Goal: Task Accomplishment & Management: Manage account settings

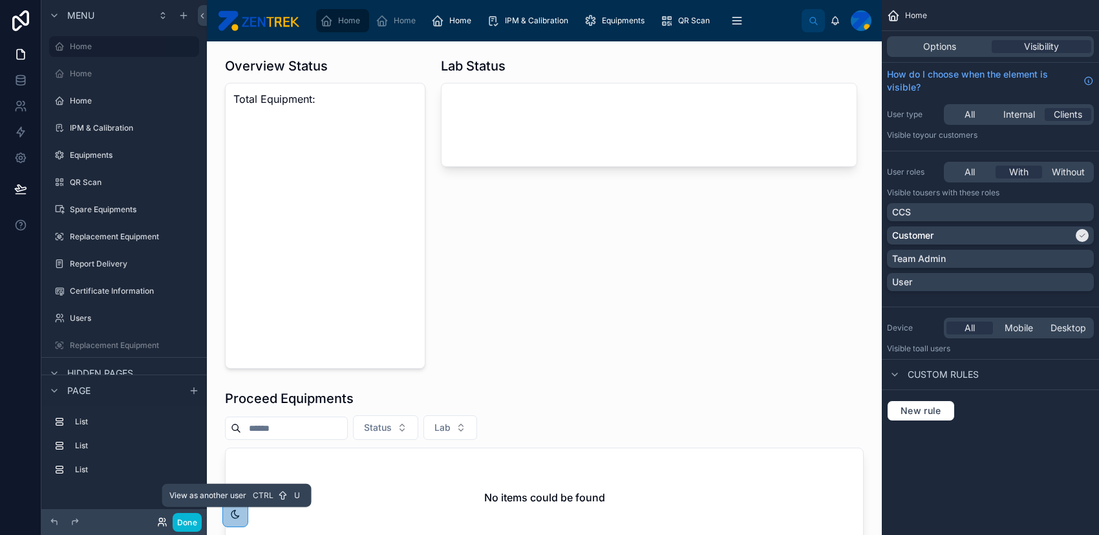
click at [160, 520] on icon at bounding box center [160, 519] width 3 height 3
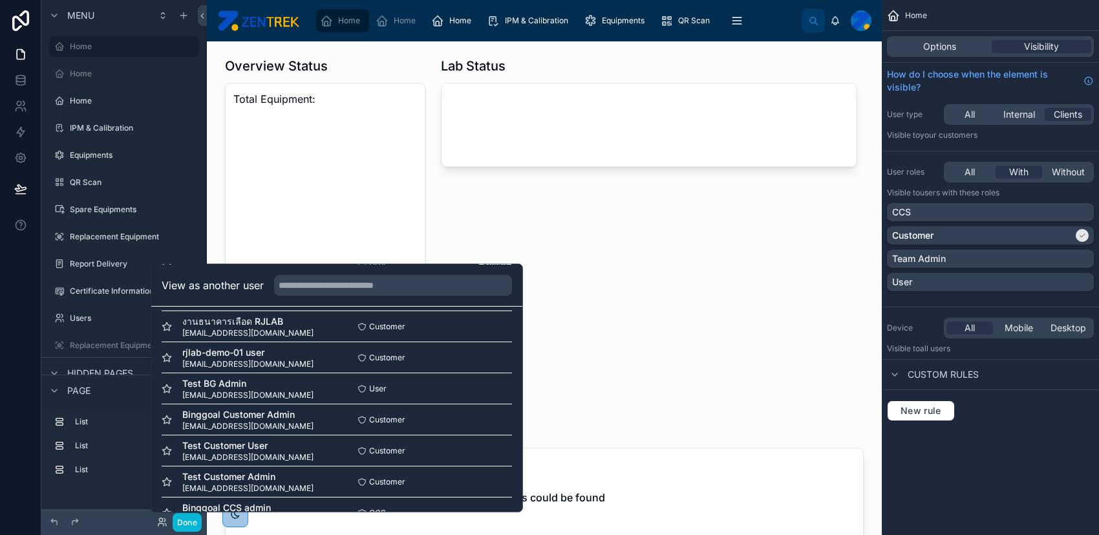
scroll to position [172, 0]
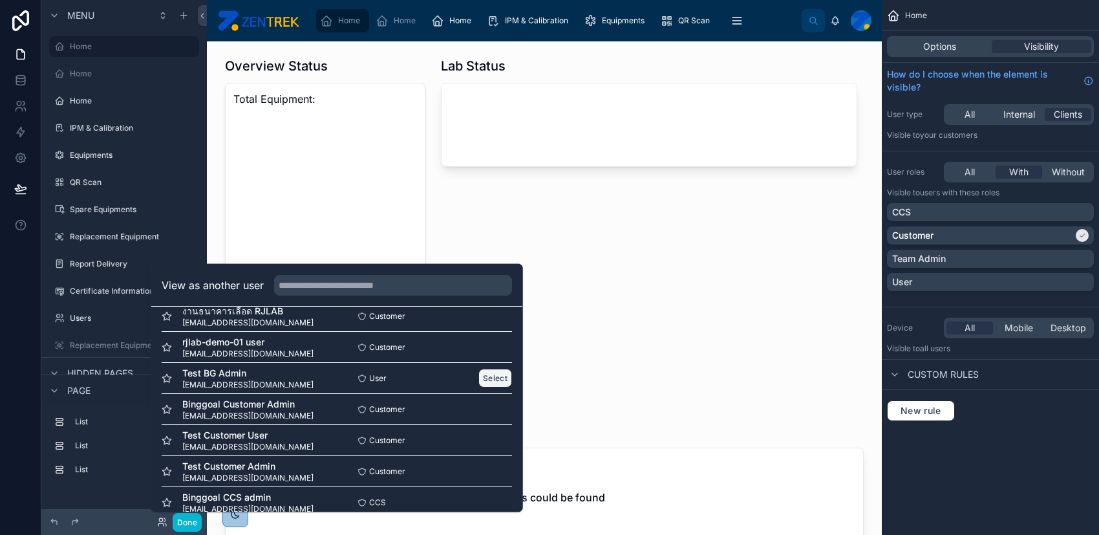
click at [486, 381] on button "Select" at bounding box center [495, 377] width 34 height 19
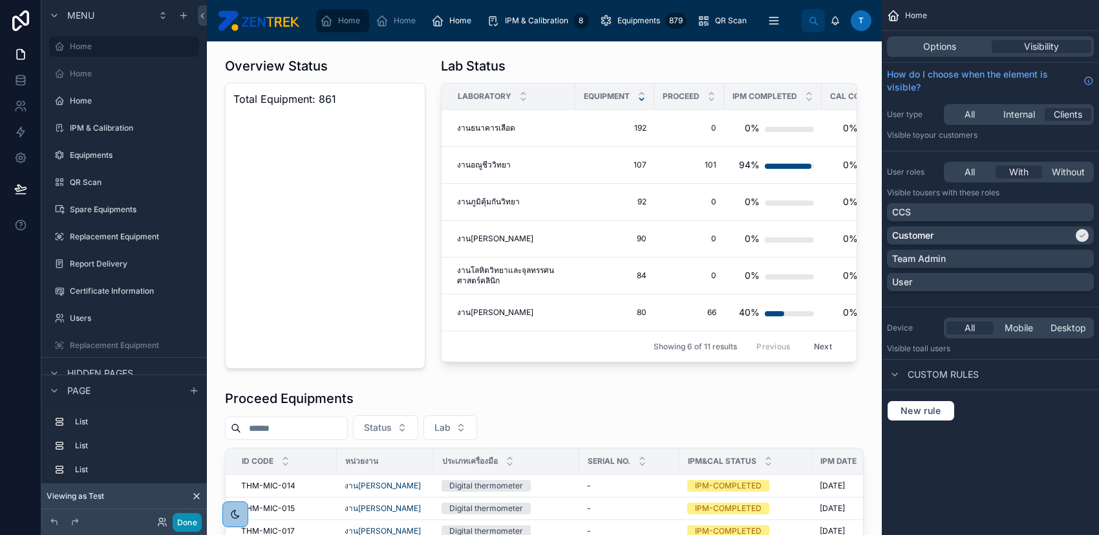
click at [187, 517] on button "Done" at bounding box center [187, 522] width 29 height 19
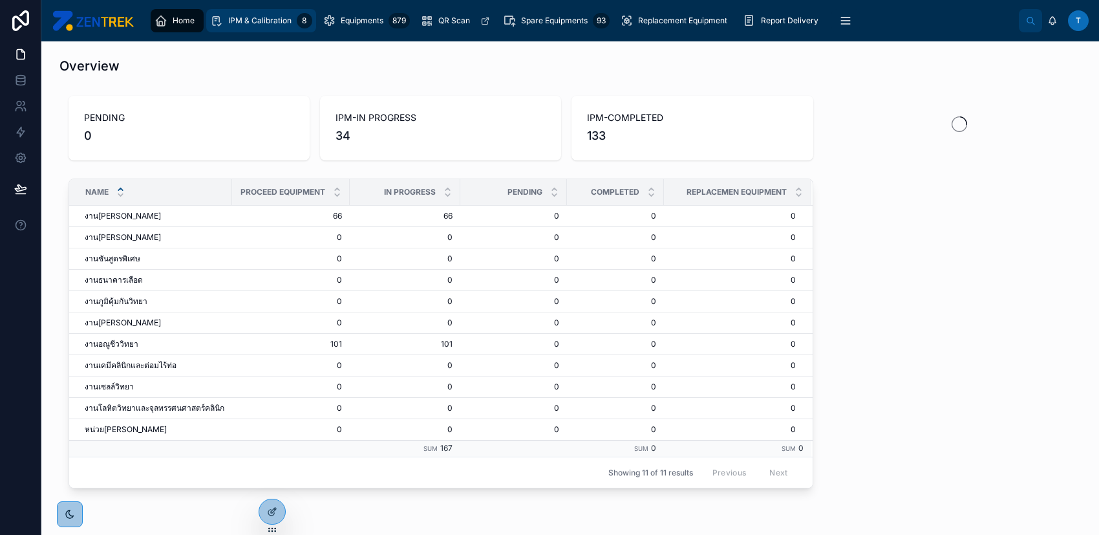
click at [284, 25] on span "IPM & Calibration" at bounding box center [259, 21] width 63 height 10
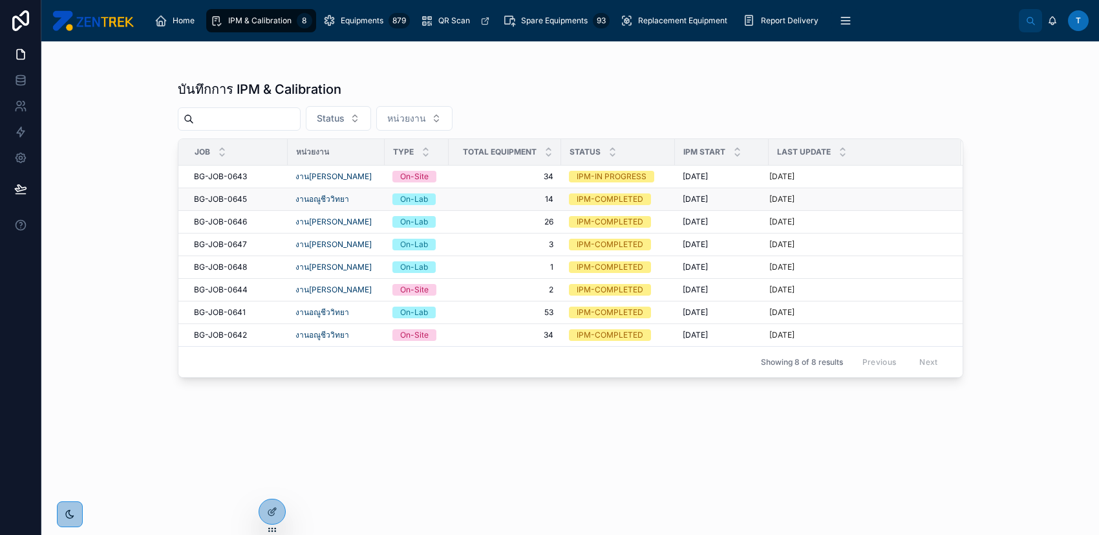
click at [495, 195] on span "14" at bounding box center [504, 199] width 97 height 10
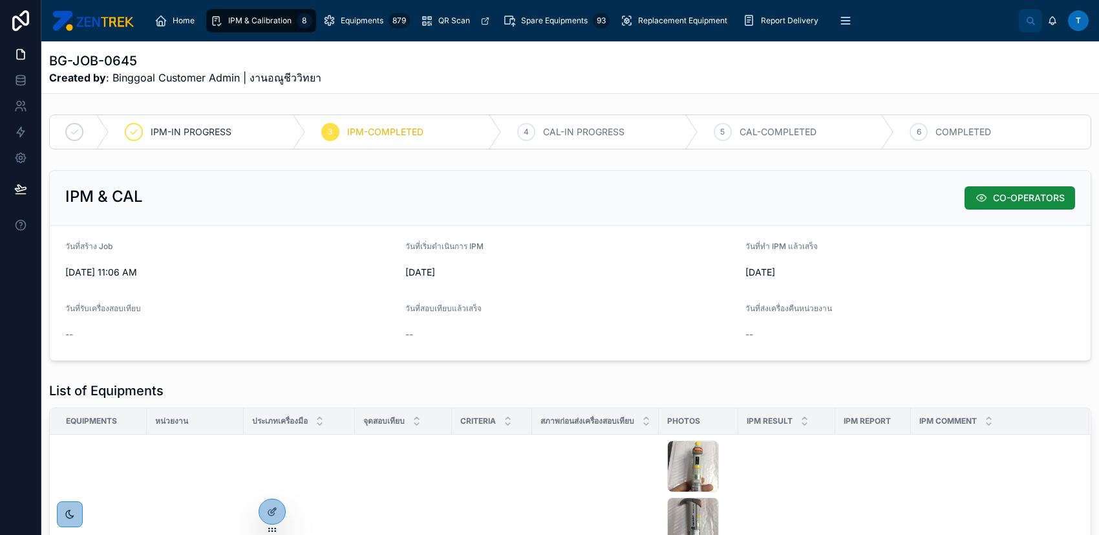
scroll to position [172, 0]
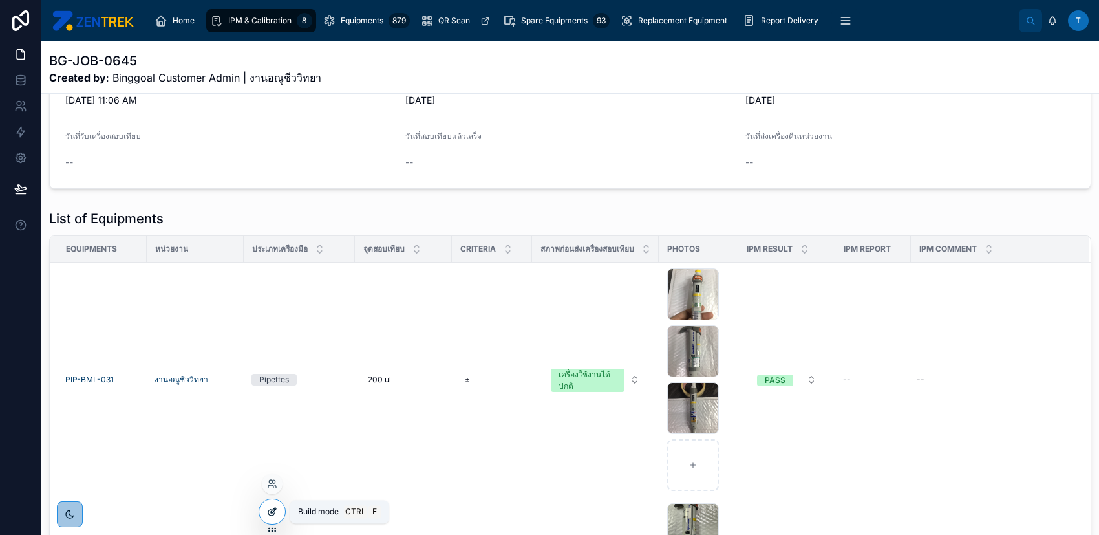
click at [273, 506] on div at bounding box center [272, 511] width 26 height 25
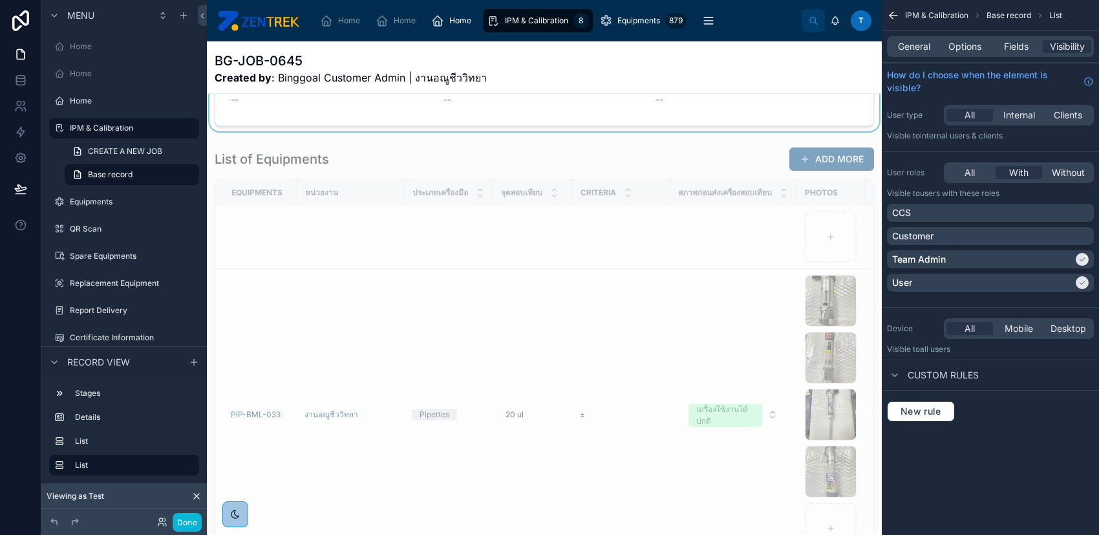
scroll to position [259, 0]
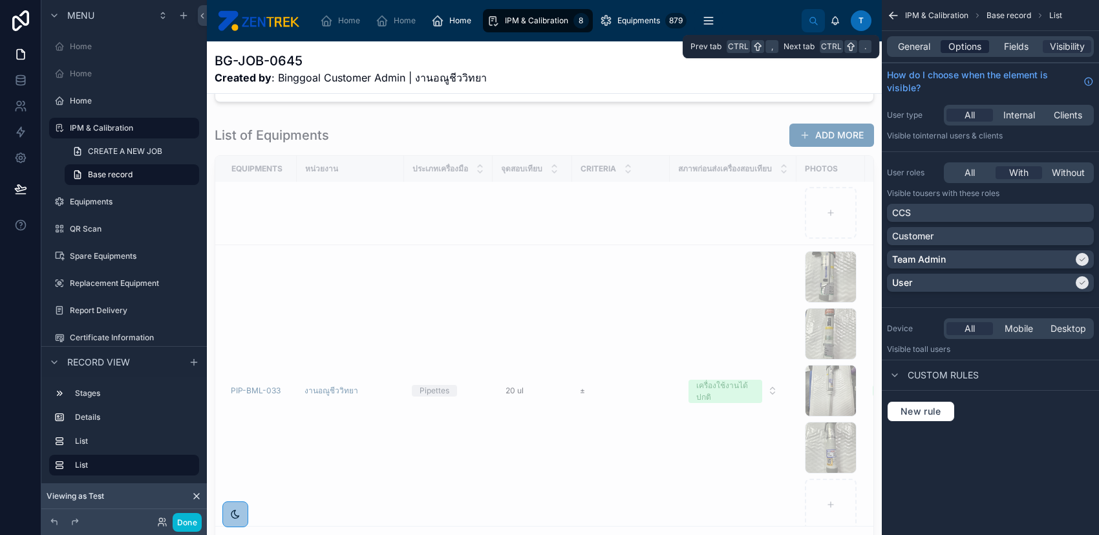
click at [978, 46] on span "Options" at bounding box center [964, 46] width 33 height 13
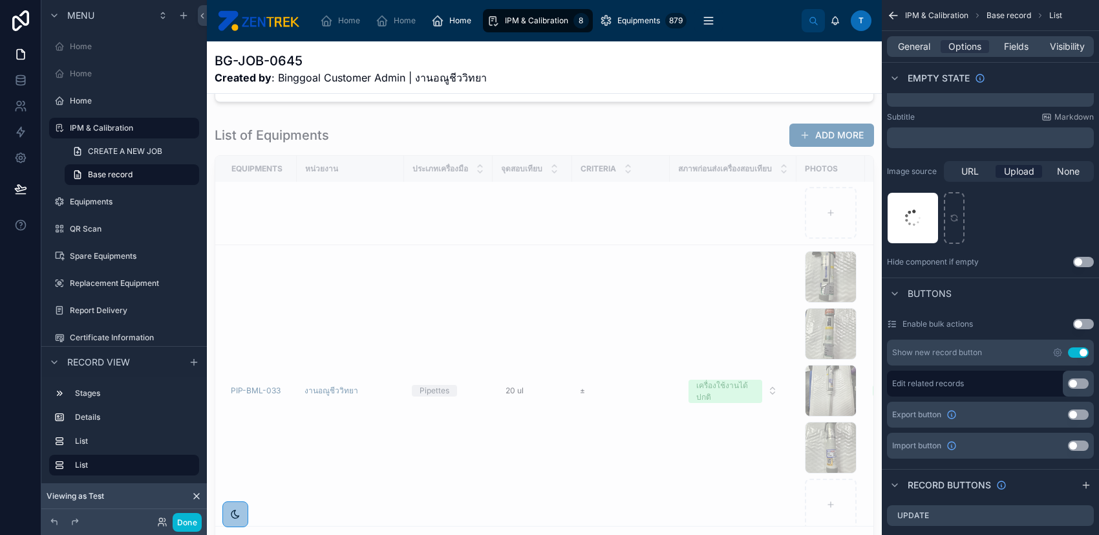
click at [1080, 414] on button "Use setting" at bounding box center [1078, 414] width 21 height 10
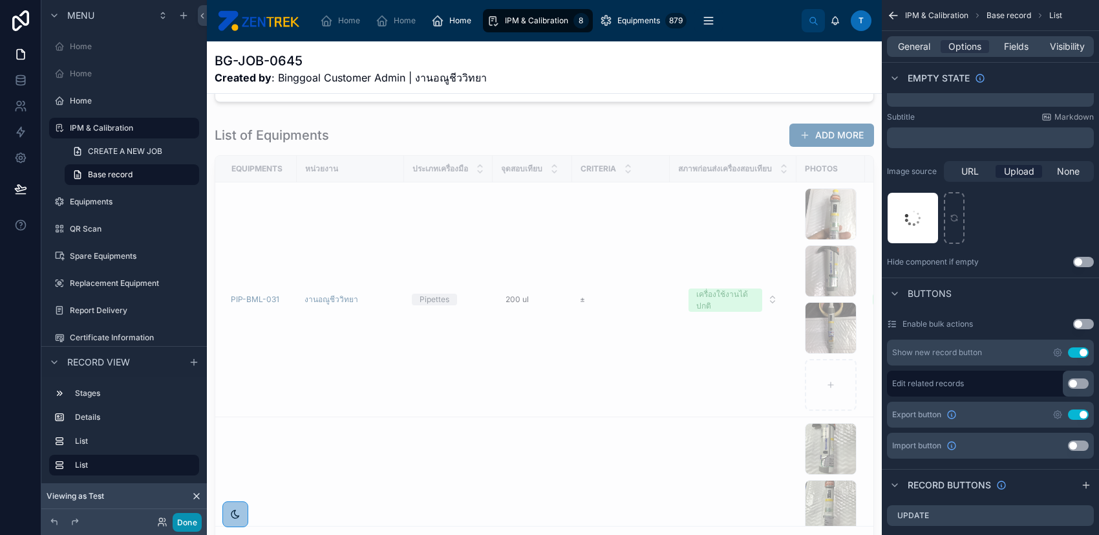
click at [184, 526] on button "Done" at bounding box center [187, 522] width 29 height 19
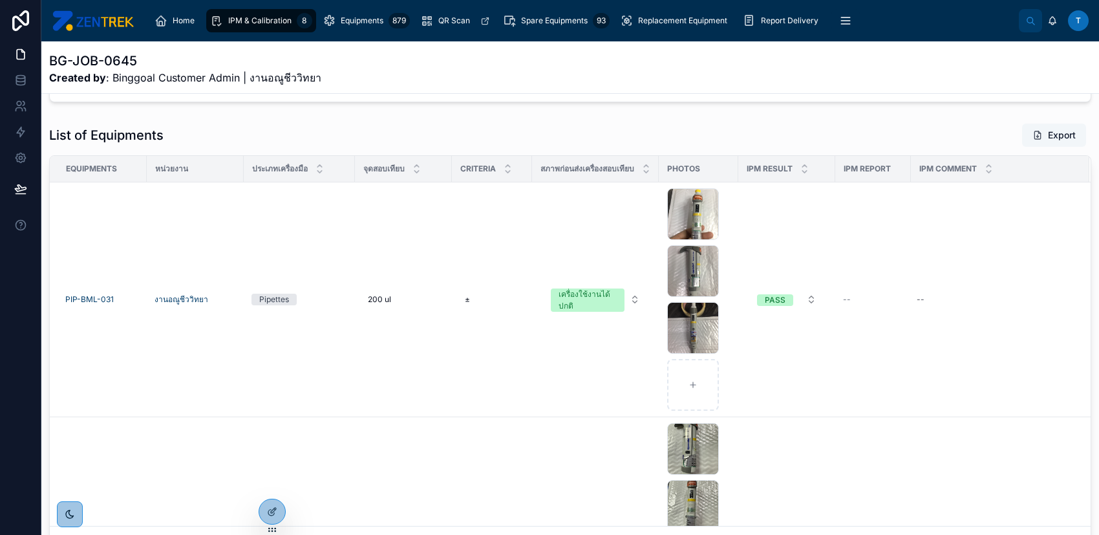
click at [1042, 138] on button "Export" at bounding box center [1054, 134] width 64 height 23
click at [860, 297] on div "--" at bounding box center [873, 299] width 60 height 10
click at [857, 297] on div "--" at bounding box center [873, 299] width 60 height 10
click at [851, 297] on span "--" at bounding box center [847, 299] width 8 height 10
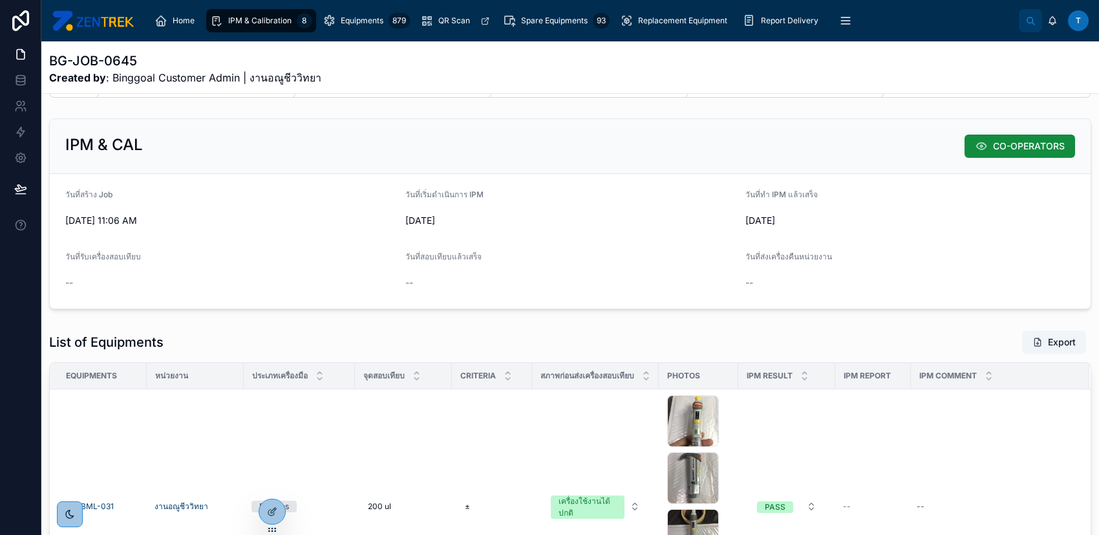
scroll to position [172, 0]
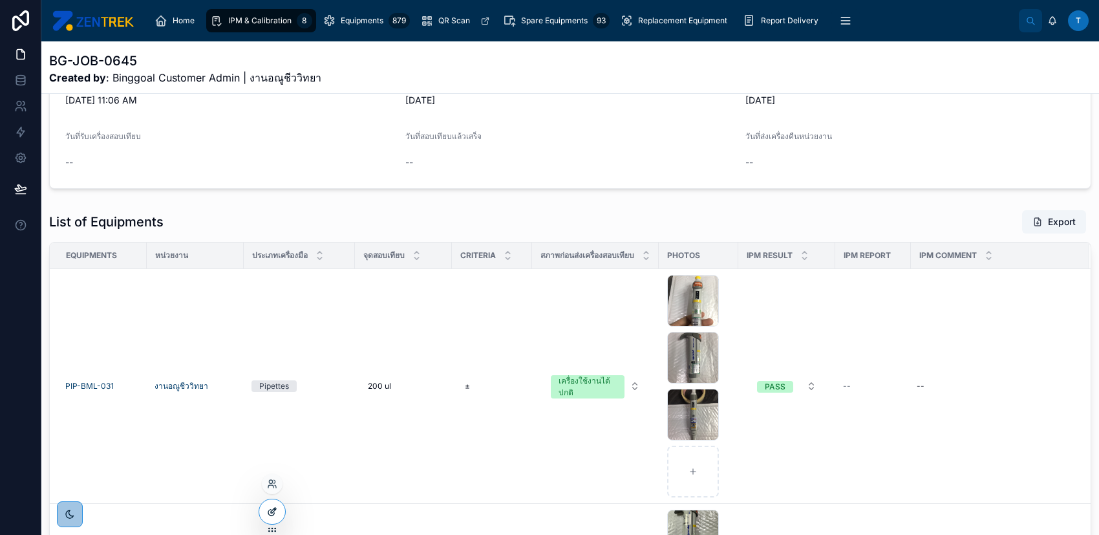
click at [279, 510] on div at bounding box center [272, 511] width 26 height 25
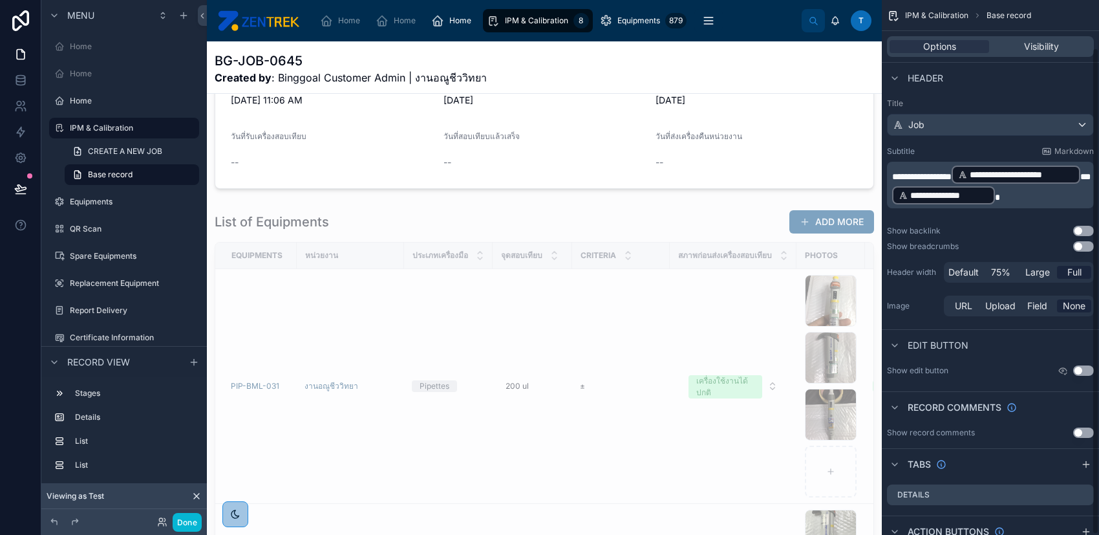
scroll to position [52, 0]
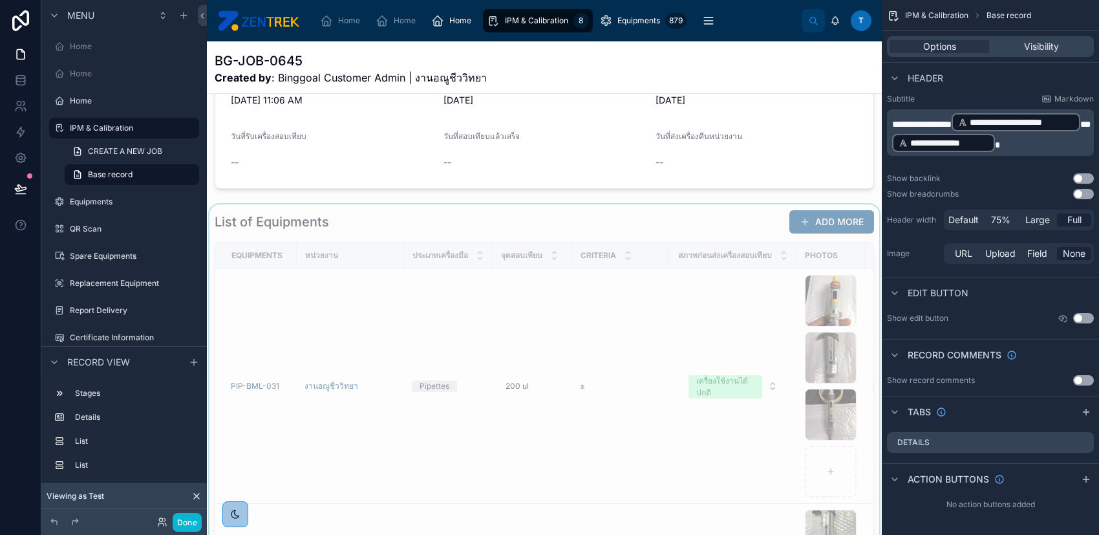
click at [547, 226] on div at bounding box center [544, 426] width 675 height 445
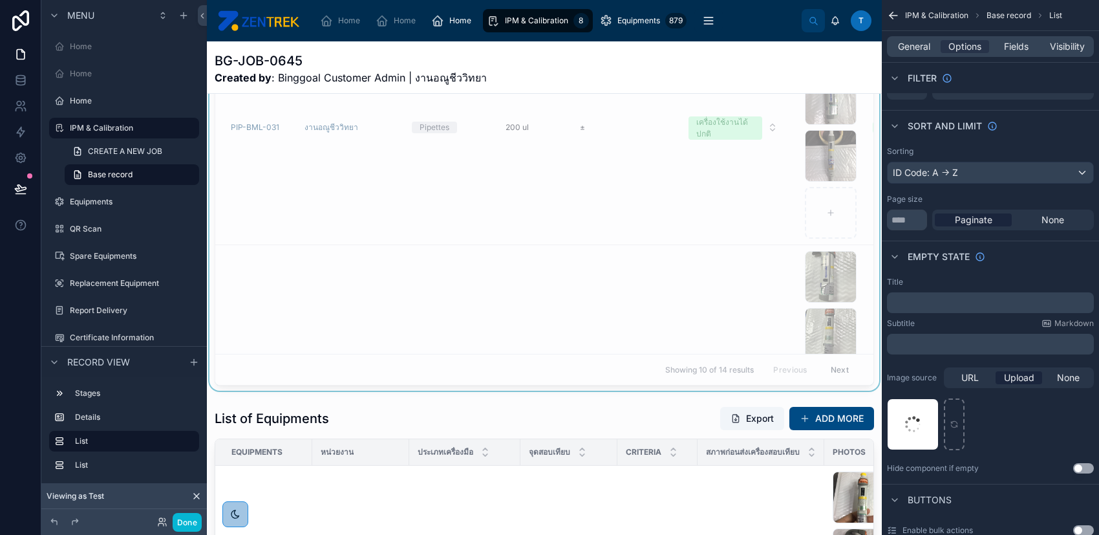
scroll to position [603, 0]
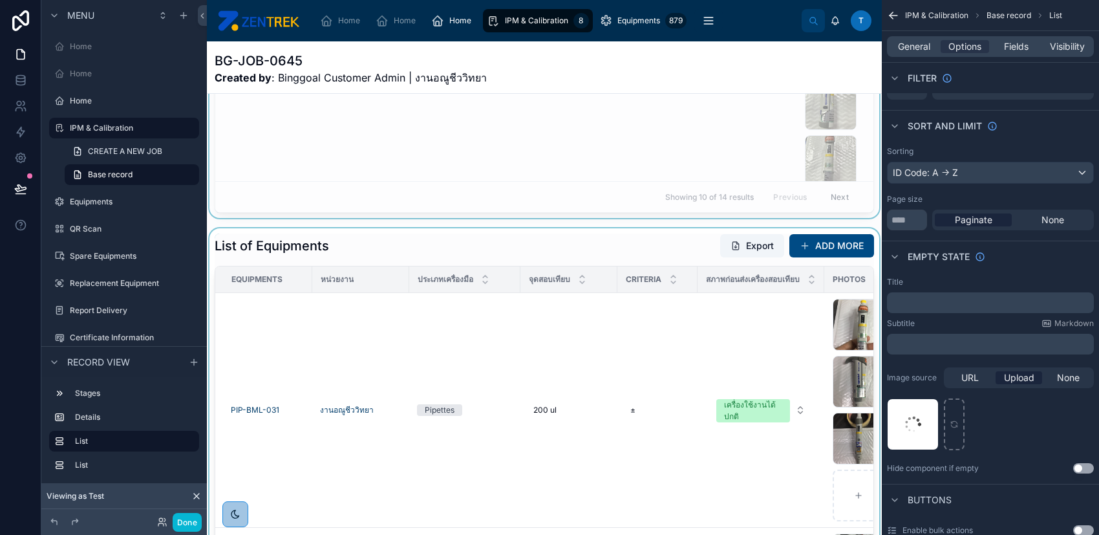
click at [652, 247] on div at bounding box center [544, 450] width 675 height 445
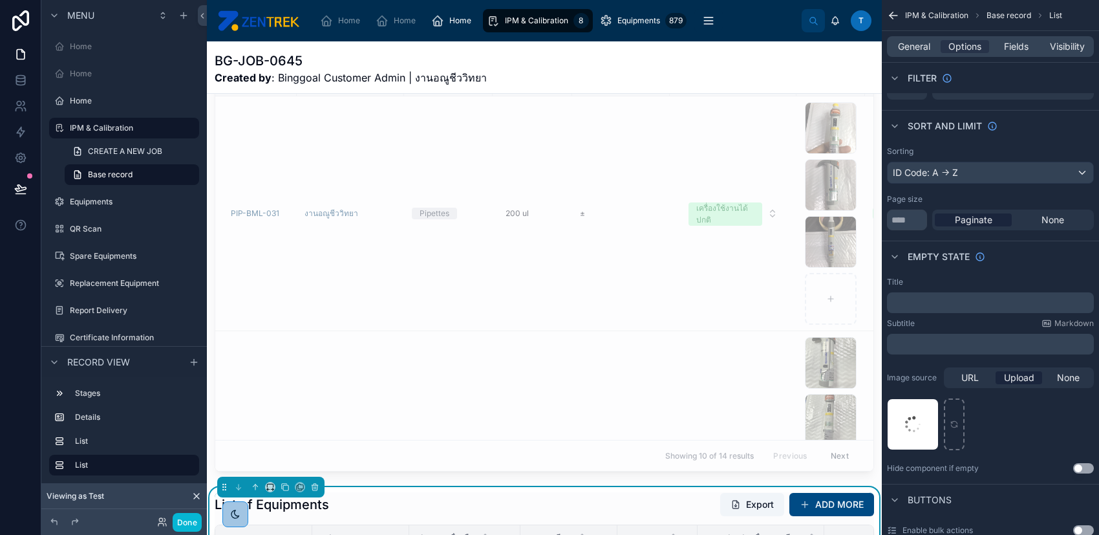
scroll to position [86, 0]
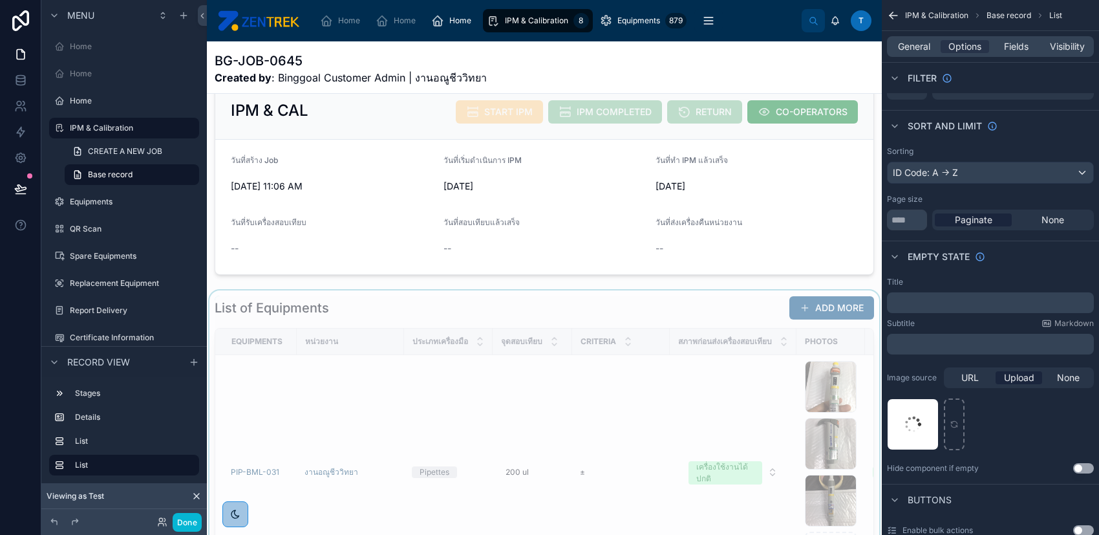
click at [700, 315] on div at bounding box center [544, 512] width 675 height 445
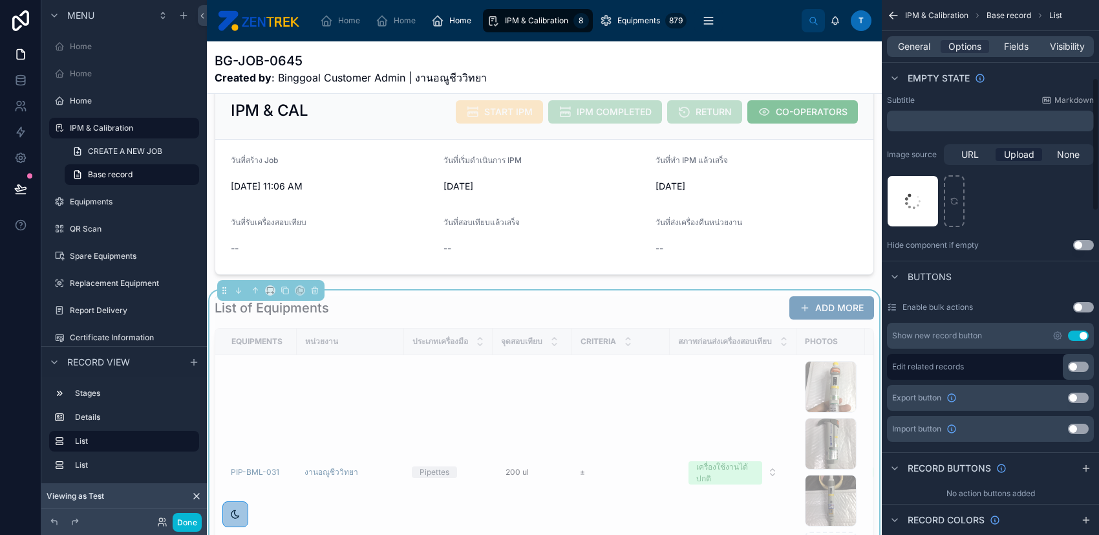
scroll to position [311, 0]
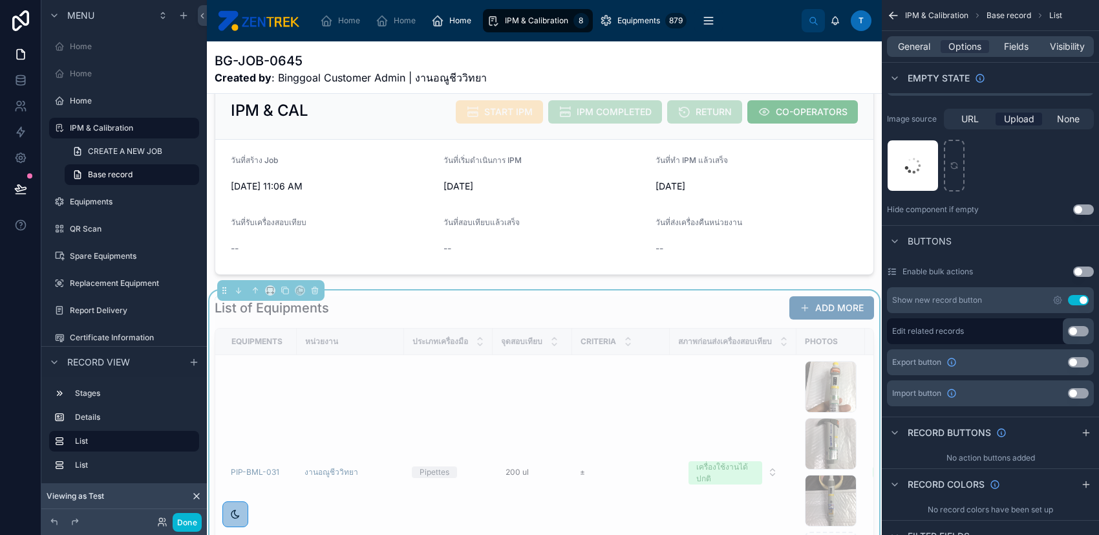
click at [1074, 361] on button "Use setting" at bounding box center [1078, 362] width 21 height 10
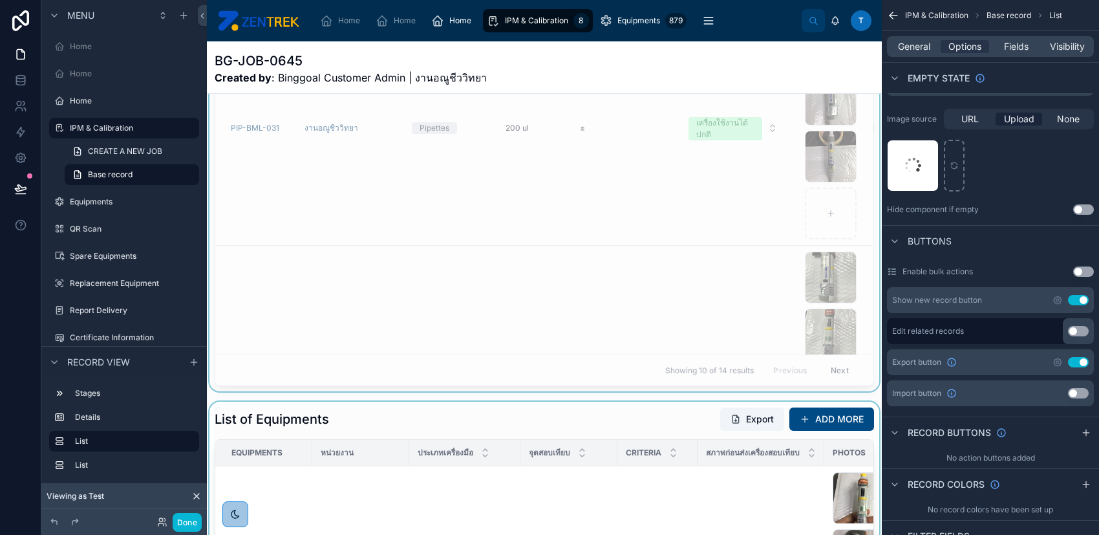
scroll to position [431, 0]
click at [180, 520] on button "Done" at bounding box center [187, 522] width 29 height 19
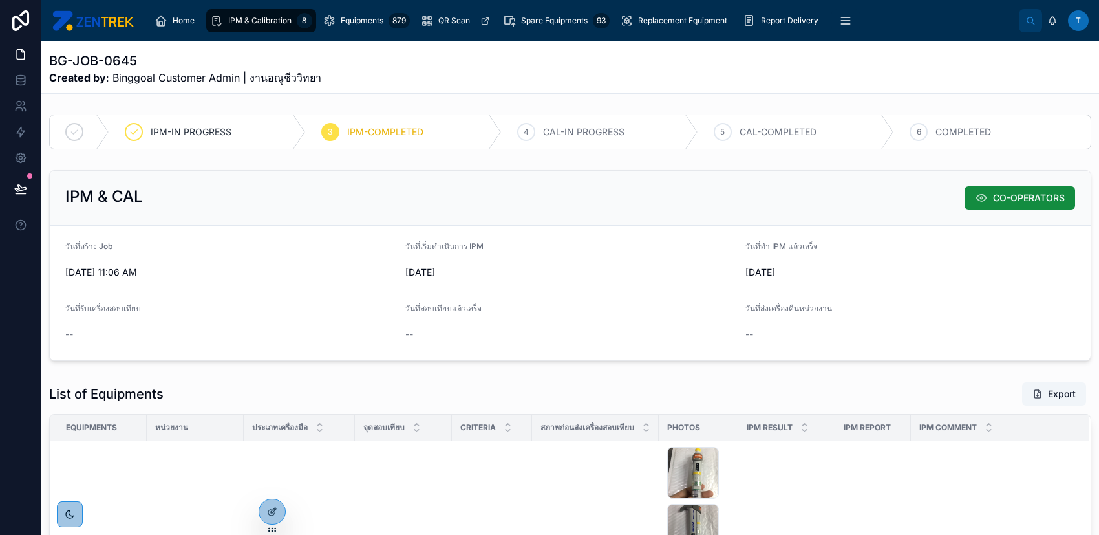
scroll to position [86, 0]
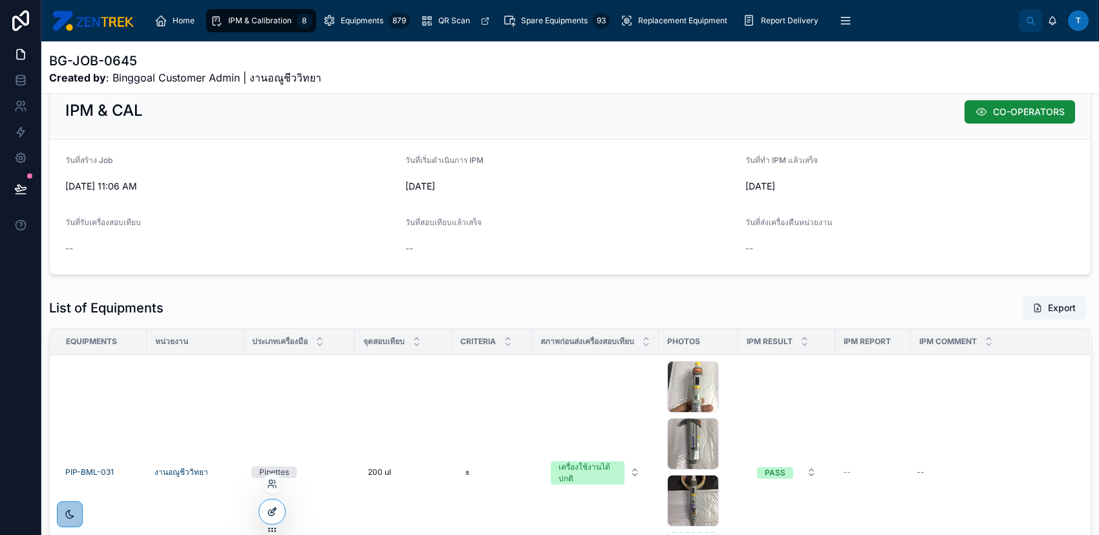
click at [263, 520] on div at bounding box center [272, 511] width 26 height 25
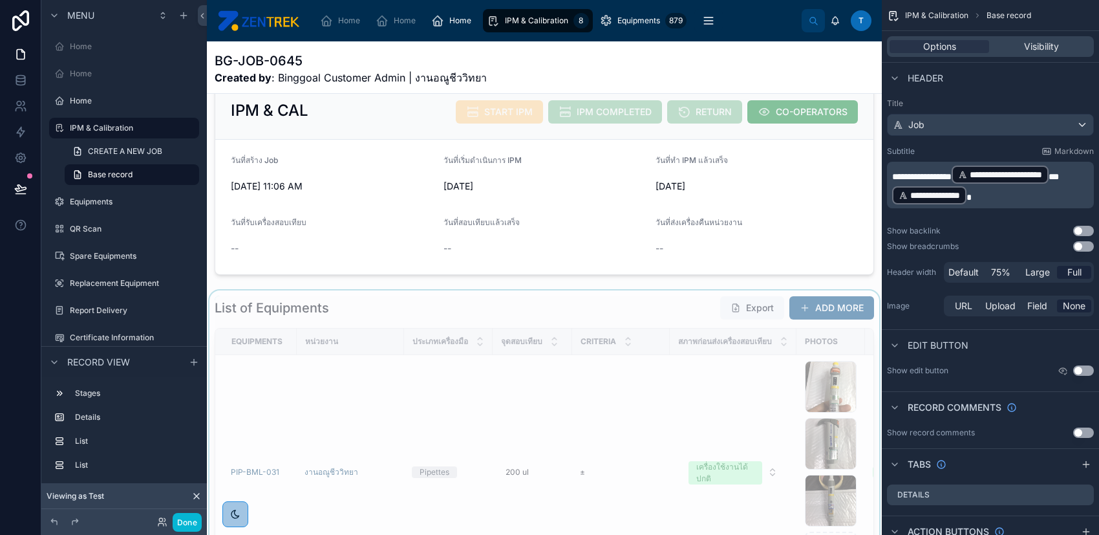
scroll to position [464, 0]
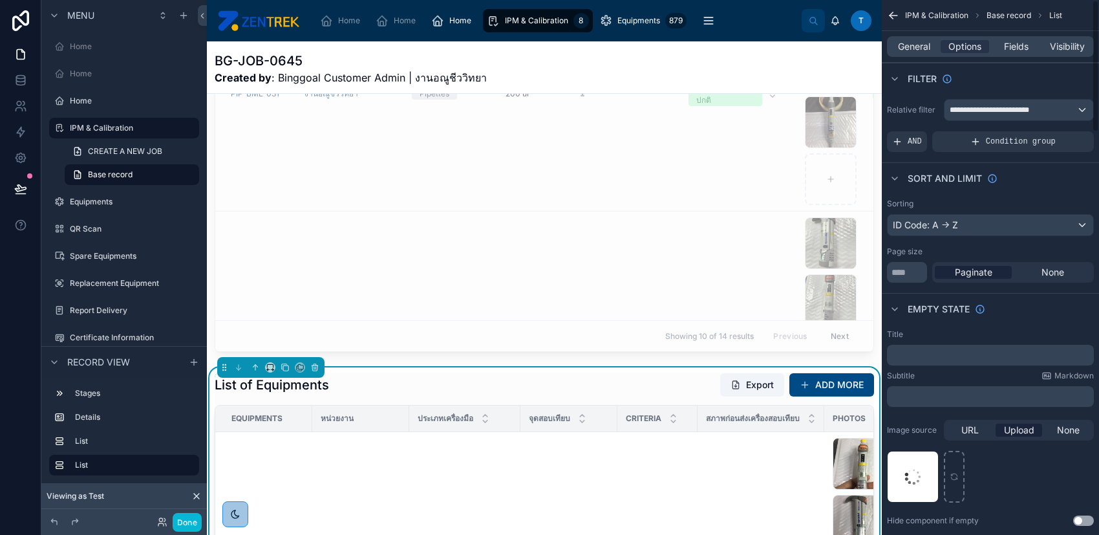
scroll to position [603, 0]
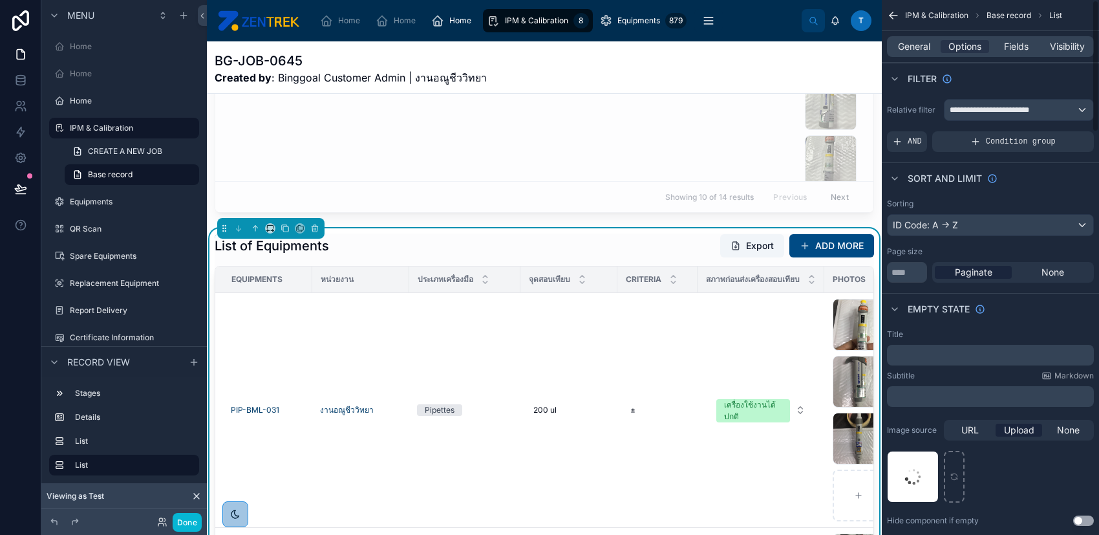
click at [528, 246] on div "List of Equipments Export ADD MORE" at bounding box center [544, 245] width 659 height 25
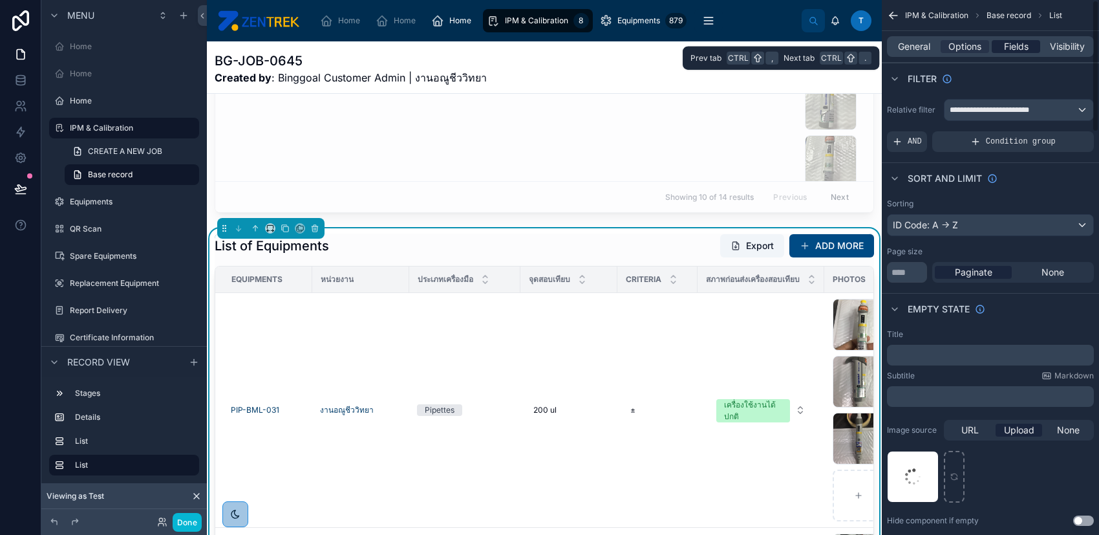
click at [1029, 48] on div "Fields" at bounding box center [1016, 46] width 48 height 13
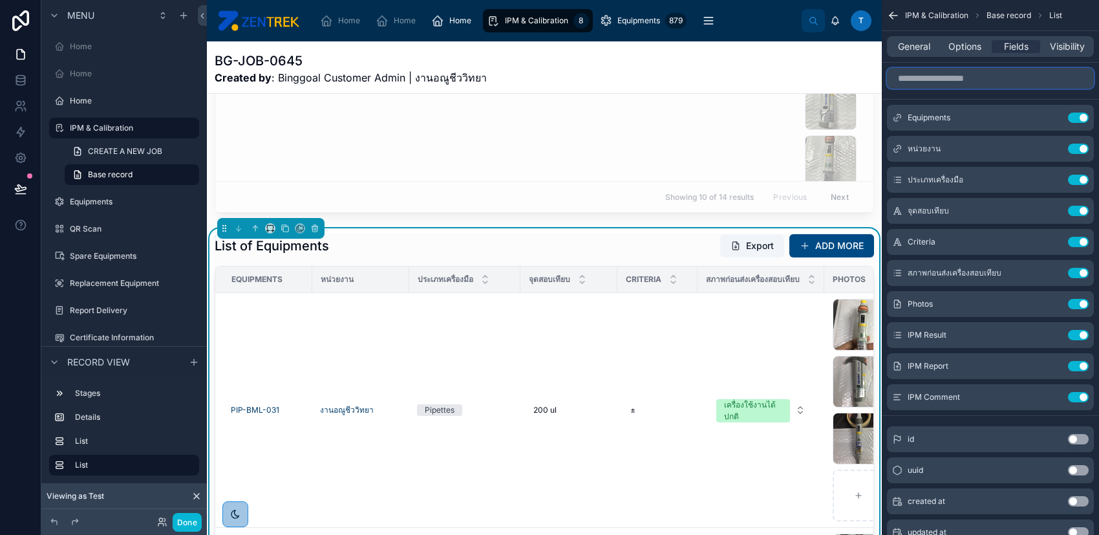
click at [1021, 73] on input "scrollable content" at bounding box center [990, 78] width 207 height 21
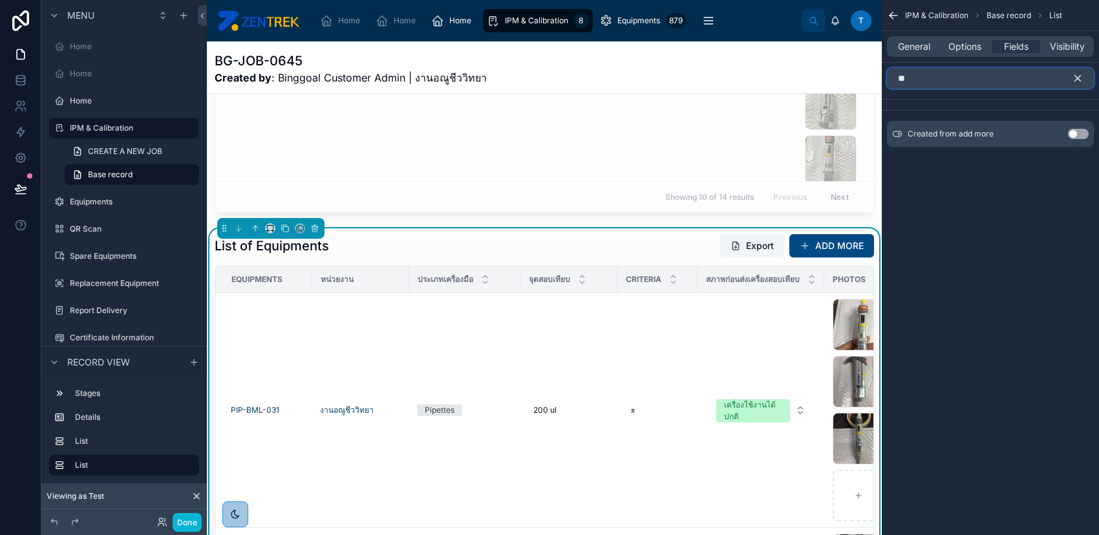
type input "*"
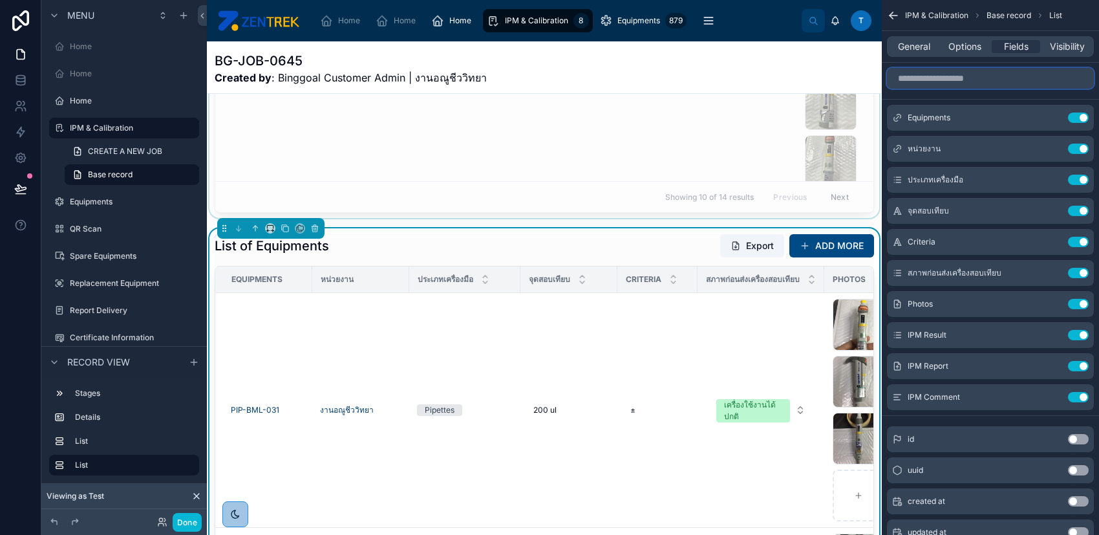
scroll to position [431, 0]
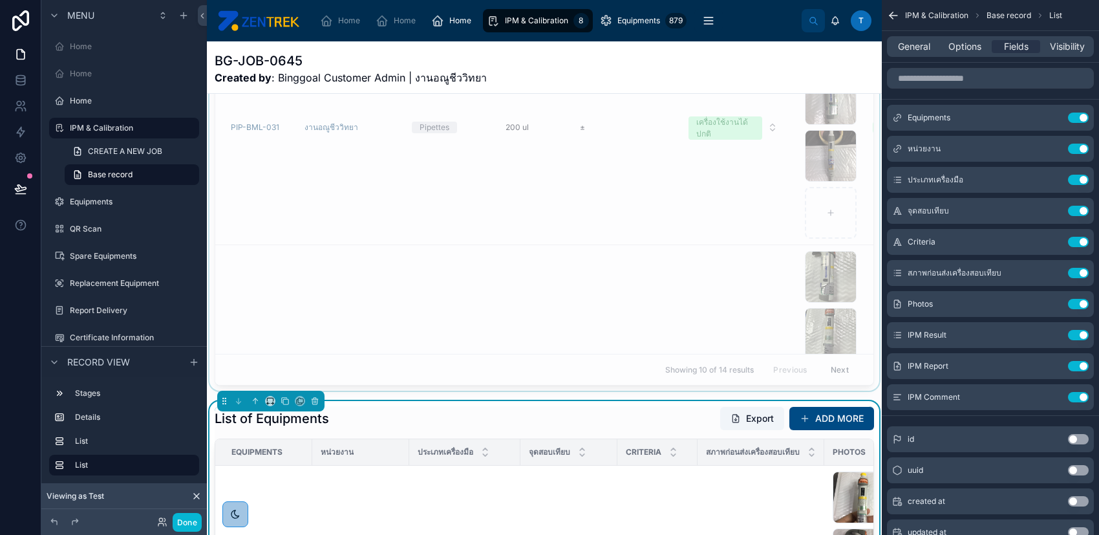
click at [581, 202] on div at bounding box center [544, 168] width 675 height 445
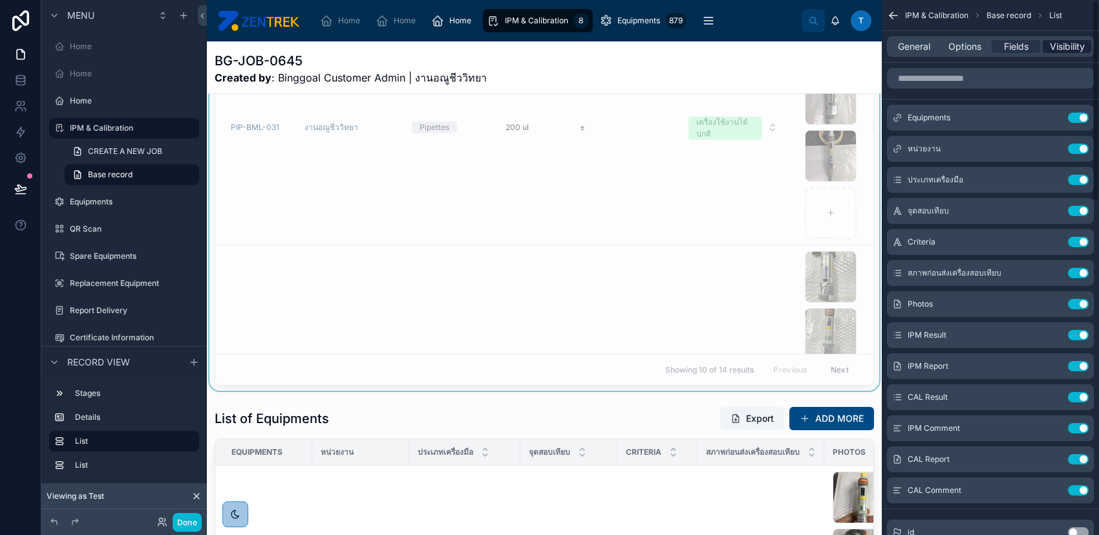
click at [1058, 50] on span "Visibility" at bounding box center [1067, 46] width 35 height 13
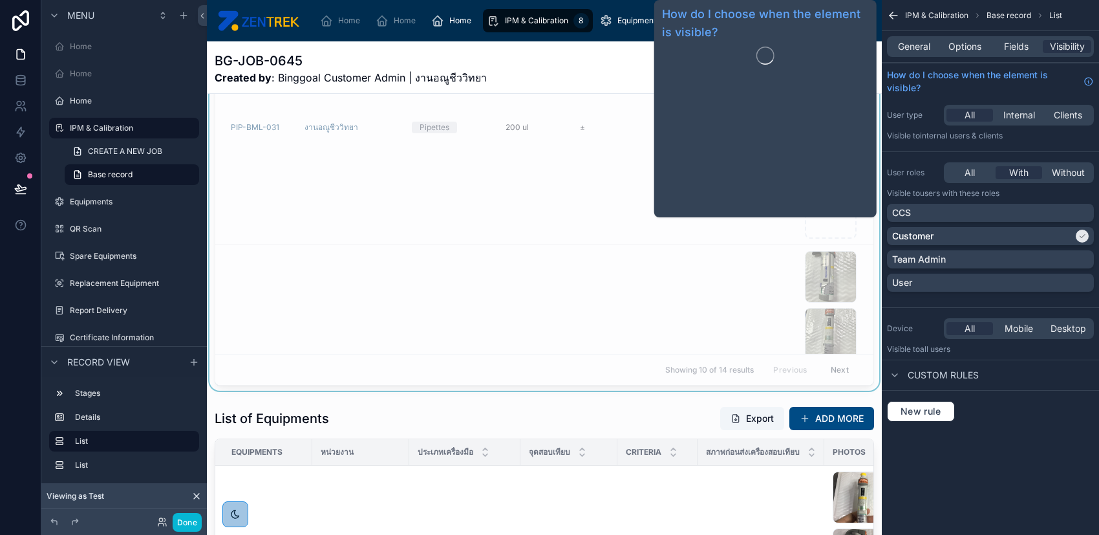
scroll to position [172, 0]
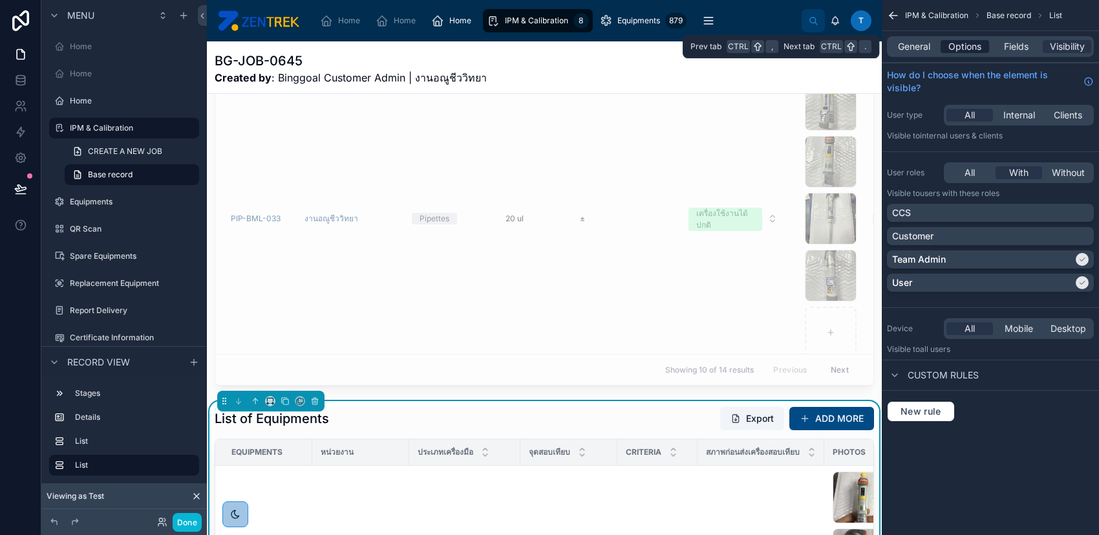
click at [968, 45] on span "Options" at bounding box center [964, 46] width 33 height 13
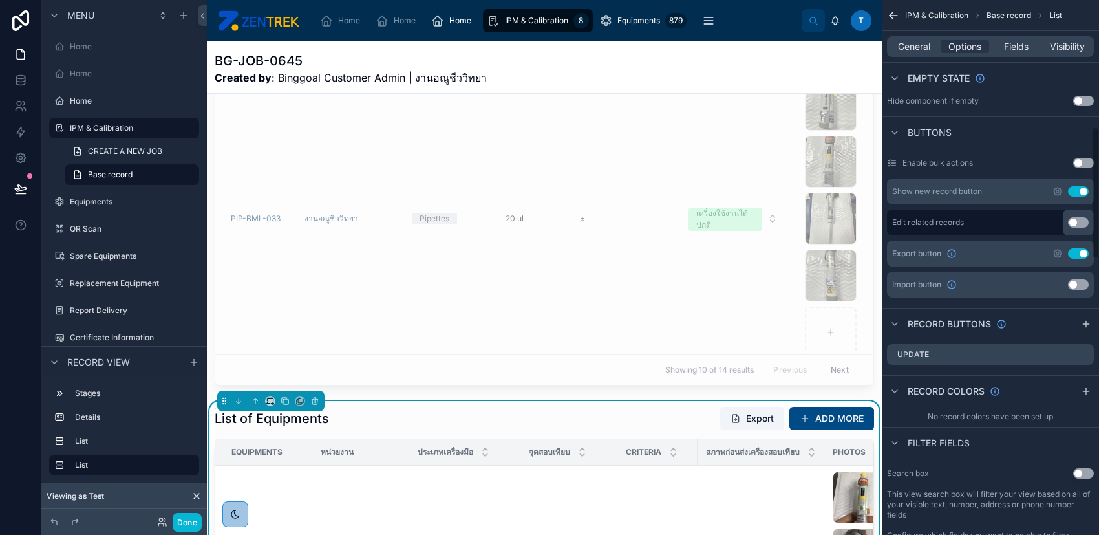
scroll to position [517, 0]
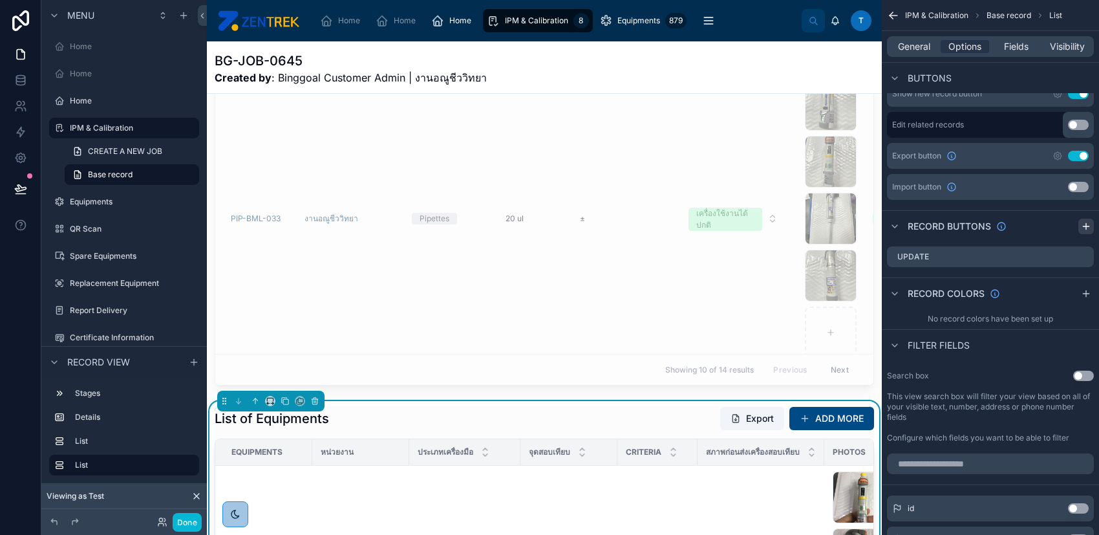
click at [1086, 226] on icon "scrollable content" at bounding box center [1086, 226] width 0 height 6
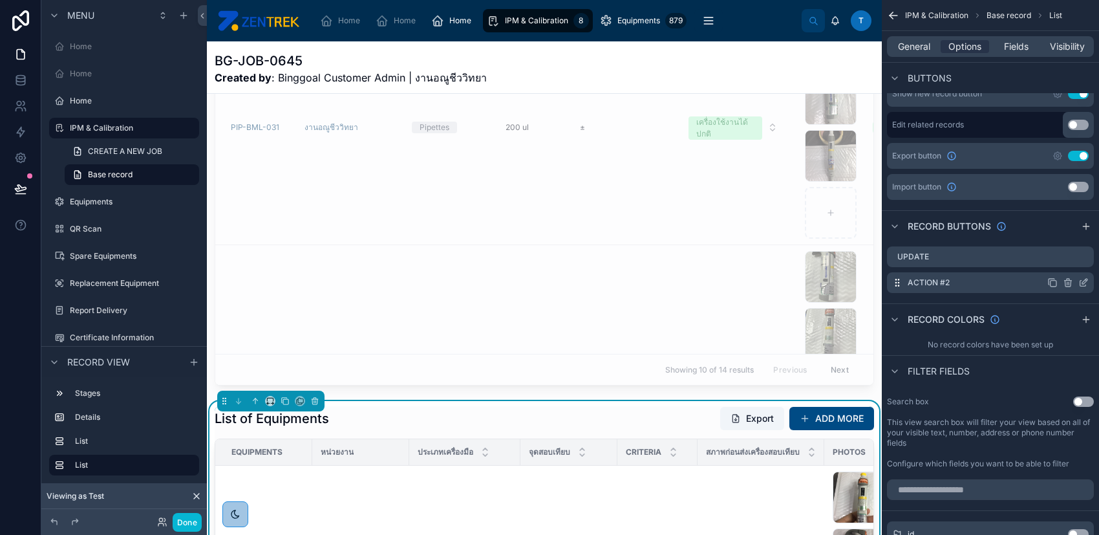
click at [1079, 280] on icon "scrollable content" at bounding box center [1083, 282] width 10 height 10
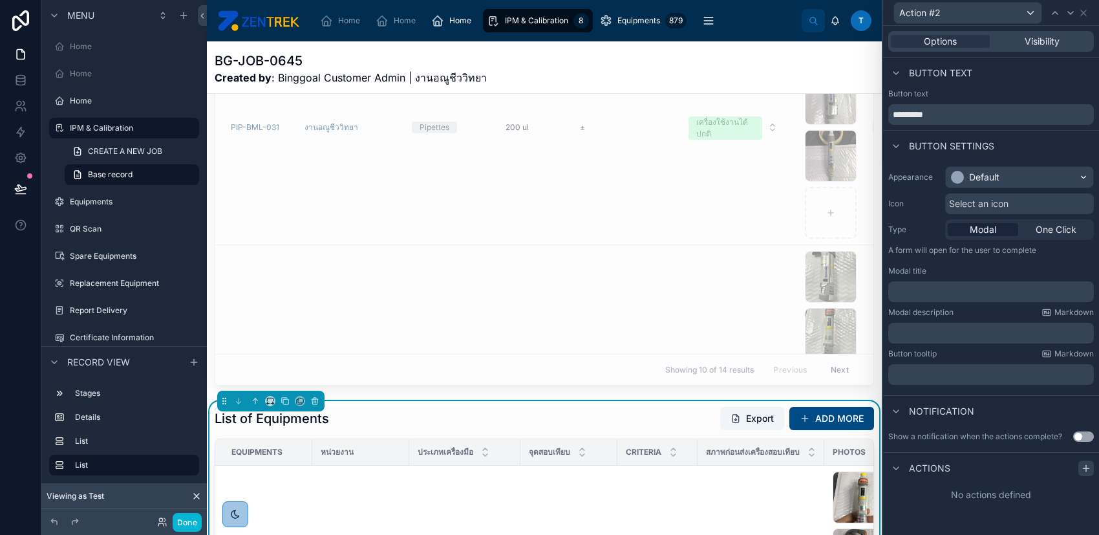
click at [1083, 468] on icon at bounding box center [1086, 468] width 10 height 10
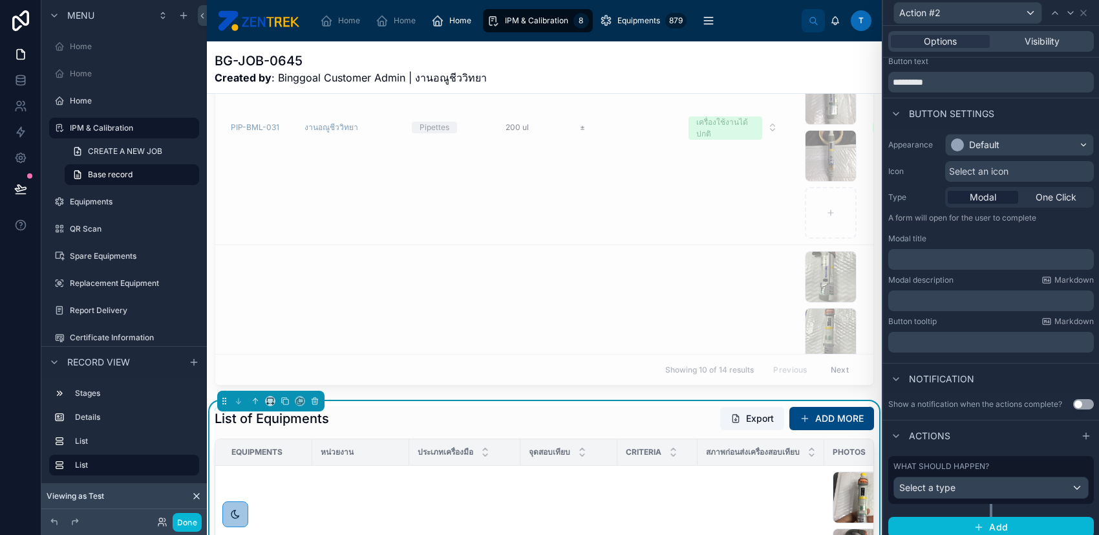
scroll to position [39, 0]
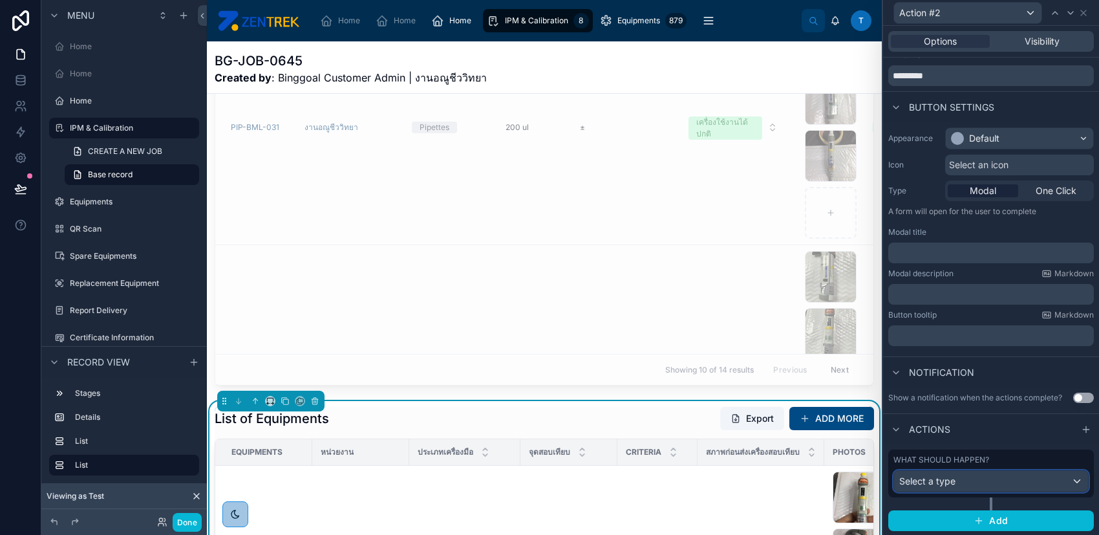
click at [999, 475] on div "Select a type" at bounding box center [991, 481] width 194 height 21
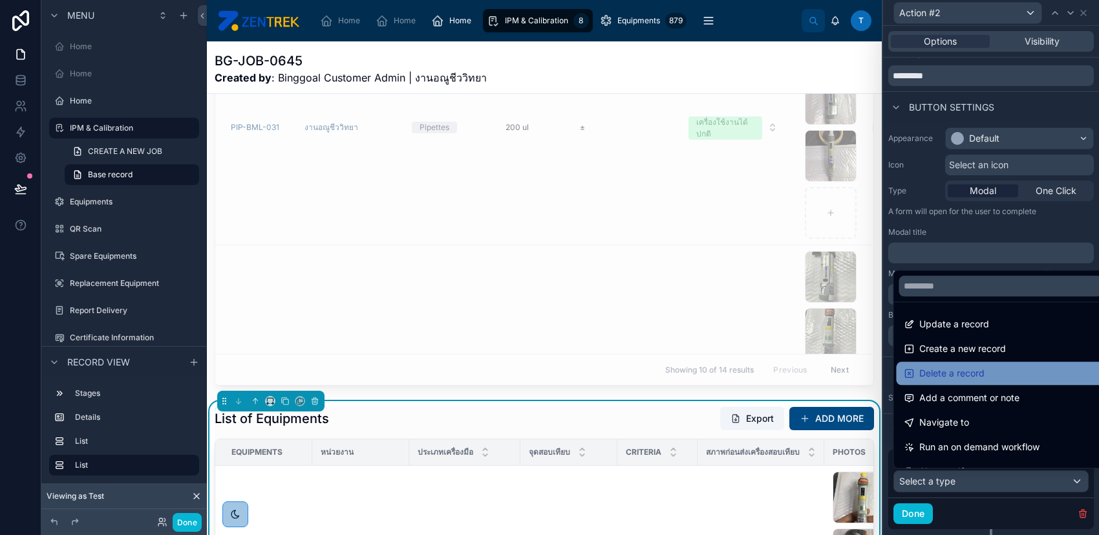
click at [978, 371] on span "Delete a record" at bounding box center [951, 373] width 65 height 16
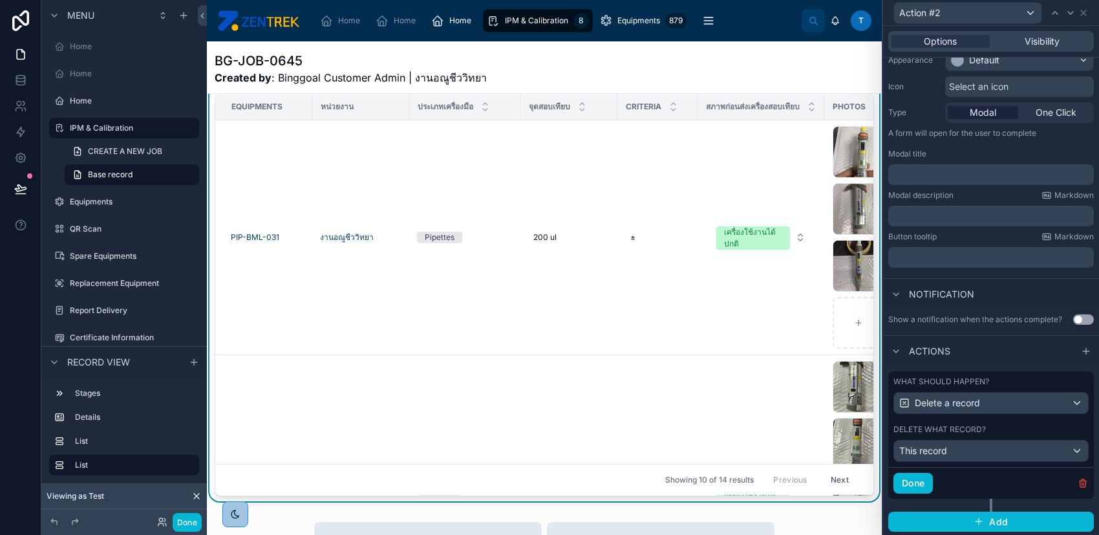
scroll to position [517, 0]
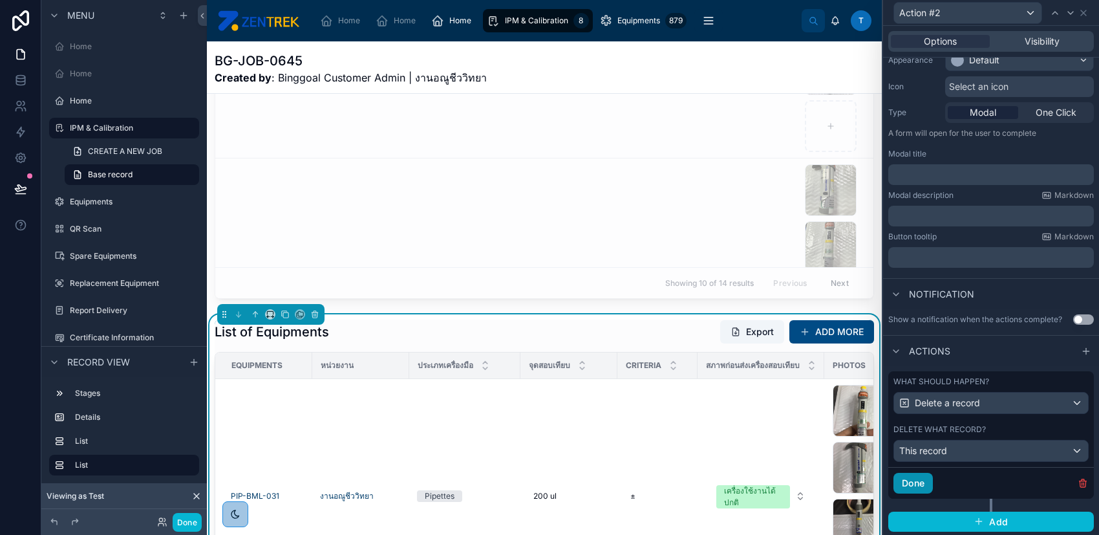
click at [920, 477] on button "Done" at bounding box center [912, 483] width 39 height 21
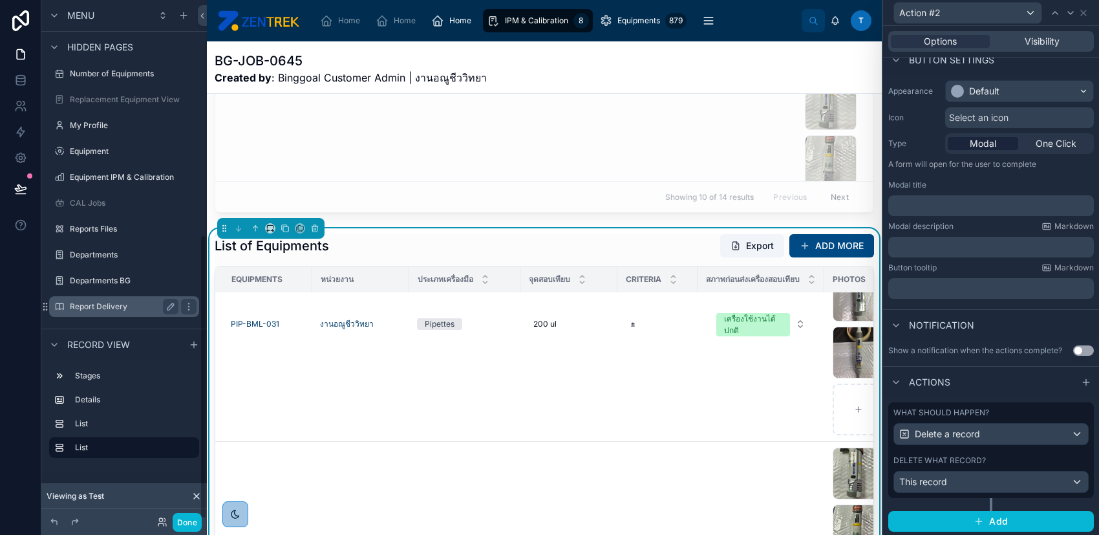
scroll to position [429, 0]
click at [142, 303] on label "Report Delivery" at bounding box center [121, 304] width 103 height 10
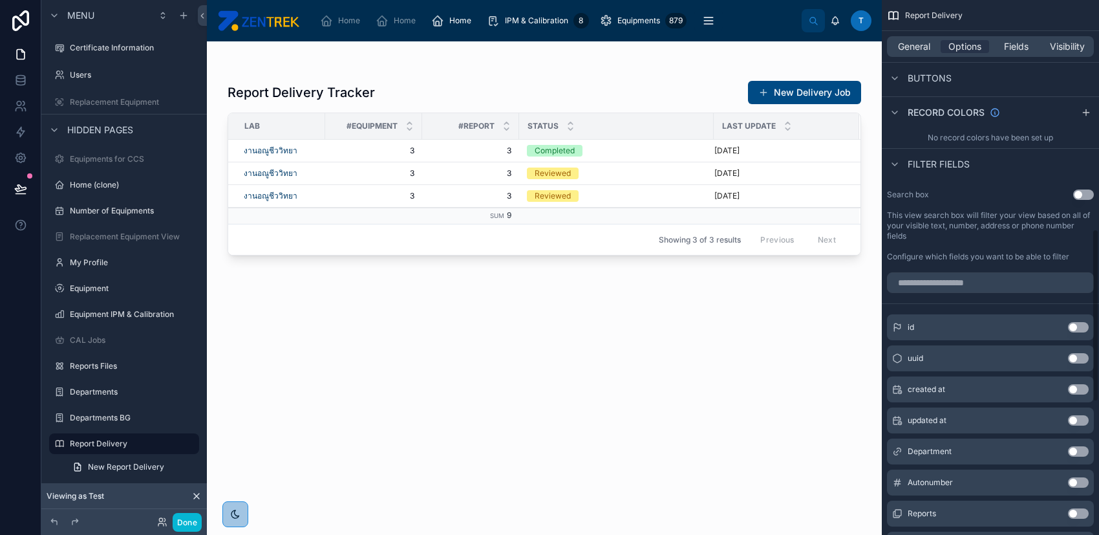
scroll to position [776, 0]
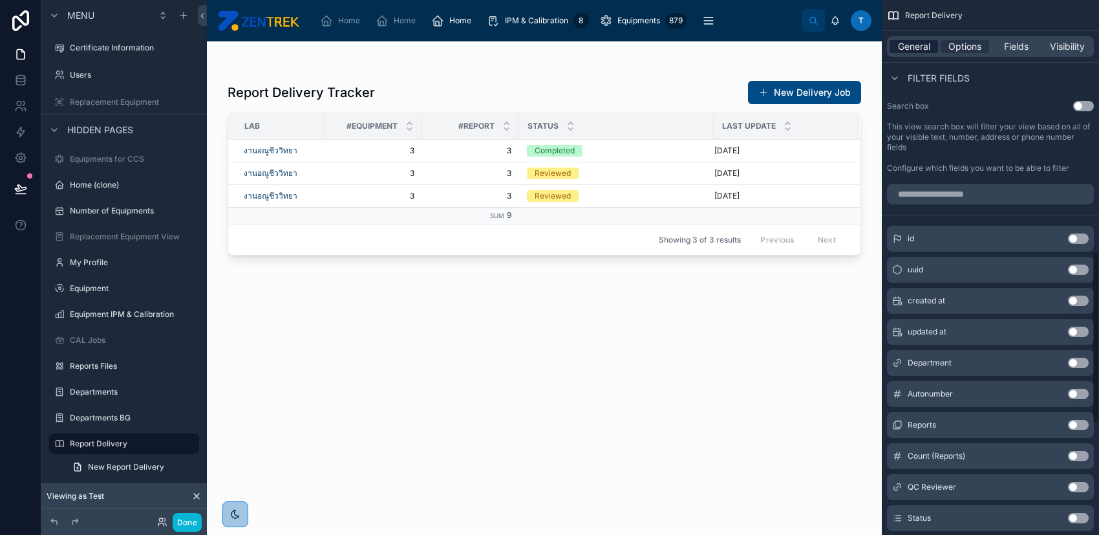
click at [915, 48] on span "General" at bounding box center [914, 46] width 32 height 13
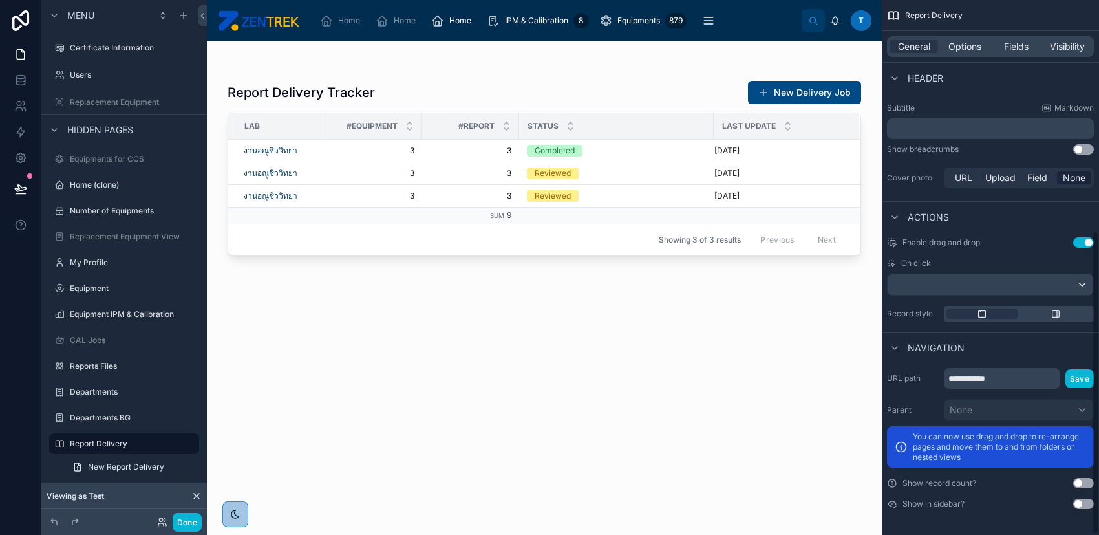
scroll to position [407, 0]
click at [970, 45] on span "Options" at bounding box center [964, 46] width 33 height 13
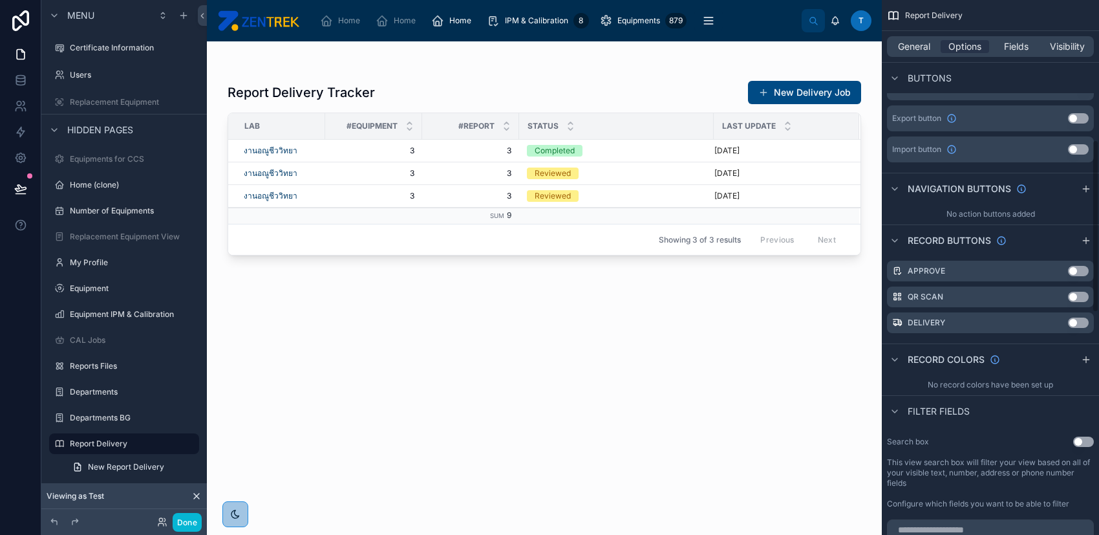
scroll to position [431, 0]
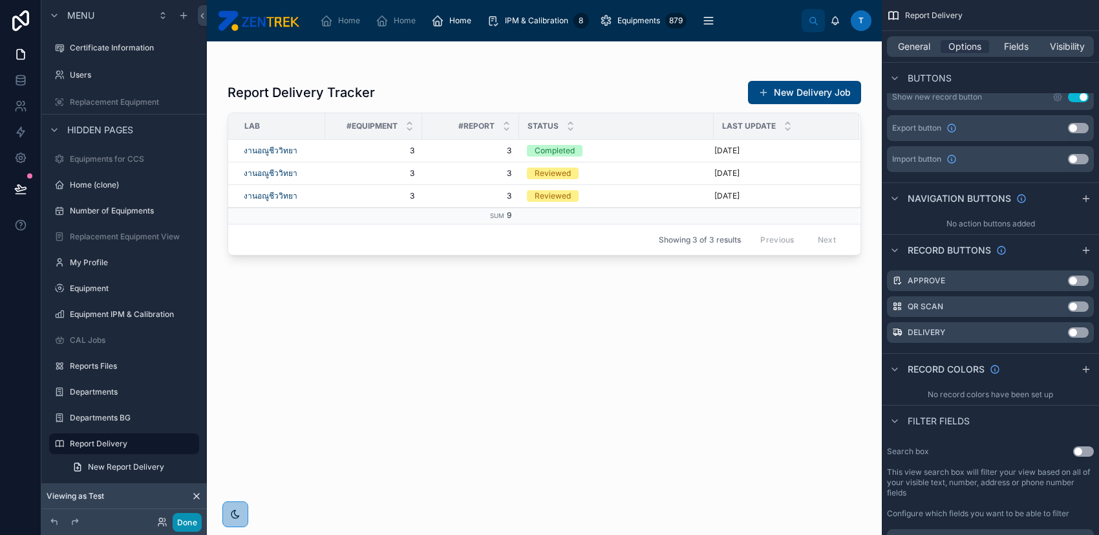
click at [193, 518] on button "Done" at bounding box center [187, 522] width 29 height 19
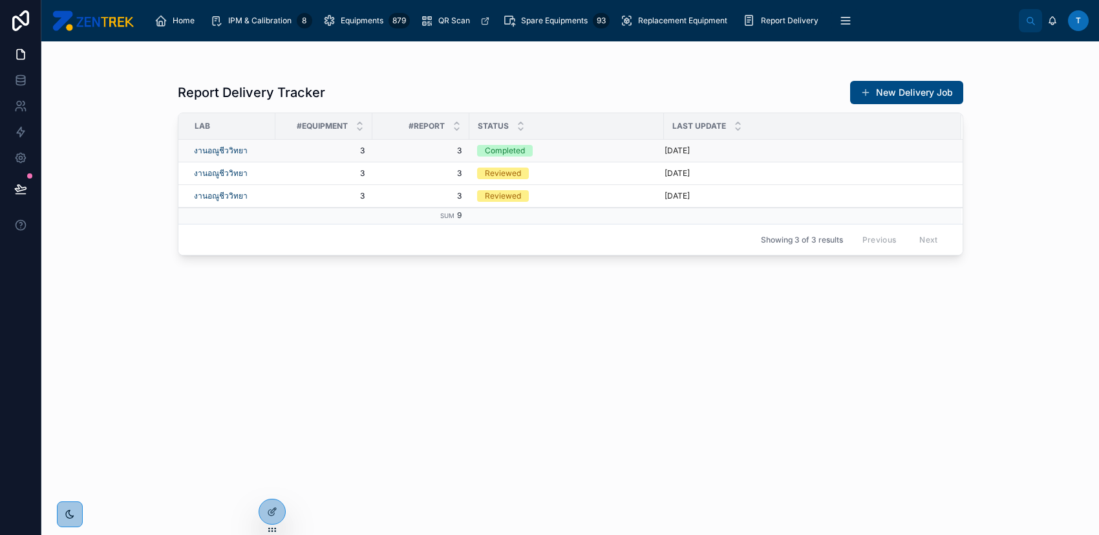
click at [621, 154] on div "Completed" at bounding box center [566, 151] width 179 height 12
click at [280, 510] on div at bounding box center [272, 511] width 26 height 25
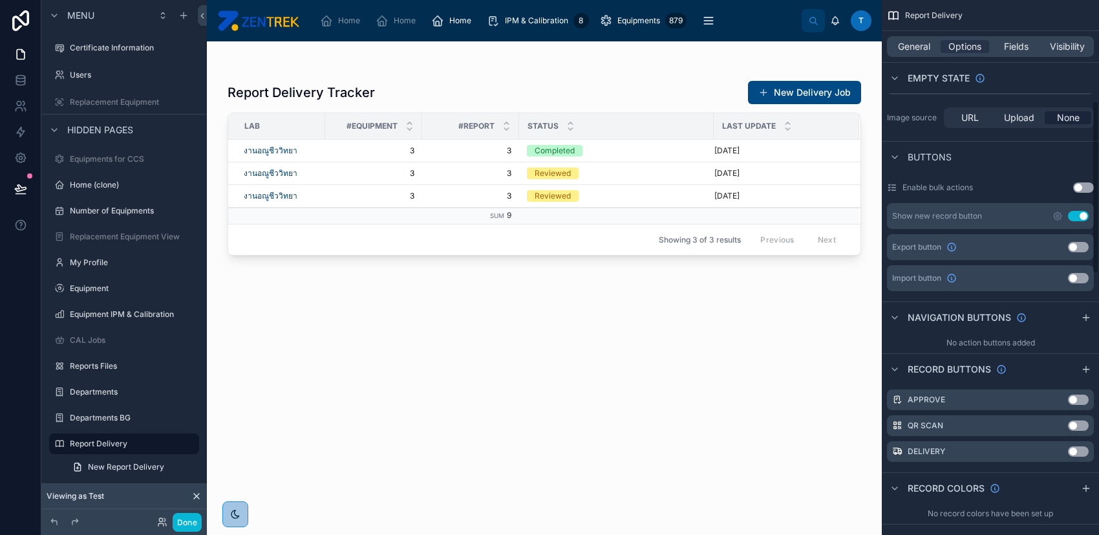
scroll to position [345, 0]
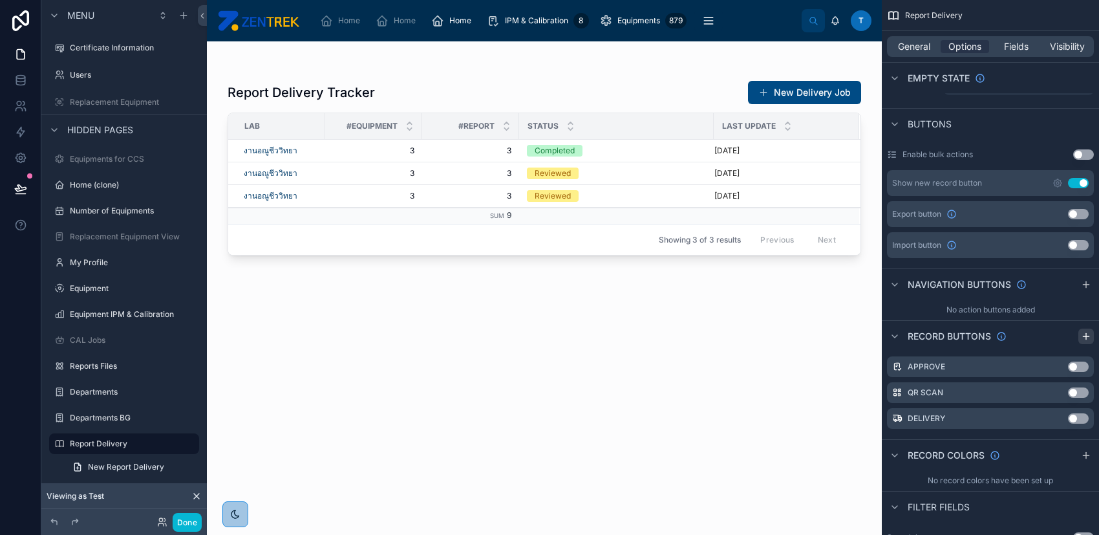
click at [1082, 336] on icon "scrollable content" at bounding box center [1086, 336] width 10 height 10
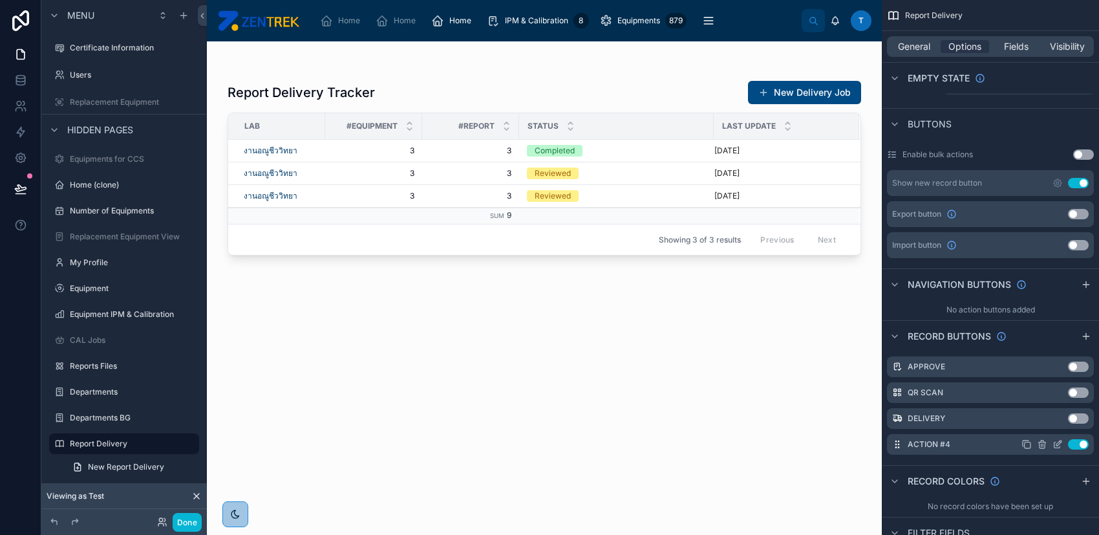
click at [1059, 441] on icon "scrollable content" at bounding box center [1057, 444] width 10 height 10
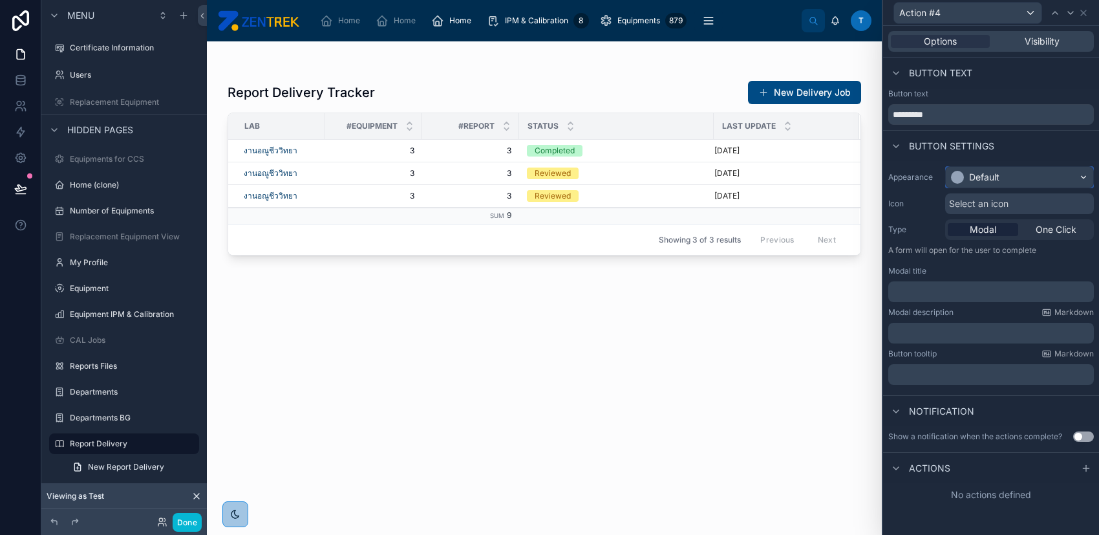
click at [995, 177] on div "Default" at bounding box center [984, 177] width 30 height 13
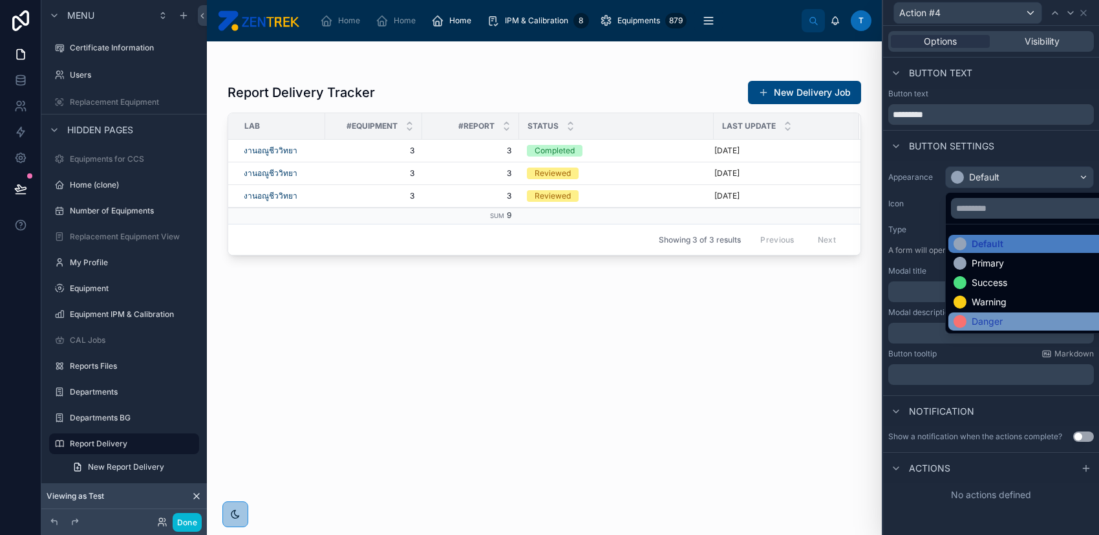
click at [997, 317] on div "Danger" at bounding box center [987, 321] width 31 height 13
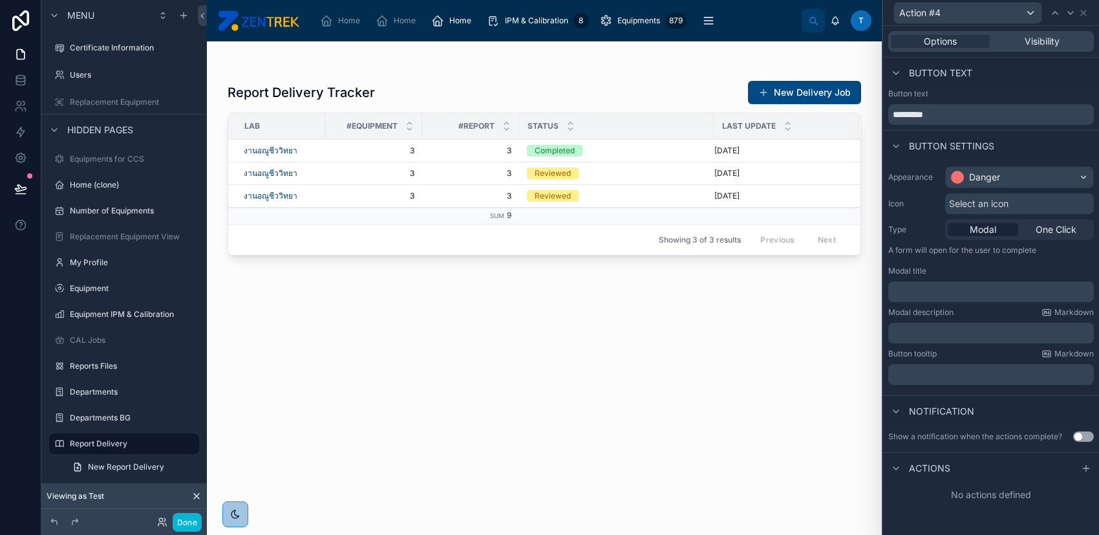
scroll to position [517, 0]
click at [1083, 471] on icon at bounding box center [1086, 468] width 10 height 10
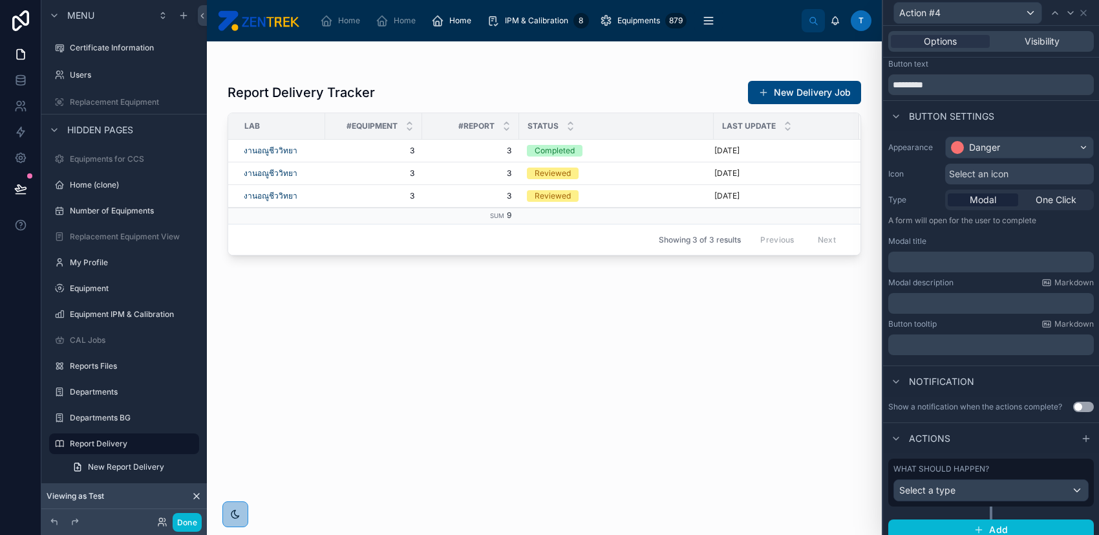
scroll to position [39, 0]
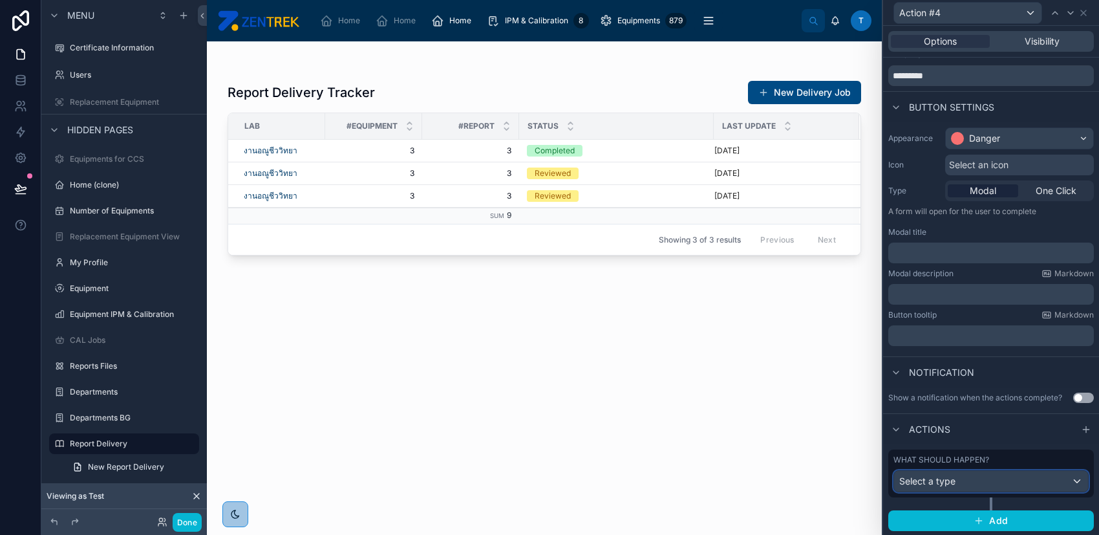
click at [988, 478] on div "Select a type" at bounding box center [991, 481] width 194 height 21
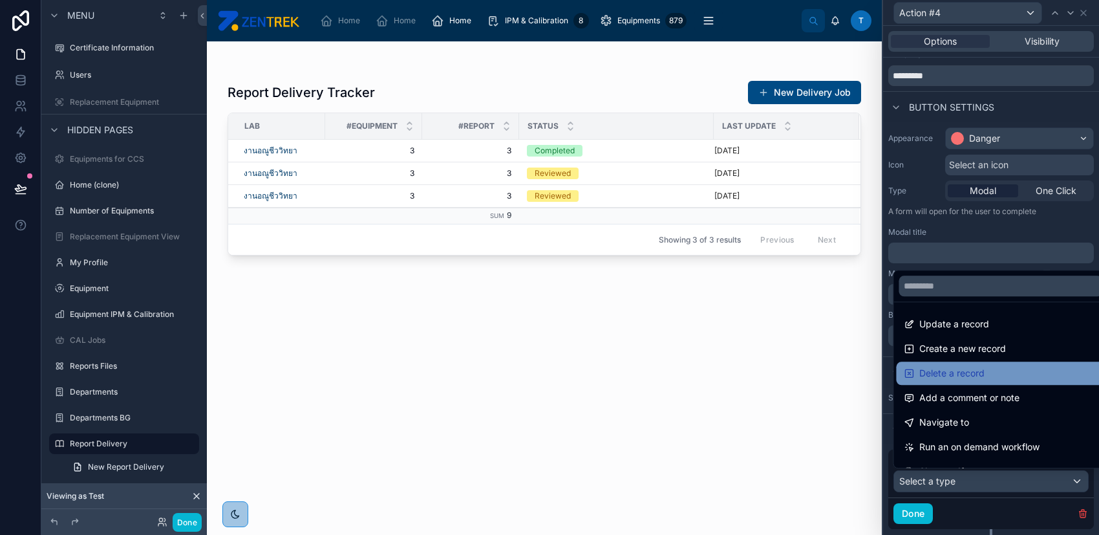
click at [977, 374] on span "Delete a record" at bounding box center [951, 373] width 65 height 16
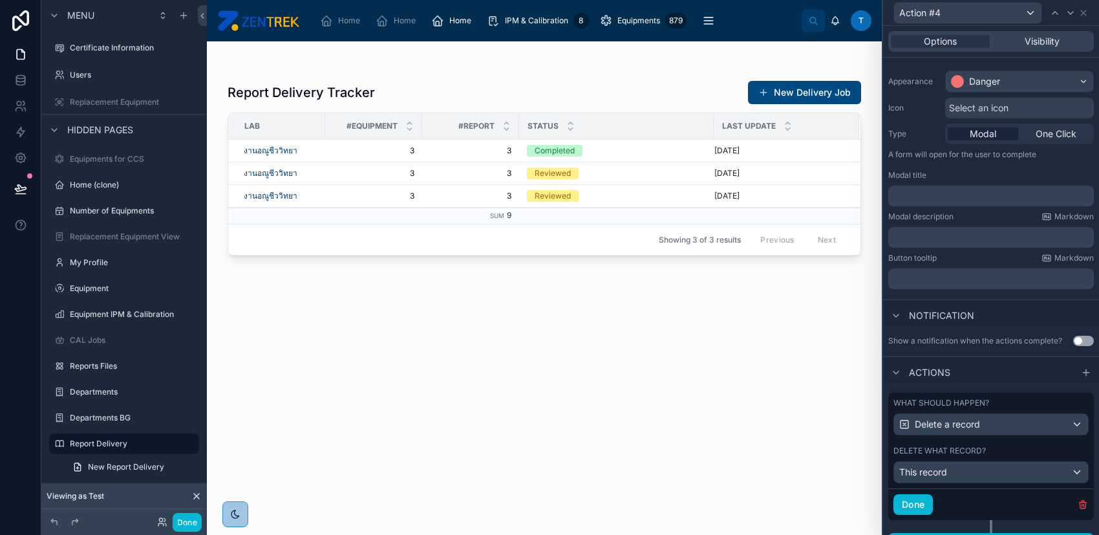
scroll to position [117, 0]
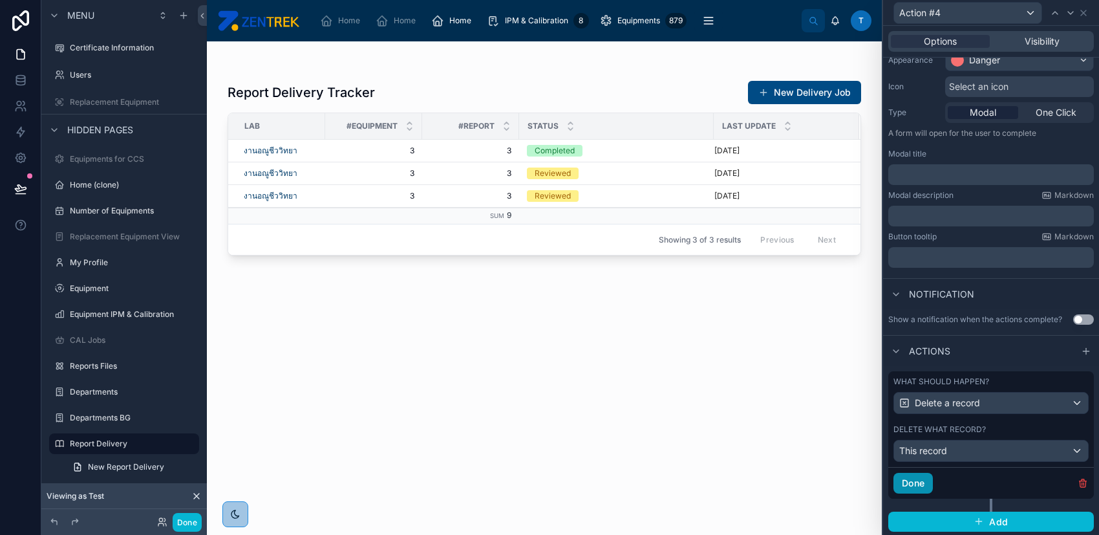
click at [905, 481] on button "Done" at bounding box center [912, 483] width 39 height 21
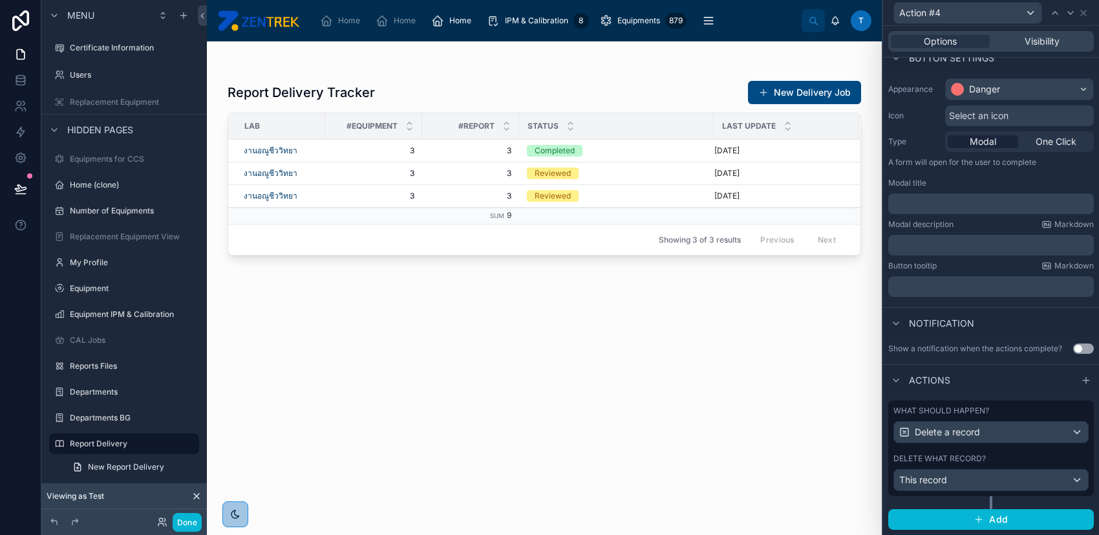
scroll to position [86, 0]
click at [188, 520] on button "Done" at bounding box center [187, 522] width 29 height 19
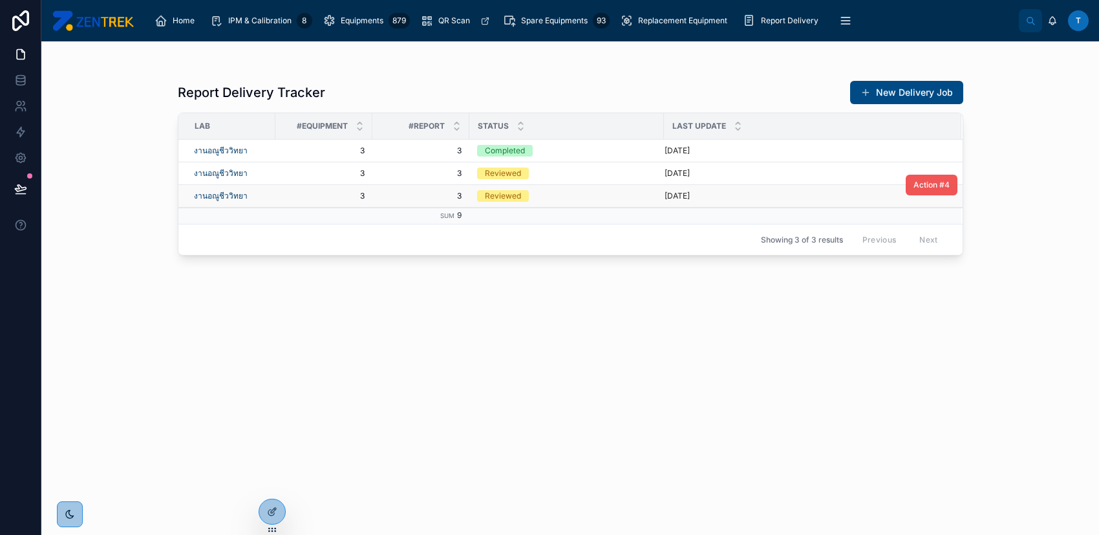
click at [925, 189] on span "Action #4" at bounding box center [931, 185] width 36 height 10
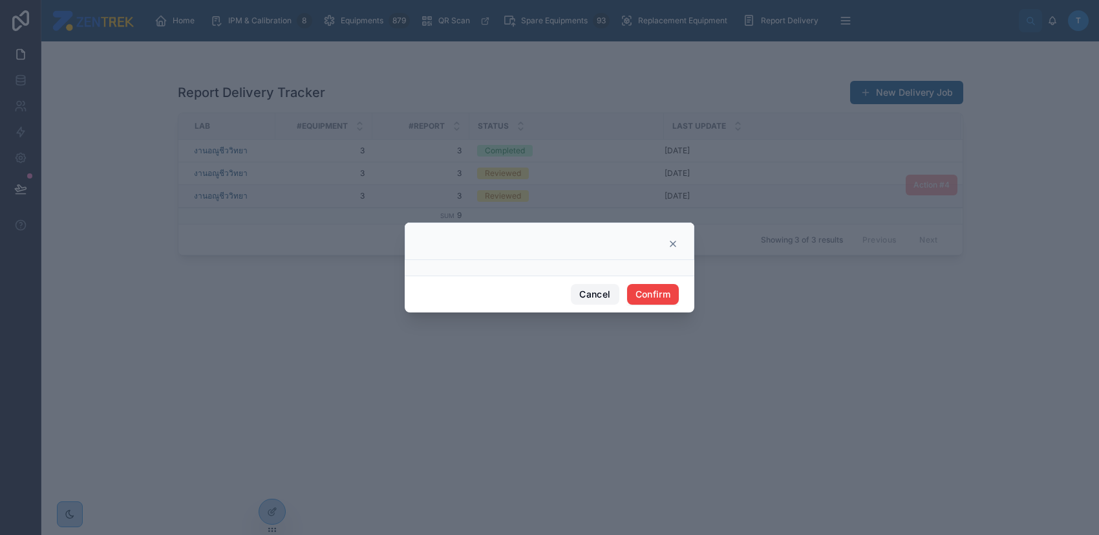
click at [596, 295] on button "Cancel" at bounding box center [595, 294] width 48 height 21
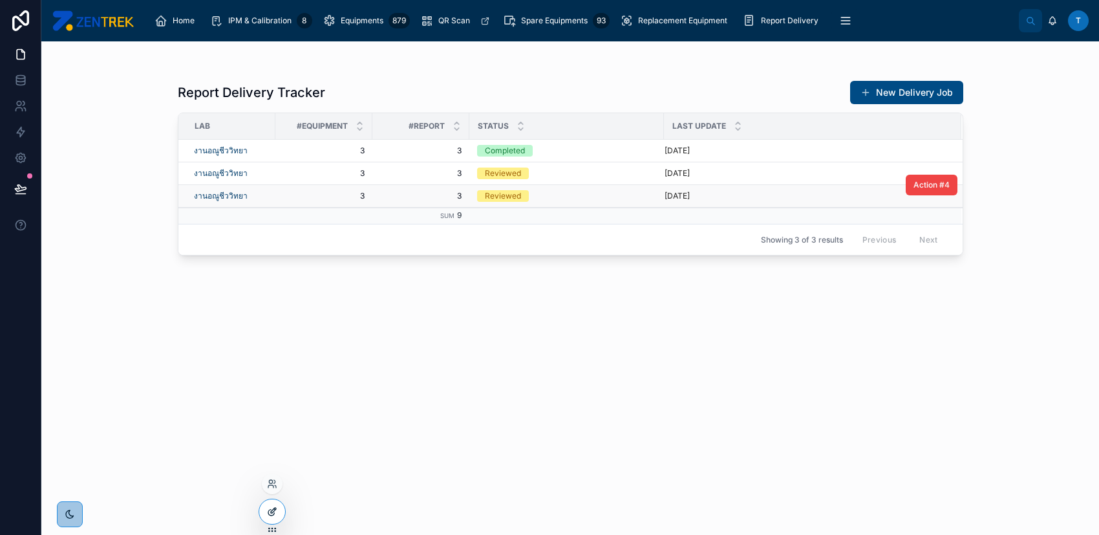
click at [263, 511] on div at bounding box center [272, 511] width 26 height 25
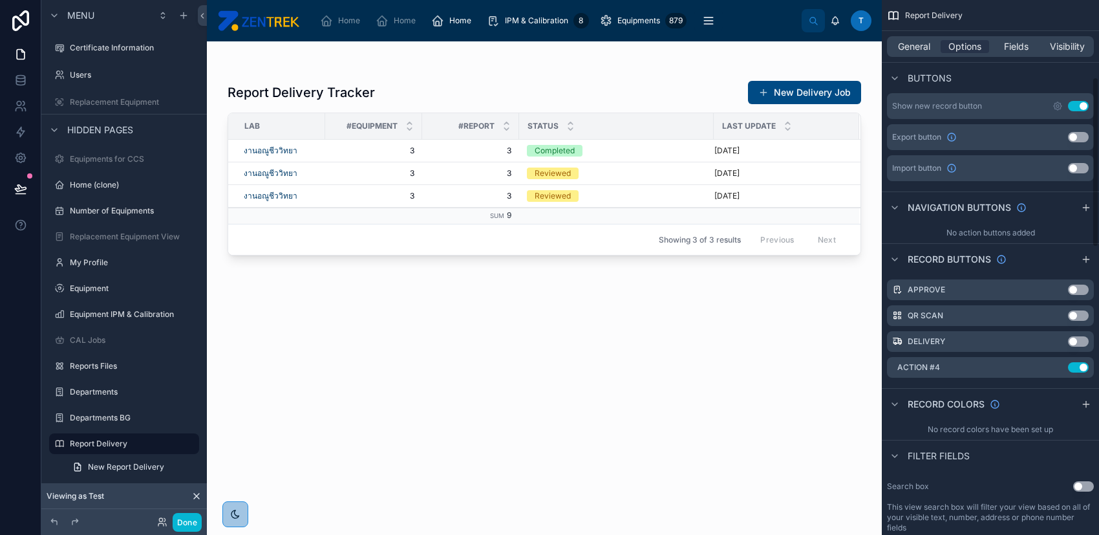
scroll to position [431, 0]
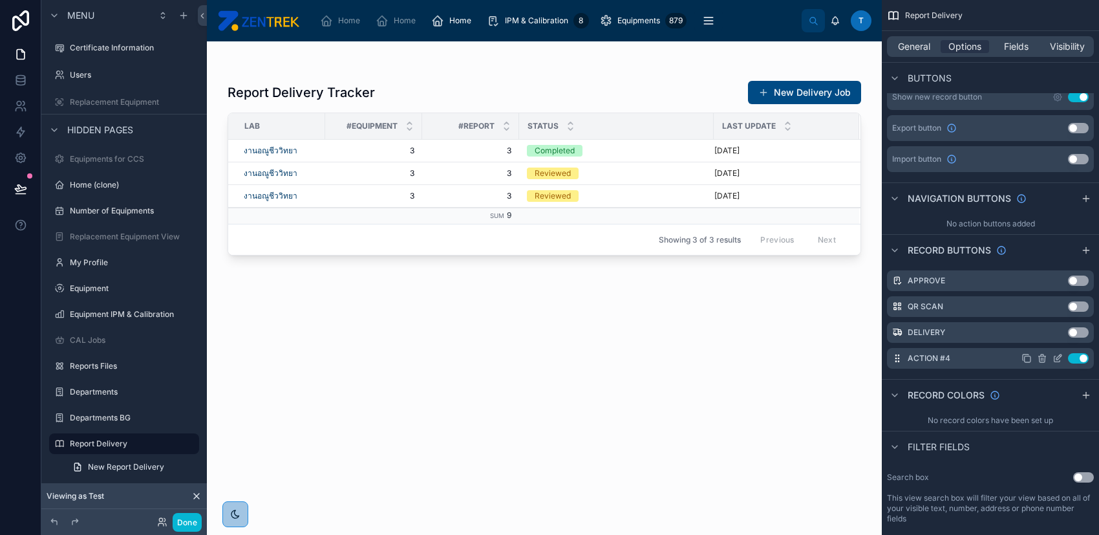
click at [1056, 357] on icon "scrollable content" at bounding box center [1058, 356] width 5 height 5
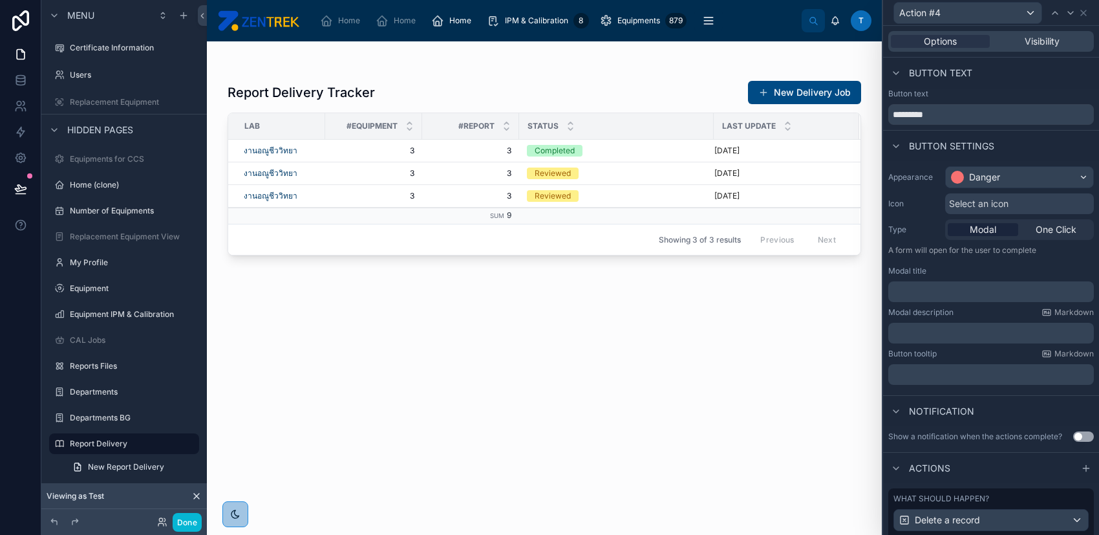
click at [981, 297] on p "﻿" at bounding box center [992, 291] width 198 height 13
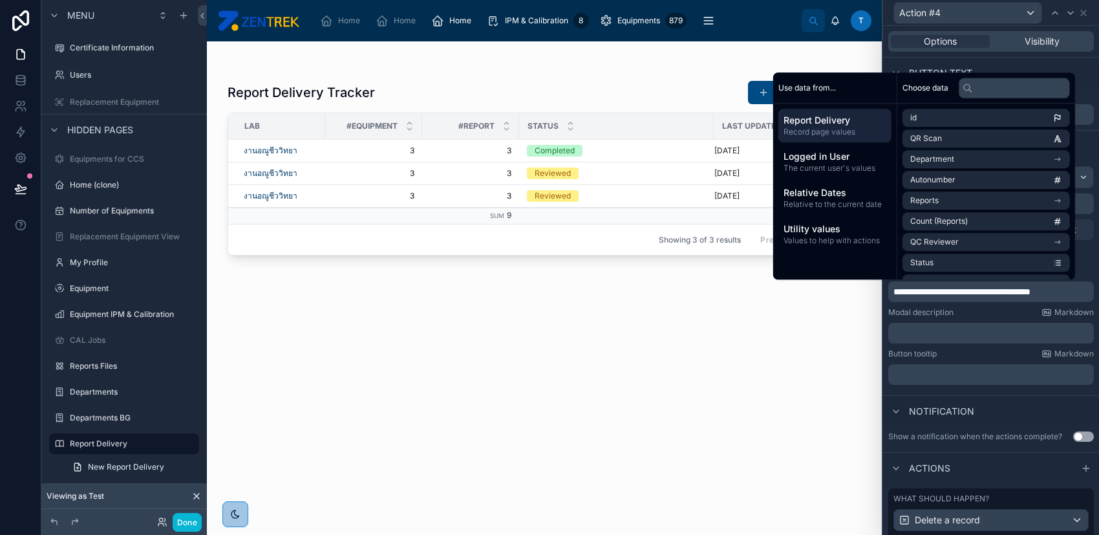
click at [1030, 293] on span "**********" at bounding box center [961, 291] width 137 height 9
copy span "**********"
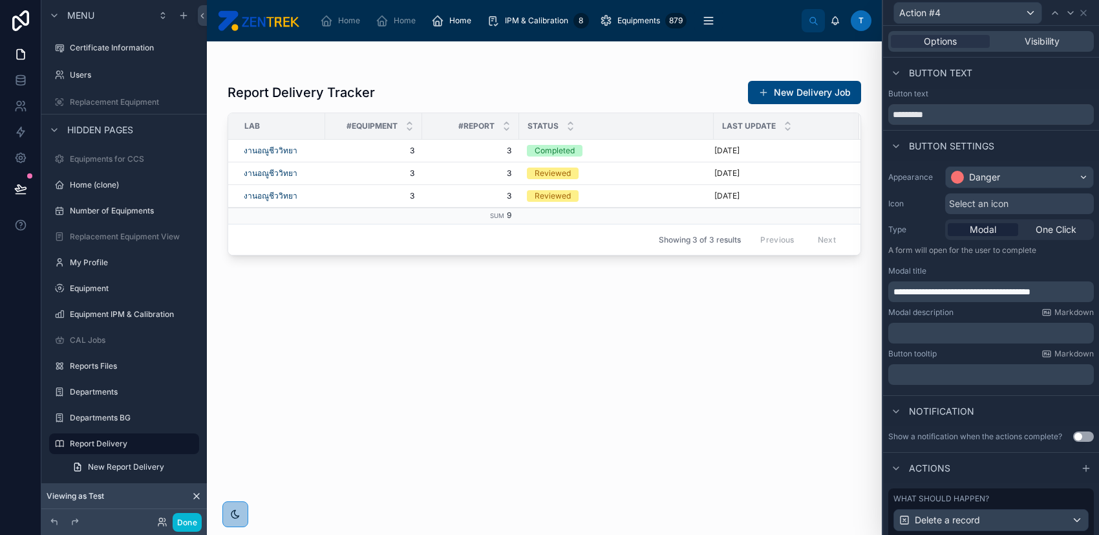
click at [1025, 317] on div "Modal description Markdown ﻿" at bounding box center [991, 325] width 206 height 36
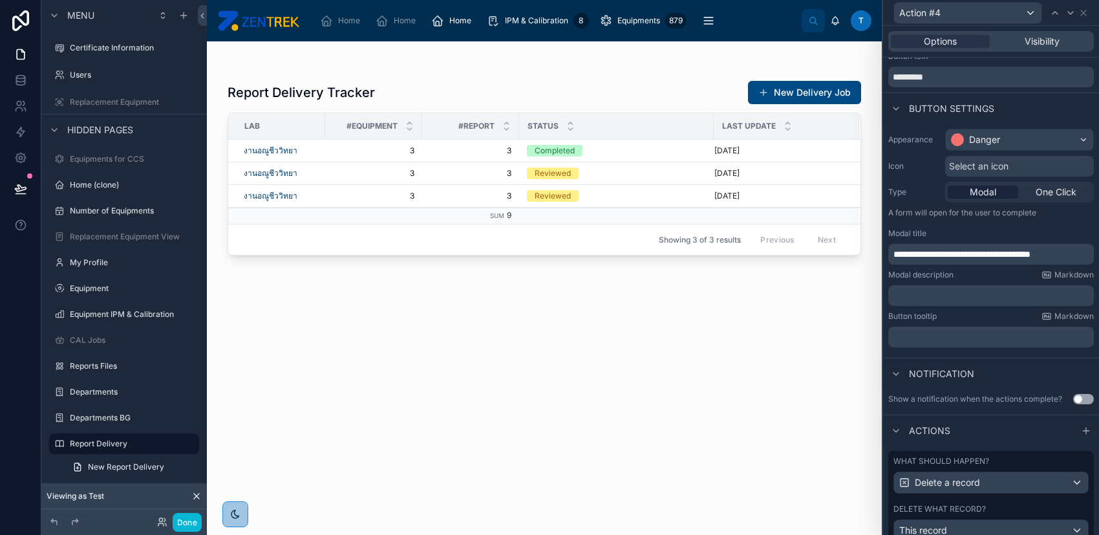
scroll to position [0, 0]
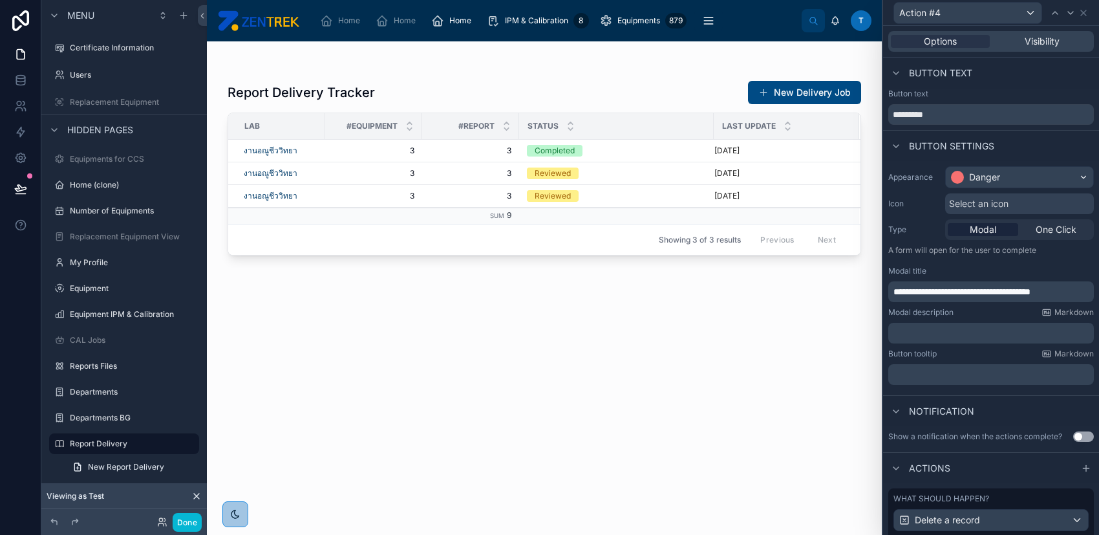
click at [1010, 287] on span "**********" at bounding box center [961, 291] width 137 height 9
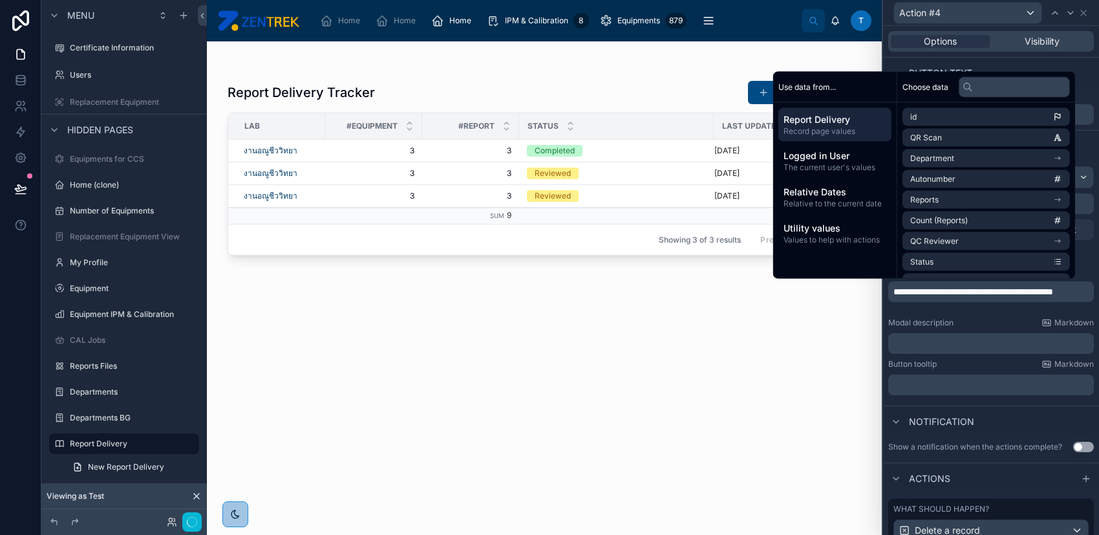
click at [696, 326] on div at bounding box center [544, 280] width 675 height 478
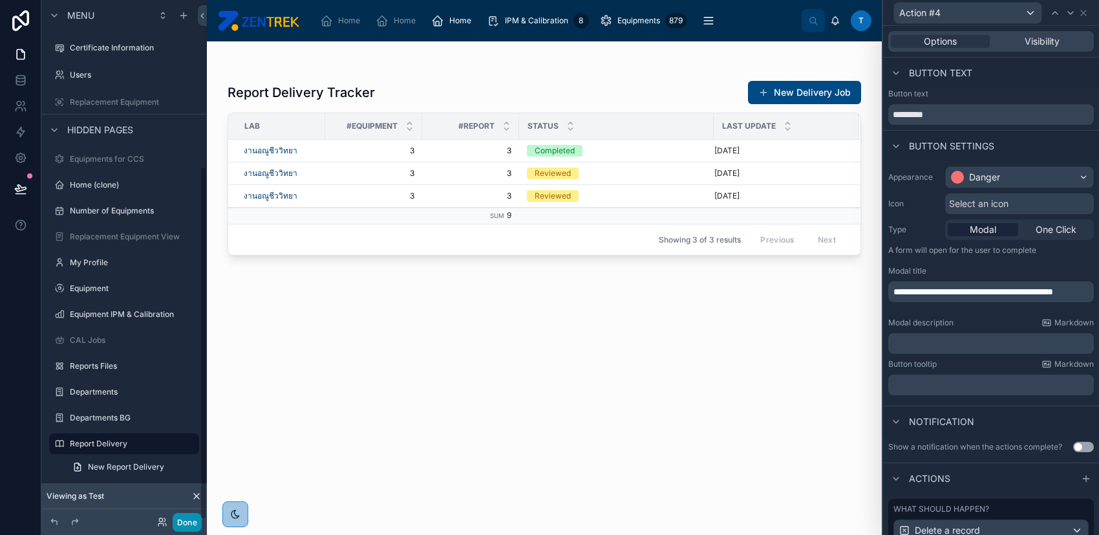
click at [180, 523] on button "Done" at bounding box center [187, 522] width 29 height 19
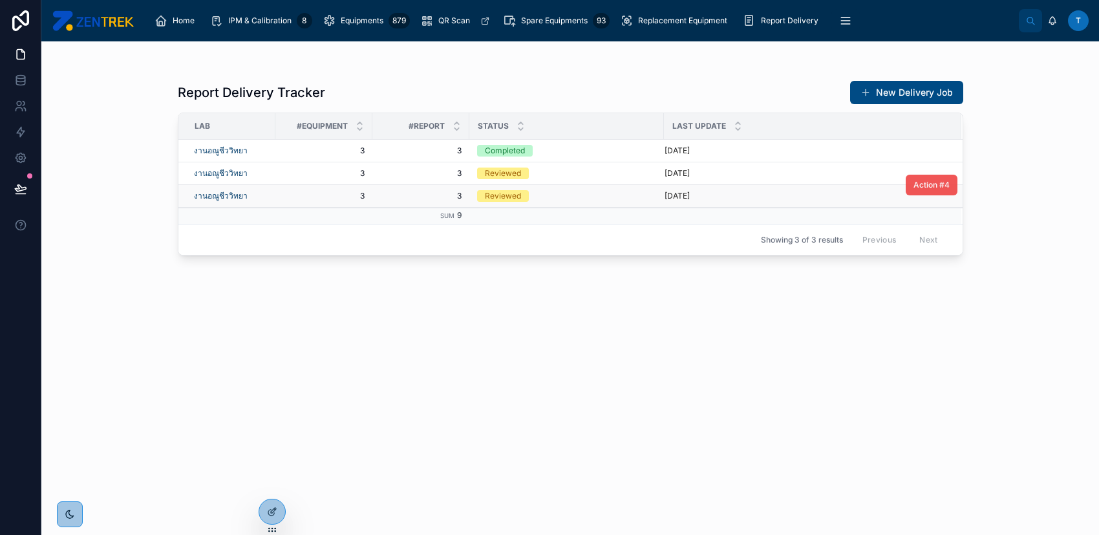
click at [924, 187] on span "Action #4" at bounding box center [931, 185] width 36 height 10
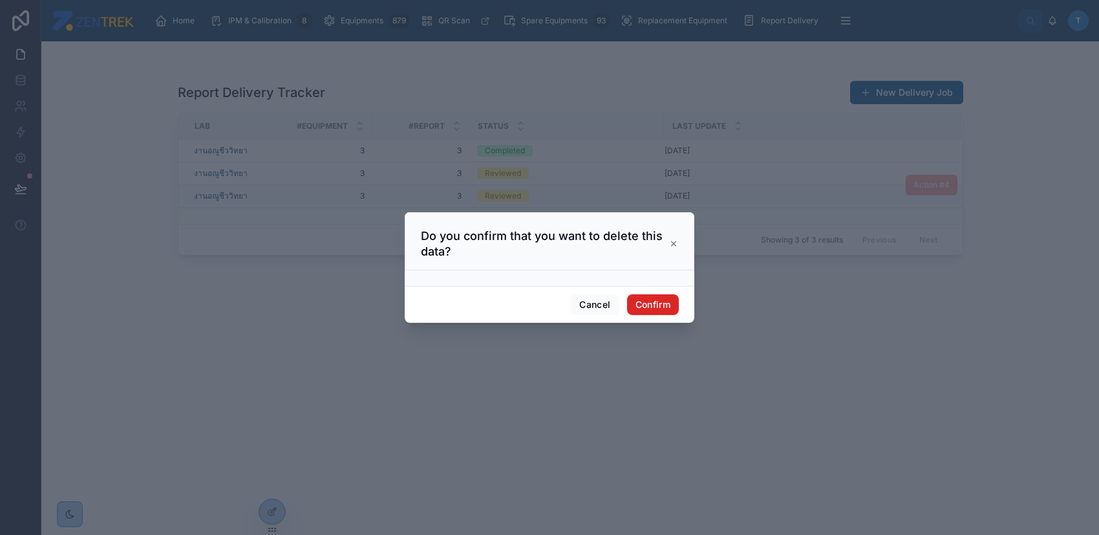
click at [666, 301] on button "Confirm" at bounding box center [653, 304] width 52 height 21
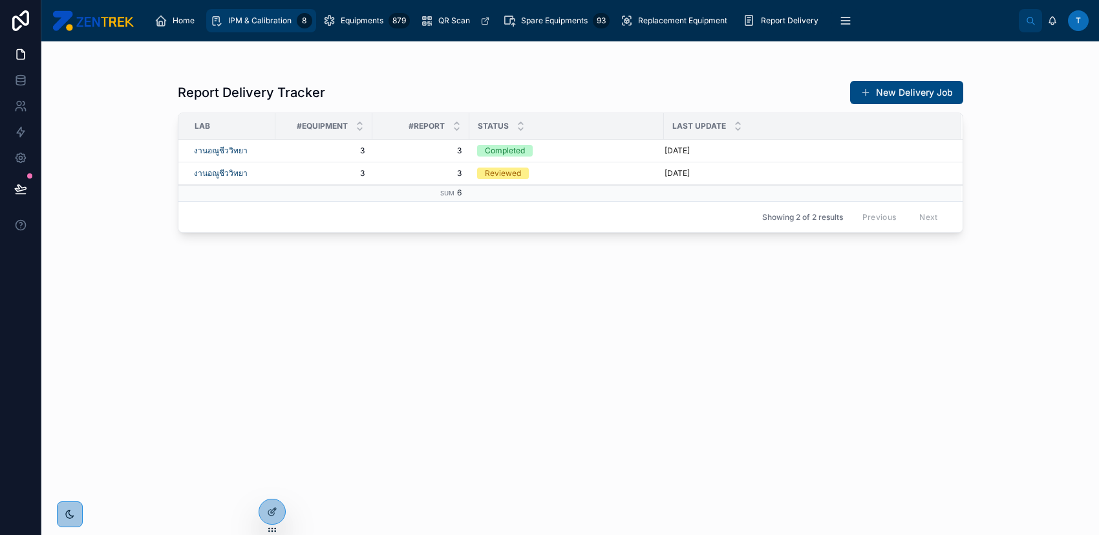
click at [248, 27] on div "IPM & Calibration 8" at bounding box center [261, 20] width 102 height 21
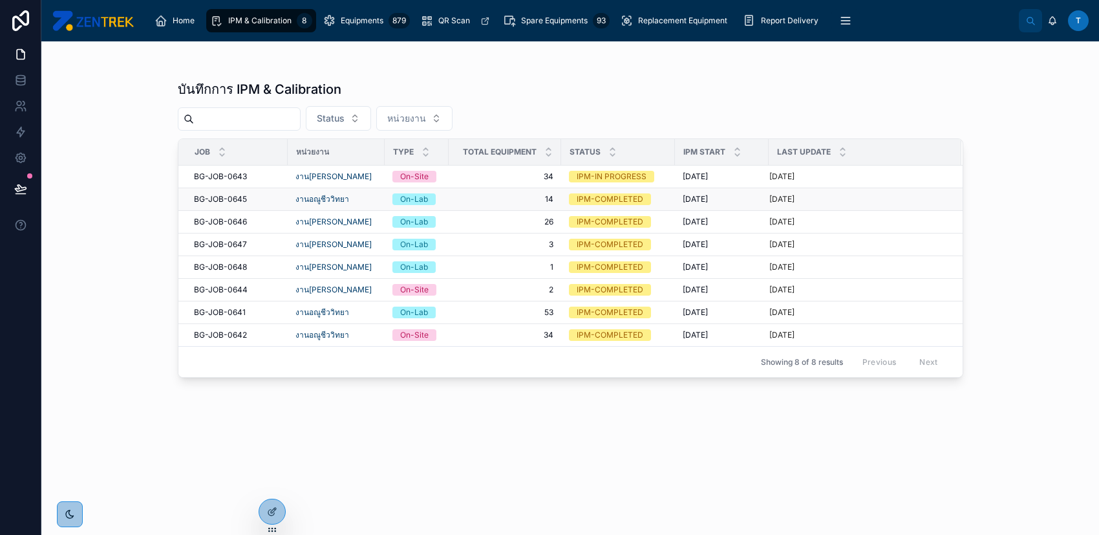
click at [507, 202] on span "14" at bounding box center [504, 199] width 97 height 10
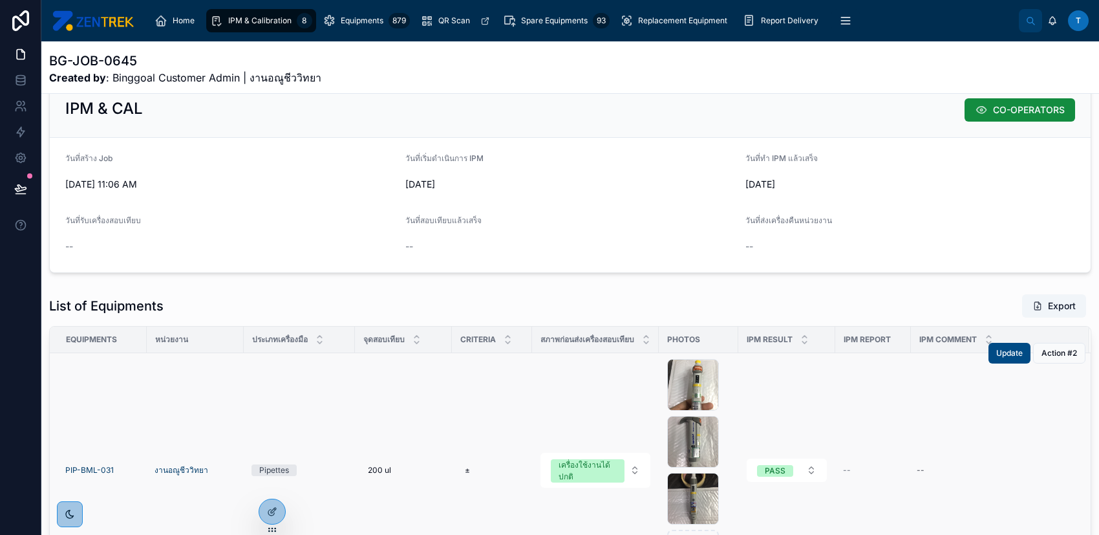
scroll to position [172, 0]
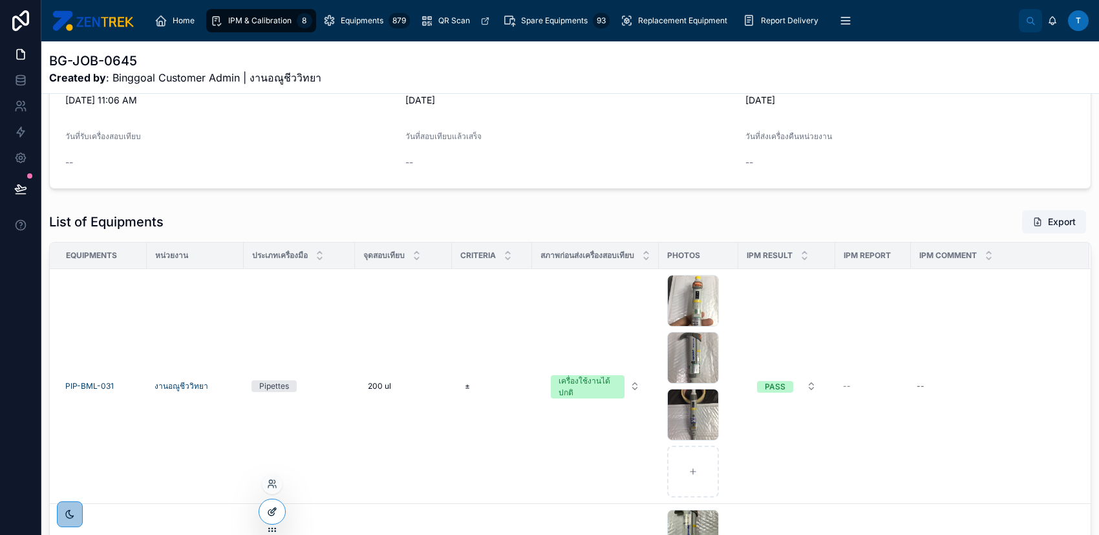
click at [270, 510] on icon at bounding box center [272, 511] width 10 height 10
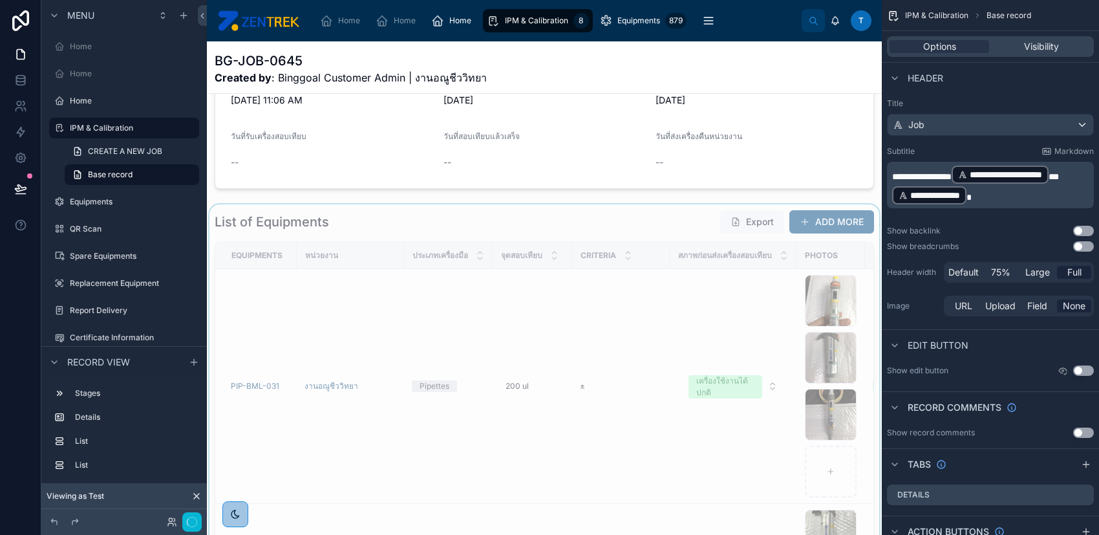
click at [646, 231] on div at bounding box center [544, 426] width 675 height 445
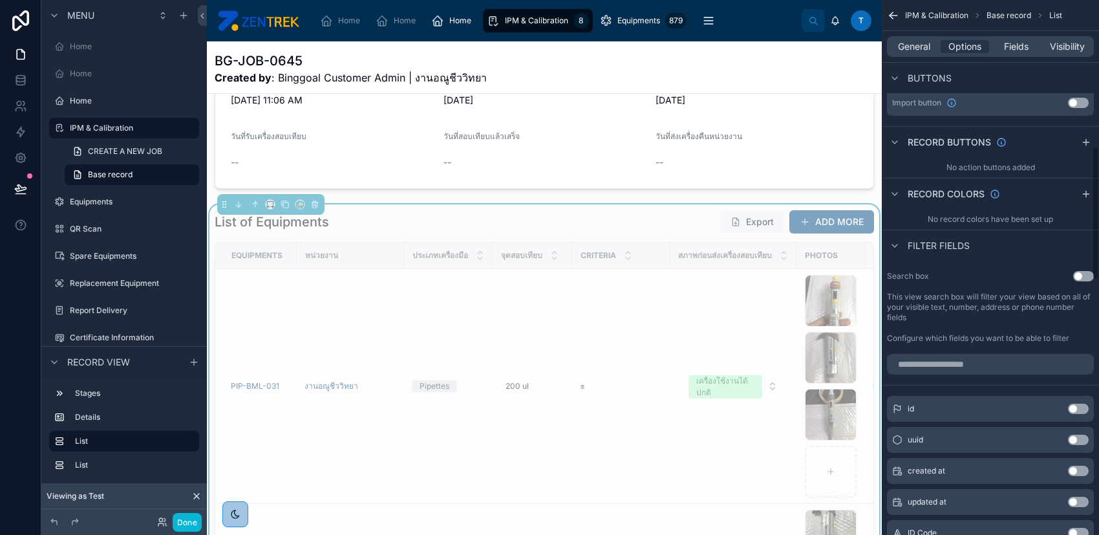
scroll to position [603, 0]
click at [623, 234] on div "List of Equipments Export ADD MORE" at bounding box center [544, 221] width 659 height 25
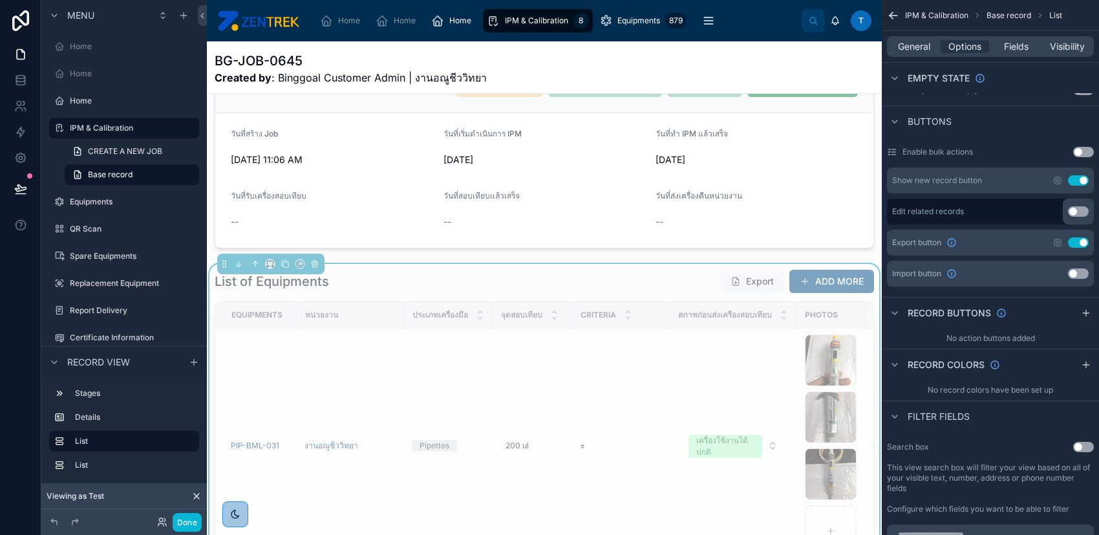
scroll to position [86, 0]
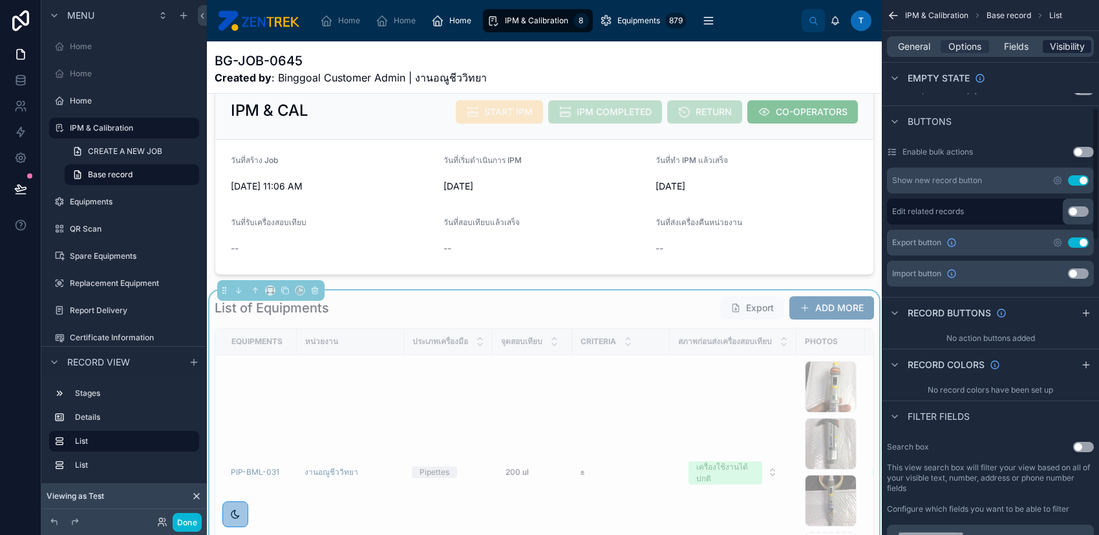
click at [1083, 45] on span "Visibility" at bounding box center [1067, 46] width 35 height 13
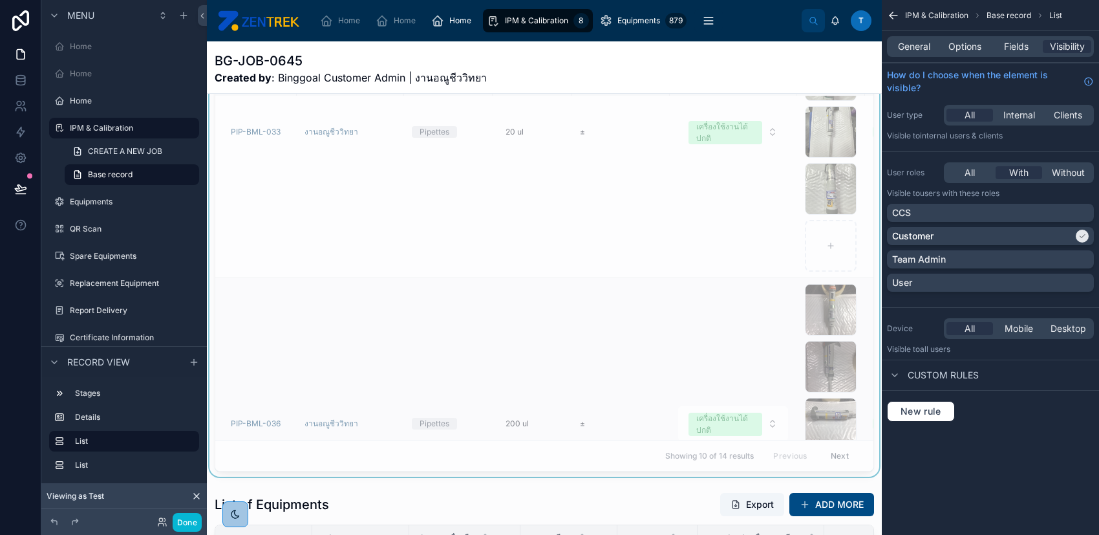
scroll to position [603, 0]
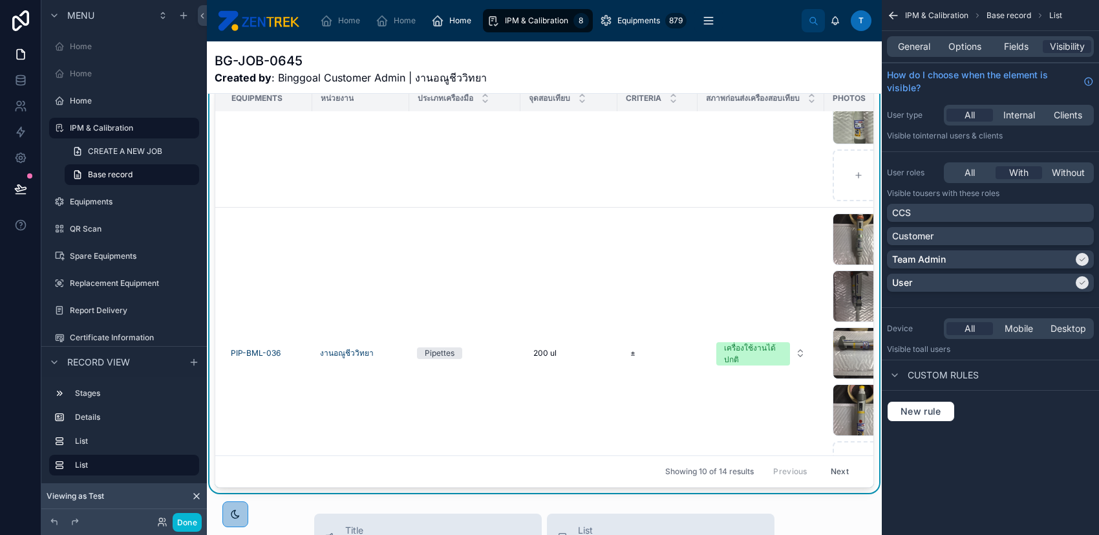
scroll to position [776, 0]
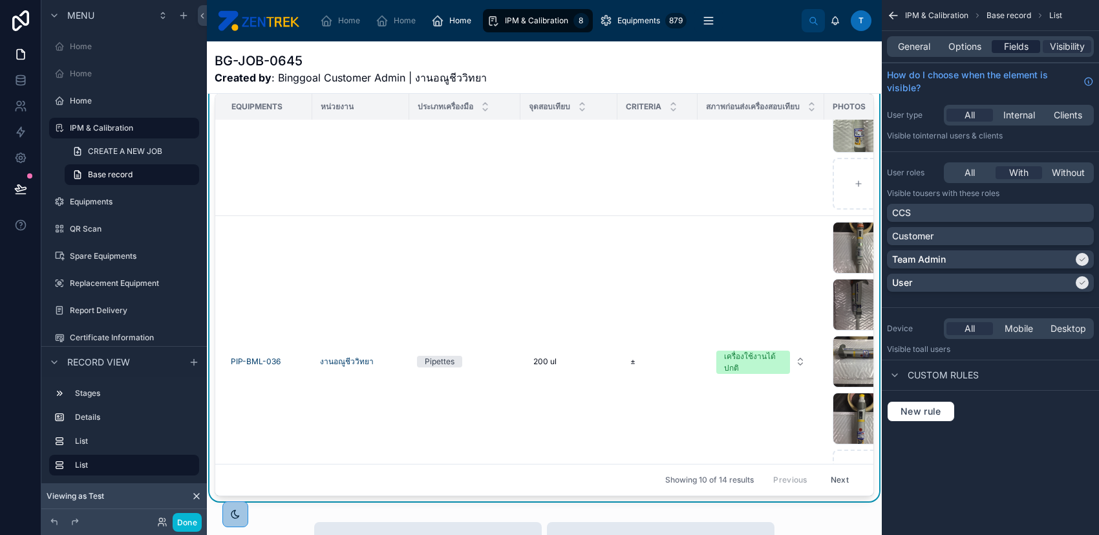
click at [1017, 48] on span "Fields" at bounding box center [1016, 46] width 25 height 13
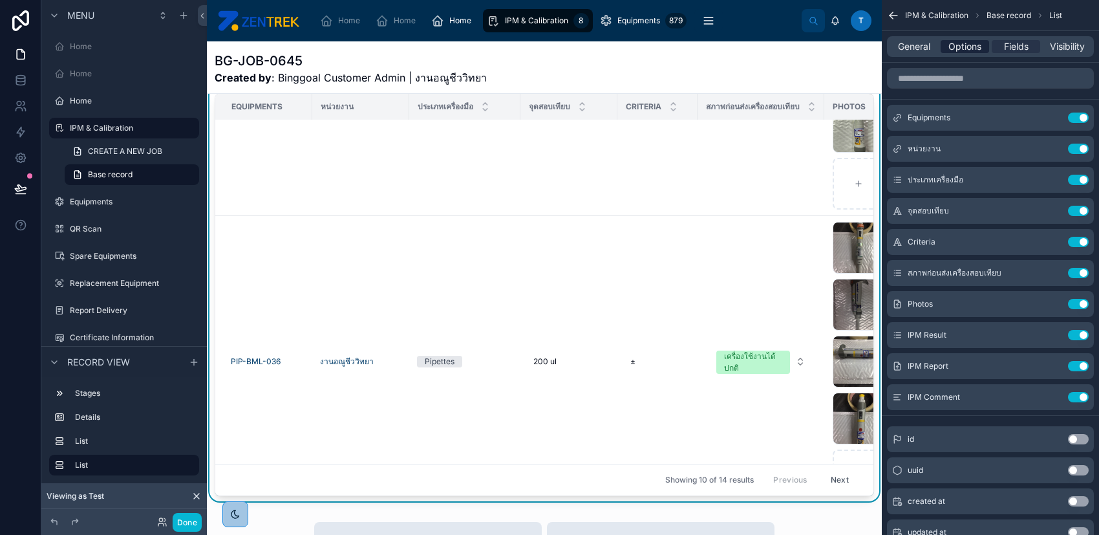
click at [971, 47] on span "Options" at bounding box center [964, 46] width 33 height 13
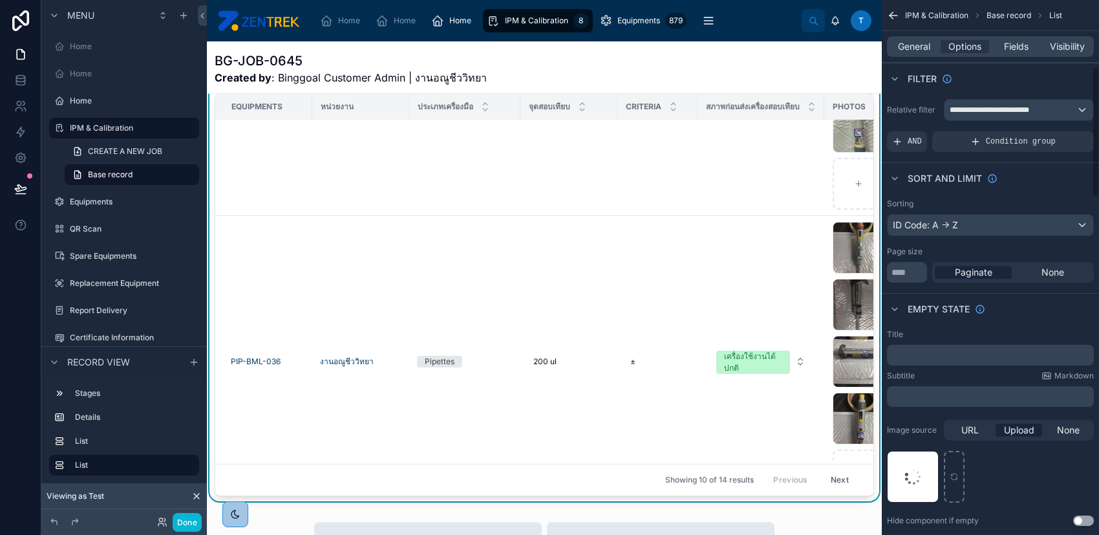
scroll to position [345, 0]
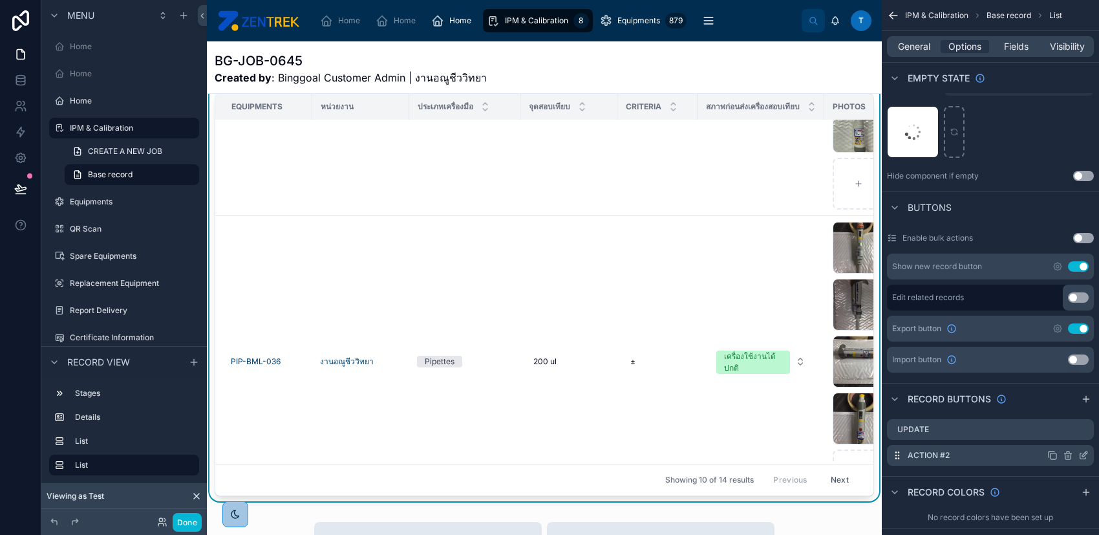
click at [1080, 454] on icon "scrollable content" at bounding box center [1083, 455] width 10 height 10
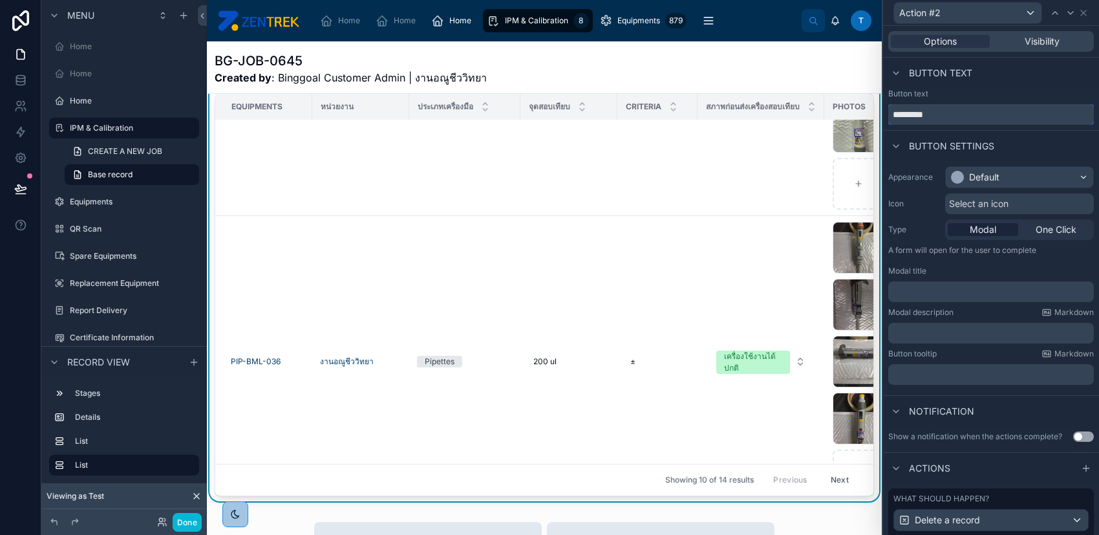
click at [944, 110] on input "*********" at bounding box center [991, 114] width 206 height 21
type input "*"
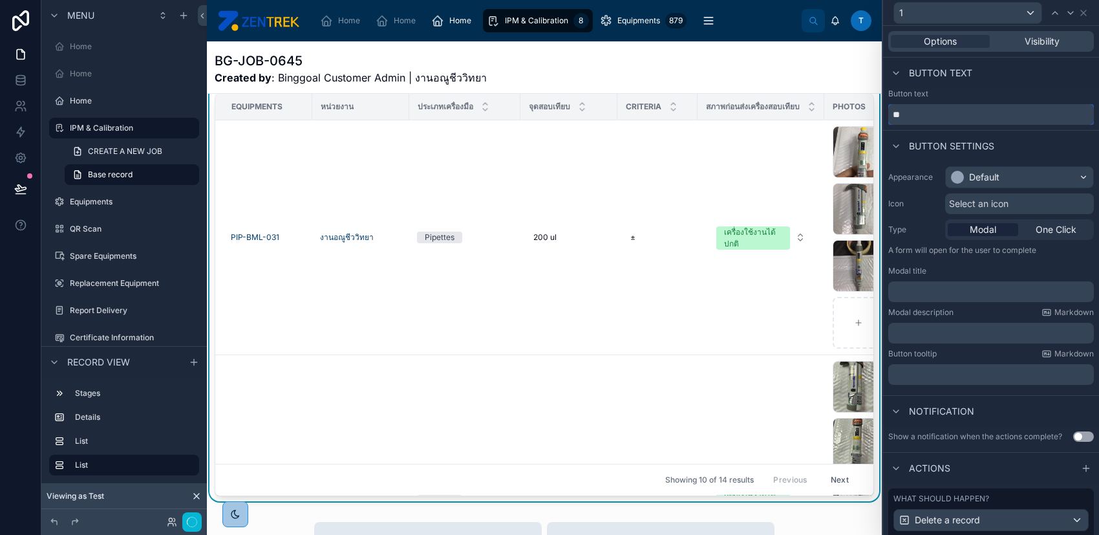
type input "*"
click at [944, 110] on input "text" at bounding box center [991, 114] width 206 height 21
type input "******"
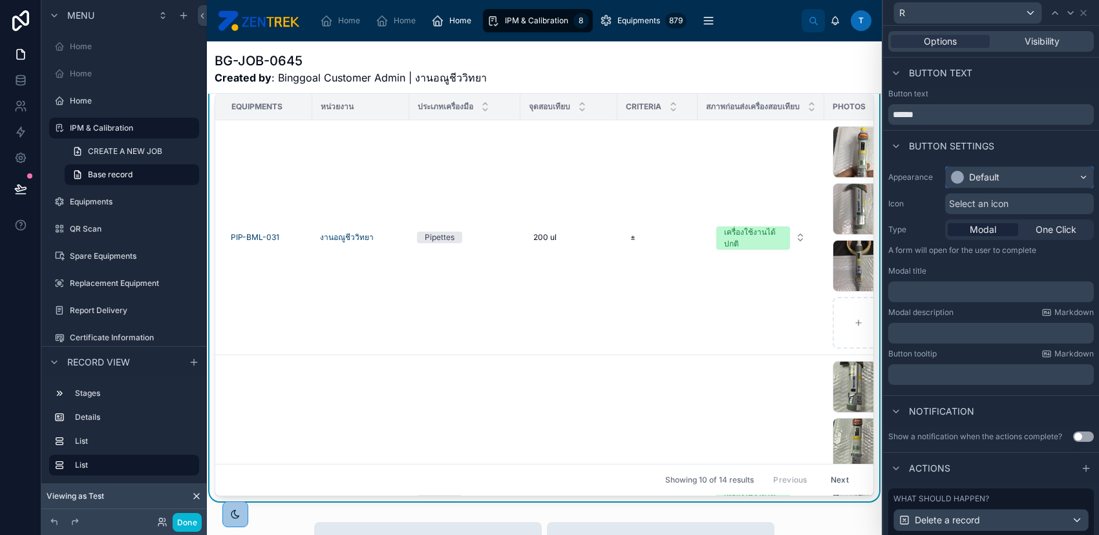
click at [995, 181] on div "Default" at bounding box center [984, 177] width 30 height 13
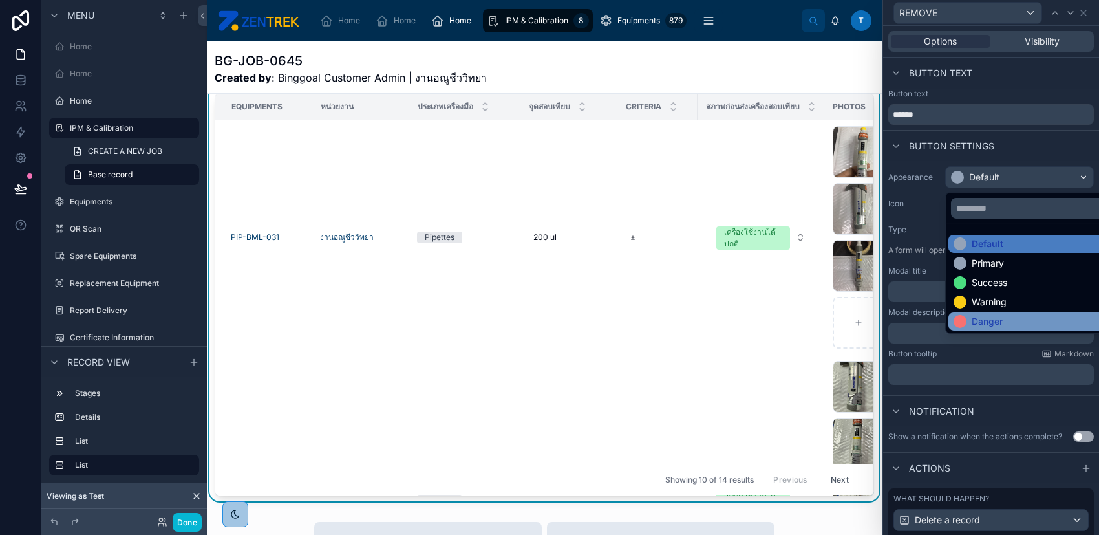
click at [997, 321] on div "Danger" at bounding box center [987, 321] width 31 height 13
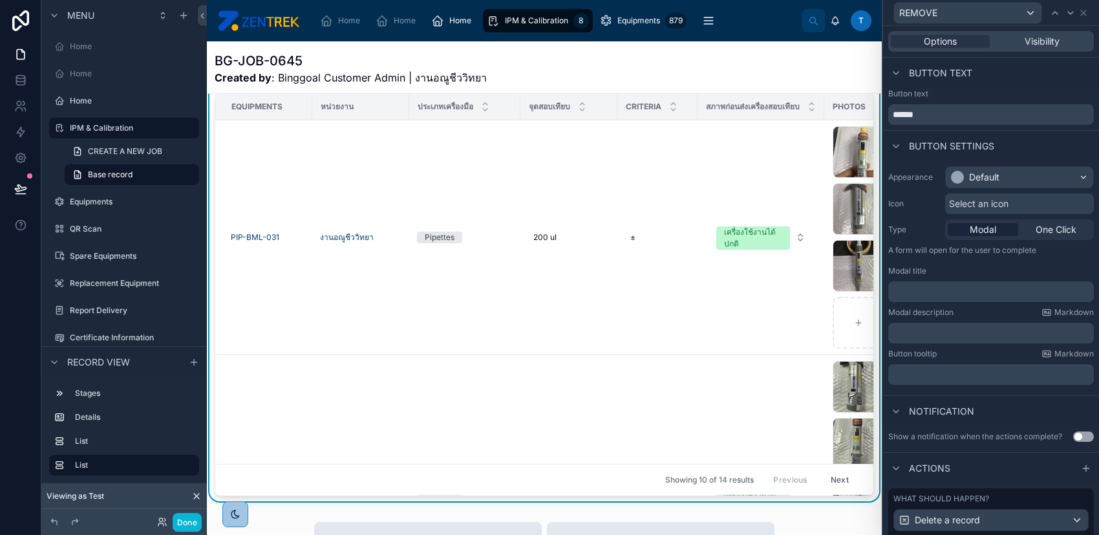
click at [970, 203] on span "Select an icon" at bounding box center [978, 203] width 59 height 13
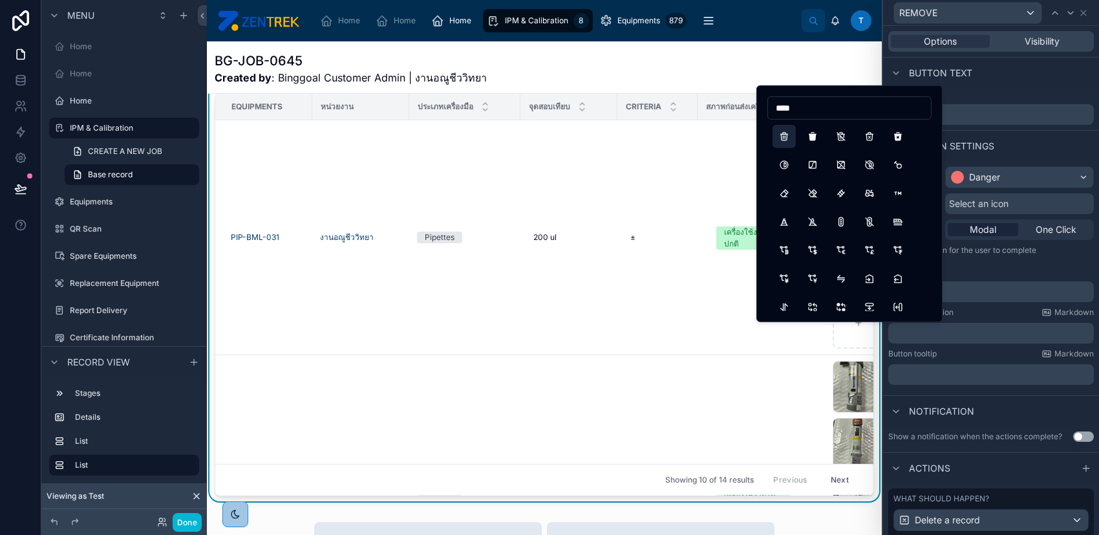
type input "****"
drag, startPoint x: 780, startPoint y: 136, endPoint x: 893, endPoint y: 185, distance: 123.1
click at [780, 136] on button "Trash" at bounding box center [783, 136] width 23 height 23
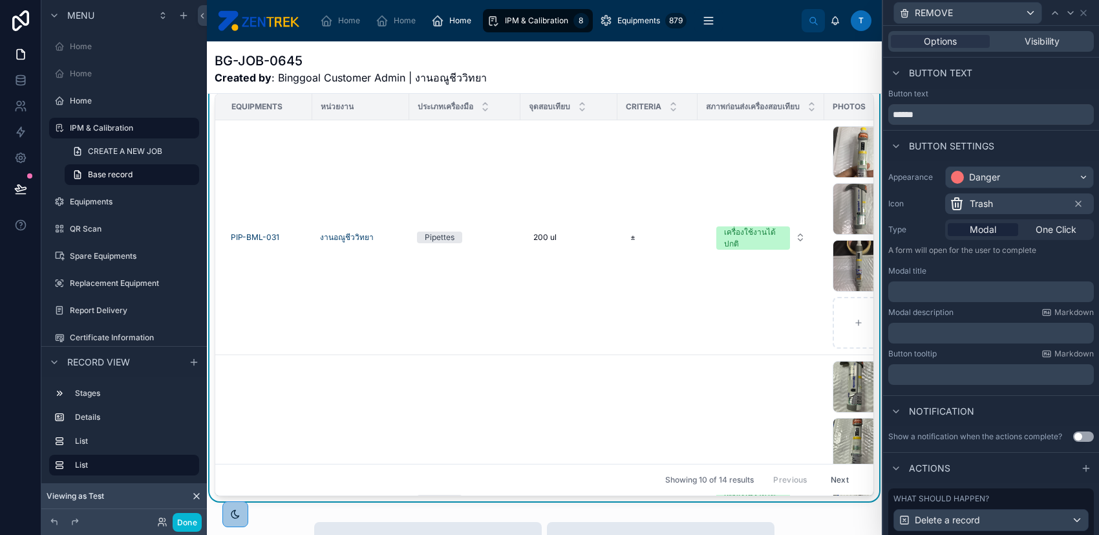
click at [961, 290] on p "﻿" at bounding box center [992, 291] width 198 height 13
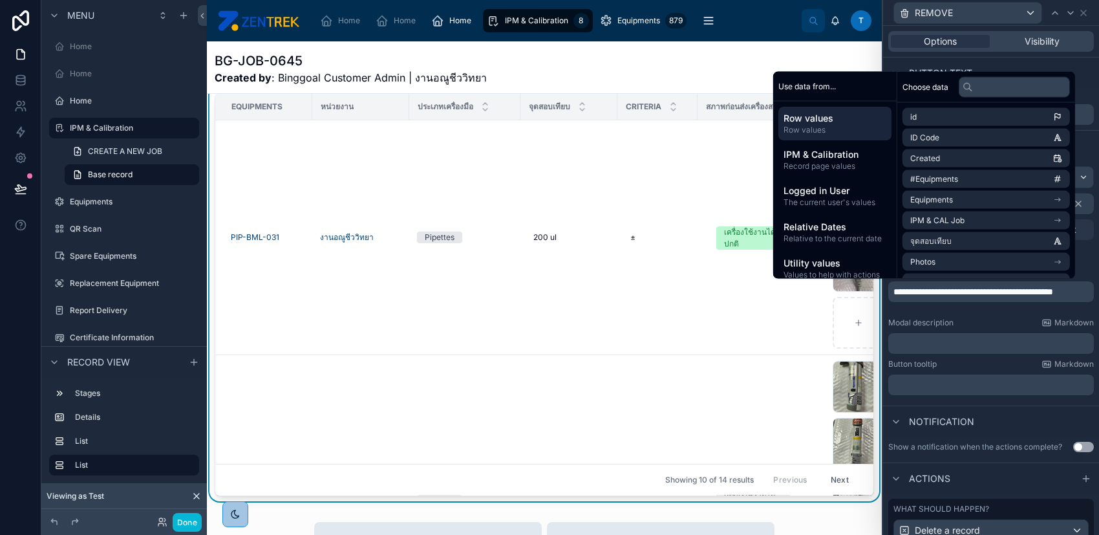
scroll to position [0, 0]
click at [1003, 356] on div "**********" at bounding box center [991, 280] width 216 height 239
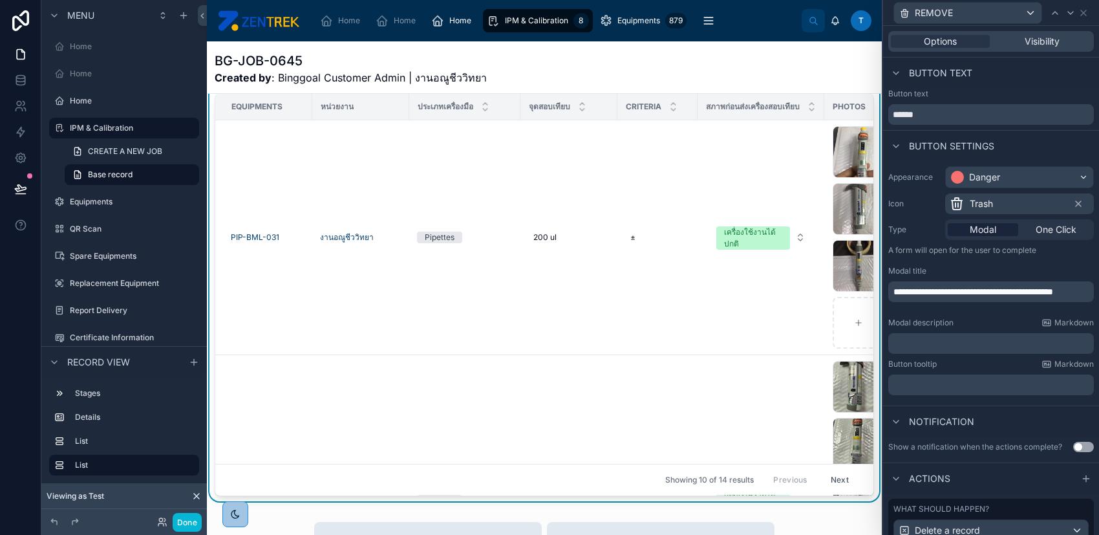
scroll to position [96, 0]
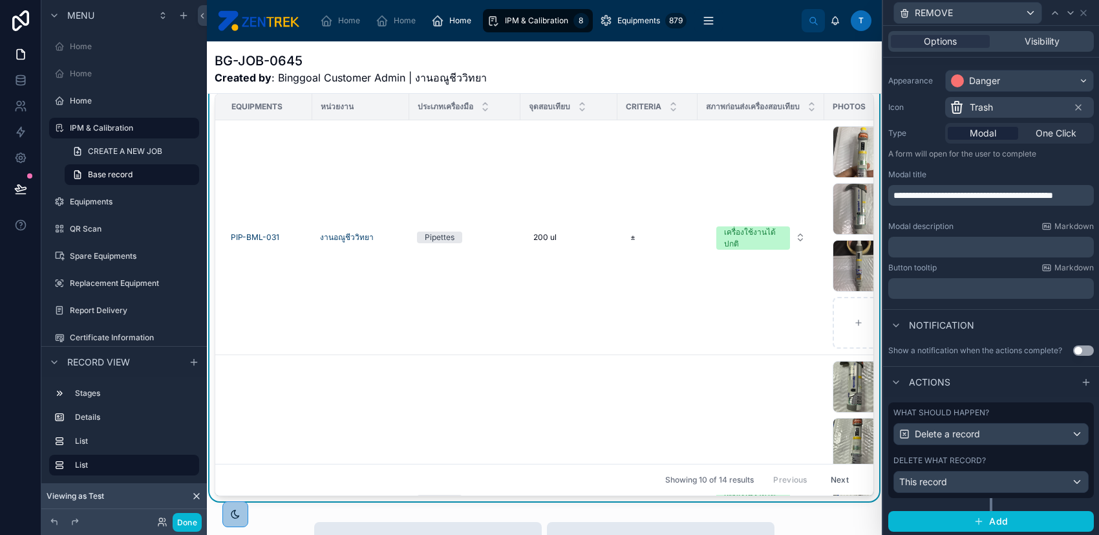
click at [906, 200] on span "**********" at bounding box center [973, 195] width 160 height 9
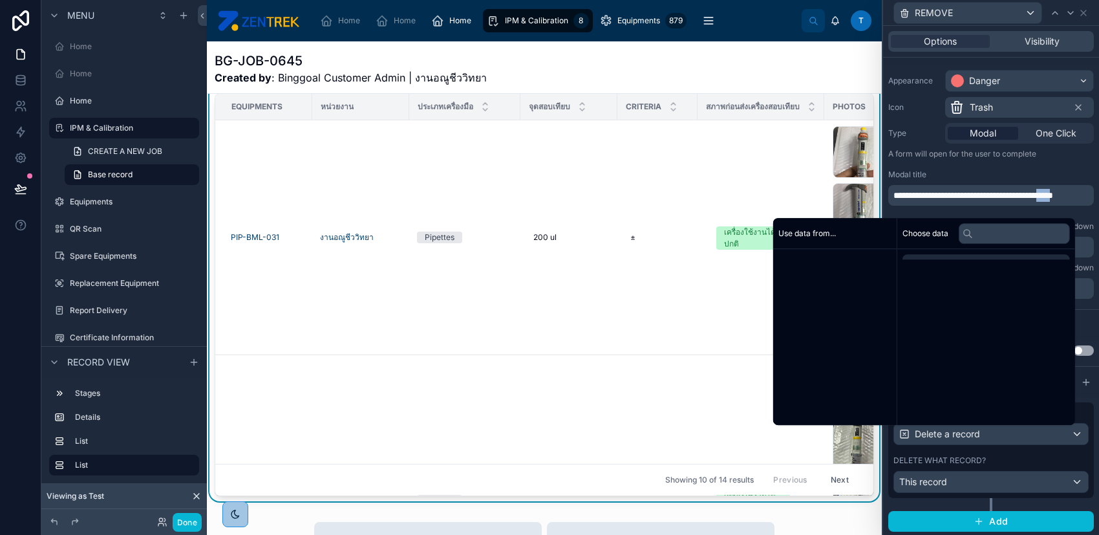
click at [906, 200] on span "**********" at bounding box center [973, 195] width 160 height 9
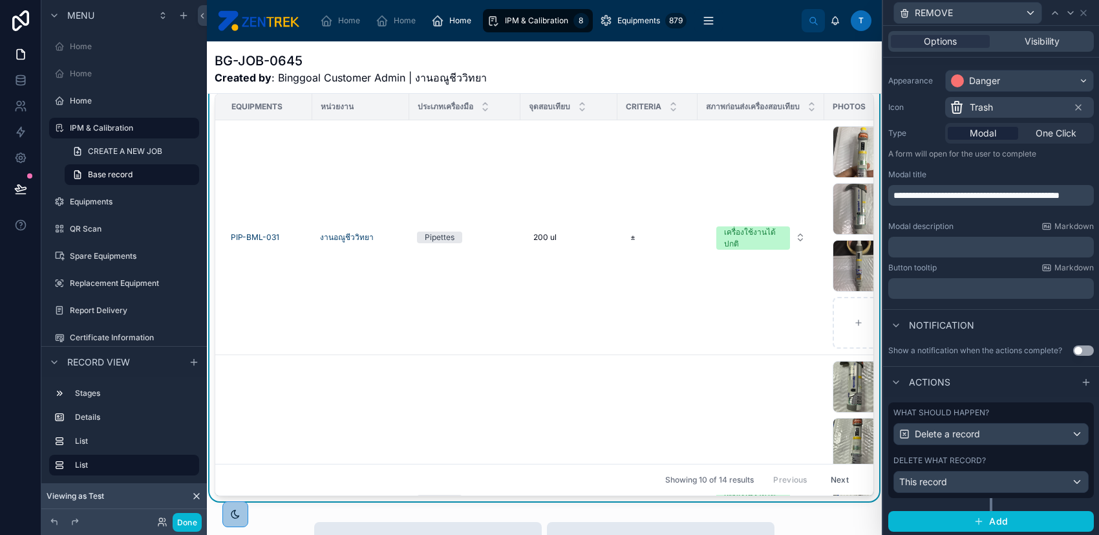
click at [944, 202] on p "**********" at bounding box center [992, 195] width 198 height 13
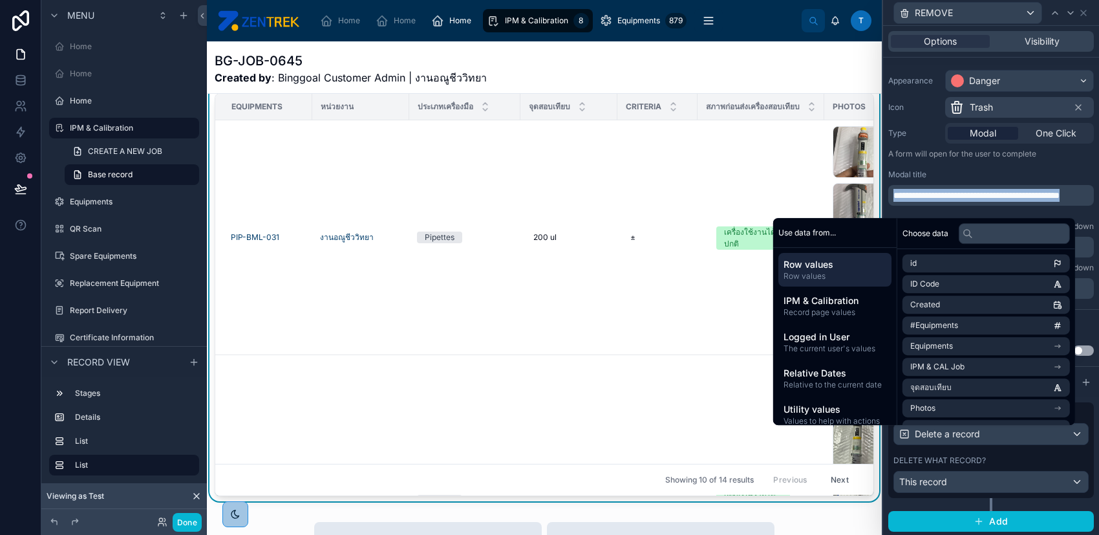
copy span "**********"
click at [990, 202] on p "**********" at bounding box center [992, 195] width 198 height 13
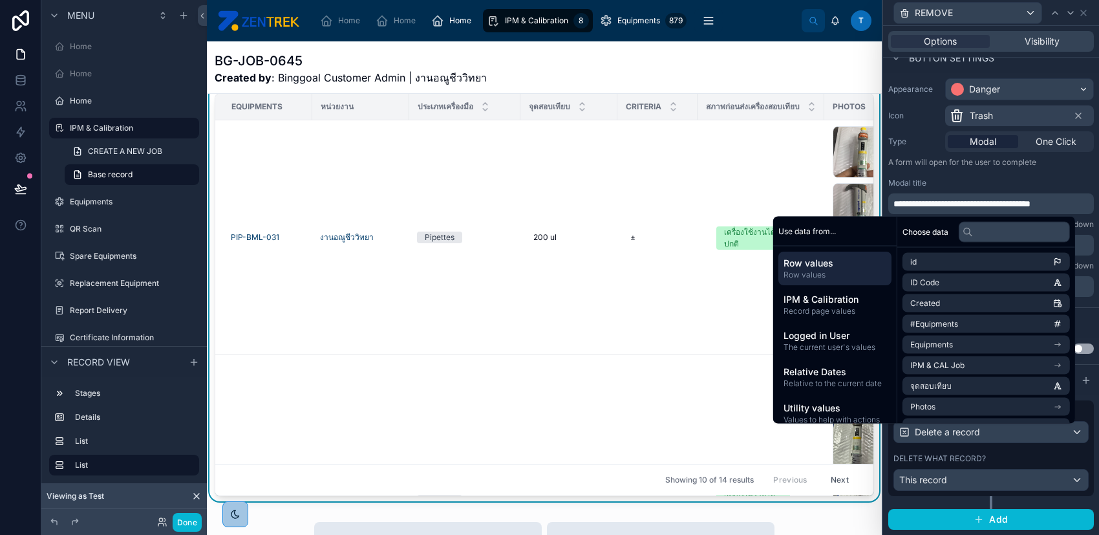
scroll to position [86, 0]
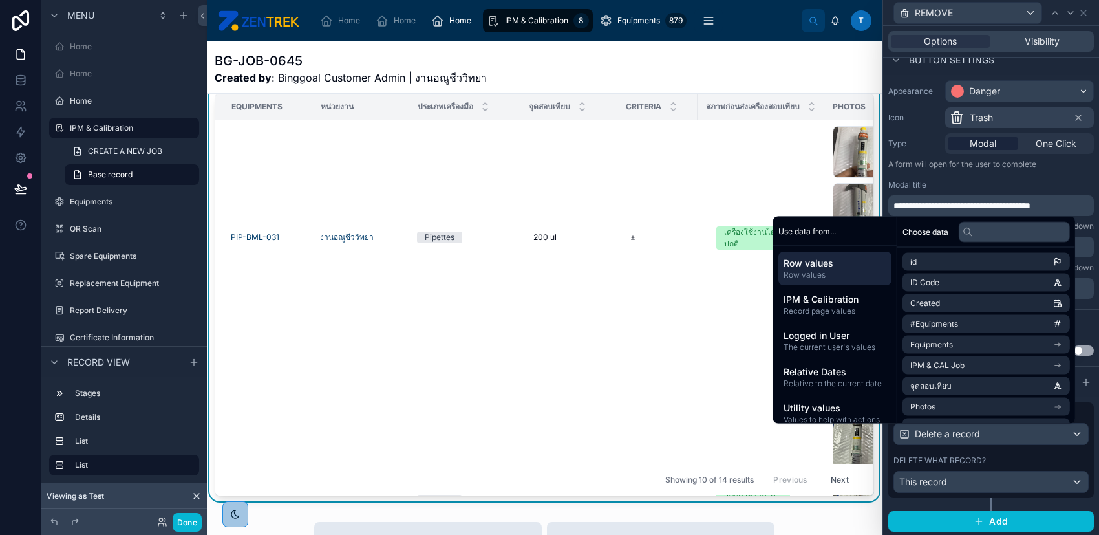
click at [1000, 186] on div "Modal title" at bounding box center [991, 185] width 206 height 10
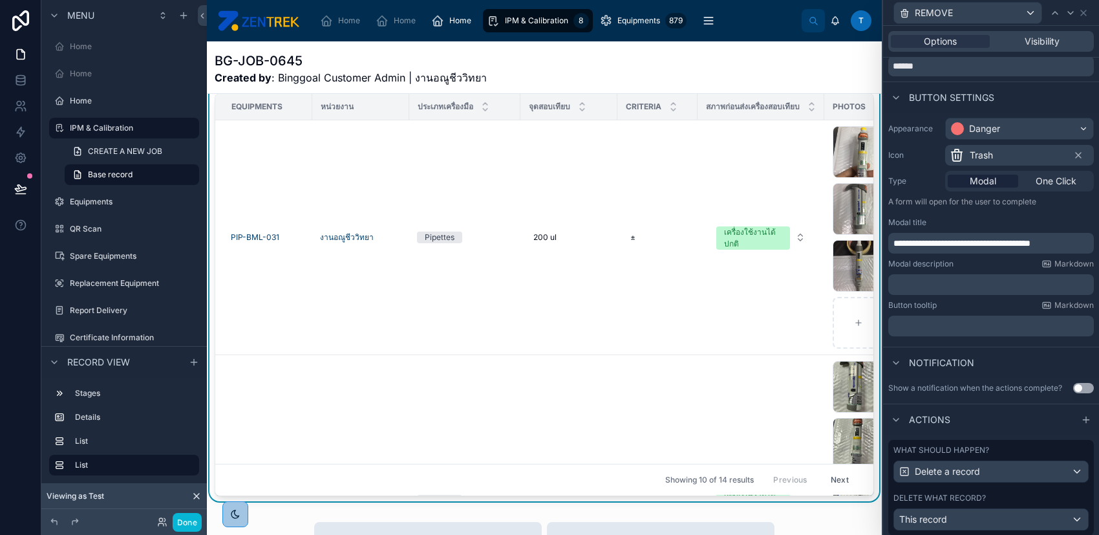
scroll to position [0, 0]
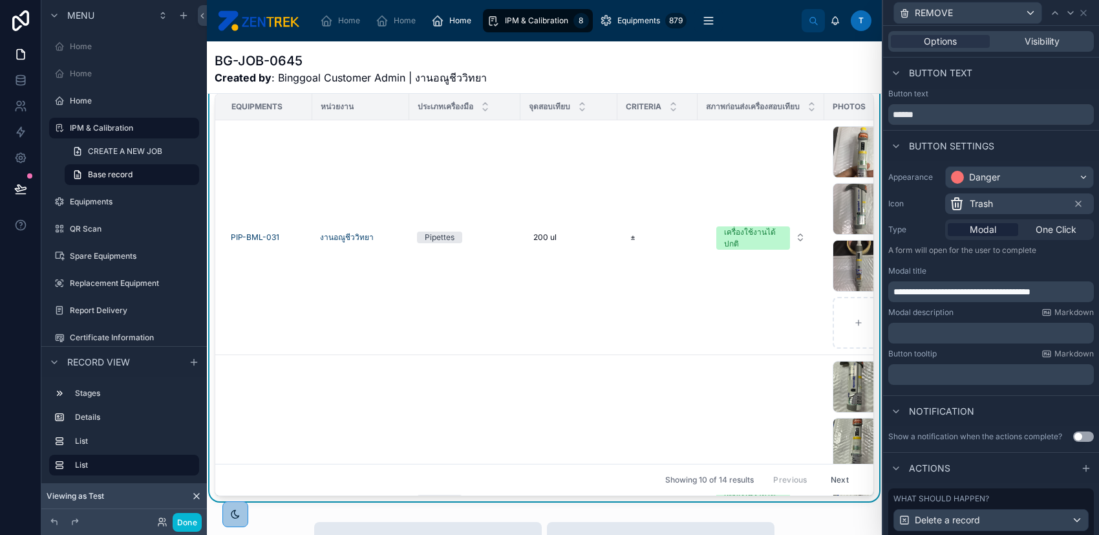
click at [985, 336] on p "﻿" at bounding box center [992, 332] width 198 height 13
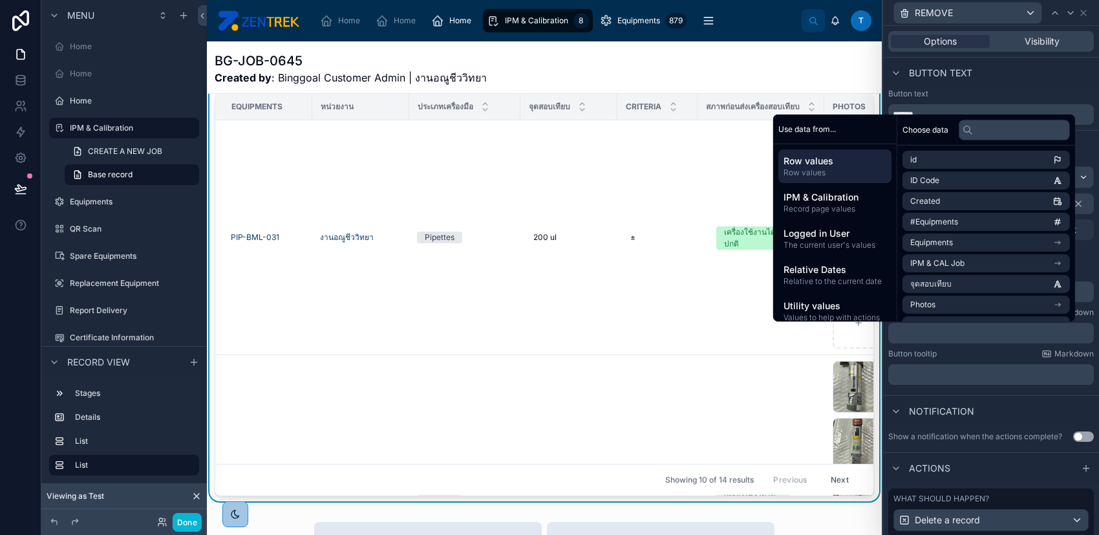
click at [1001, 364] on div "﻿" at bounding box center [991, 374] width 206 height 21
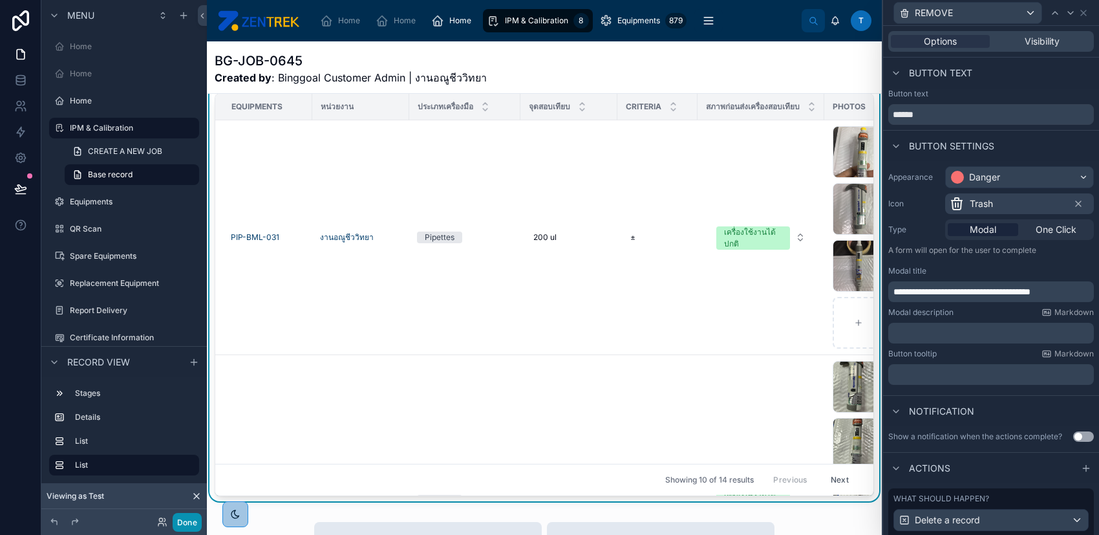
click at [184, 519] on button "Done" at bounding box center [187, 522] width 29 height 19
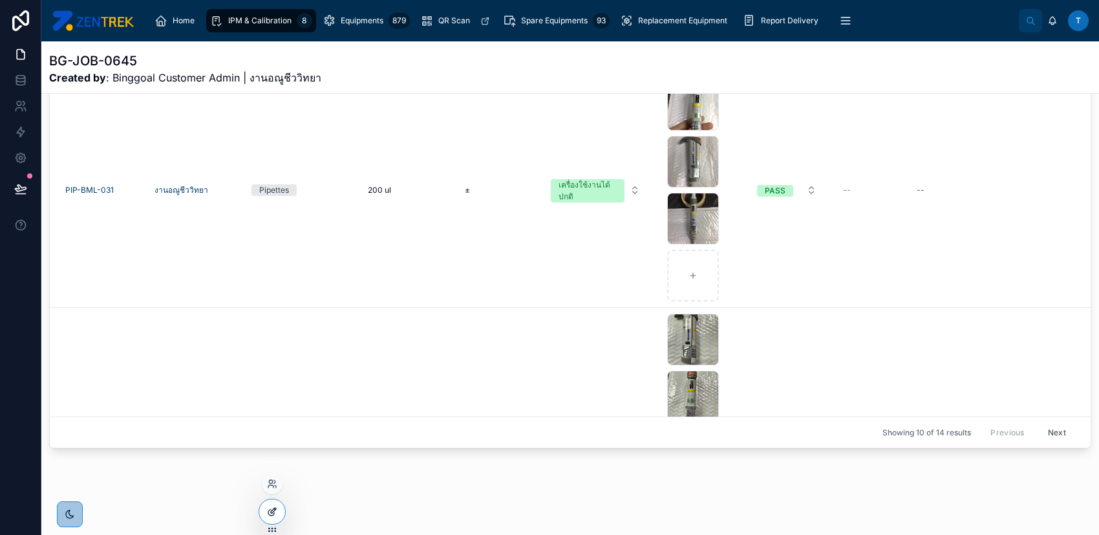
click at [262, 516] on div at bounding box center [272, 511] width 26 height 25
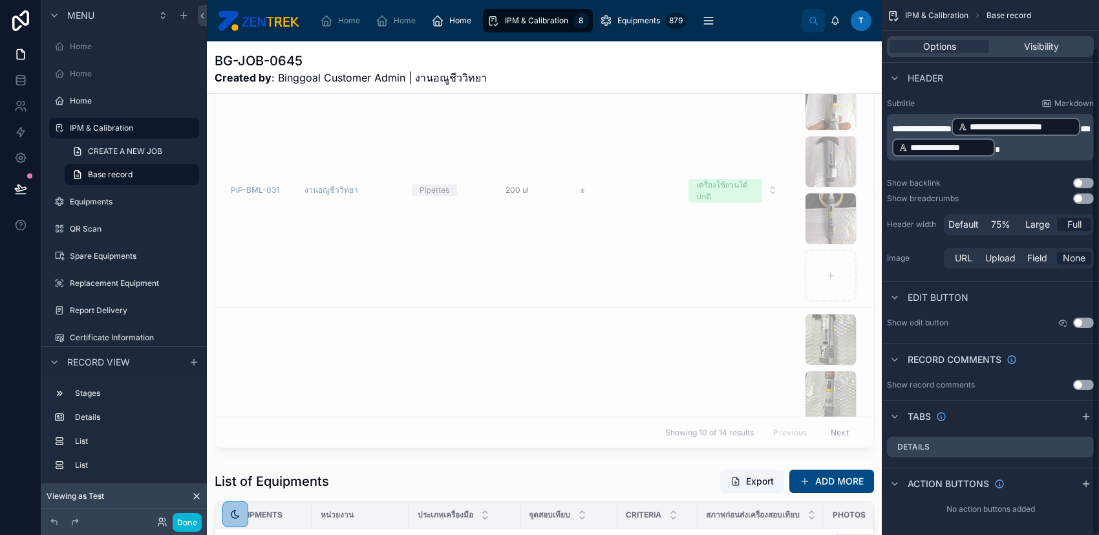
scroll to position [52, 0]
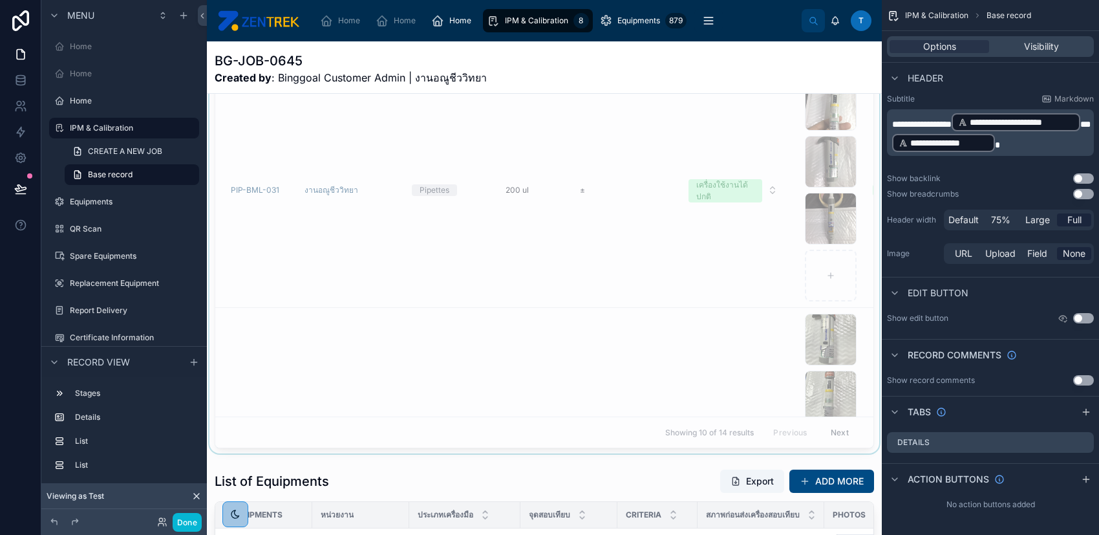
click at [582, 326] on div at bounding box center [544, 230] width 675 height 445
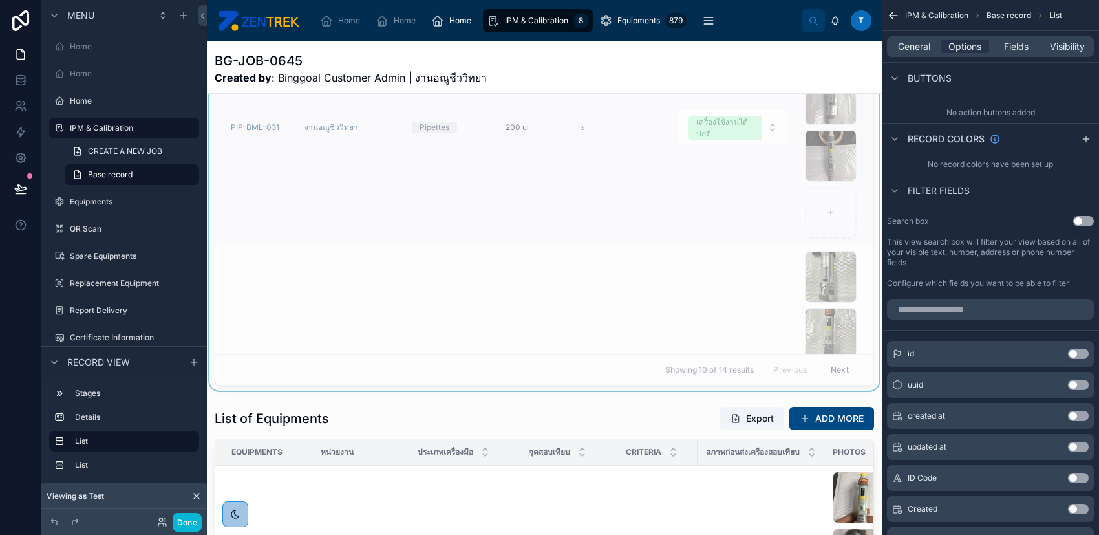
scroll to position [689, 0]
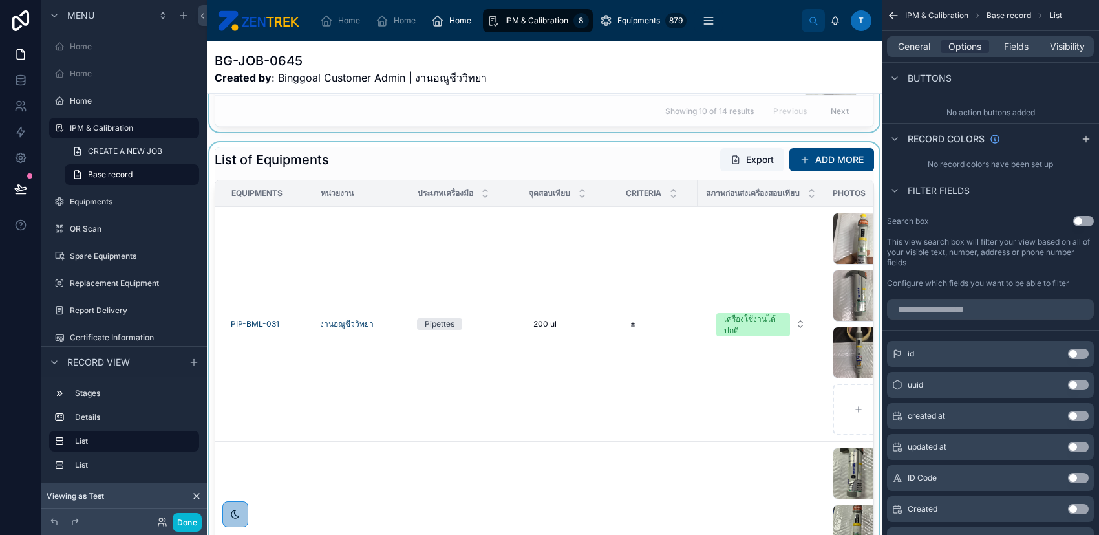
click at [656, 344] on div at bounding box center [544, 364] width 675 height 445
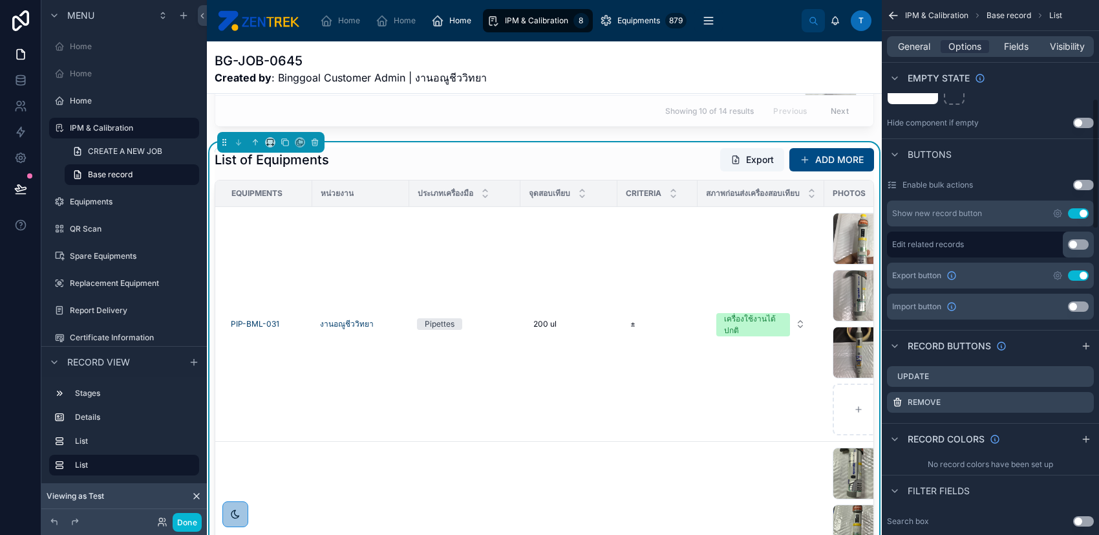
scroll to position [398, 0]
click at [1081, 378] on icon "scrollable content" at bounding box center [1083, 376] width 10 height 10
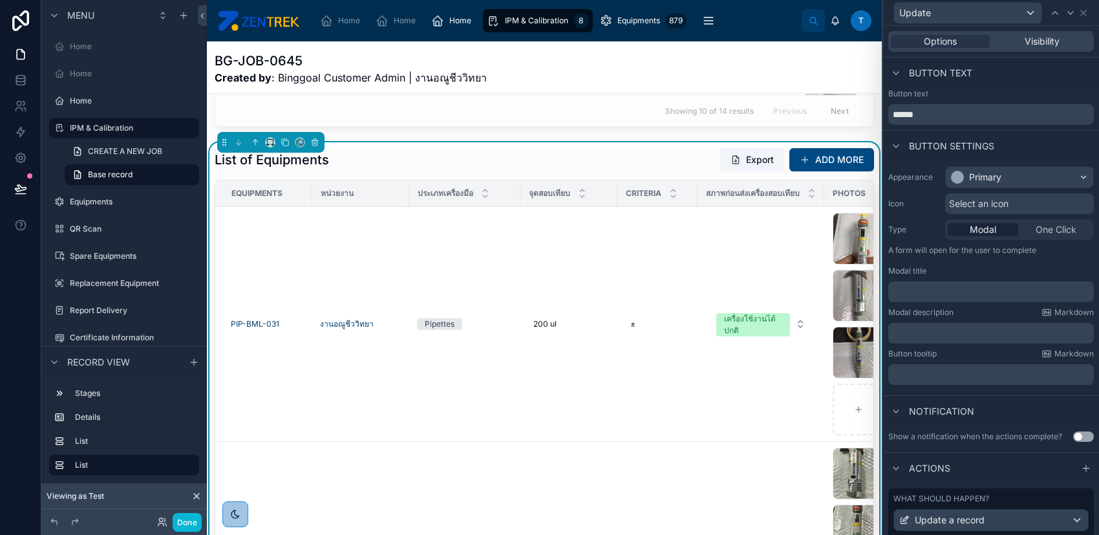
click at [979, 202] on span "Select an icon" at bounding box center [978, 203] width 59 height 13
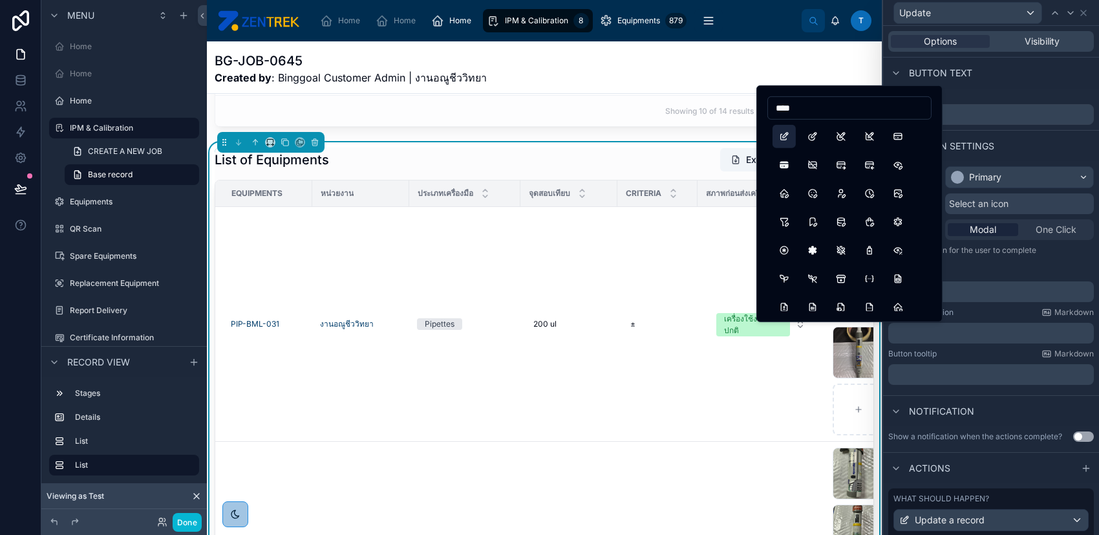
type input "****"
click at [778, 138] on button "Edit" at bounding box center [783, 136] width 23 height 23
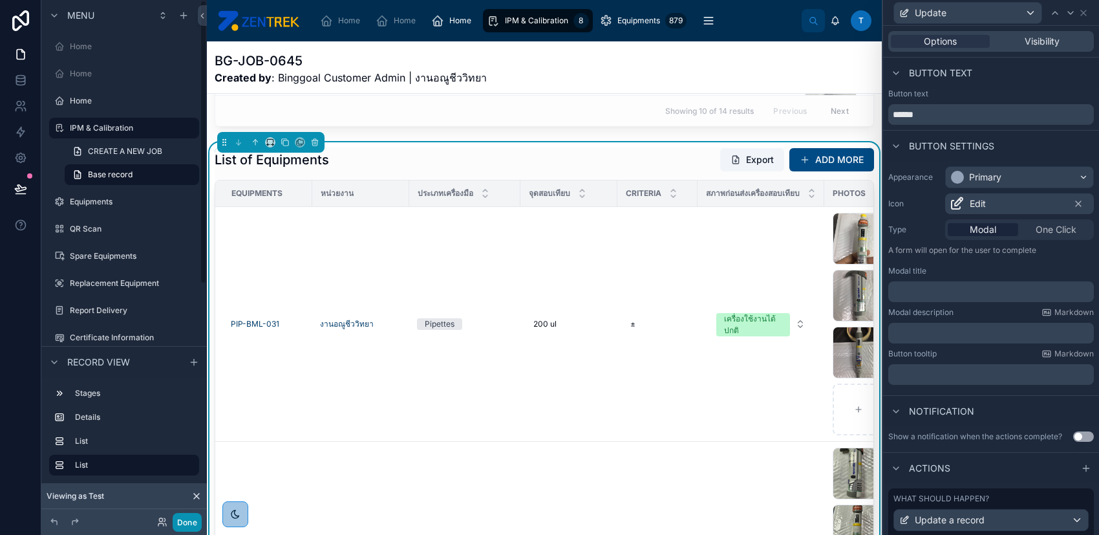
click at [189, 522] on button "Done" at bounding box center [187, 522] width 29 height 19
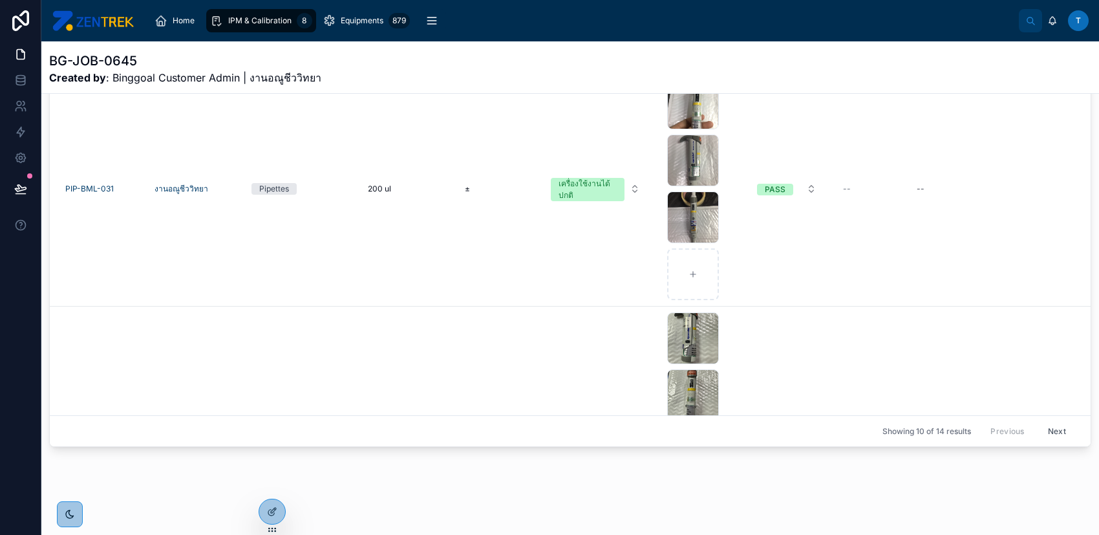
scroll to position [368, 0]
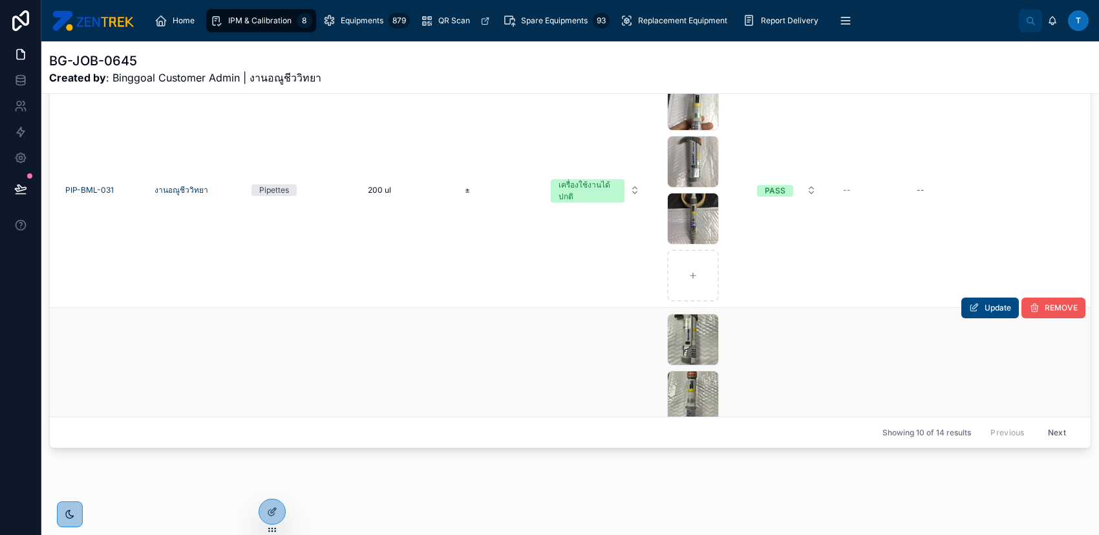
click at [1029, 305] on icon at bounding box center [1034, 308] width 10 height 10
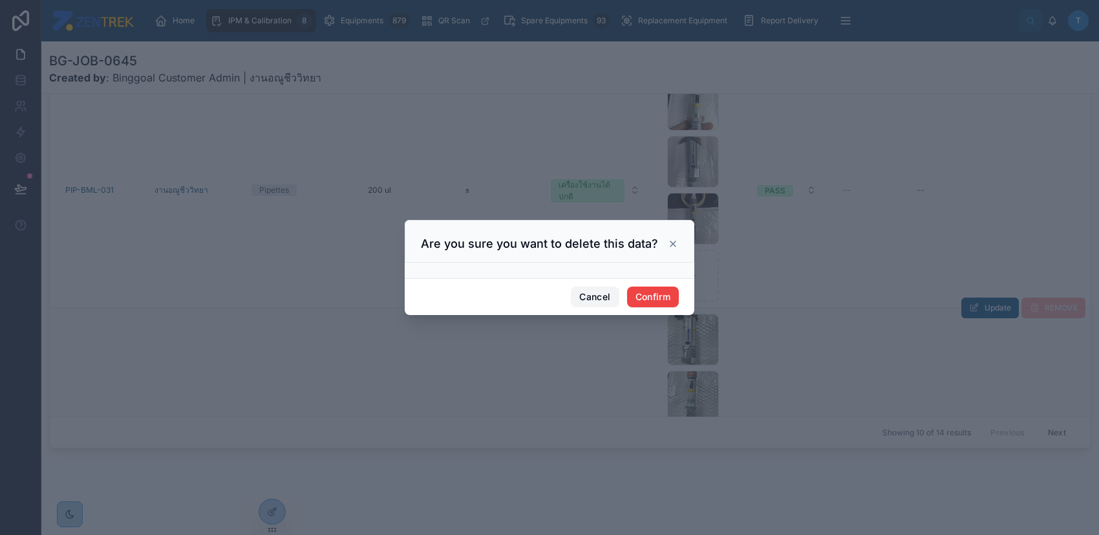
click at [585, 297] on button "Cancel" at bounding box center [595, 296] width 48 height 21
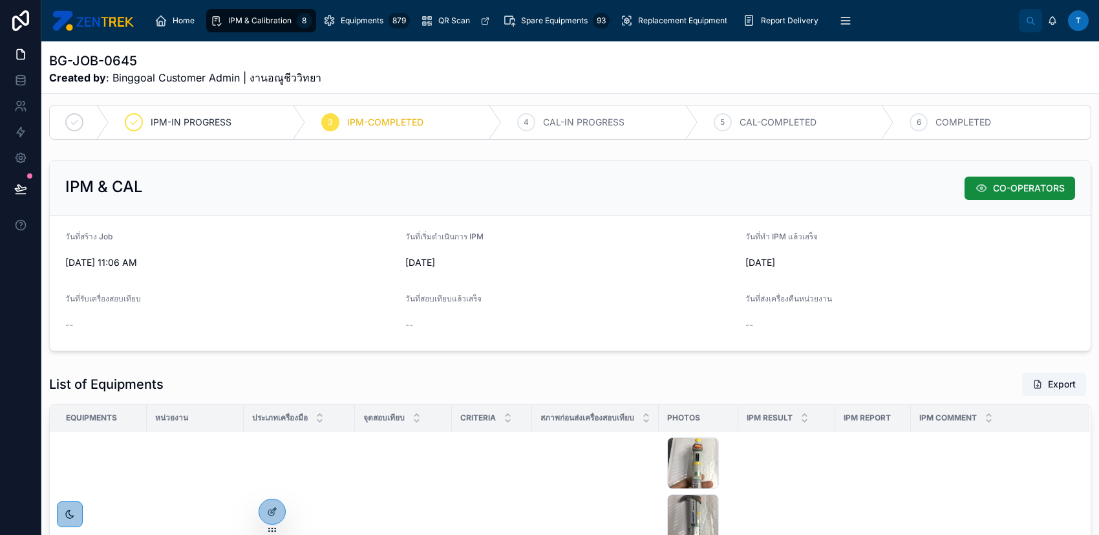
scroll to position [0, 0]
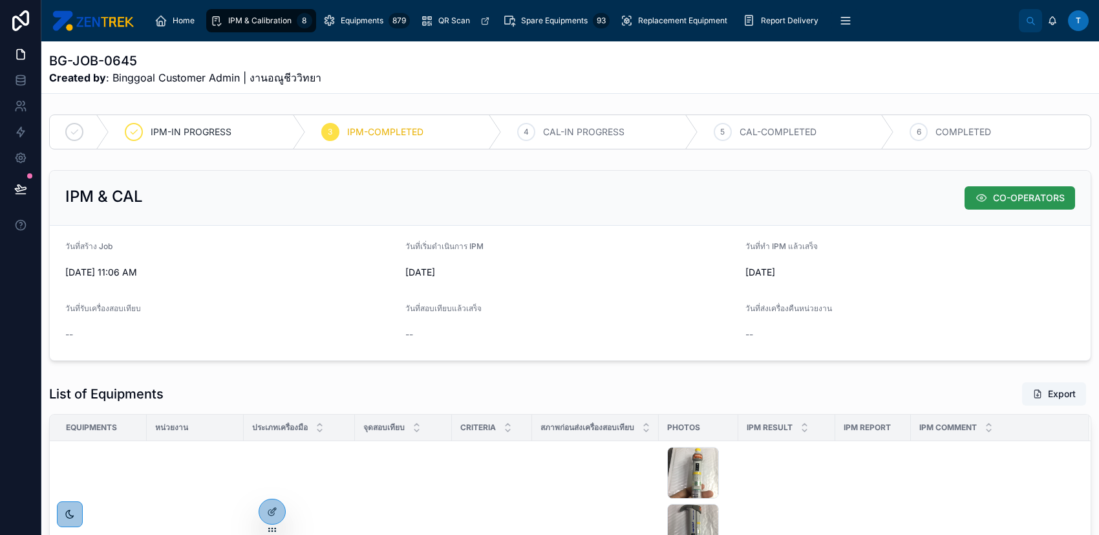
click at [1013, 200] on span "CO-OPERATORS" at bounding box center [1029, 197] width 72 height 13
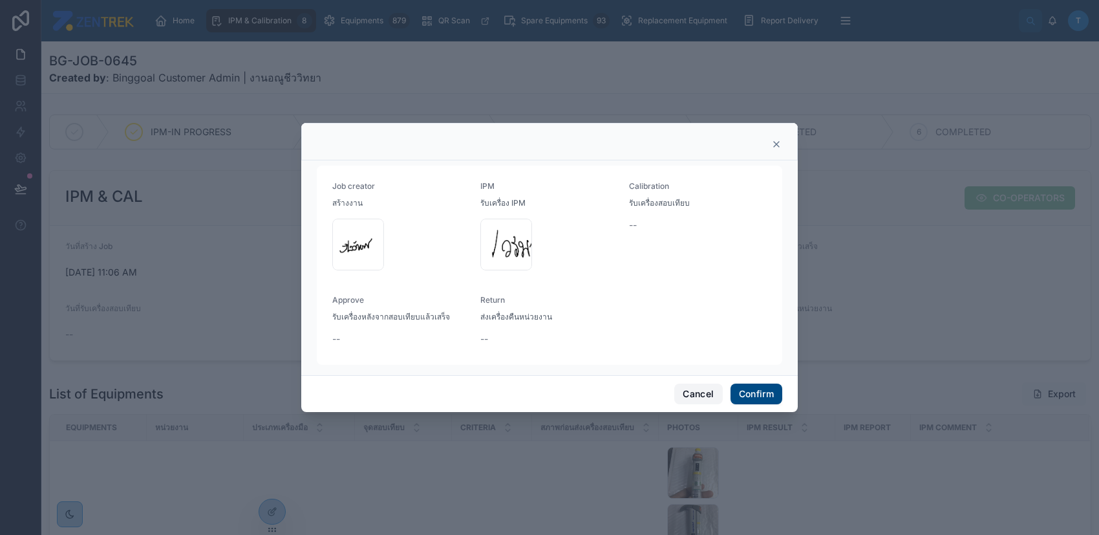
click at [699, 394] on button "Cancel" at bounding box center [698, 393] width 48 height 21
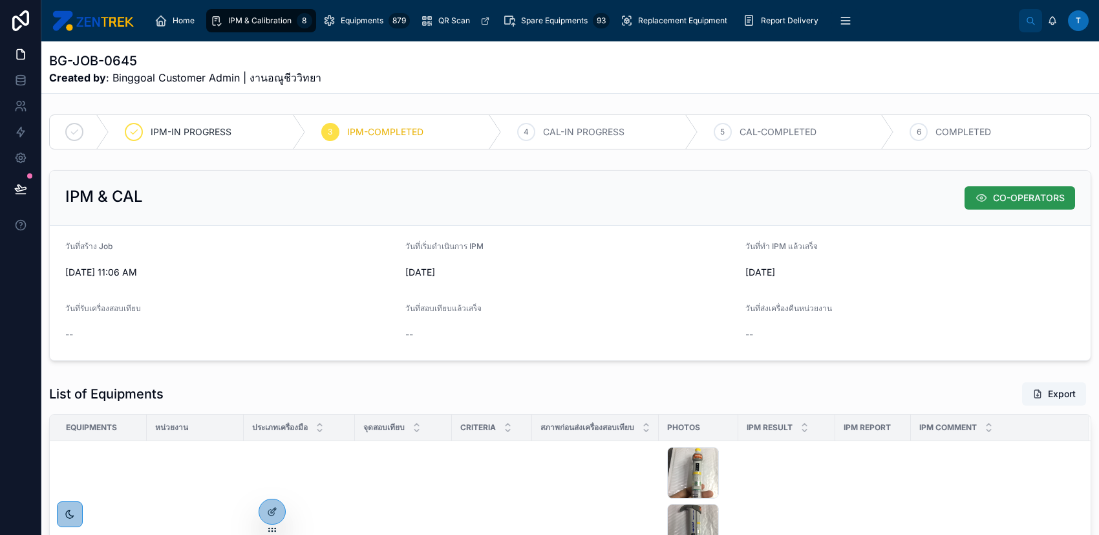
click at [975, 200] on icon at bounding box center [981, 197] width 13 height 13
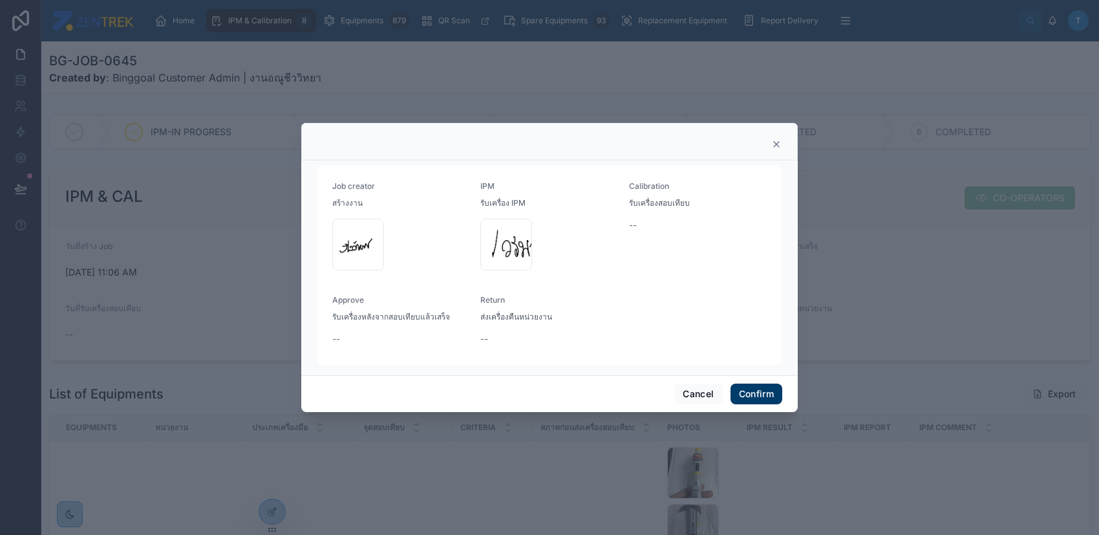
click at [752, 397] on button "Confirm" at bounding box center [756, 393] width 52 height 21
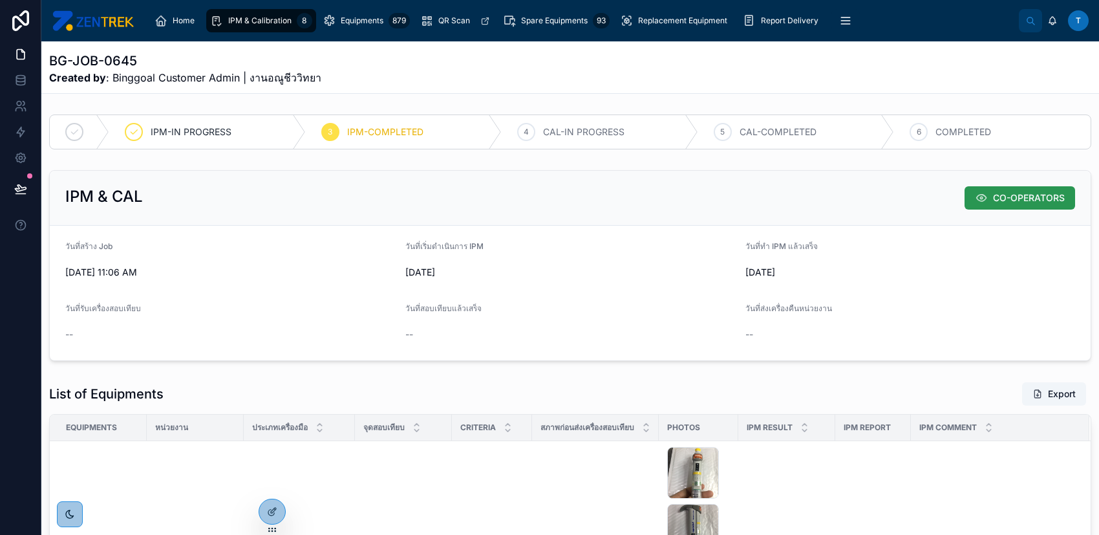
click at [983, 186] on button "CO-OPERATORS" at bounding box center [1019, 197] width 111 height 23
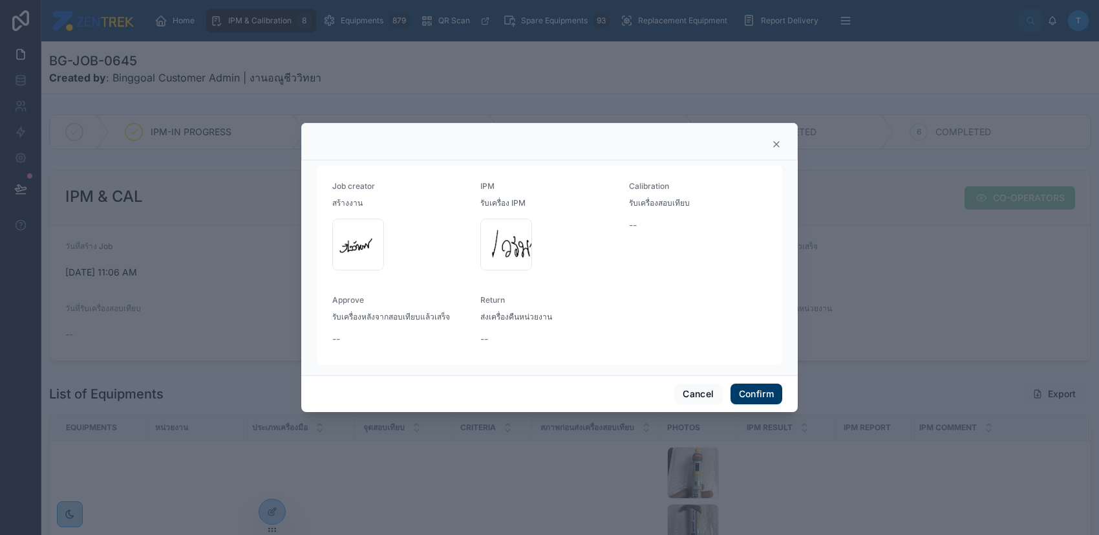
click at [754, 391] on button "Confirm" at bounding box center [756, 393] width 52 height 21
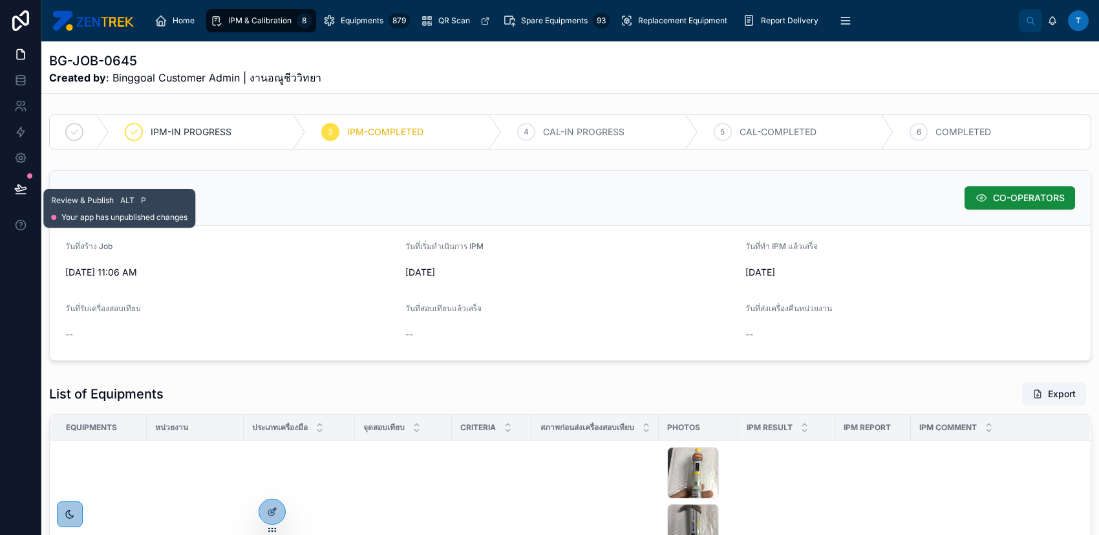
click at [17, 189] on icon at bounding box center [20, 188] width 11 height 6
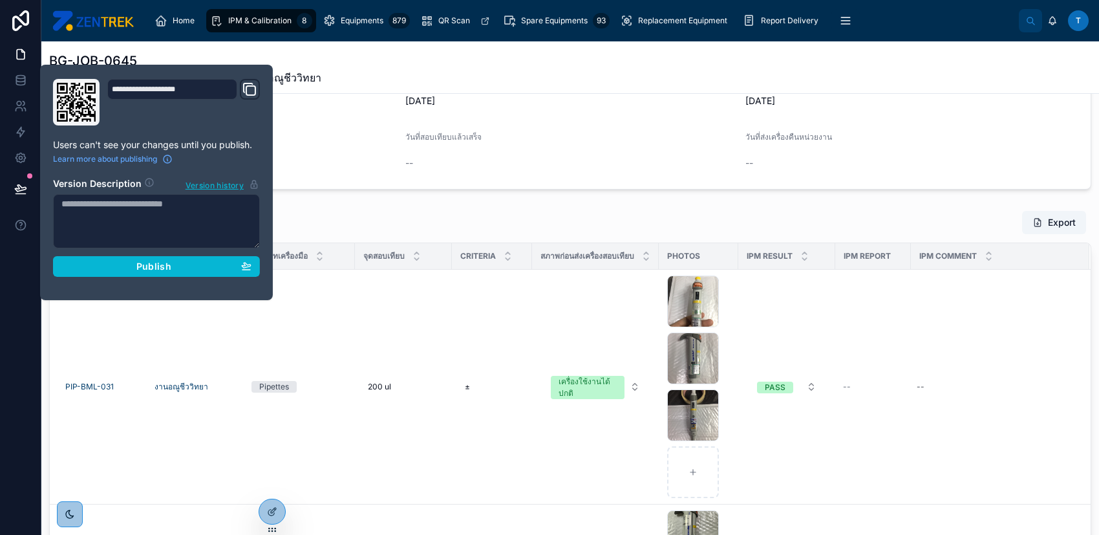
scroll to position [172, 0]
click at [473, 228] on div "List of Equipments Export" at bounding box center [570, 221] width 1042 height 25
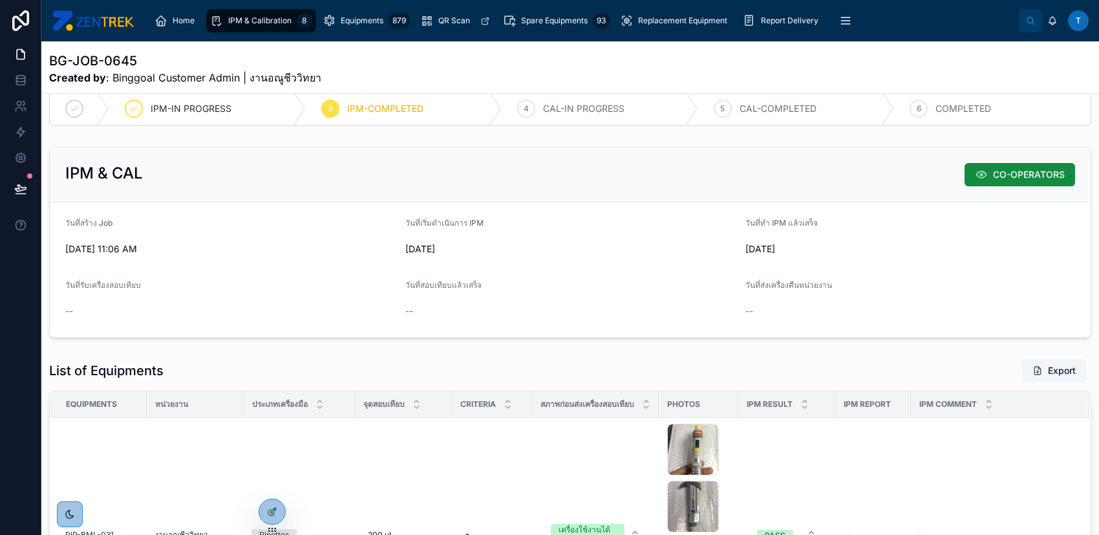
scroll to position [196, 0]
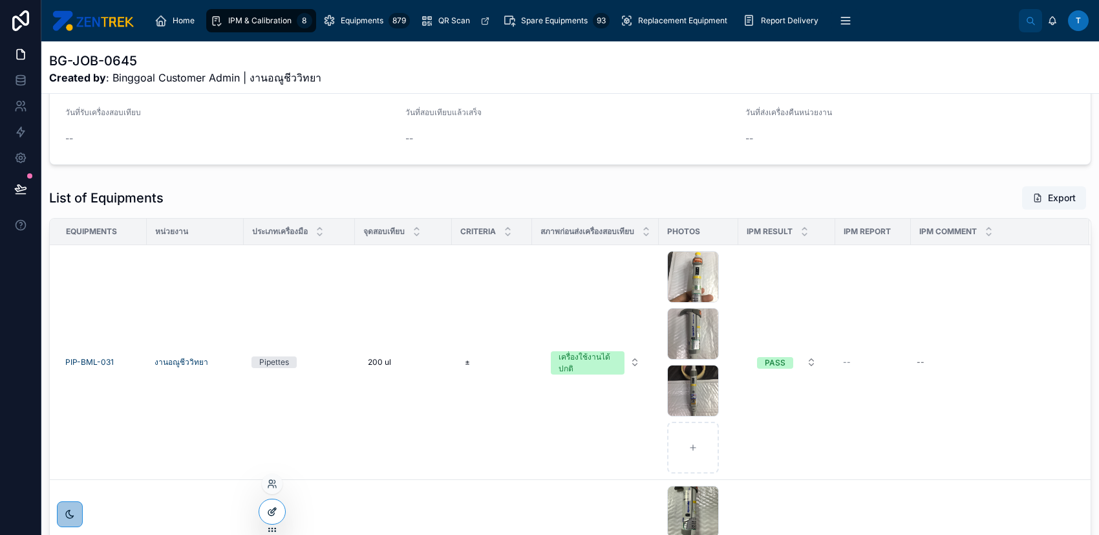
click at [267, 506] on icon at bounding box center [272, 511] width 10 height 10
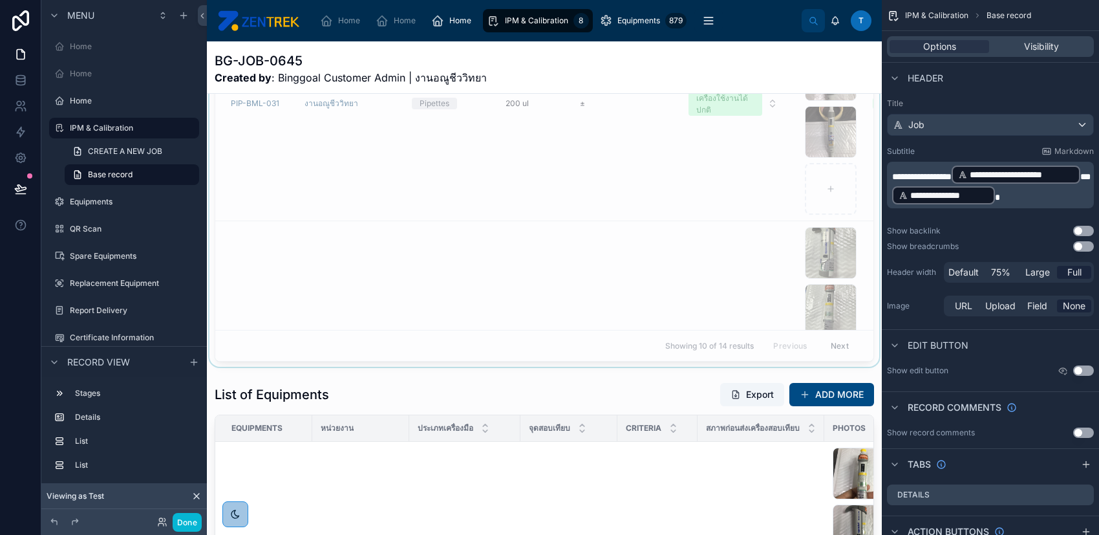
scroll to position [540, 0]
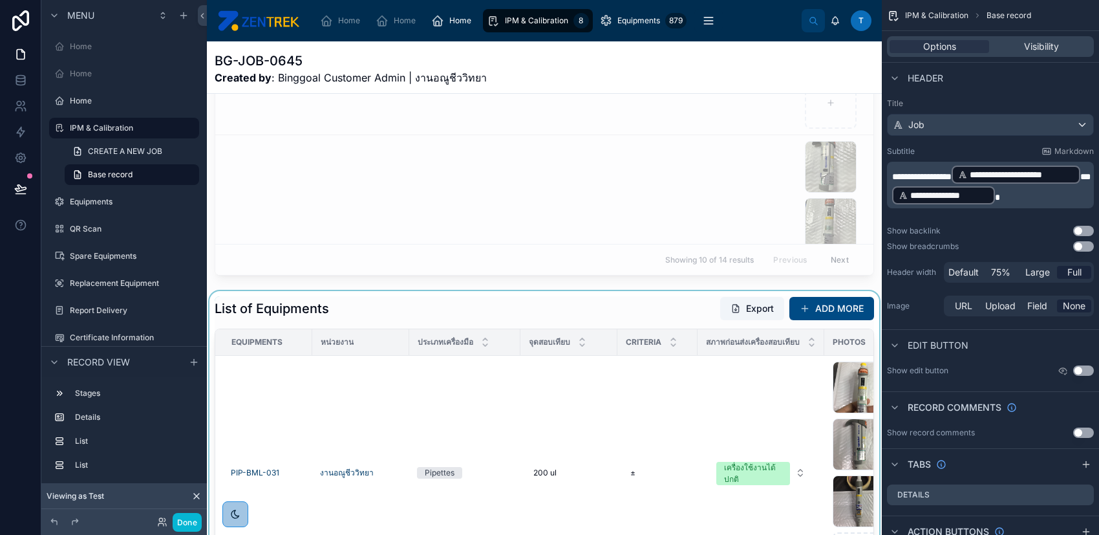
click at [549, 317] on div at bounding box center [544, 513] width 675 height 445
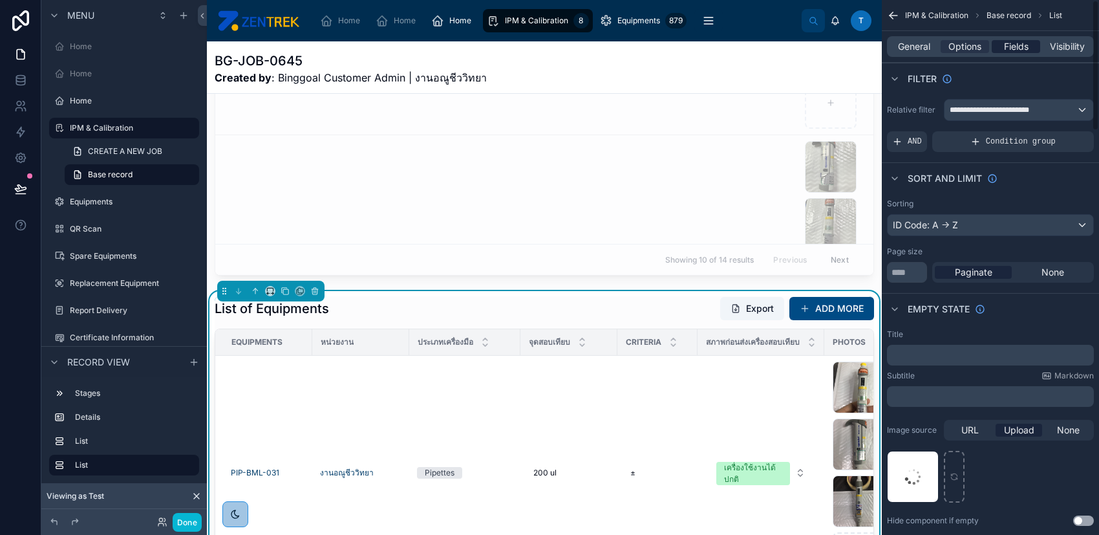
click at [1017, 48] on span "Fields" at bounding box center [1016, 46] width 25 height 13
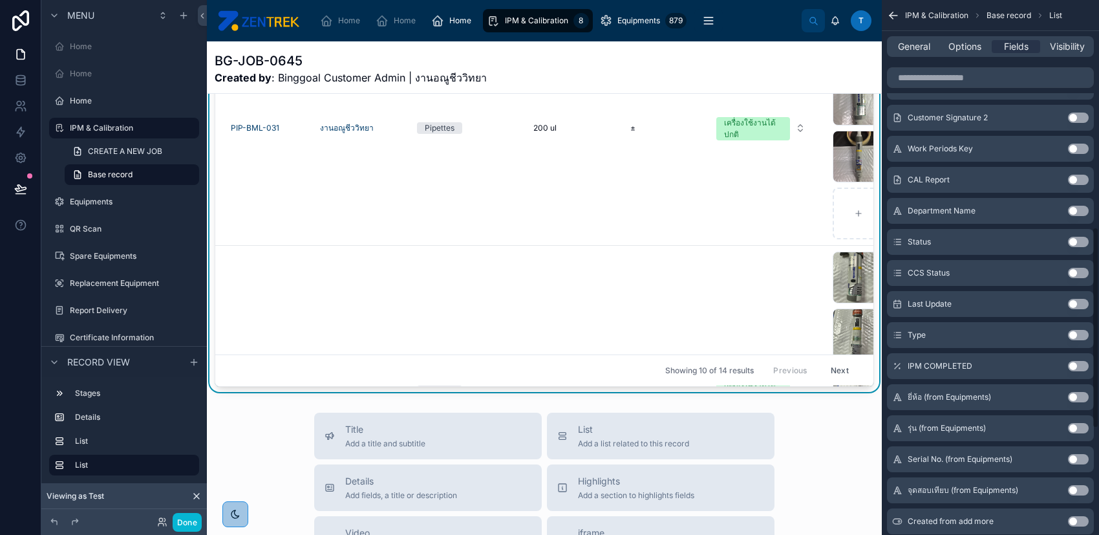
scroll to position [603, 0]
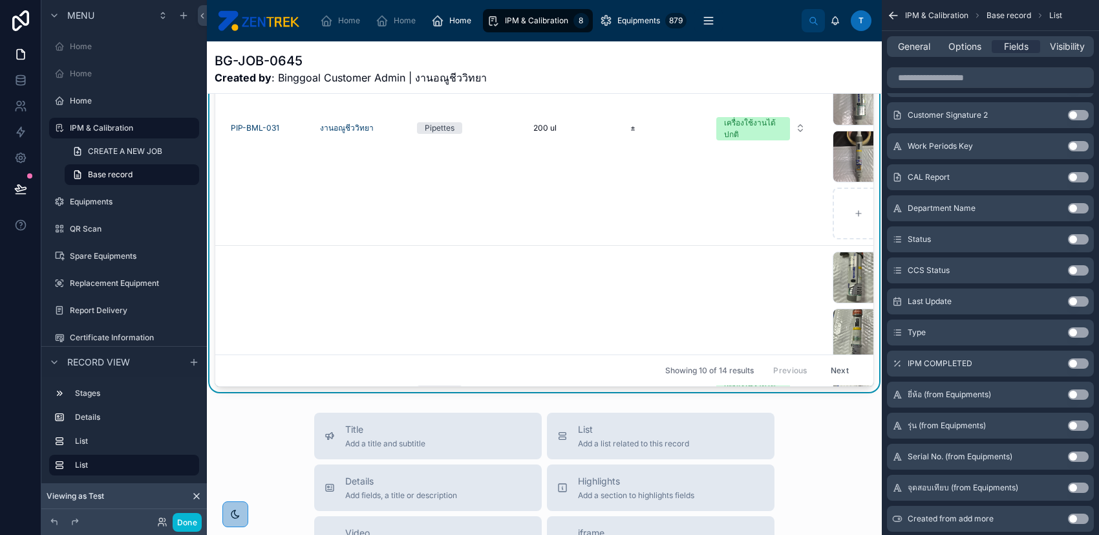
click at [1078, 394] on button "Use setting" at bounding box center [1078, 394] width 21 height 10
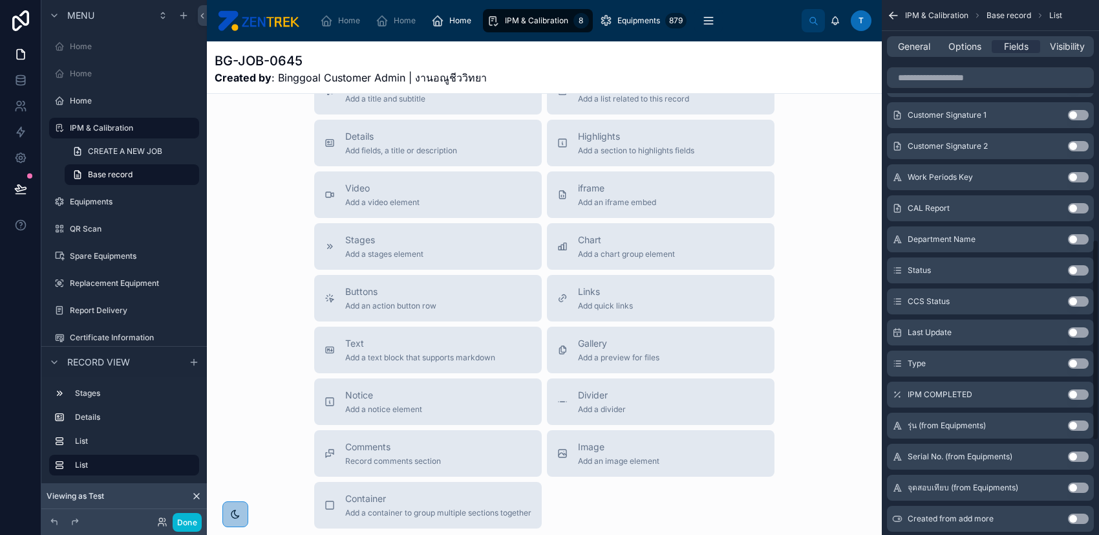
scroll to position [634, 0]
click at [1078, 394] on button "Use setting" at bounding box center [1078, 394] width 21 height 10
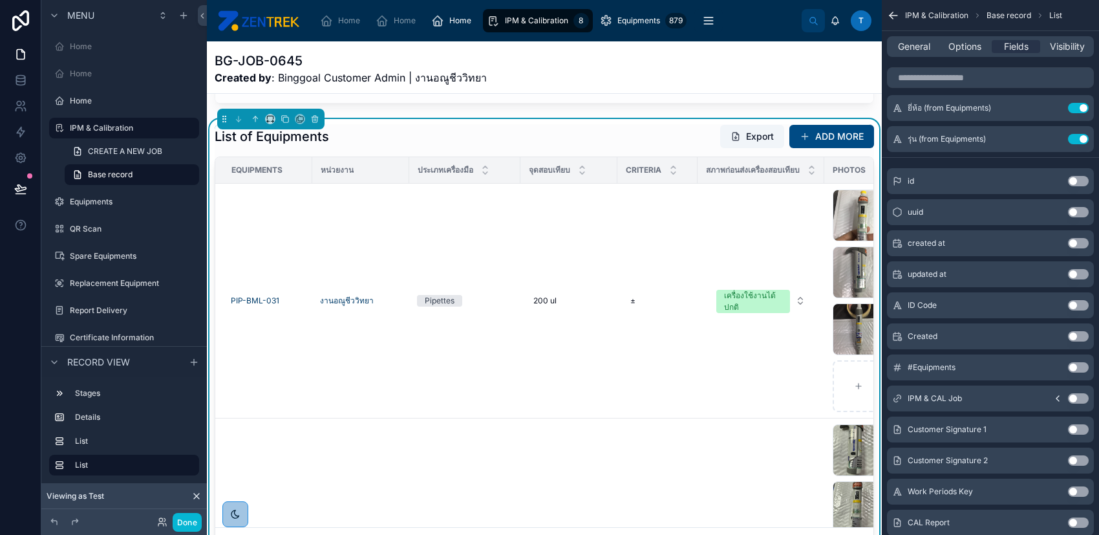
scroll to position [713, 0]
click at [632, 249] on td "± ±" at bounding box center [657, 300] width 80 height 235
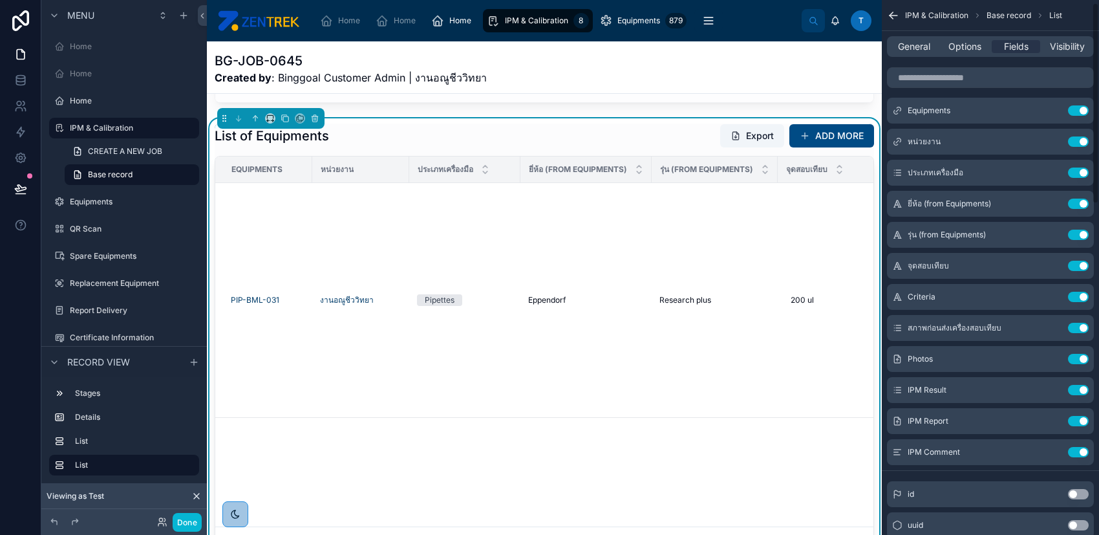
scroll to position [0, 0]
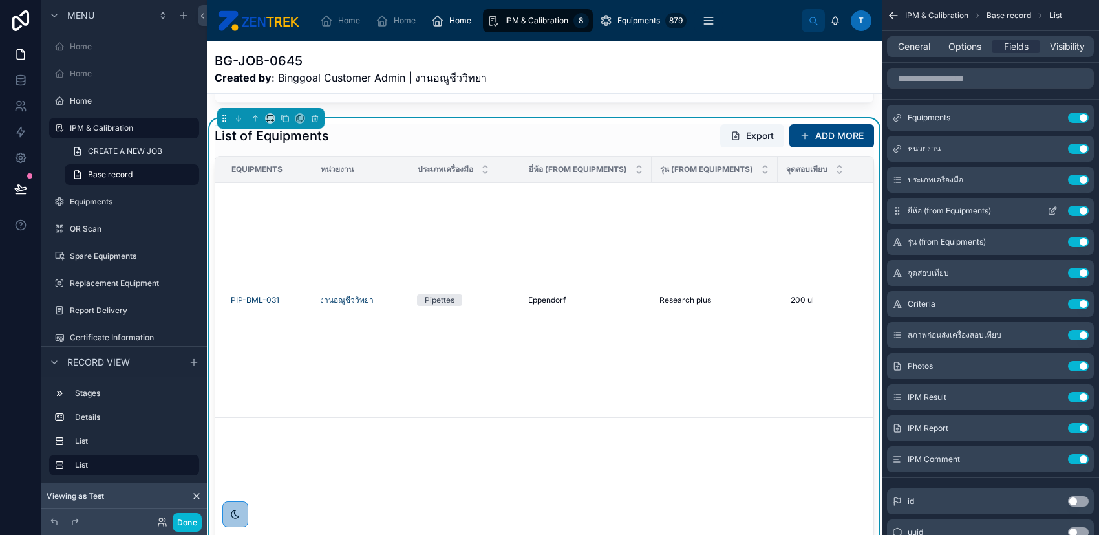
click at [1051, 211] on icon "scrollable content" at bounding box center [1053, 209] width 5 height 5
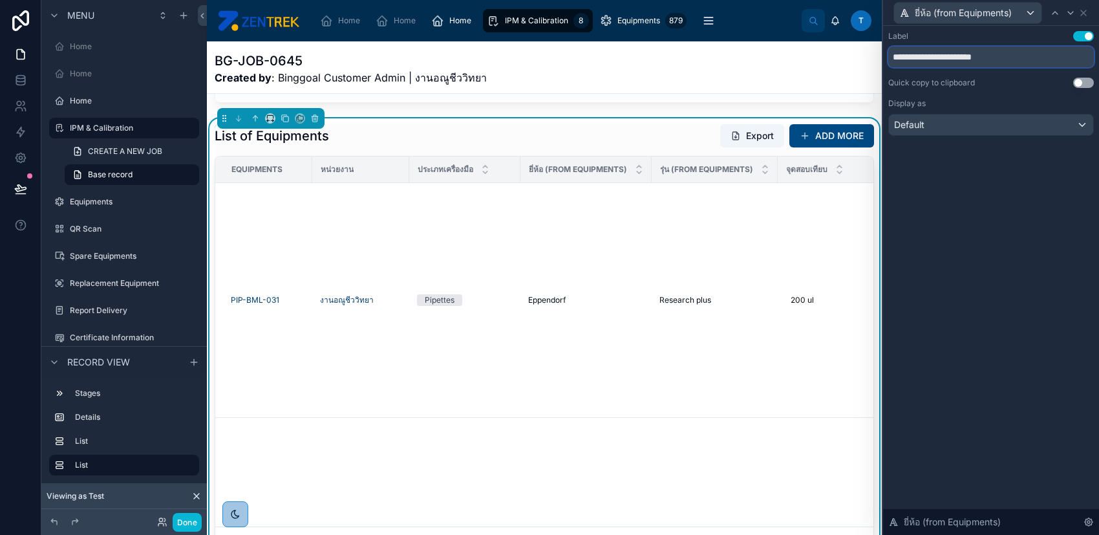
drag, startPoint x: 912, startPoint y: 55, endPoint x: 1015, endPoint y: 55, distance: 102.8
click at [1015, 55] on input "**********" at bounding box center [991, 57] width 206 height 21
type input "******"
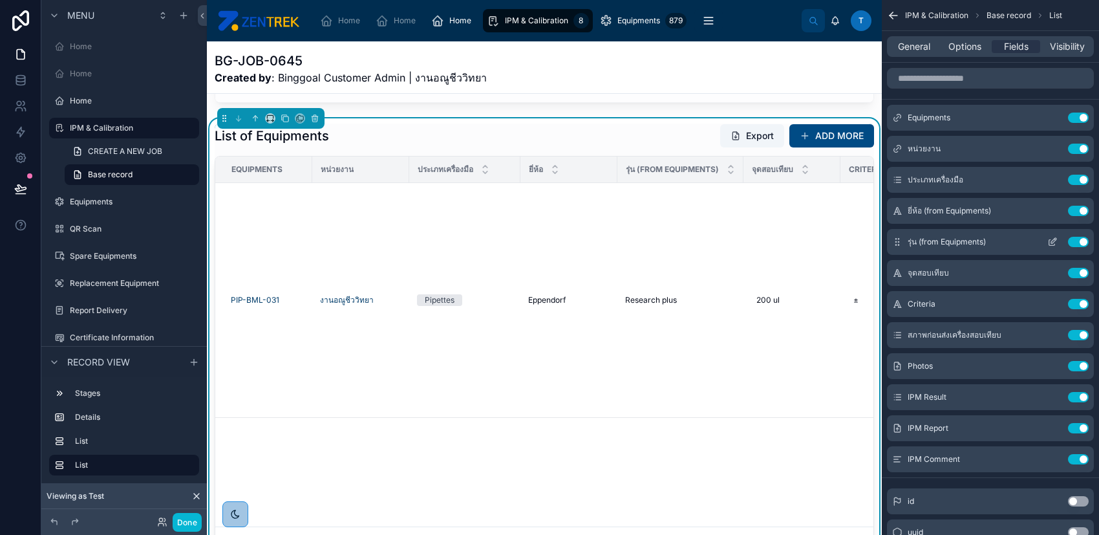
click at [1049, 240] on icon "scrollable content" at bounding box center [1052, 243] width 6 height 6
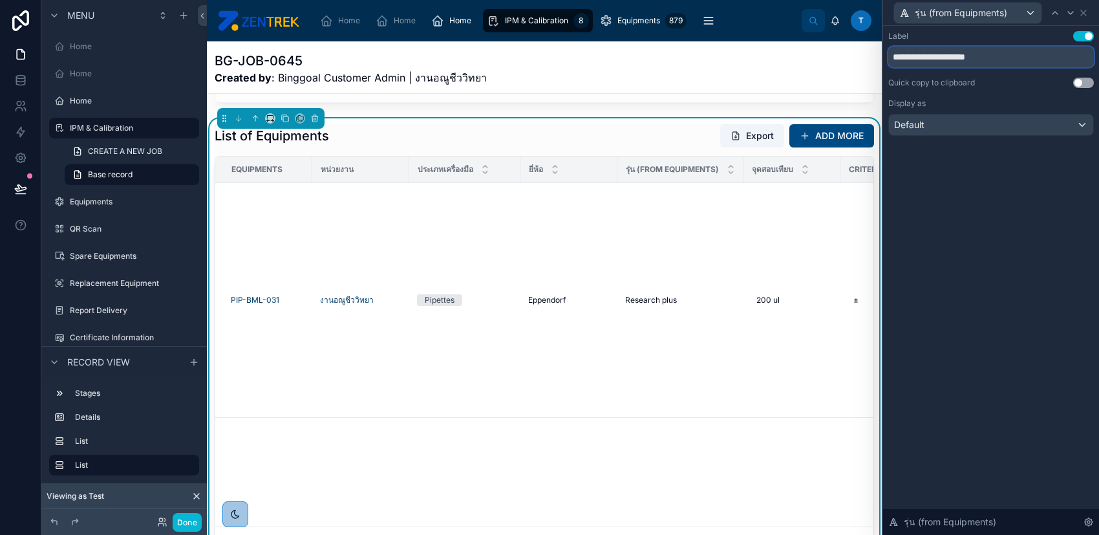
drag, startPoint x: 905, startPoint y: 55, endPoint x: 997, endPoint y: 54, distance: 92.4
click at [997, 54] on input "**********" at bounding box center [991, 57] width 206 height 21
type input "****"
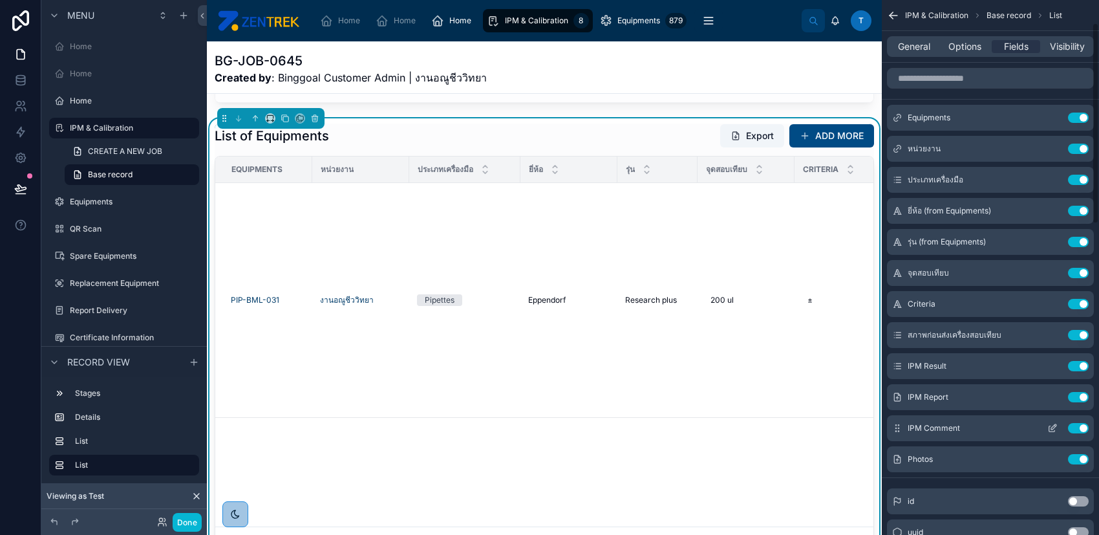
scroll to position [86, 0]
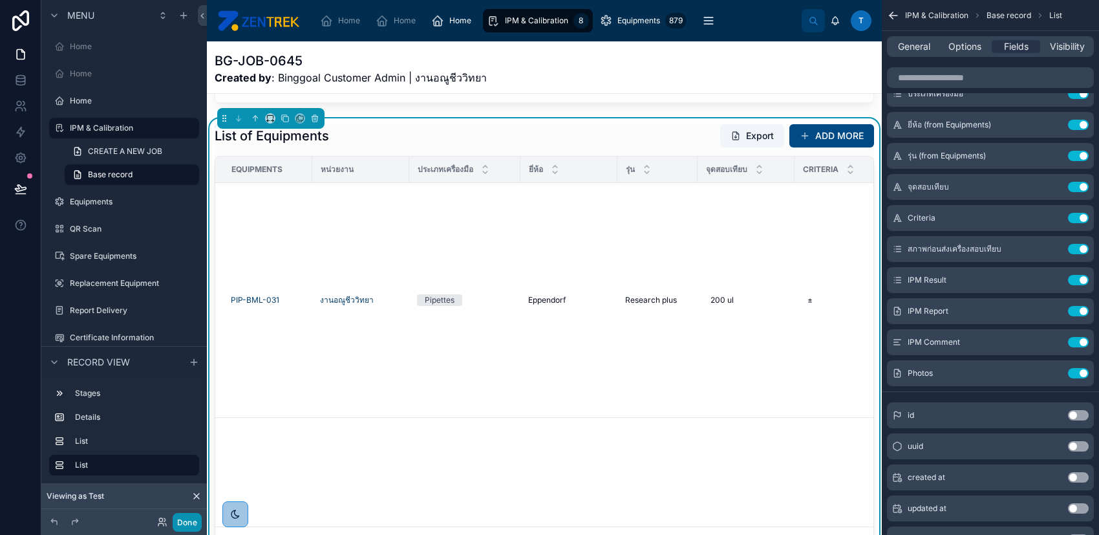
click at [186, 518] on button "Done" at bounding box center [187, 522] width 29 height 19
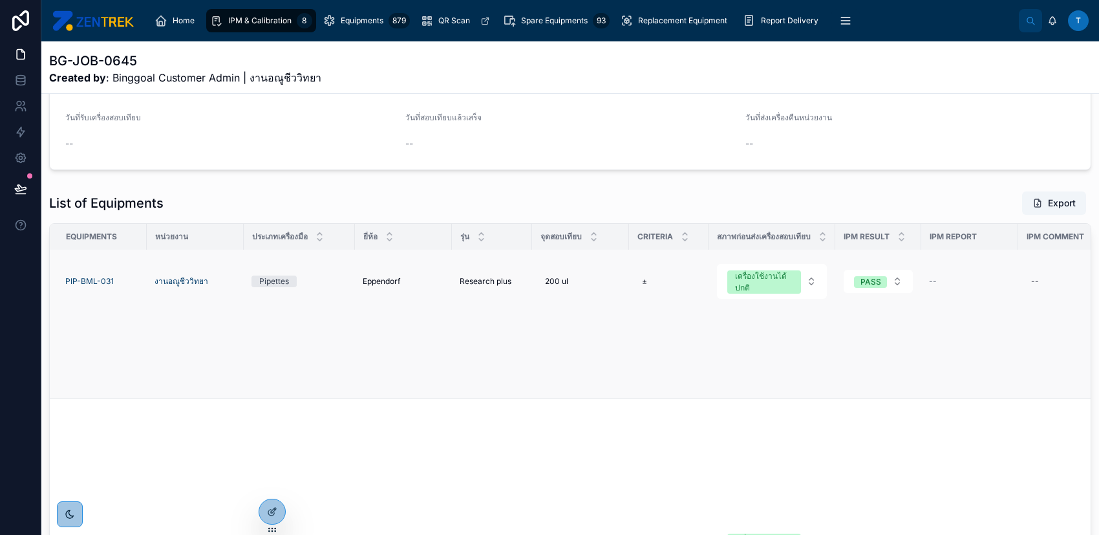
scroll to position [282, 0]
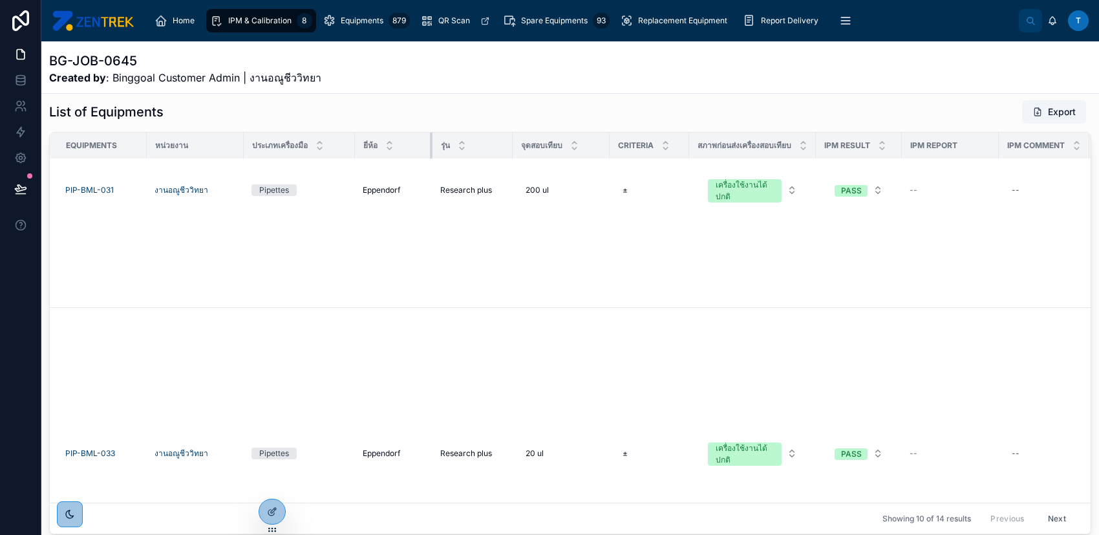
drag, startPoint x: 449, startPoint y: 142, endPoint x: 430, endPoint y: 142, distance: 19.4
click at [430, 142] on div at bounding box center [432, 146] width 5 height 26
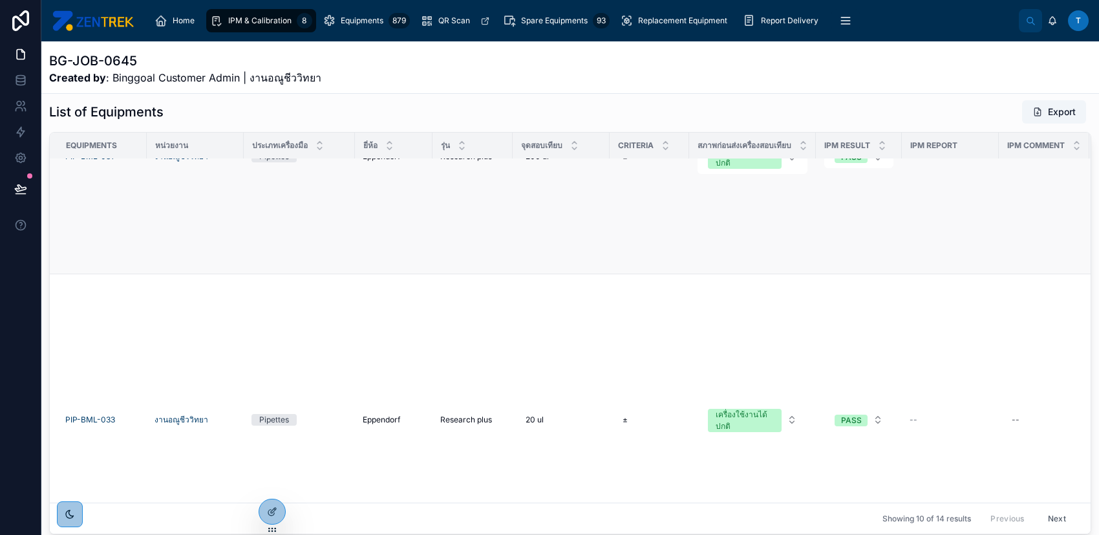
scroll to position [0, 0]
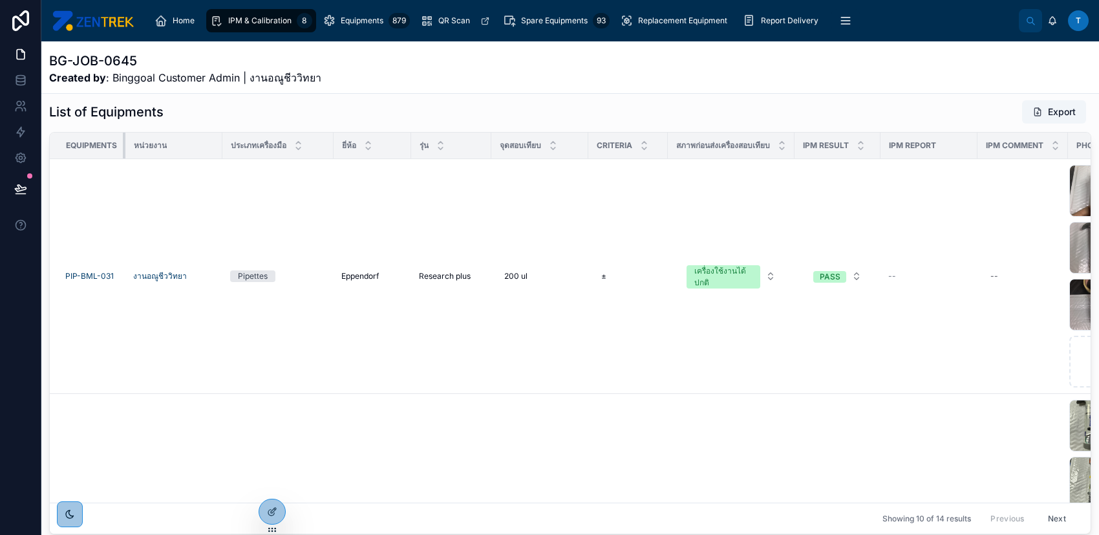
drag, startPoint x: 144, startPoint y: 142, endPoint x: 65, endPoint y: 144, distance: 78.9
click at [65, 144] on th "Equipments" at bounding box center [88, 146] width 76 height 27
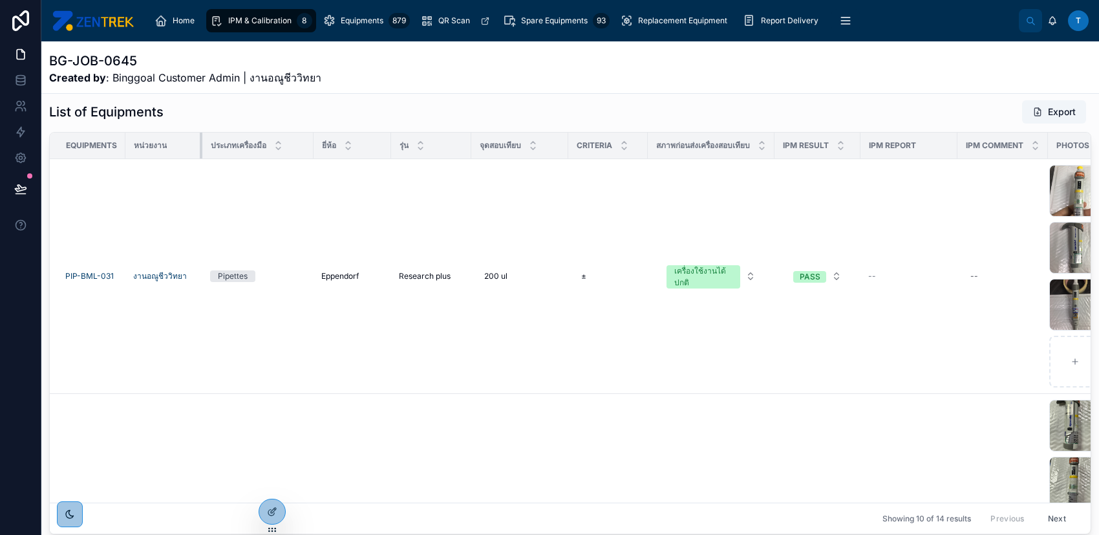
drag, startPoint x: 220, startPoint y: 149, endPoint x: 200, endPoint y: 148, distance: 20.1
click at [200, 148] on div at bounding box center [202, 146] width 5 height 26
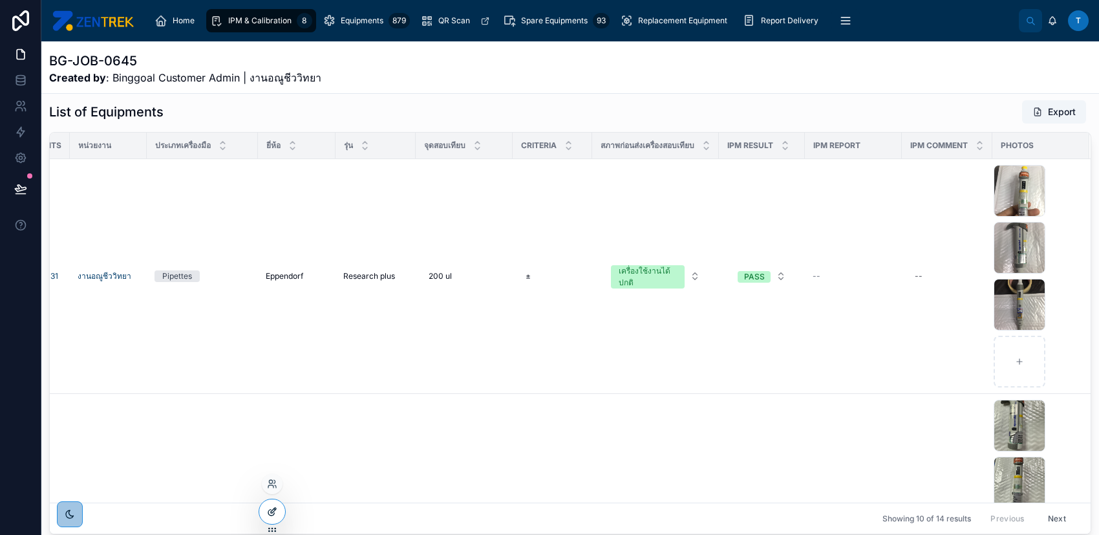
click at [271, 506] on icon at bounding box center [272, 511] width 10 height 10
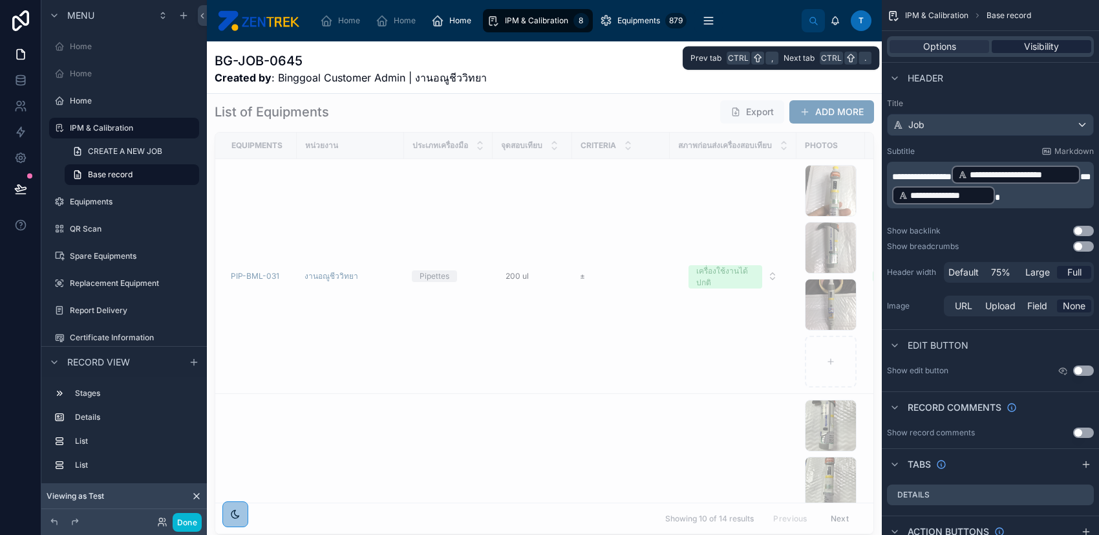
click at [1052, 48] on span "Visibility" at bounding box center [1041, 46] width 35 height 13
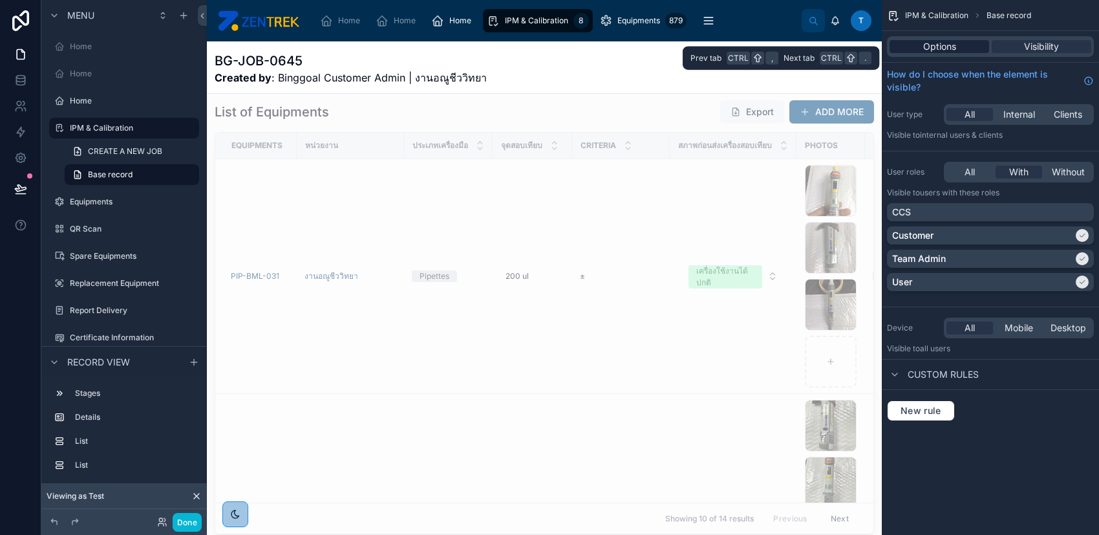
click at [943, 43] on span "Options" at bounding box center [939, 46] width 33 height 13
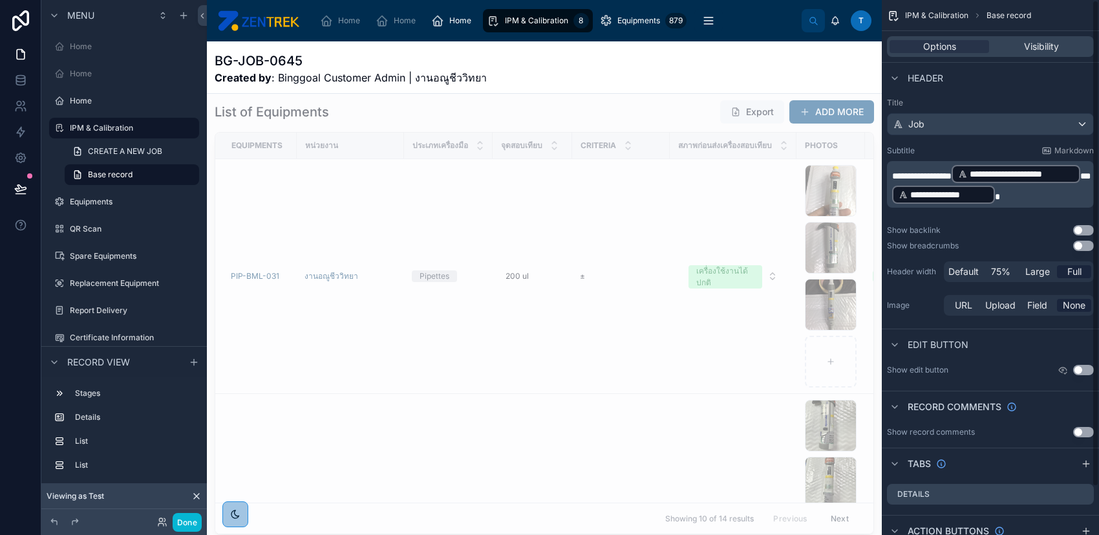
scroll to position [0, 0]
click at [769, 192] on div at bounding box center [544, 316] width 675 height 445
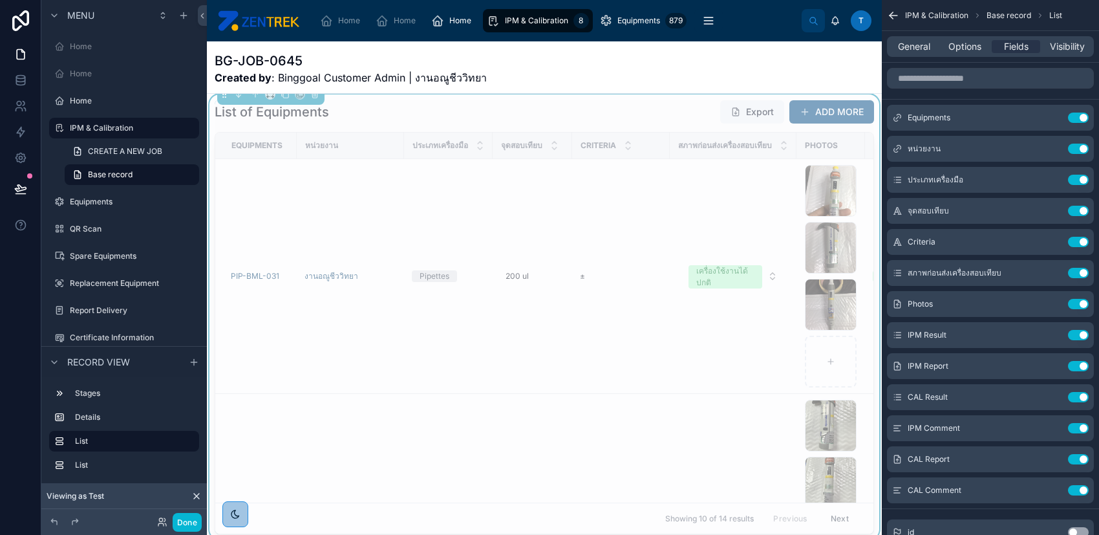
click at [675, 124] on div "List of Equipments Export ADD MORE" at bounding box center [544, 112] width 659 height 25
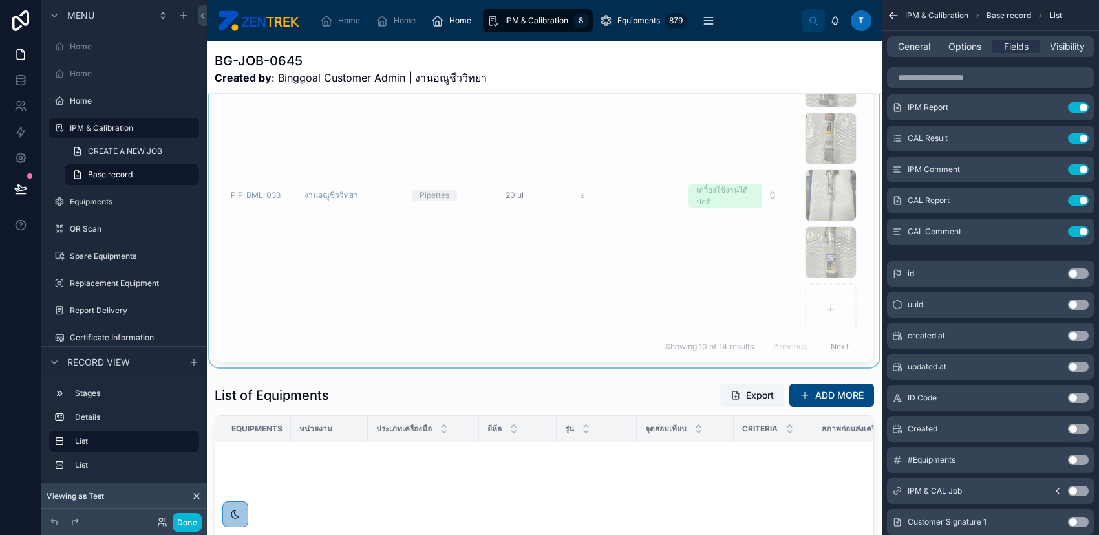
scroll to position [431, 0]
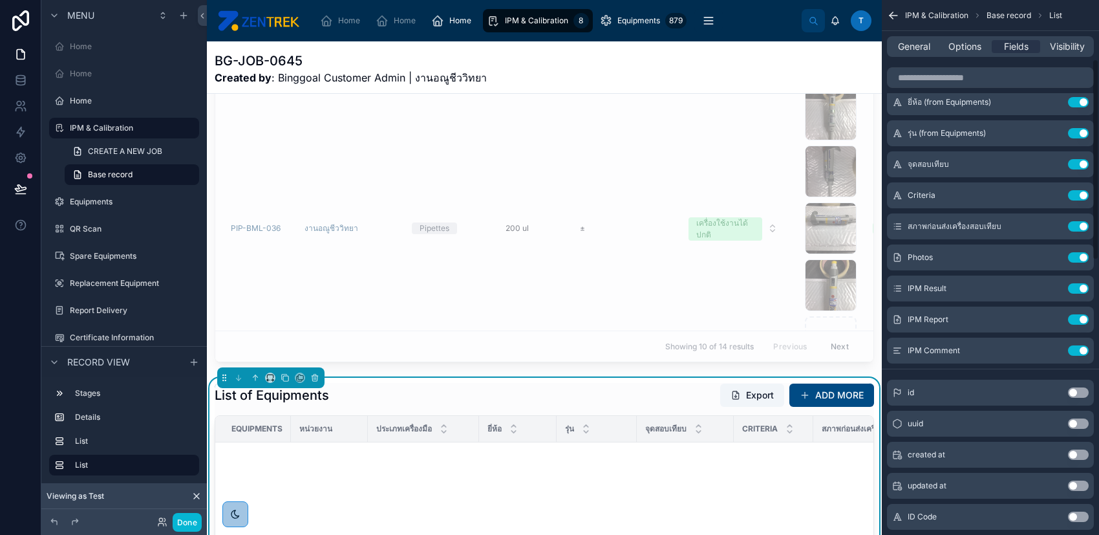
scroll to position [86, 0]
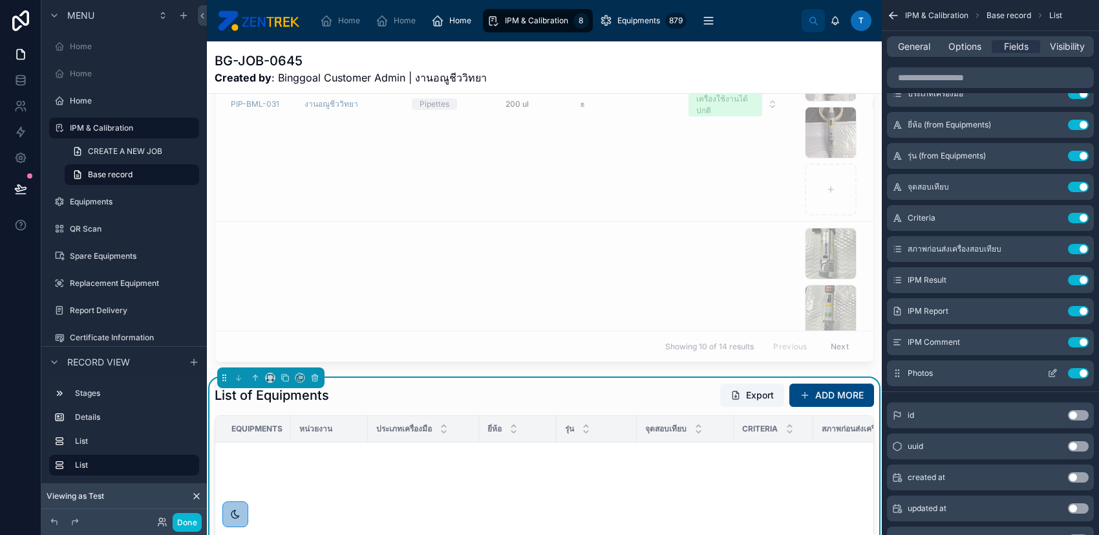
click at [1047, 370] on icon "scrollable content" at bounding box center [1052, 373] width 10 height 10
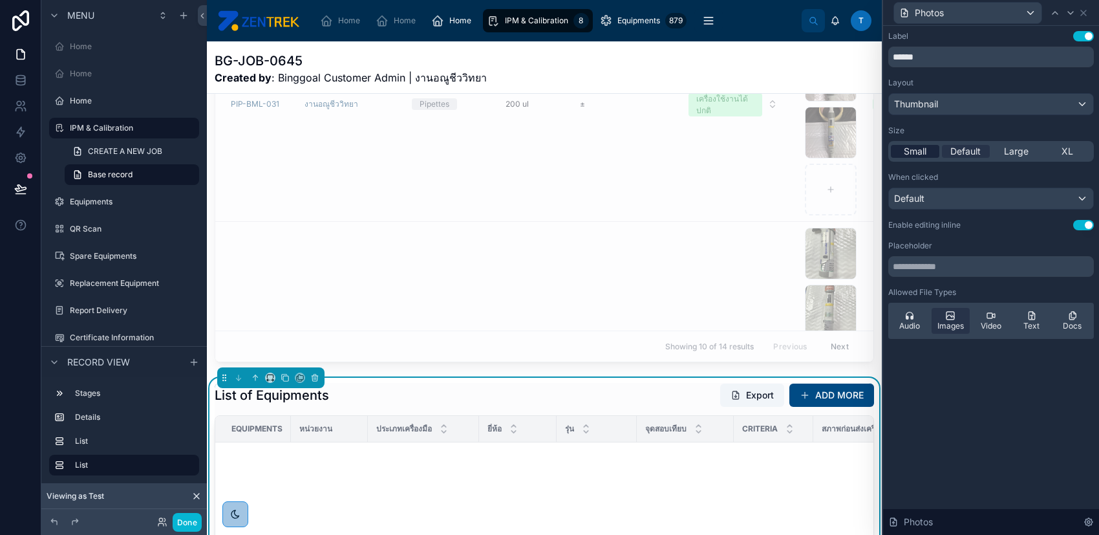
click at [922, 148] on span "Small" at bounding box center [915, 151] width 23 height 13
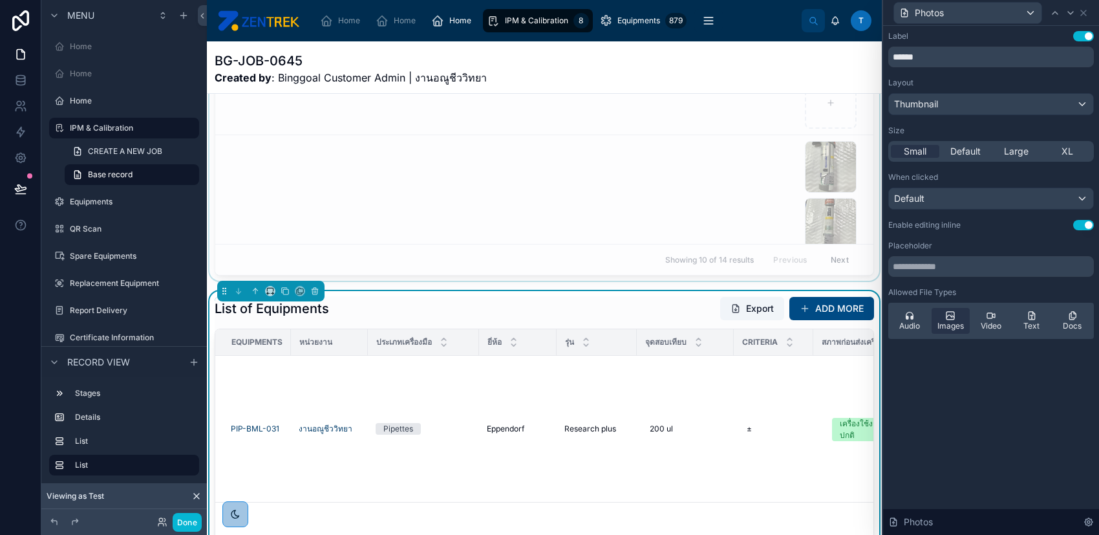
click at [789, 220] on div at bounding box center [544, 58] width 675 height 445
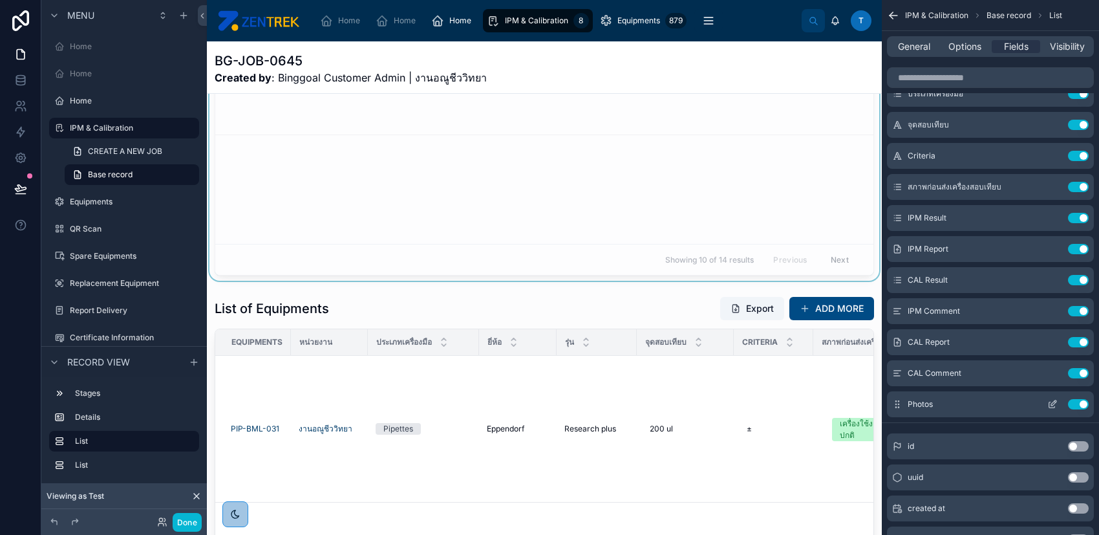
click at [1052, 401] on icon "scrollable content" at bounding box center [1053, 402] width 5 height 5
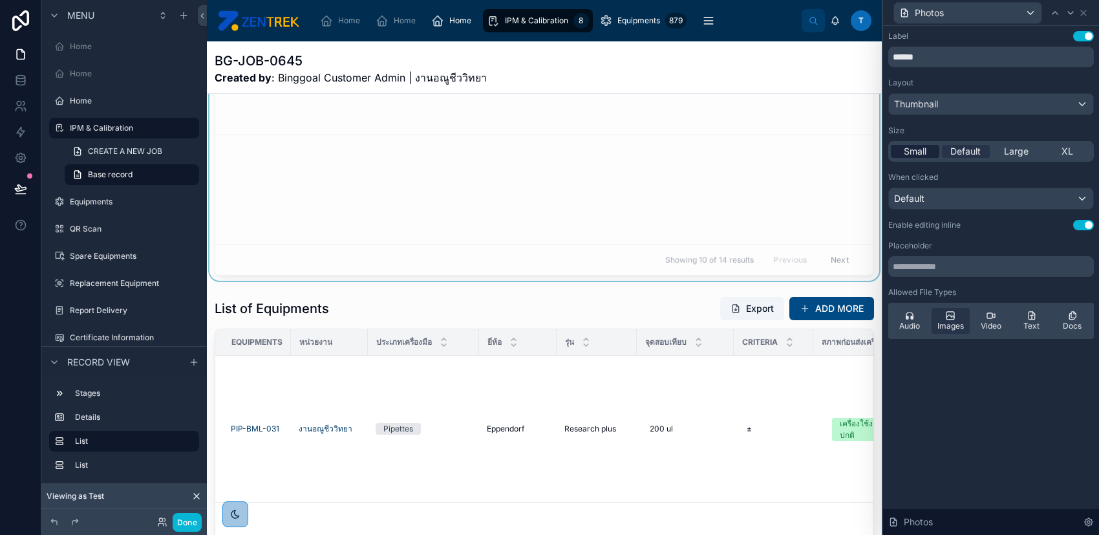
click at [920, 153] on span "Small" at bounding box center [915, 151] width 23 height 13
click at [192, 518] on button "Done" at bounding box center [187, 522] width 29 height 19
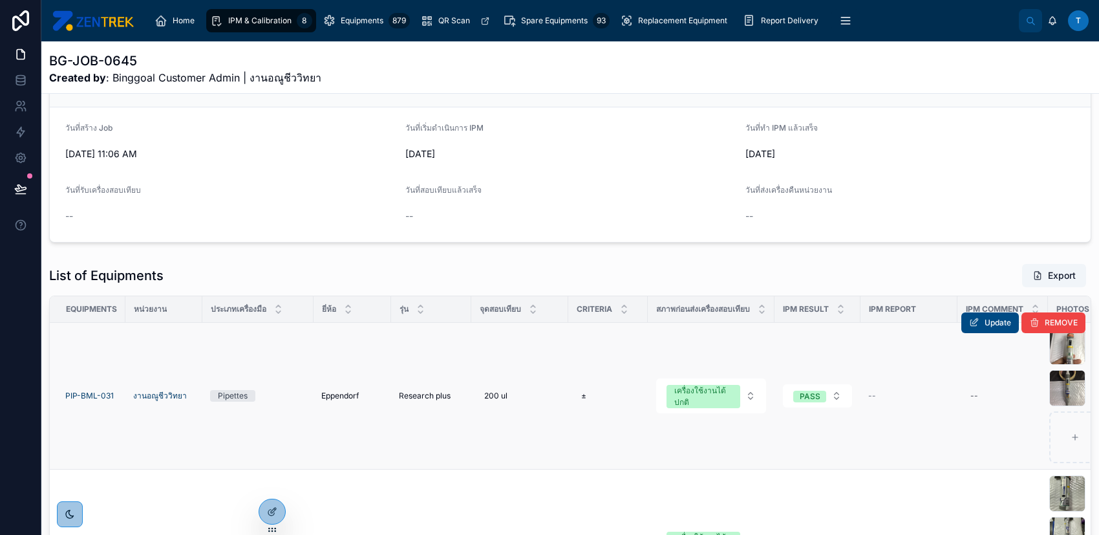
scroll to position [259, 0]
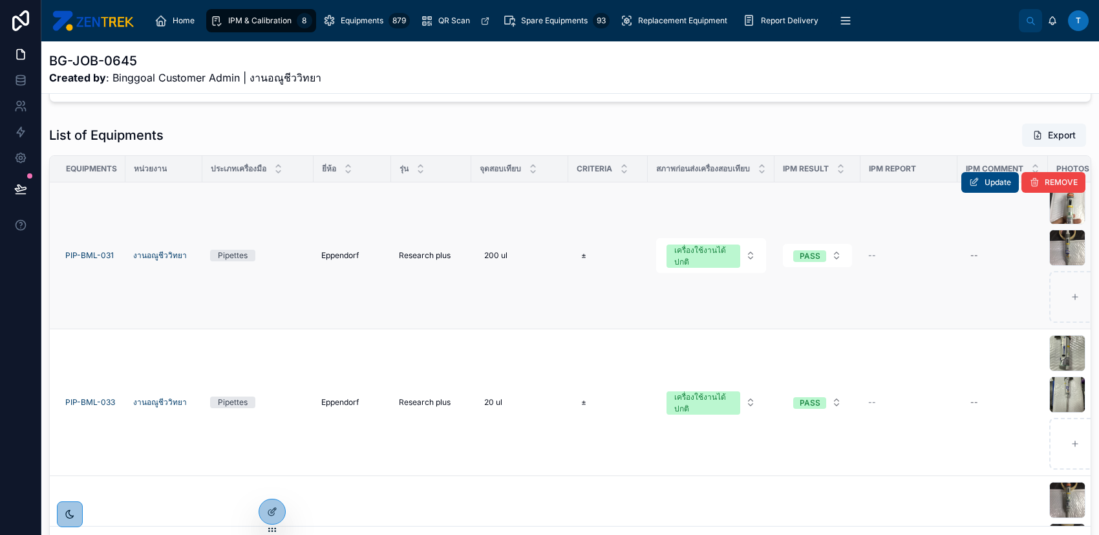
click at [794, 299] on td "PASS" at bounding box center [817, 255] width 86 height 147
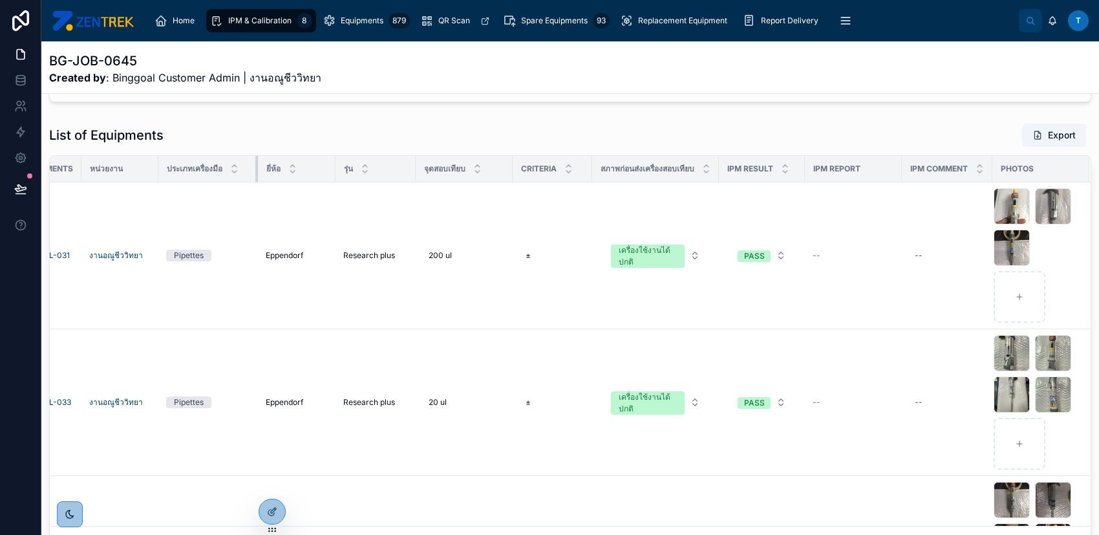
scroll to position [0, 62]
drag, startPoint x: 230, startPoint y: 167, endPoint x: 210, endPoint y: 167, distance: 20.0
click at [210, 167] on th "ประเภทเครื่องมือ" at bounding box center [212, 169] width 91 height 27
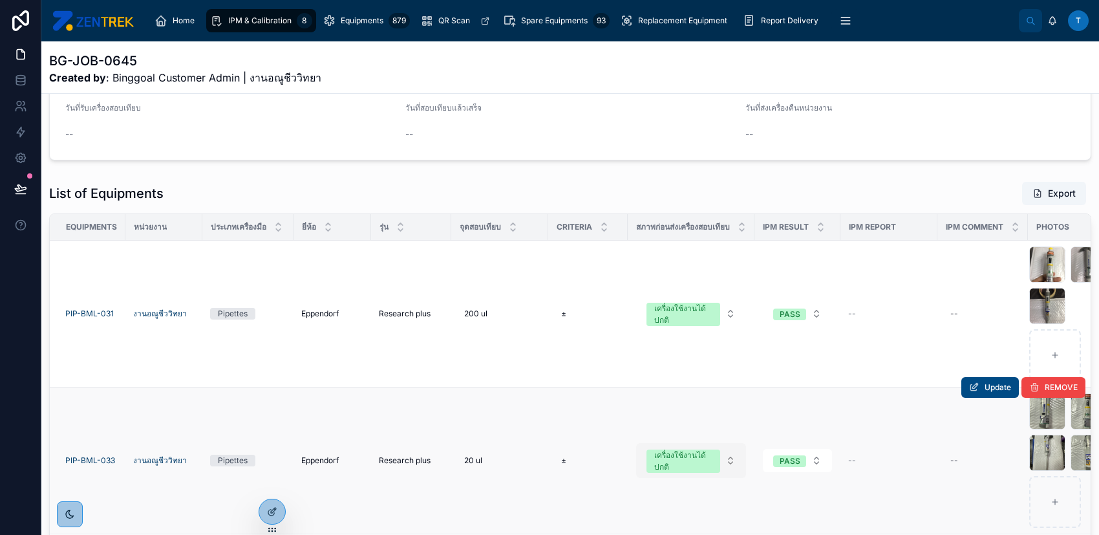
scroll to position [196, 0]
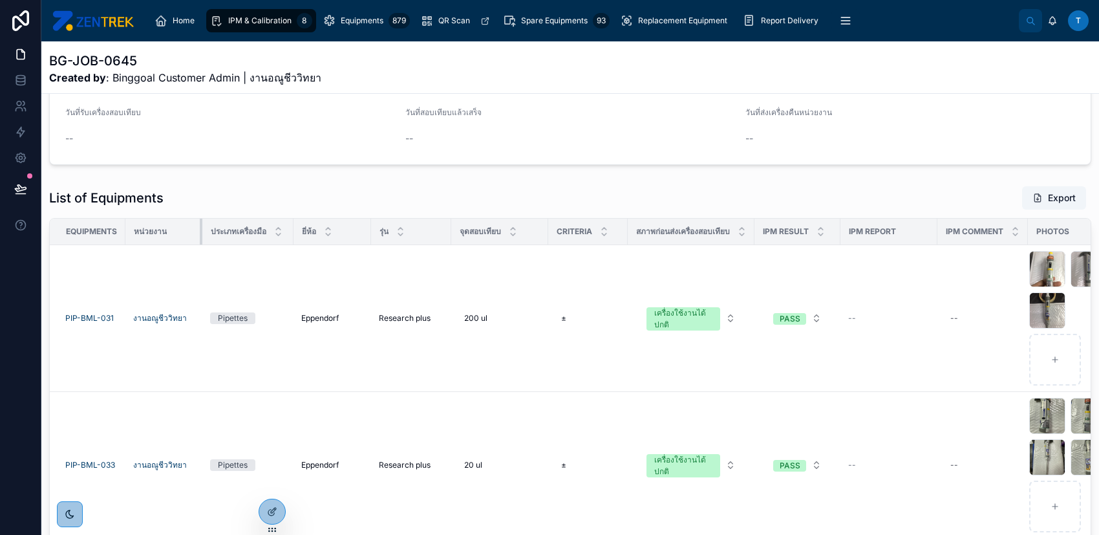
click at [200, 227] on div at bounding box center [202, 231] width 5 height 26
click at [720, 315] on span "เครื่องใช้งานได้ปกติ" at bounding box center [683, 318] width 74 height 23
click at [741, 211] on div "List of Equipments Export Equipments หน่วยงาน ประเภทเครื่องมือ ยี่ห้อ รุ่น จุดส…" at bounding box center [570, 403] width 1042 height 434
drag, startPoint x: 758, startPoint y: 232, endPoint x: 734, endPoint y: 231, distance: 24.6
click at [734, 231] on th "สภาพก่อนส่งเครื่องสอบเทียบ" at bounding box center [691, 231] width 127 height 27
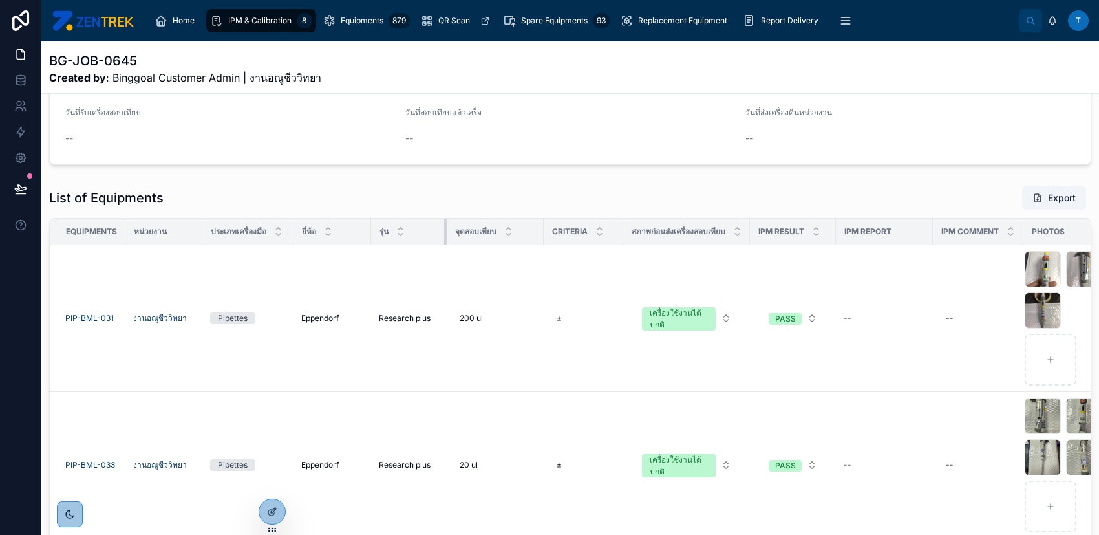
click at [445, 229] on div at bounding box center [446, 231] width 5 height 26
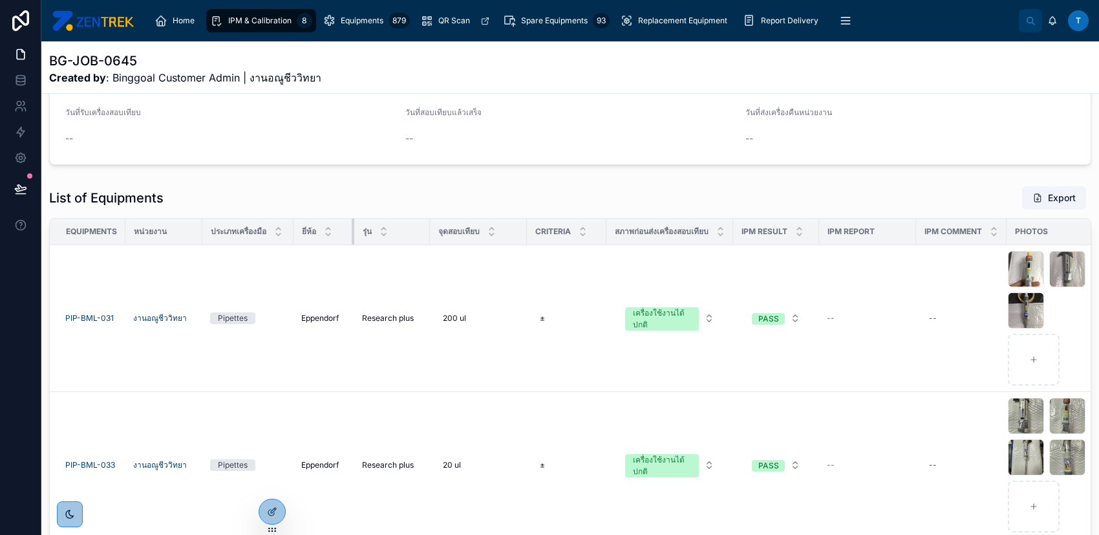
drag, startPoint x: 368, startPoint y: 230, endPoint x: 352, endPoint y: 232, distance: 16.9
click at [352, 232] on div at bounding box center [354, 231] width 5 height 26
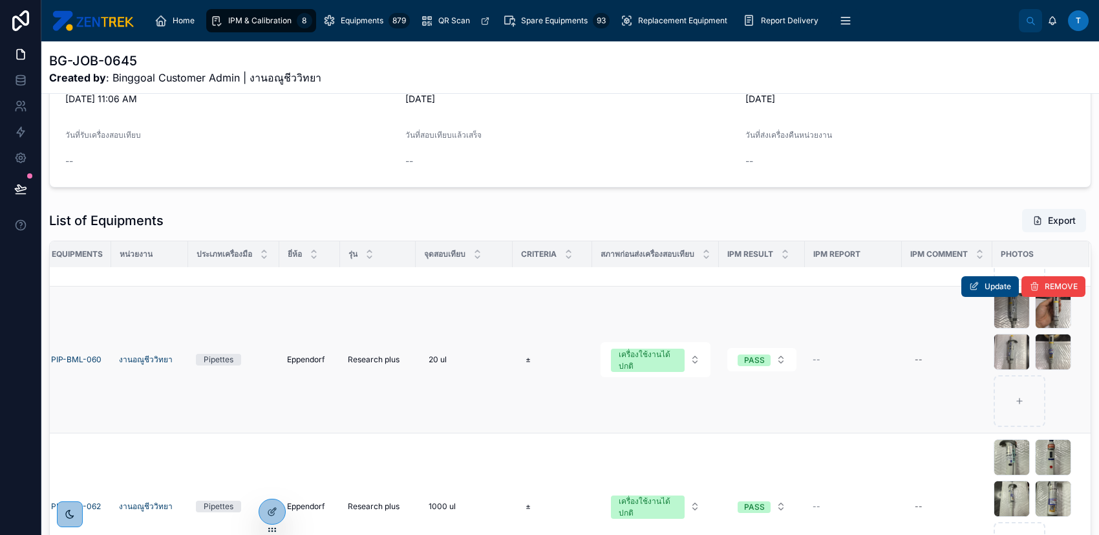
scroll to position [109, 0]
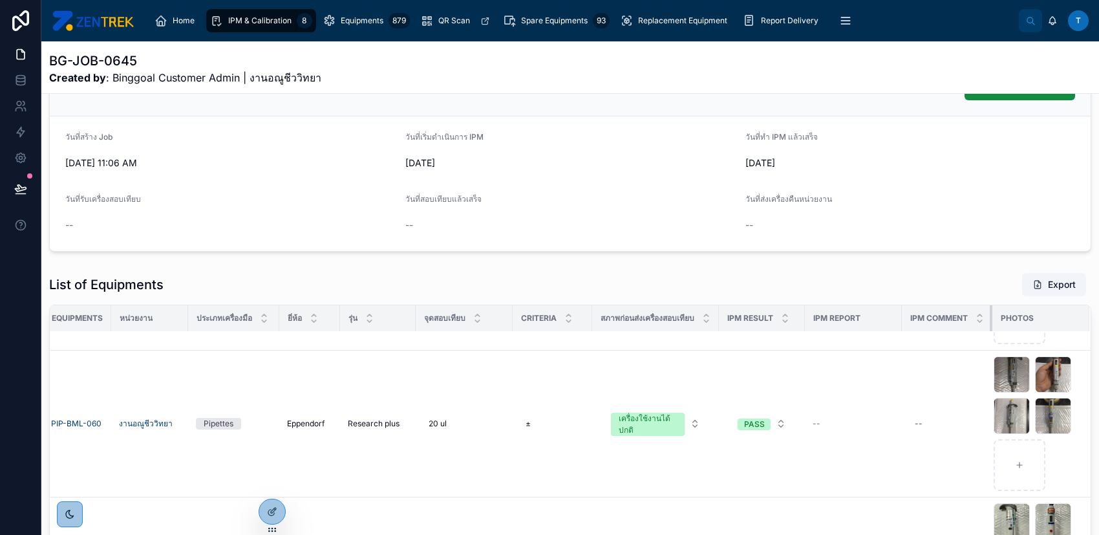
drag, startPoint x: 972, startPoint y: 319, endPoint x: 950, endPoint y: 319, distance: 21.3
click at [950, 319] on th "IPM Comment" at bounding box center [947, 318] width 91 height 27
drag, startPoint x: 971, startPoint y: 320, endPoint x: 887, endPoint y: 317, distance: 84.1
click at [902, 317] on th "IPM Comment" at bounding box center [947, 318] width 91 height 27
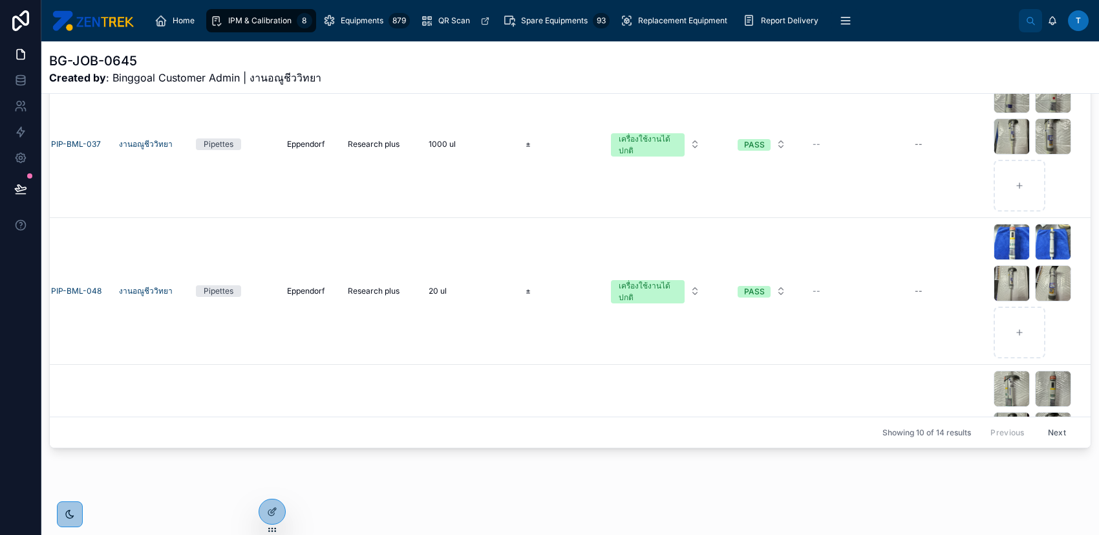
scroll to position [442, 0]
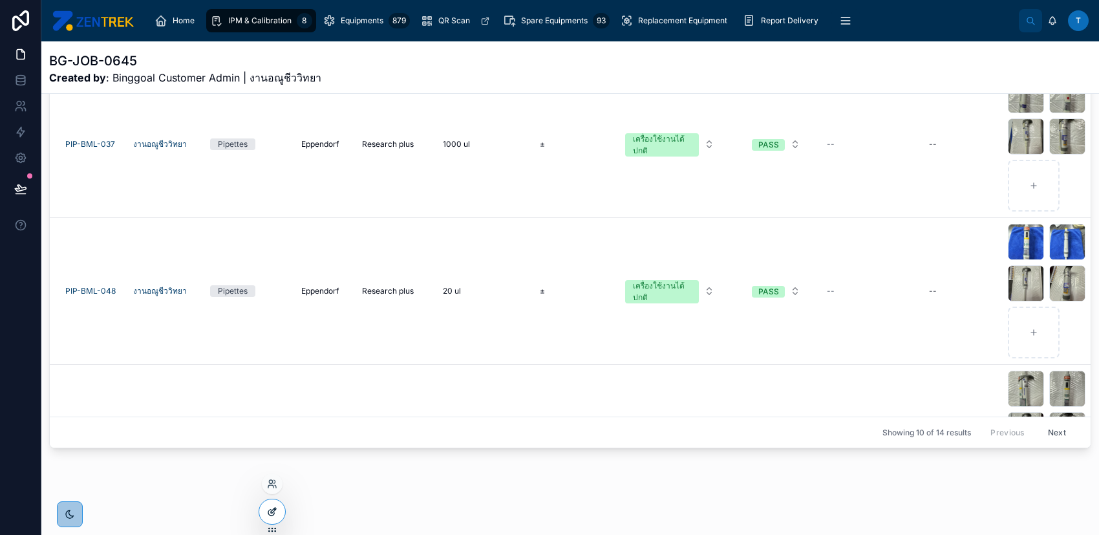
click at [274, 515] on icon at bounding box center [272, 511] width 10 height 10
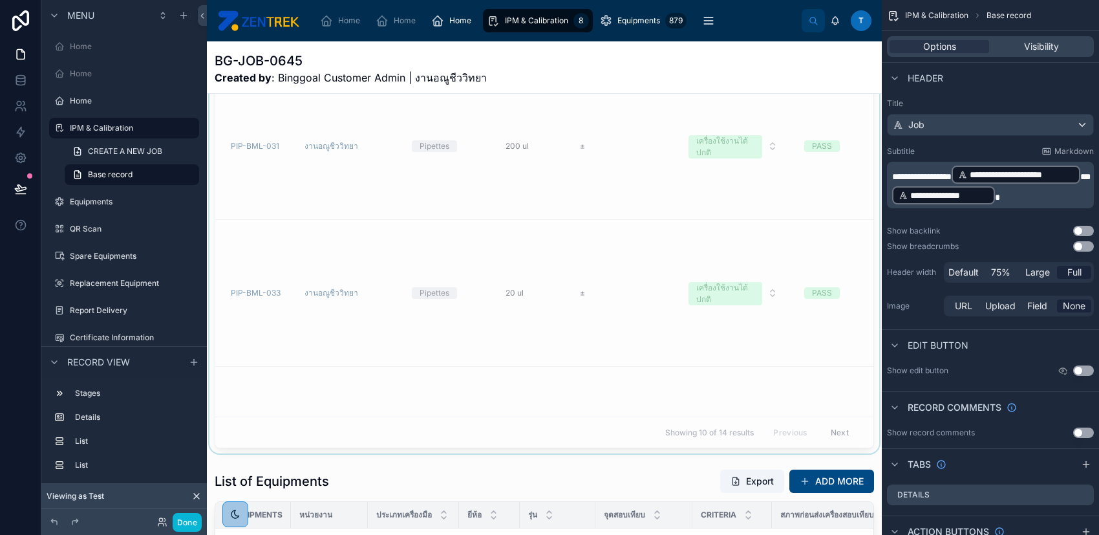
scroll to position [109, 0]
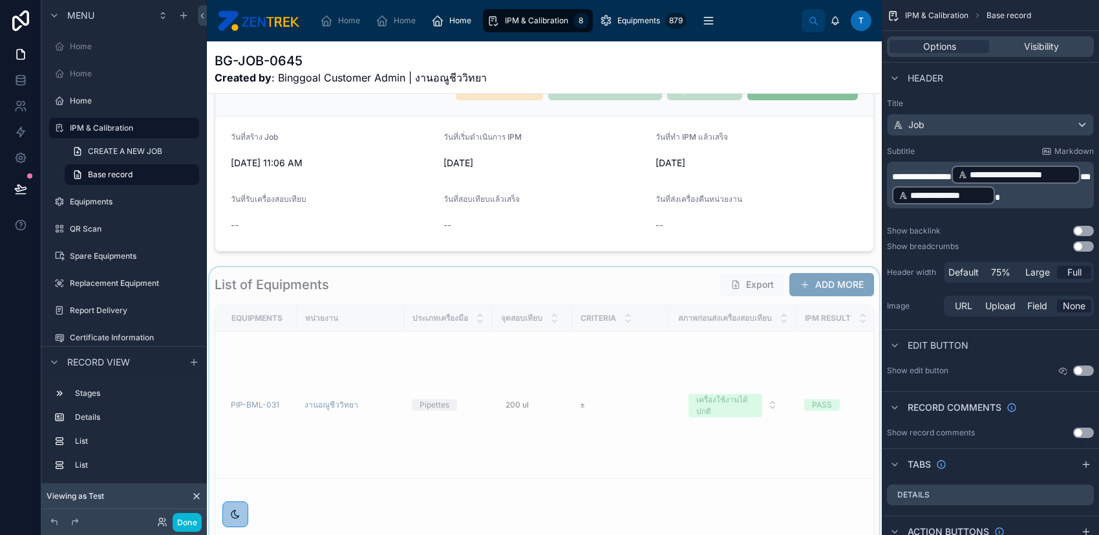
click at [540, 283] on div at bounding box center [544, 489] width 675 height 445
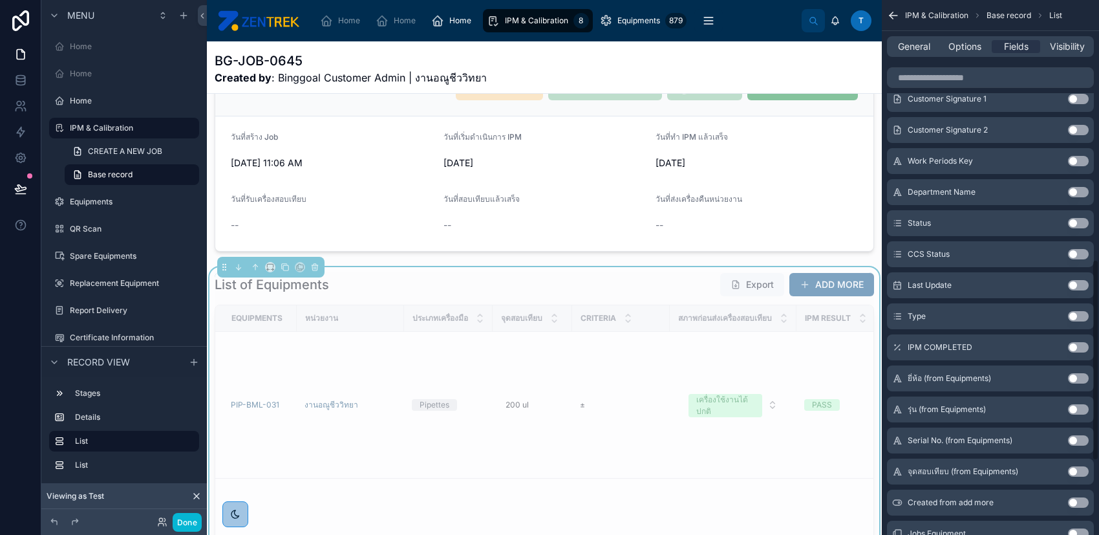
scroll to position [689, 0]
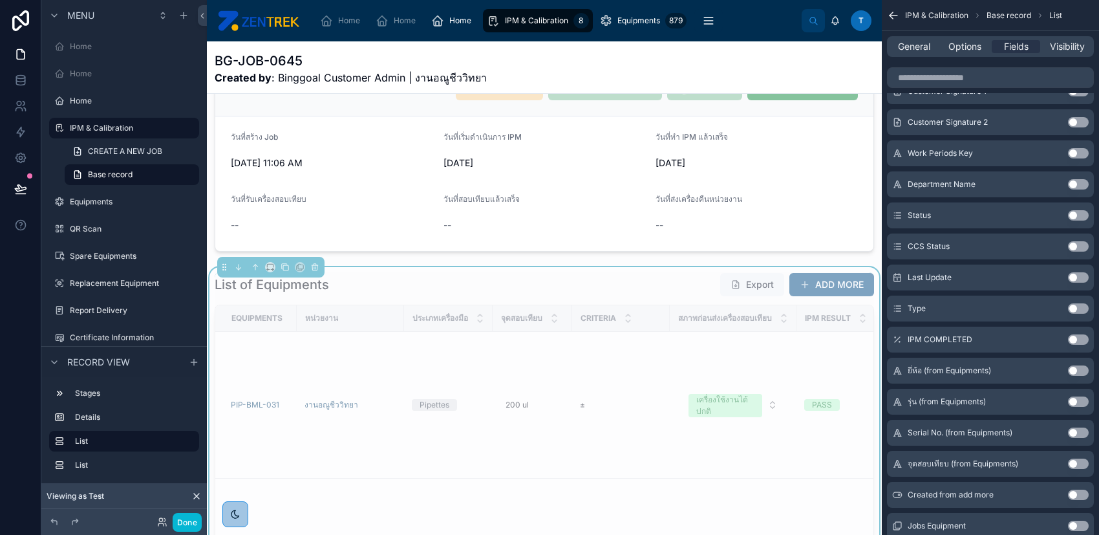
click at [1077, 370] on button "Use setting" at bounding box center [1078, 370] width 21 height 10
click at [1076, 365] on button "Use setting" at bounding box center [1078, 370] width 21 height 10
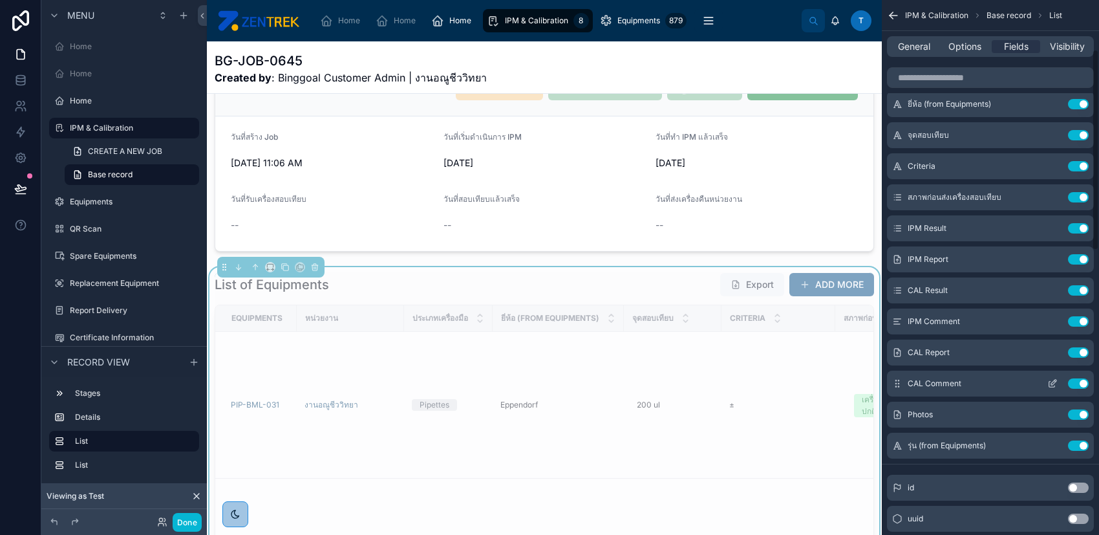
scroll to position [193, 0]
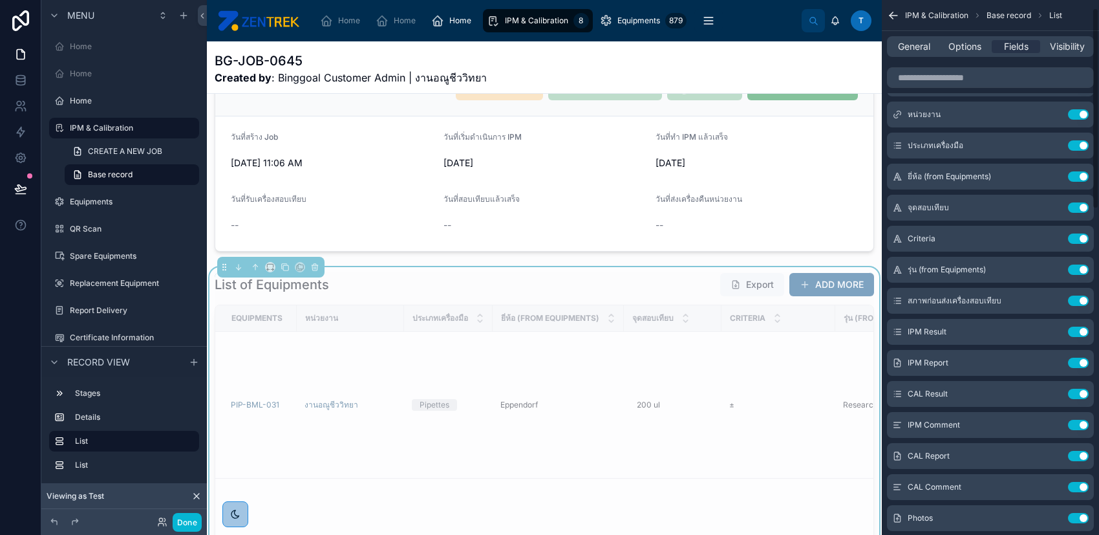
scroll to position [20, 0]
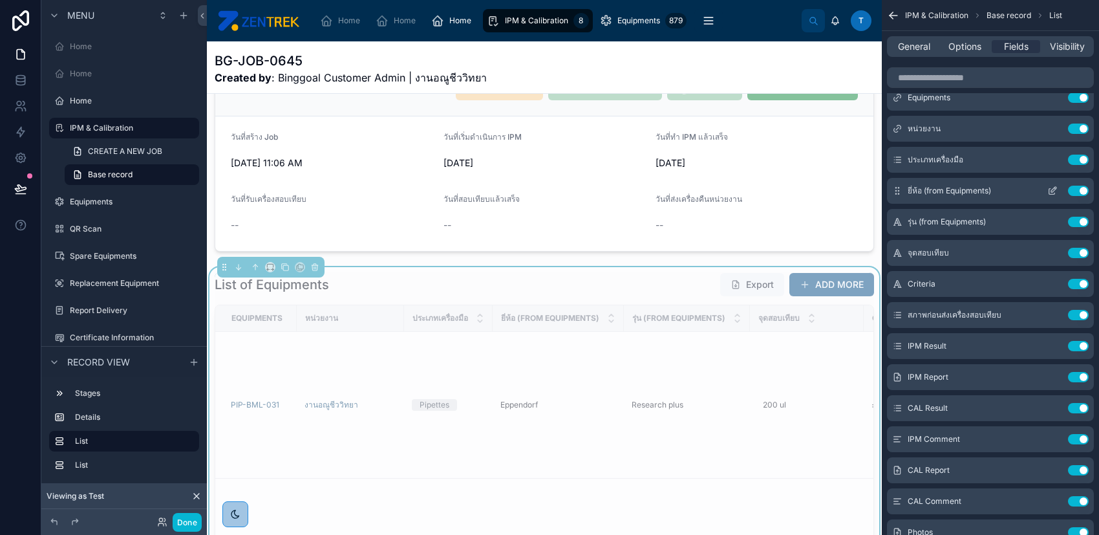
click at [1049, 186] on icon "scrollable content" at bounding box center [1052, 191] width 10 height 10
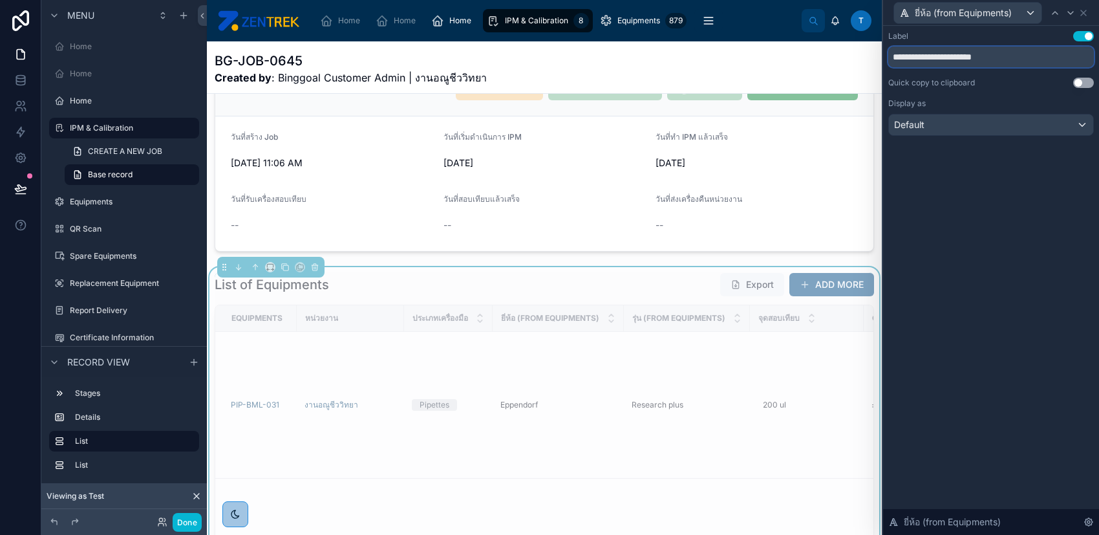
drag, startPoint x: 937, startPoint y: 55, endPoint x: 1063, endPoint y: 56, distance: 126.1
click at [1063, 56] on input "**********" at bounding box center [991, 57] width 206 height 21
type input "******"
click at [1037, 129] on div "Default" at bounding box center [991, 124] width 204 height 21
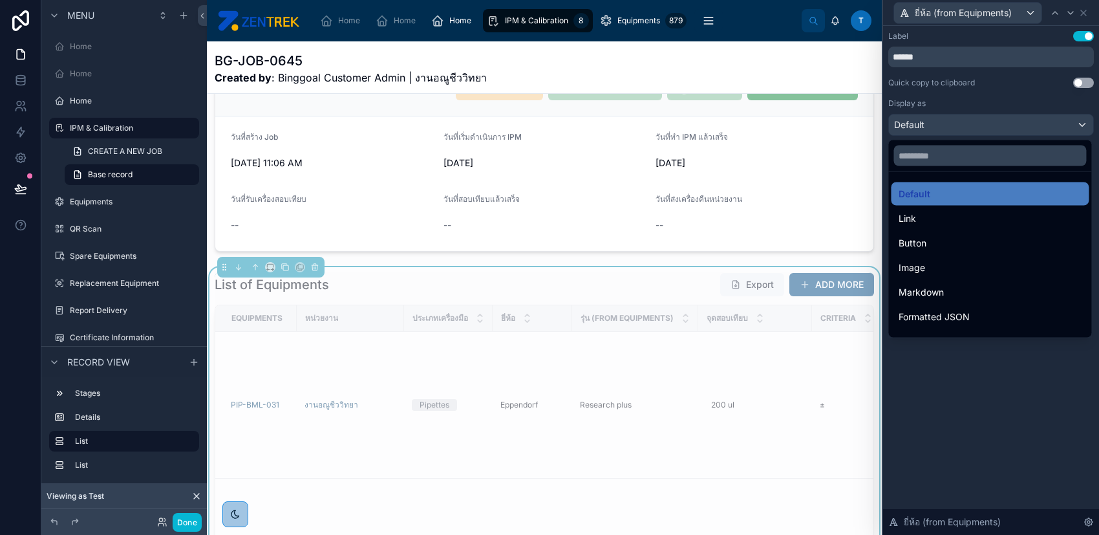
click at [1044, 92] on div at bounding box center [991, 267] width 216 height 535
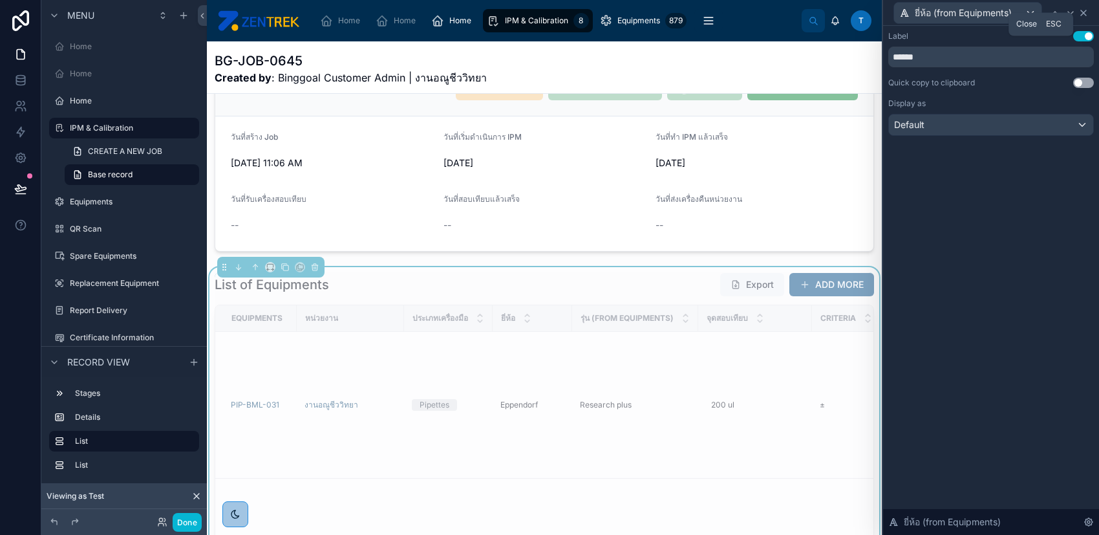
click at [1086, 14] on icon at bounding box center [1083, 13] width 10 height 10
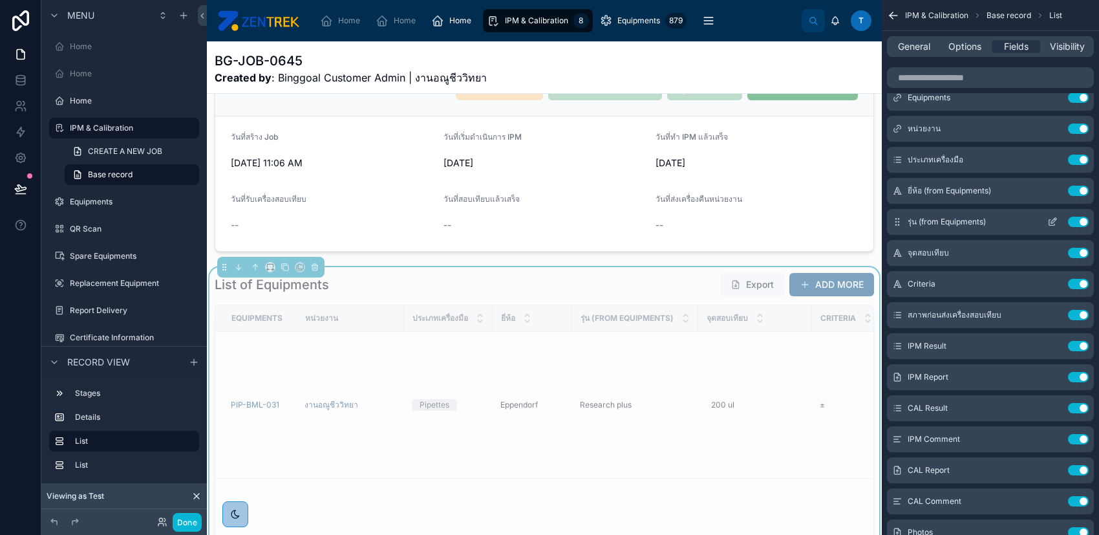
click at [1046, 223] on button "scrollable content" at bounding box center [1052, 222] width 21 height 10
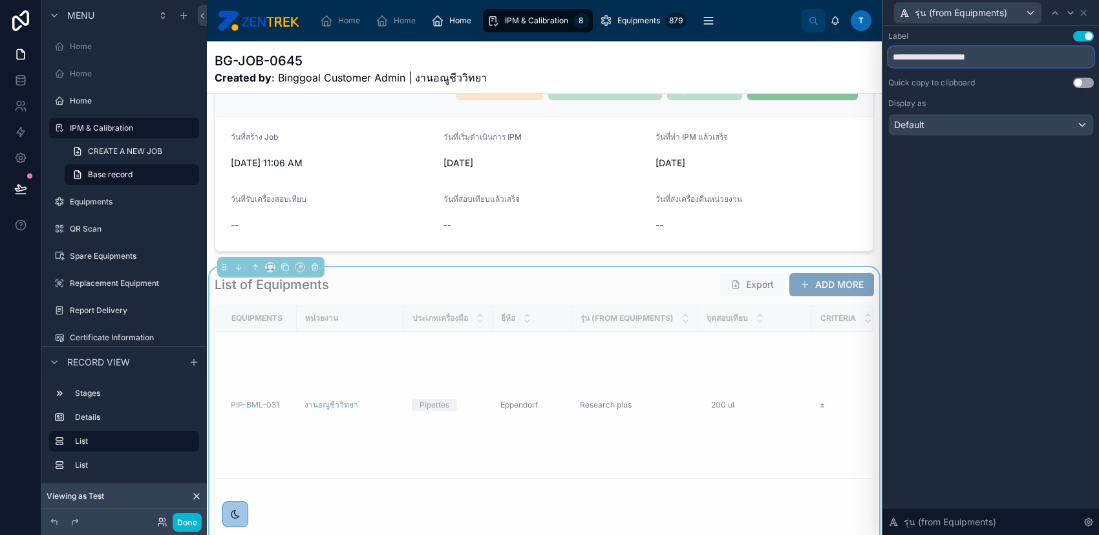
drag, startPoint x: 909, startPoint y: 58, endPoint x: 1008, endPoint y: 58, distance: 98.9
click at [1008, 58] on input "**********" at bounding box center [991, 57] width 206 height 21
type input "****"
click at [1083, 13] on icon at bounding box center [1083, 12] width 5 height 5
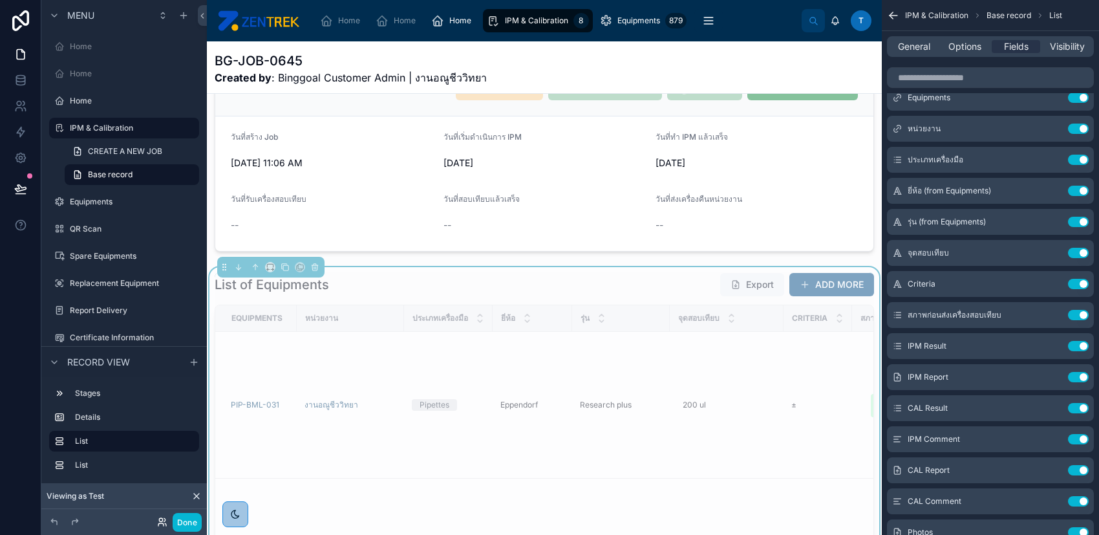
click at [159, 518] on icon at bounding box center [160, 519] width 3 height 3
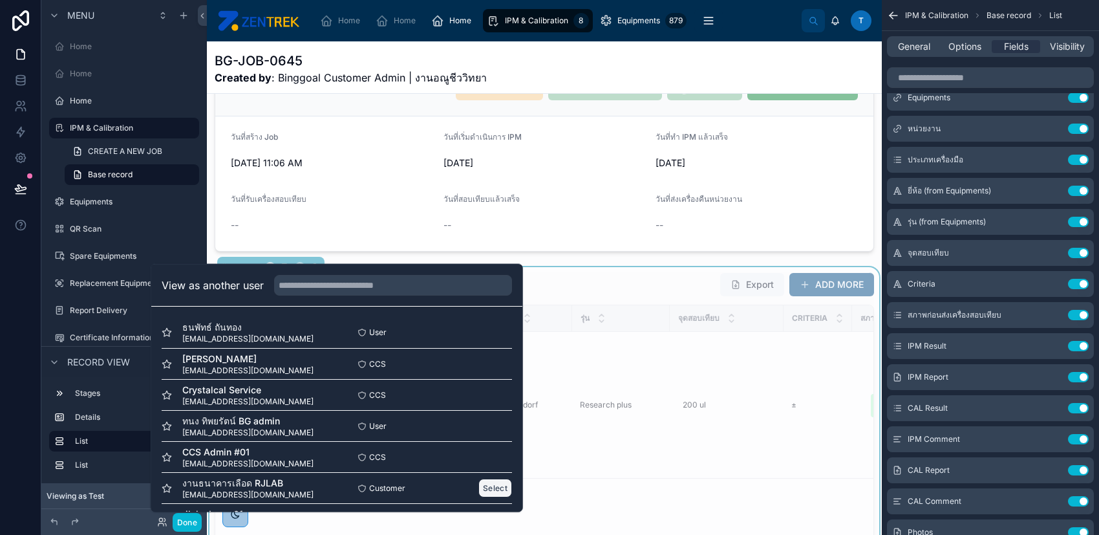
click at [480, 487] on button "Select" at bounding box center [495, 487] width 34 height 19
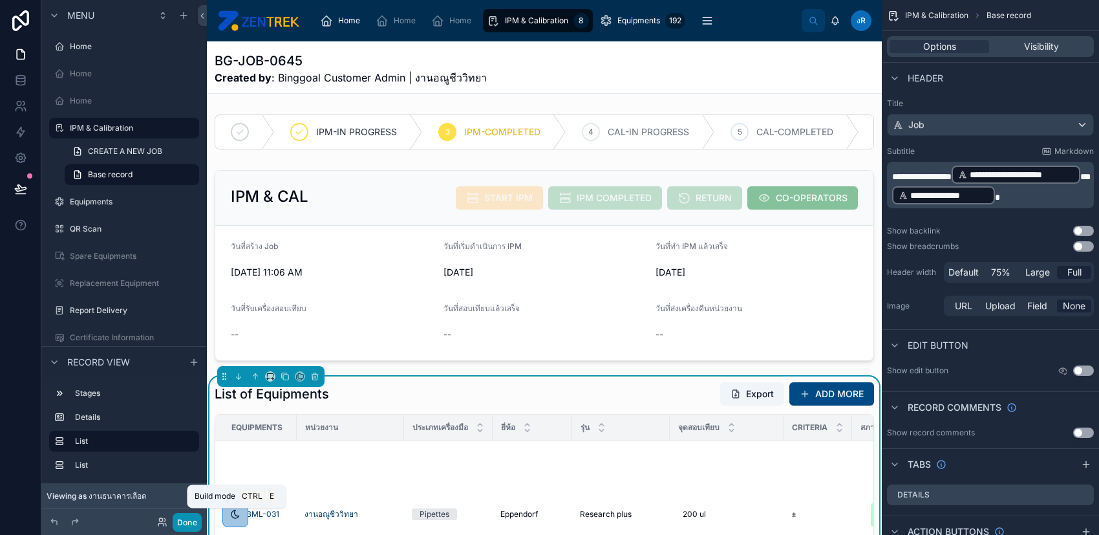
click at [187, 522] on button "Done" at bounding box center [187, 522] width 29 height 19
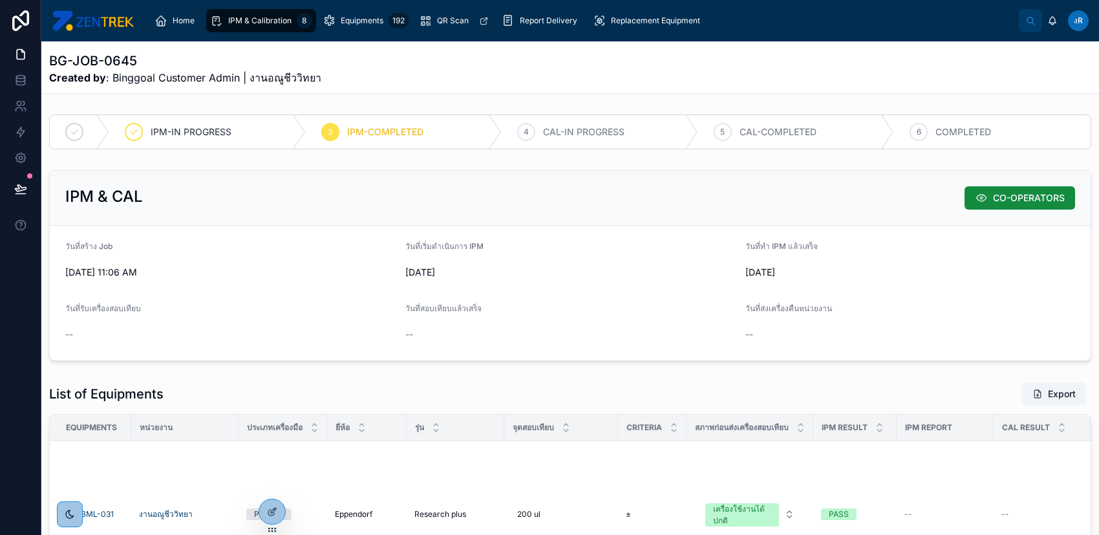
scroll to position [172, 0]
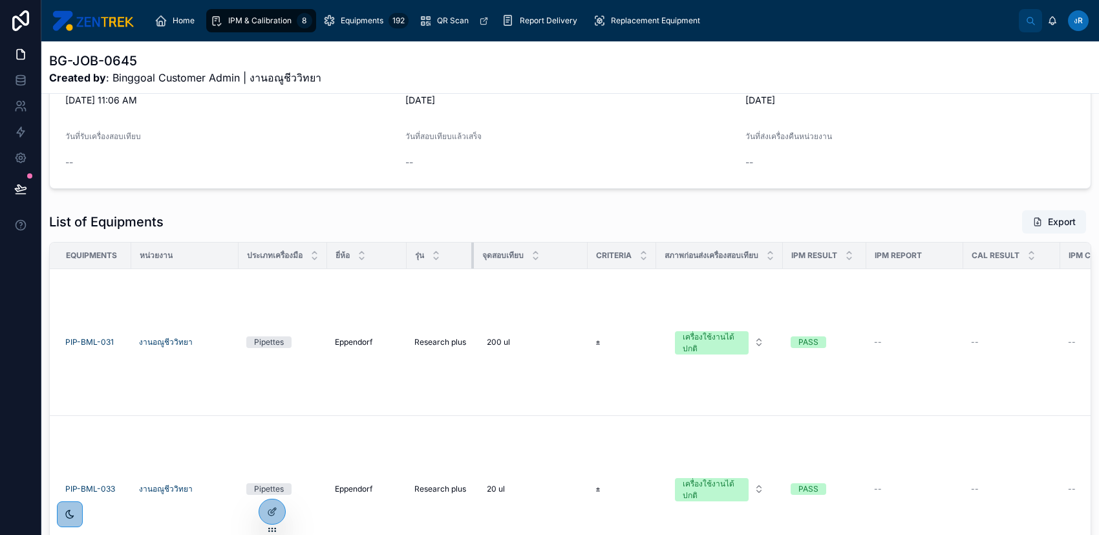
drag, startPoint x: 505, startPoint y: 258, endPoint x: 474, endPoint y: 253, distance: 31.4
click at [474, 253] on div at bounding box center [473, 255] width 5 height 26
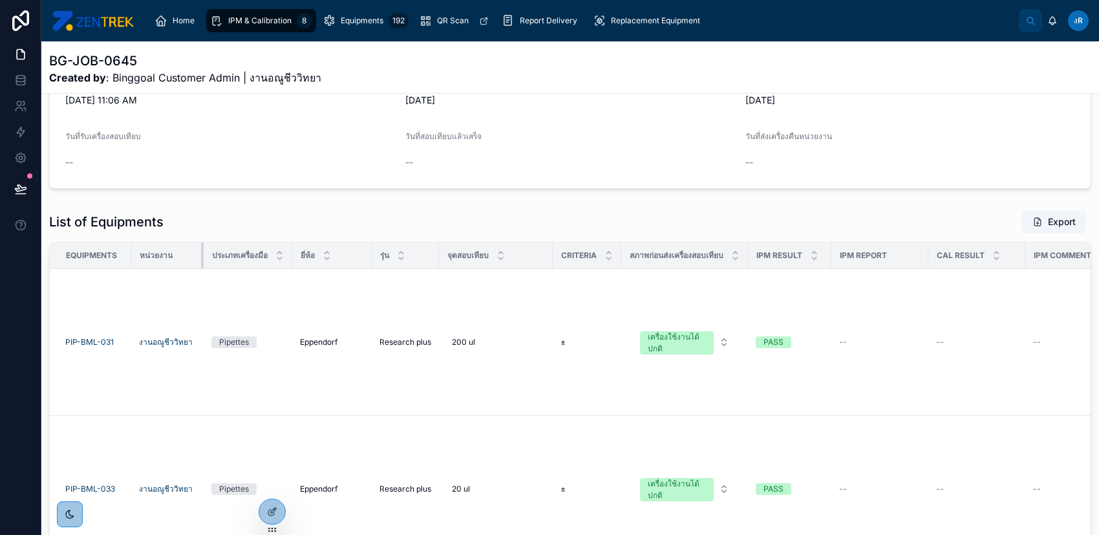
drag, startPoint x: 237, startPoint y: 256, endPoint x: 202, endPoint y: 255, distance: 34.9
click at [202, 255] on div at bounding box center [203, 255] width 5 height 26
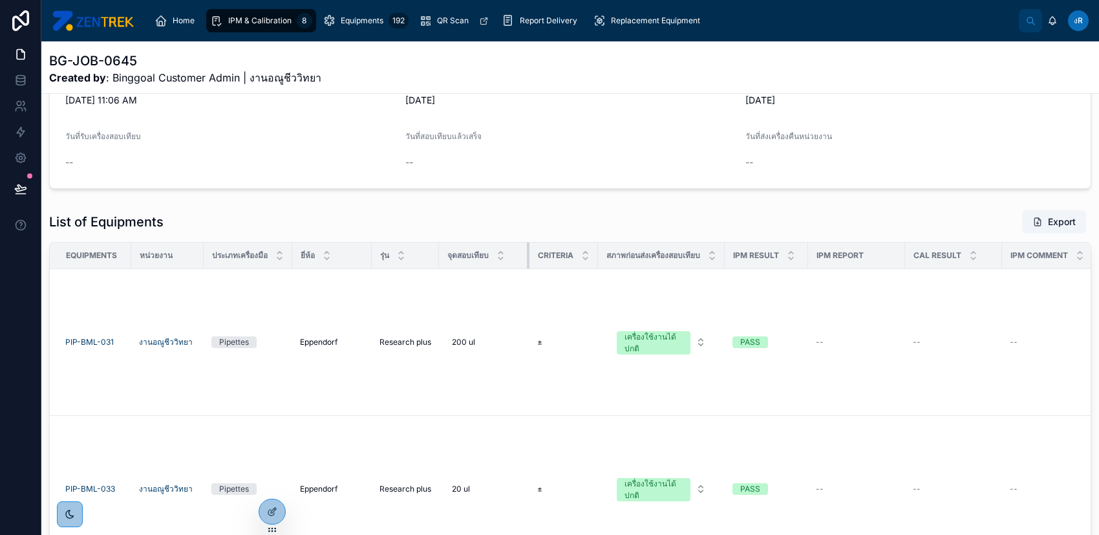
drag, startPoint x: 552, startPoint y: 252, endPoint x: 528, endPoint y: 248, distance: 24.2
click at [528, 248] on div at bounding box center [529, 255] width 5 height 26
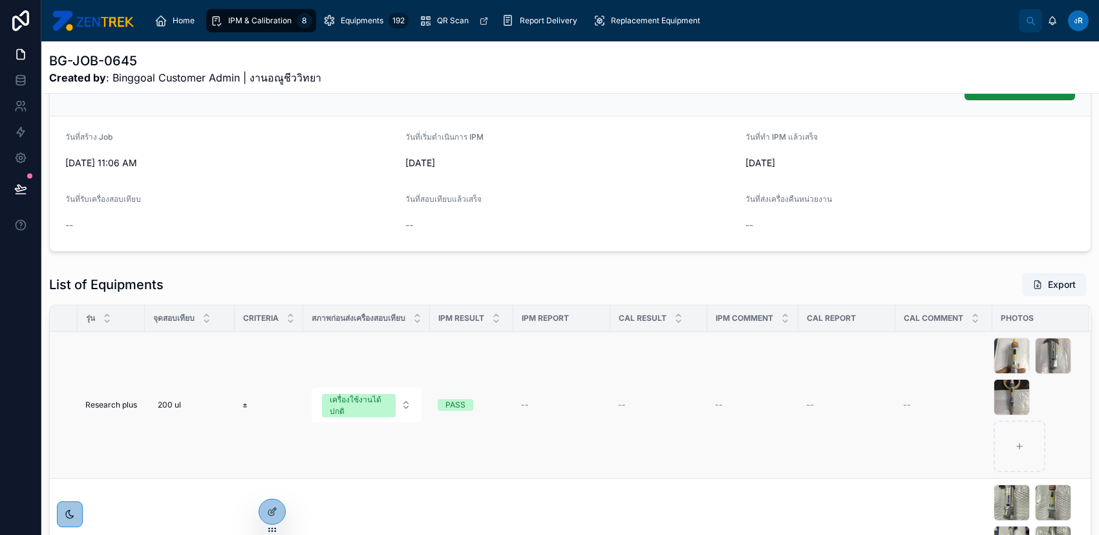
scroll to position [196, 0]
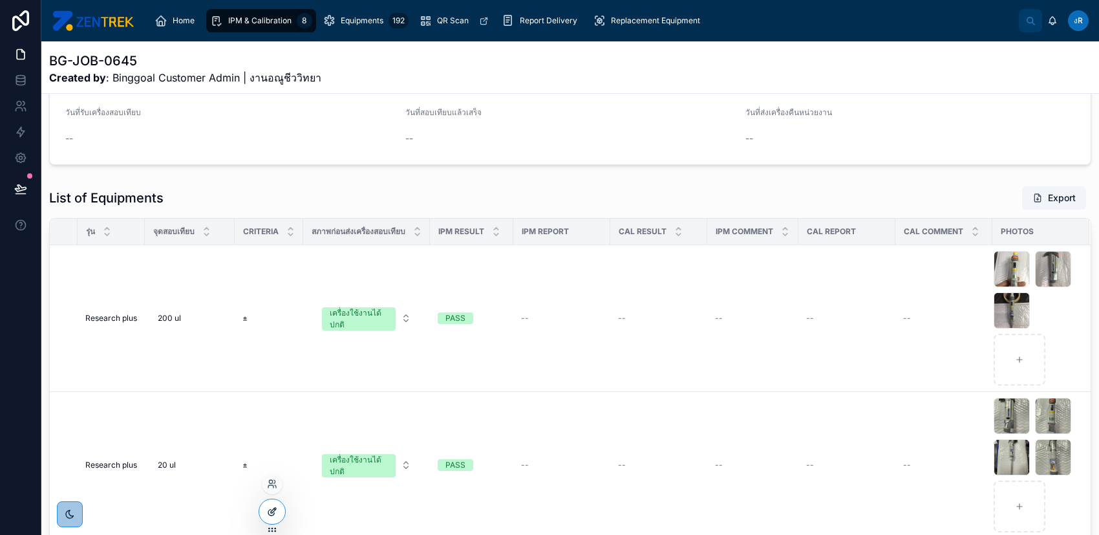
click at [270, 518] on div at bounding box center [272, 511] width 26 height 25
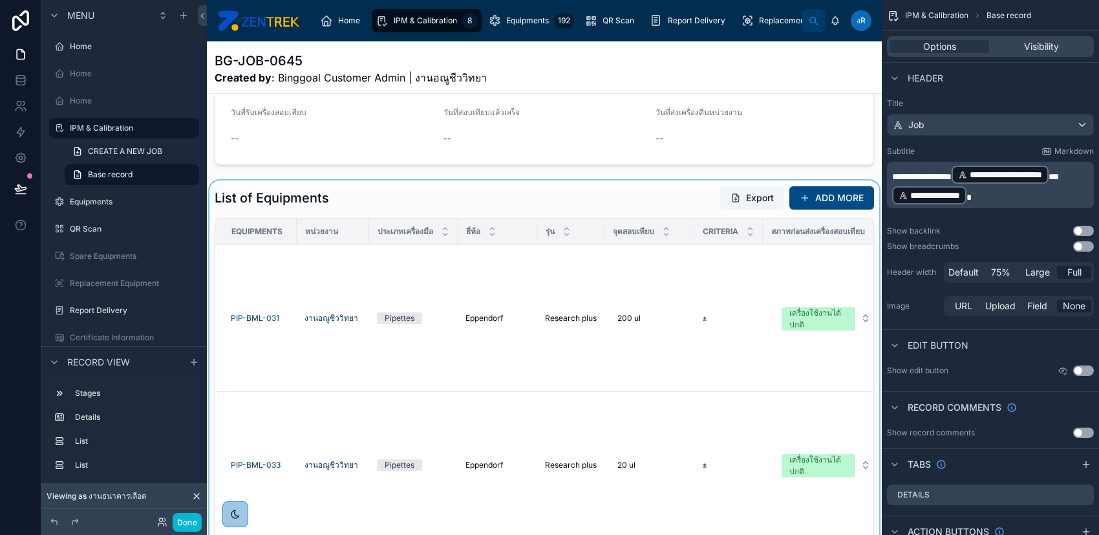
click at [685, 445] on div at bounding box center [544, 402] width 675 height 445
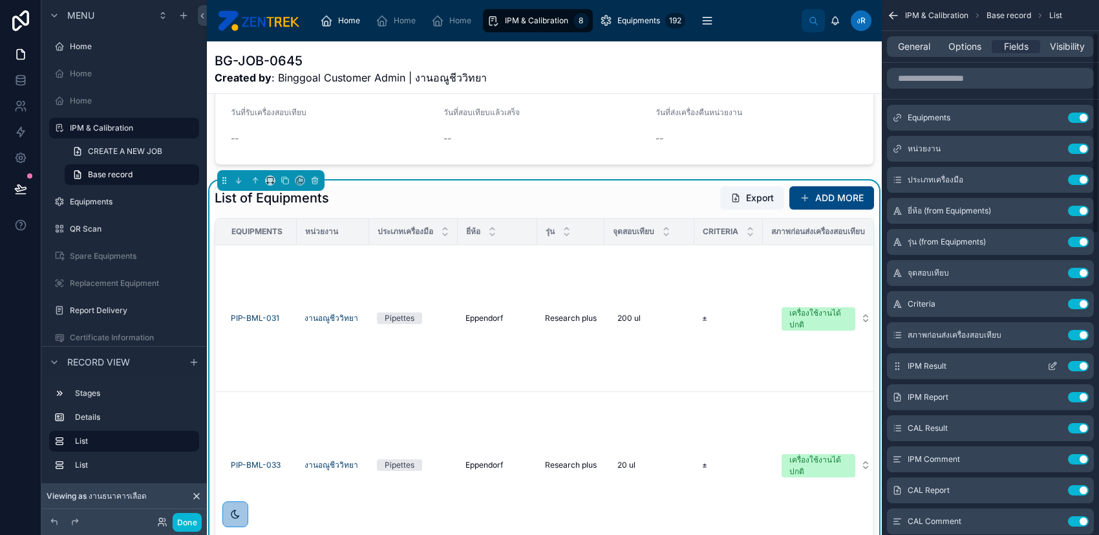
scroll to position [86, 0]
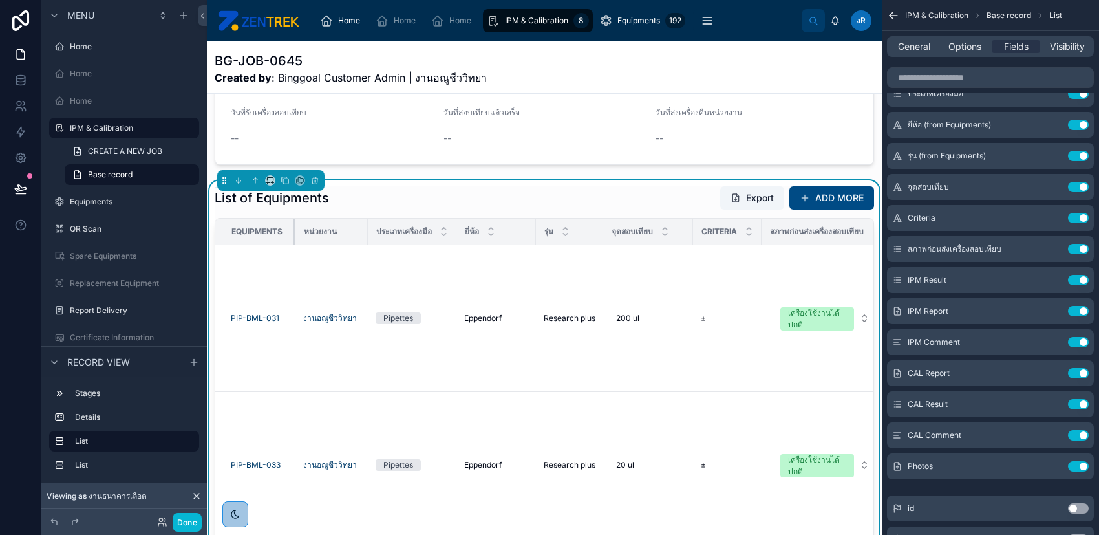
click at [289, 243] on th "Equipments" at bounding box center [255, 231] width 80 height 27
click at [186, 526] on button "Done" at bounding box center [187, 522] width 29 height 19
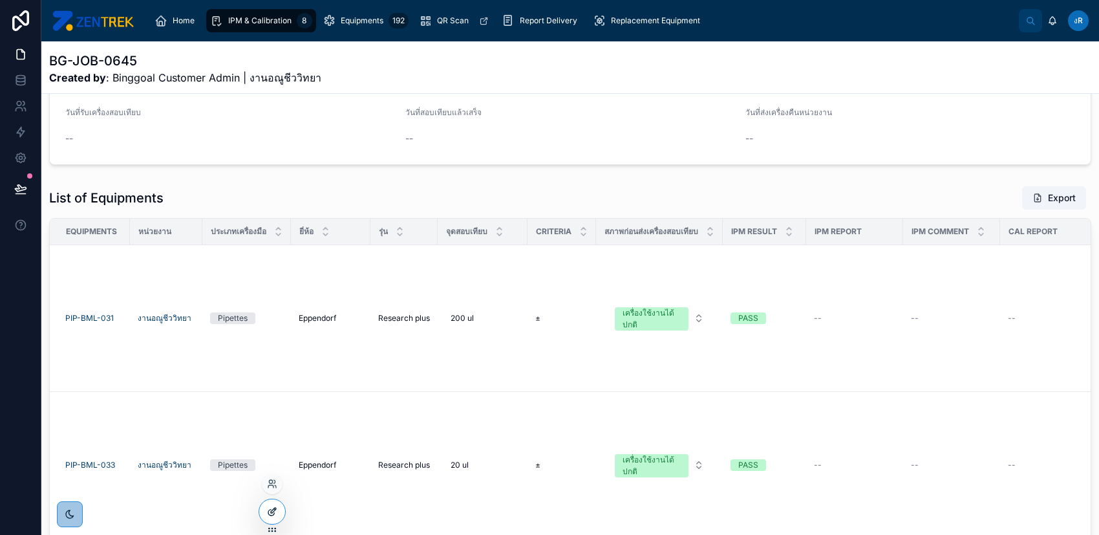
click at [275, 507] on icon at bounding box center [273, 509] width 5 height 5
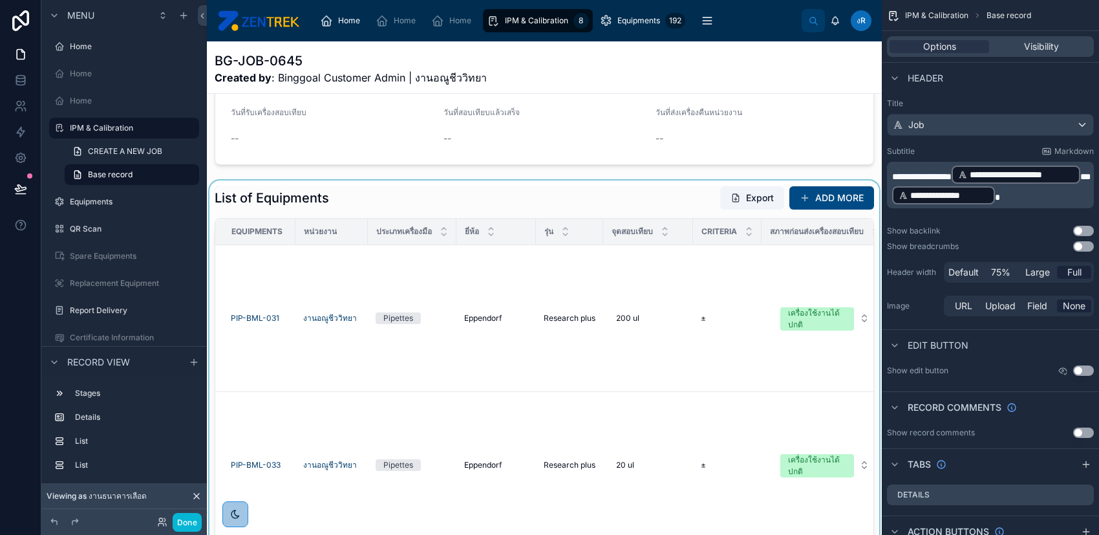
click at [451, 208] on div at bounding box center [544, 402] width 675 height 445
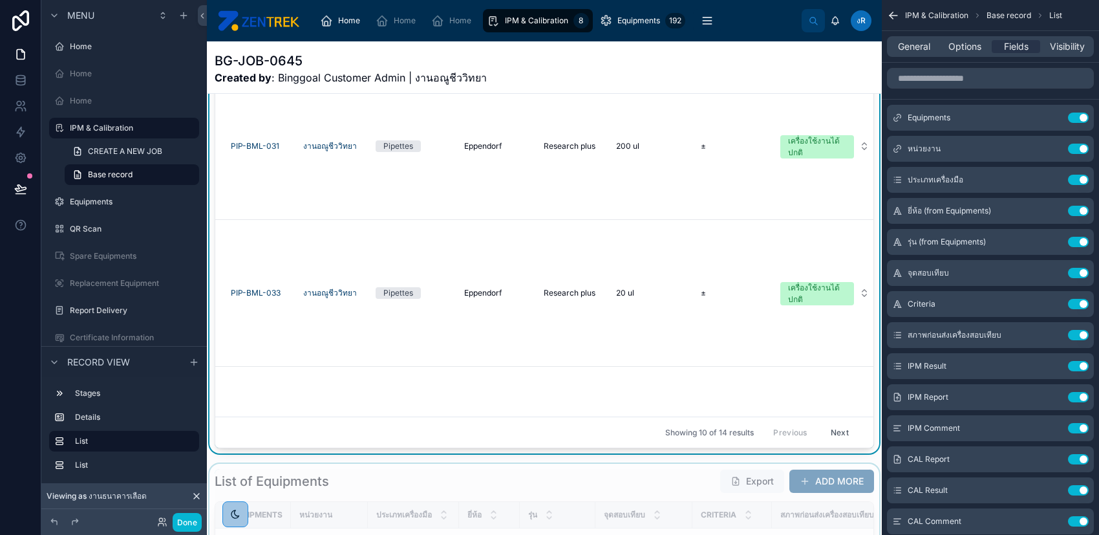
scroll to position [196, 0]
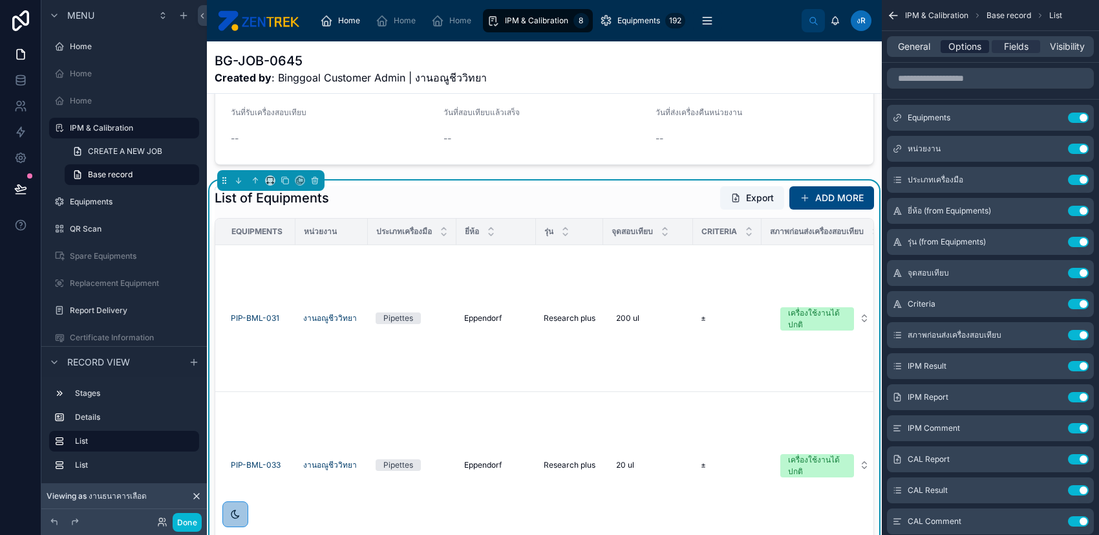
click at [959, 48] on span "Options" at bounding box center [964, 46] width 33 height 13
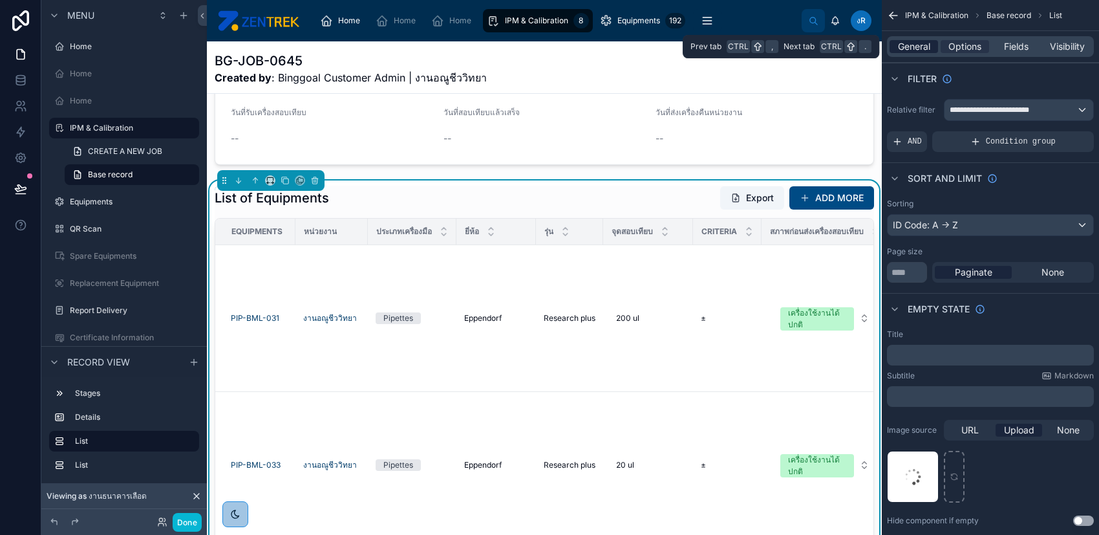
click at [920, 43] on span "General" at bounding box center [914, 46] width 32 height 13
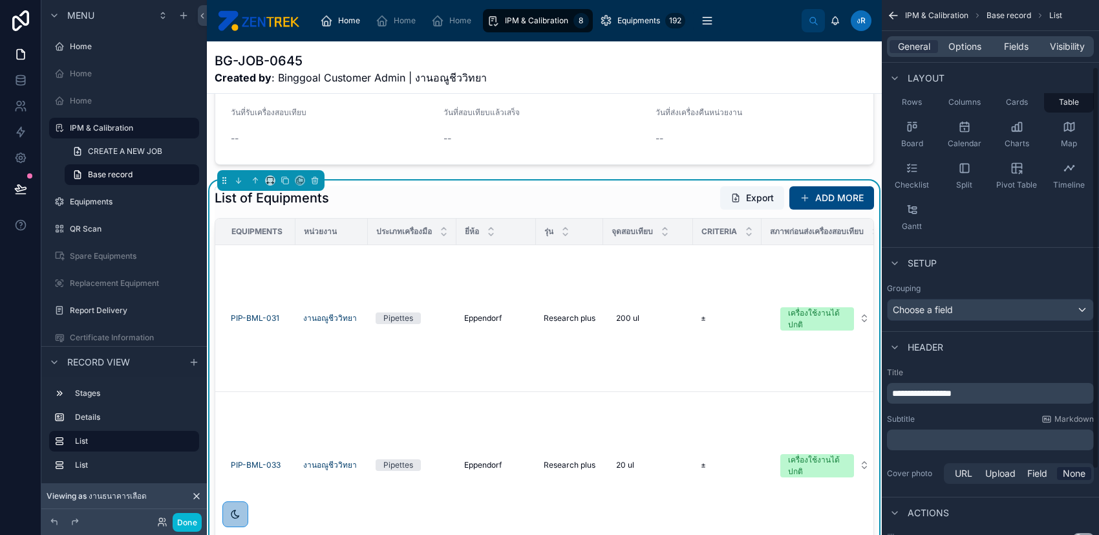
scroll to position [0, 0]
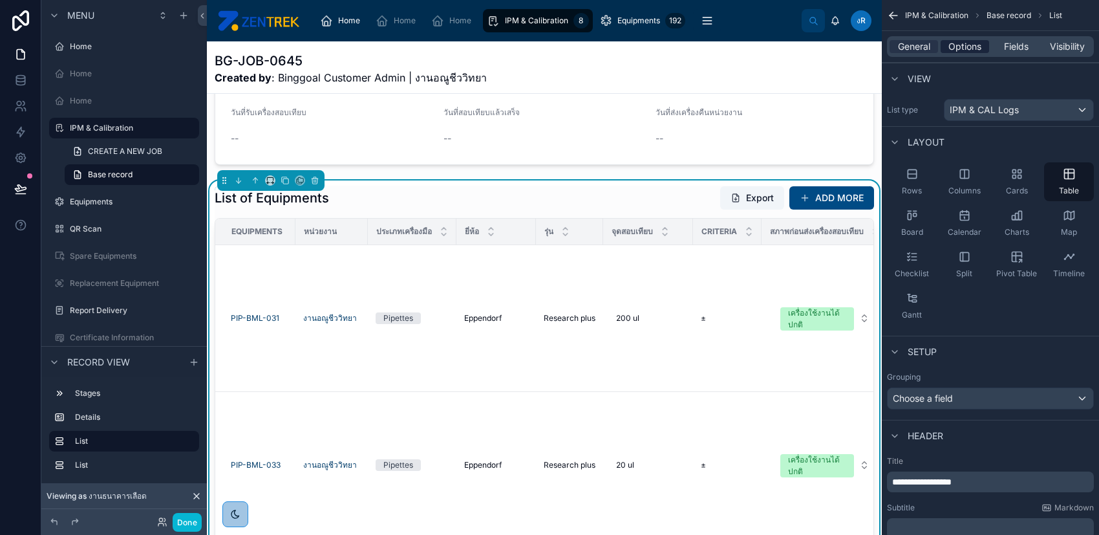
click at [968, 42] on span "Options" at bounding box center [964, 46] width 33 height 13
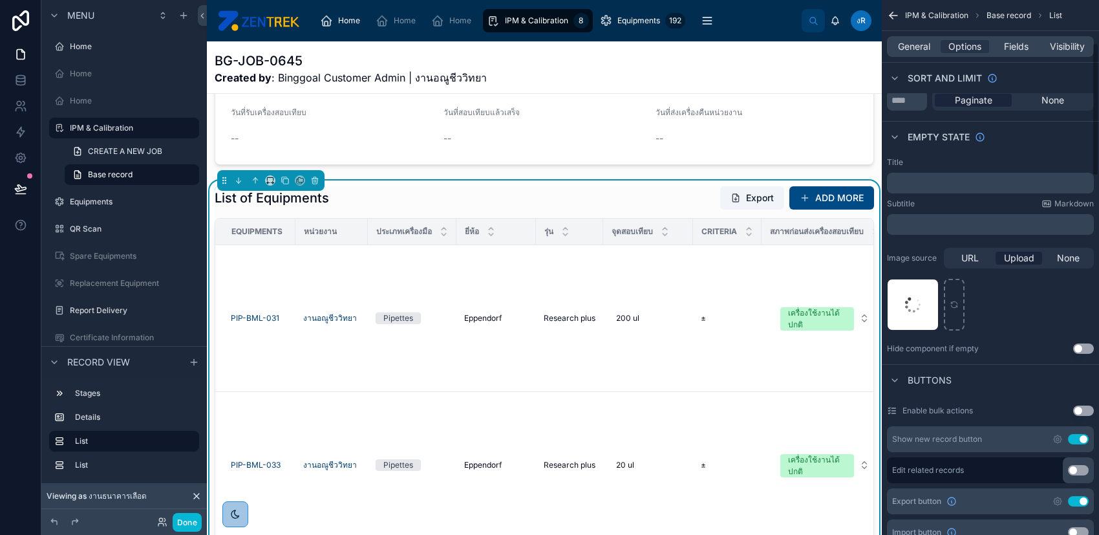
scroll to position [345, 0]
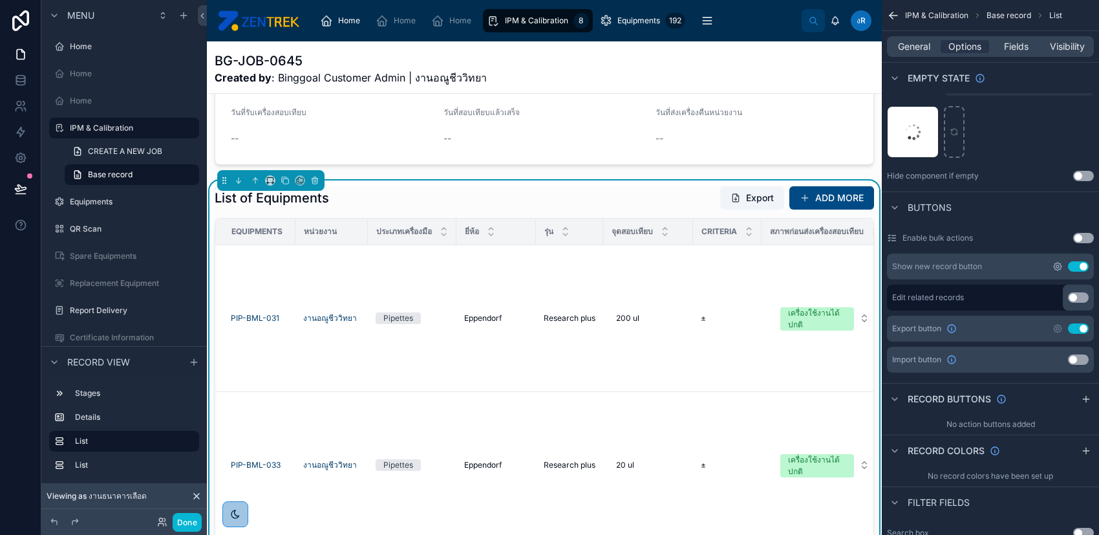
click at [1057, 262] on icon "scrollable content" at bounding box center [1058, 266] width 8 height 8
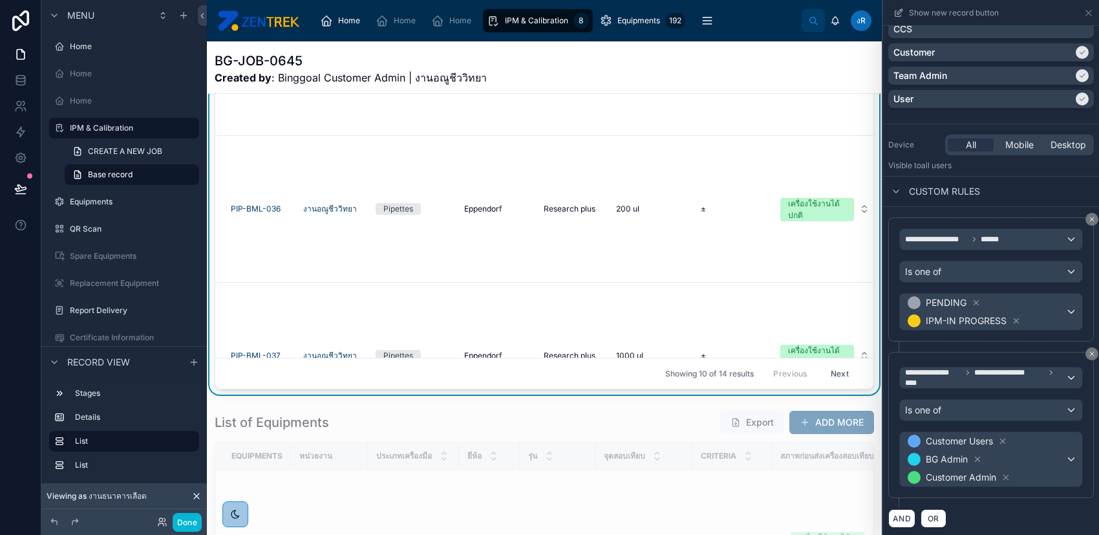
scroll to position [454, 0]
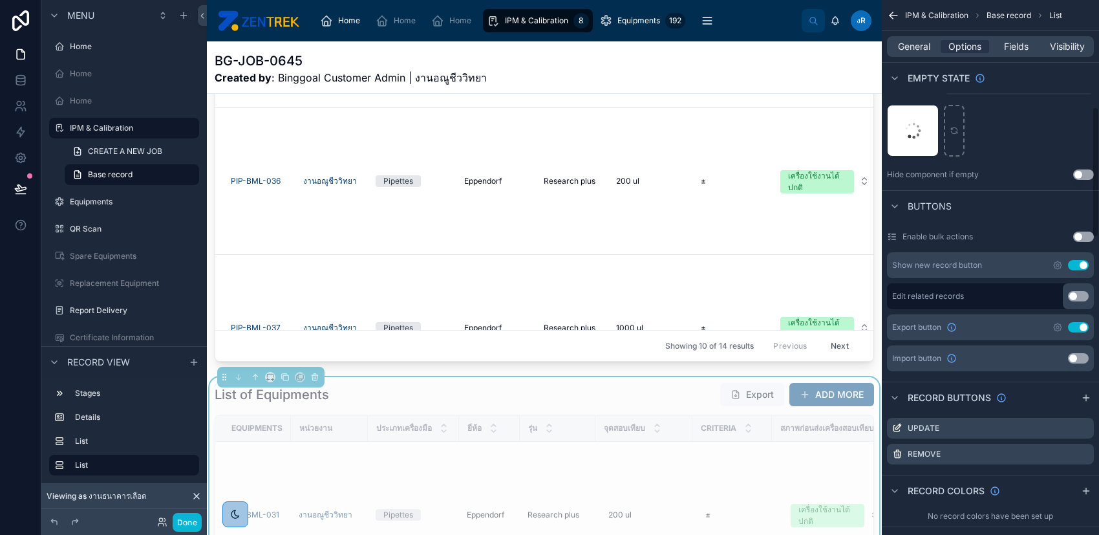
scroll to position [345, 0]
click at [1057, 262] on icon "scrollable content" at bounding box center [1057, 266] width 10 height 10
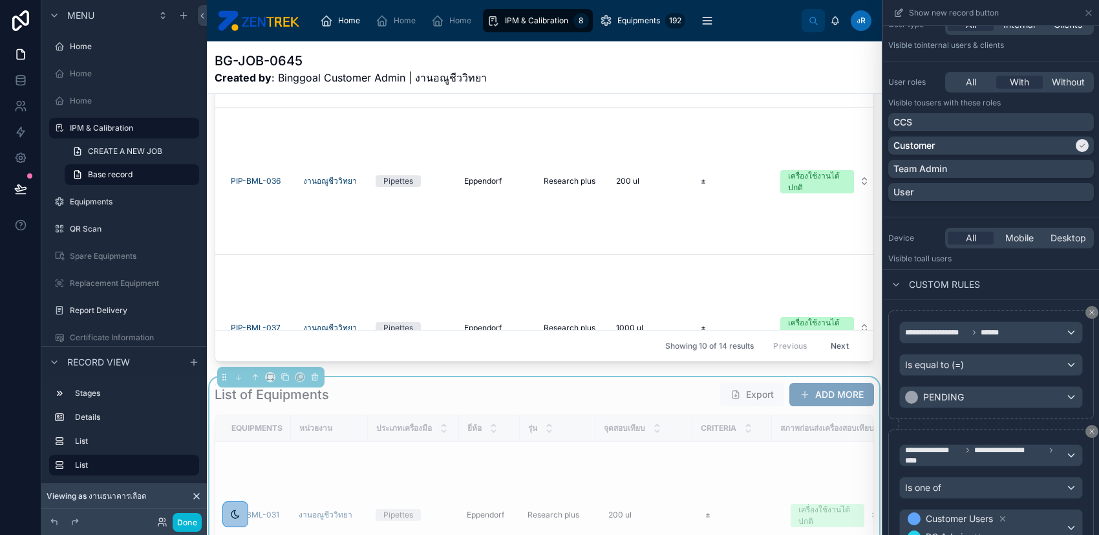
scroll to position [144, 0]
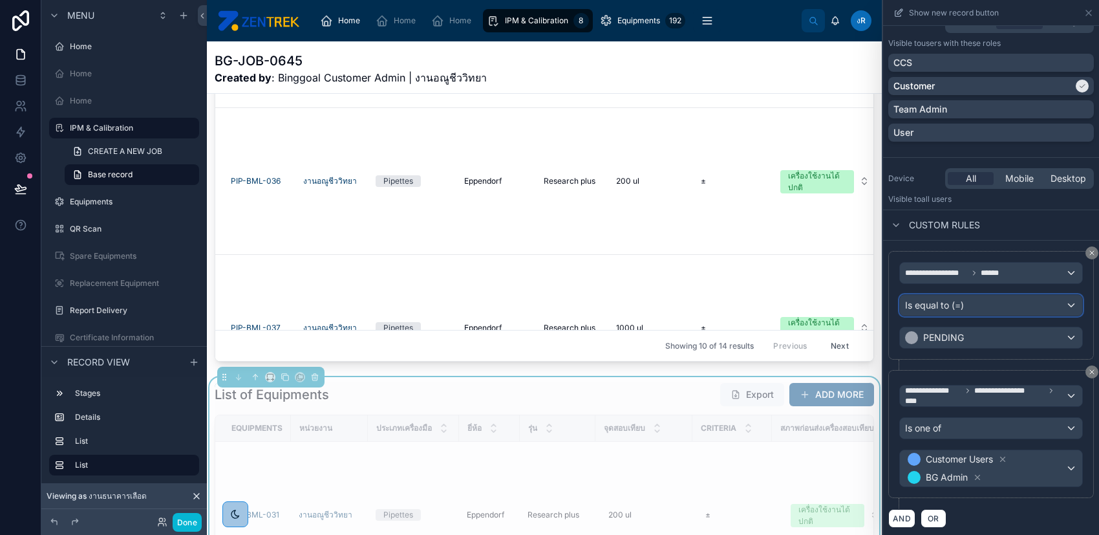
click at [1001, 300] on div "Is equal to (=)" at bounding box center [991, 305] width 182 height 21
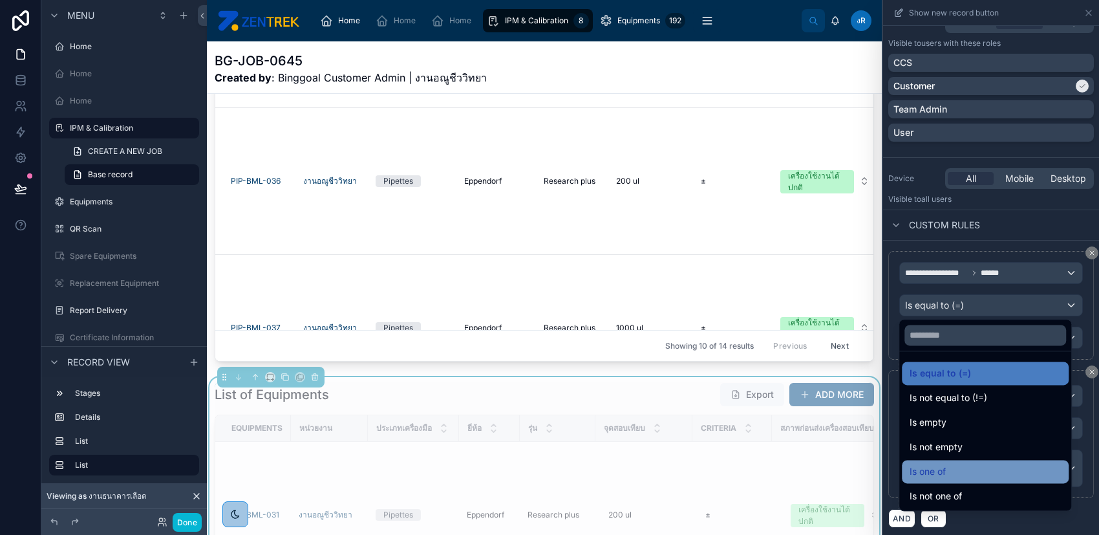
click at [994, 474] on div "Is one of" at bounding box center [985, 471] width 151 height 16
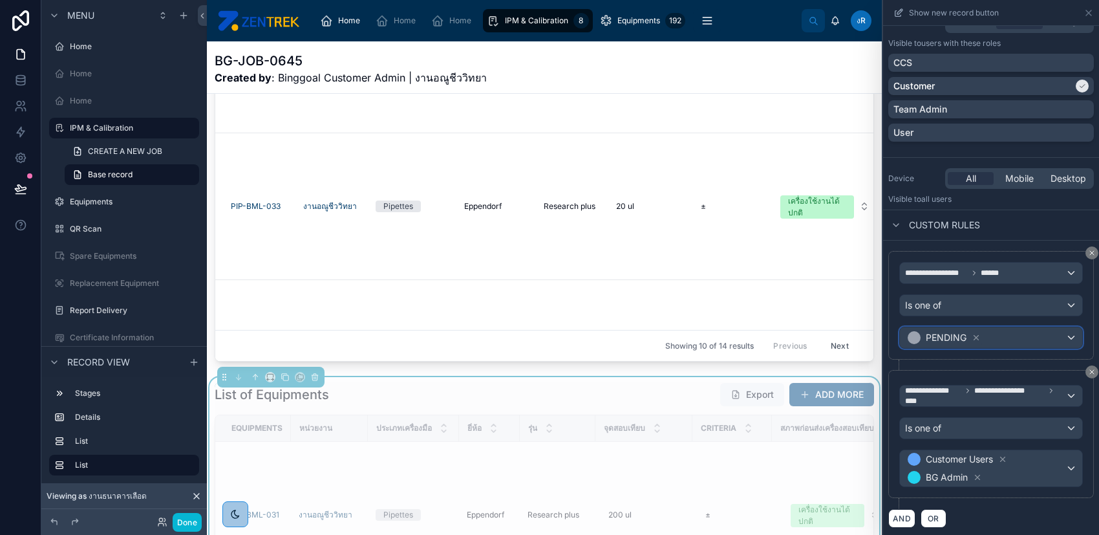
click at [1003, 339] on div "PENDING" at bounding box center [991, 337] width 182 height 21
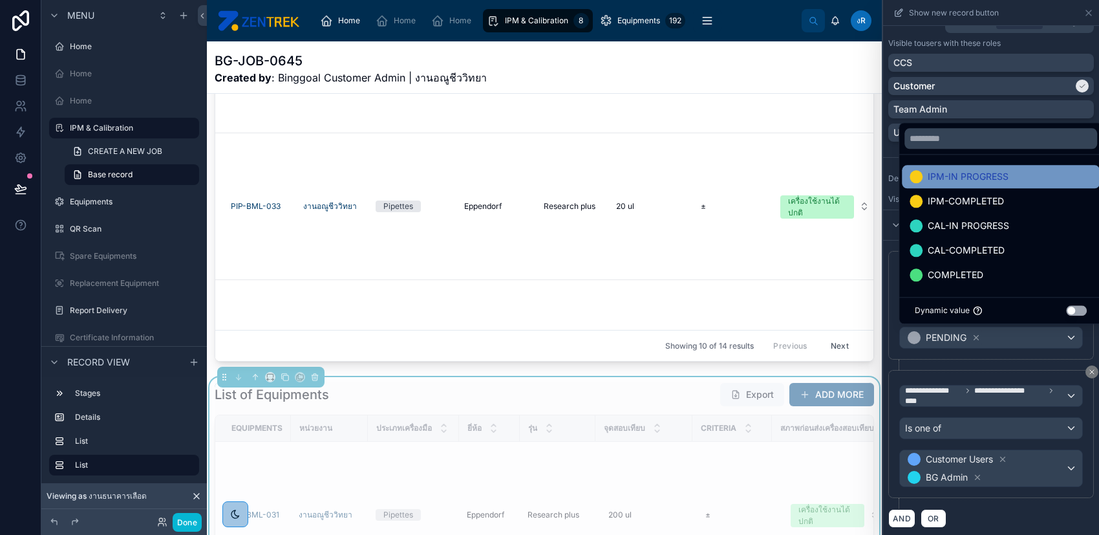
click at [994, 180] on span "IPM-IN PROGRESS" at bounding box center [968, 177] width 81 height 16
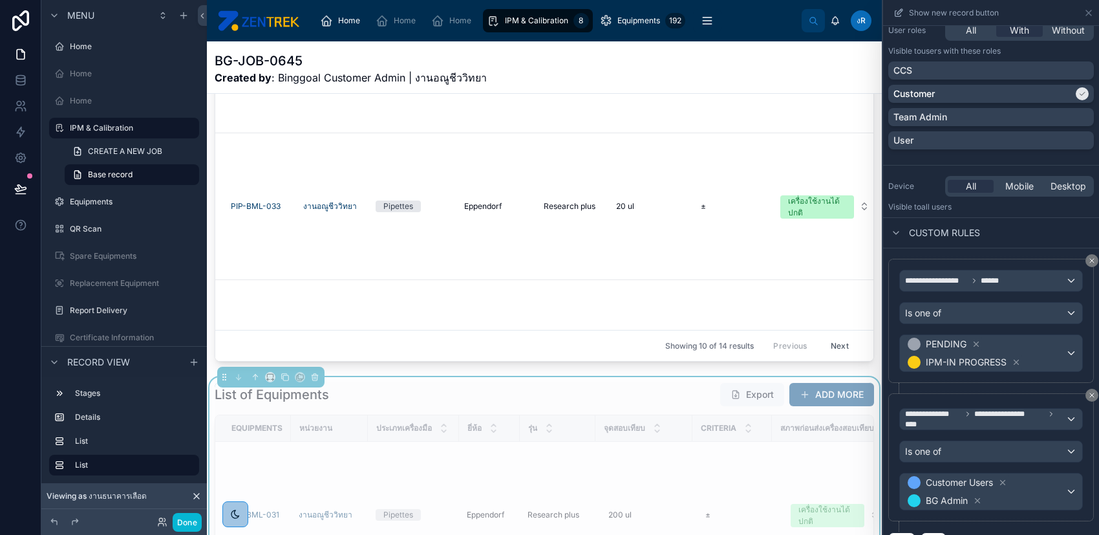
scroll to position [159, 0]
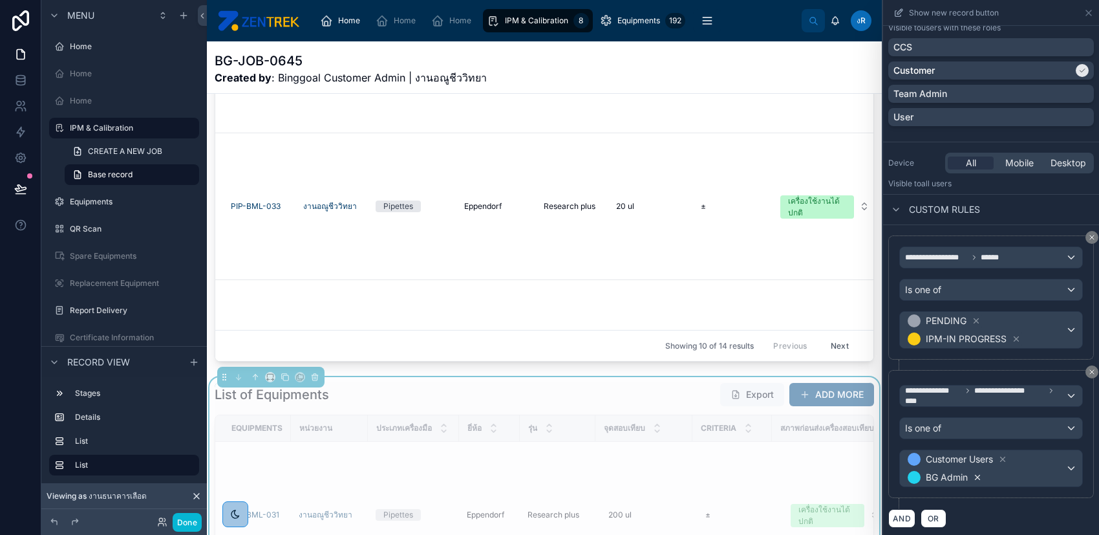
click at [977, 474] on icon at bounding box center [977, 476] width 5 height 5
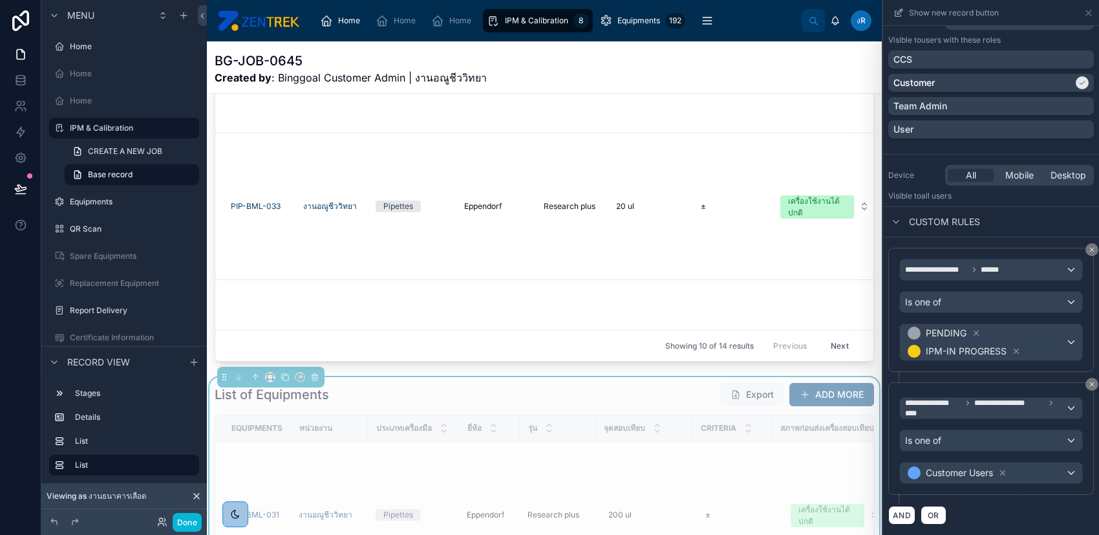
scroll to position [144, 0]
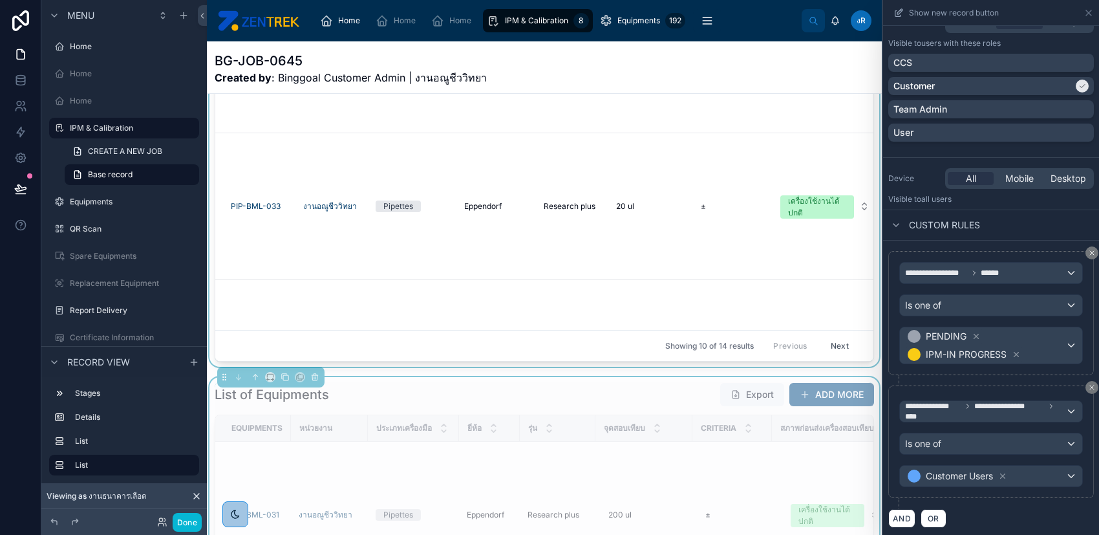
click at [789, 217] on div at bounding box center [544, 144] width 675 height 445
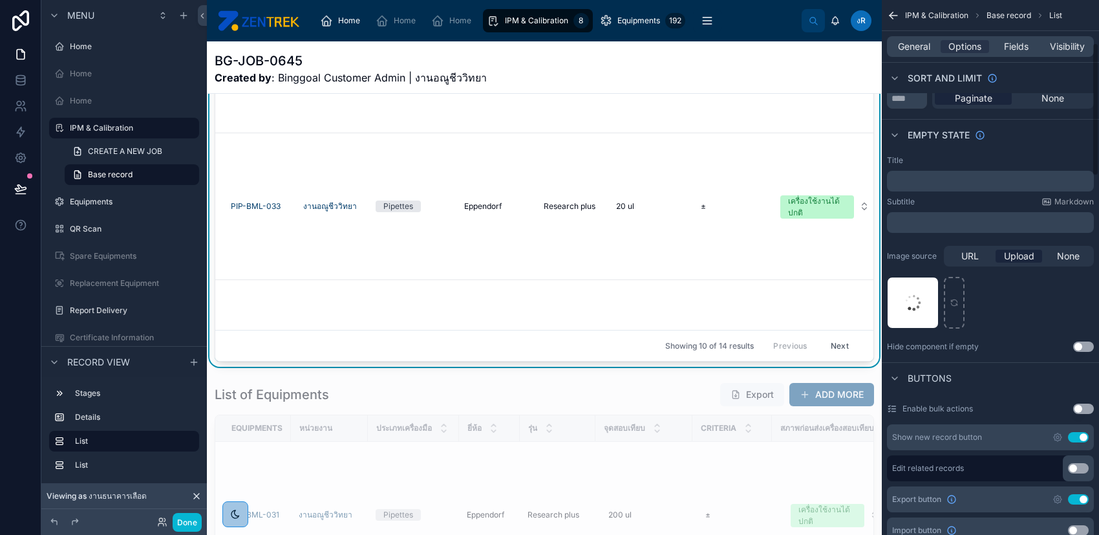
scroll to position [172, 0]
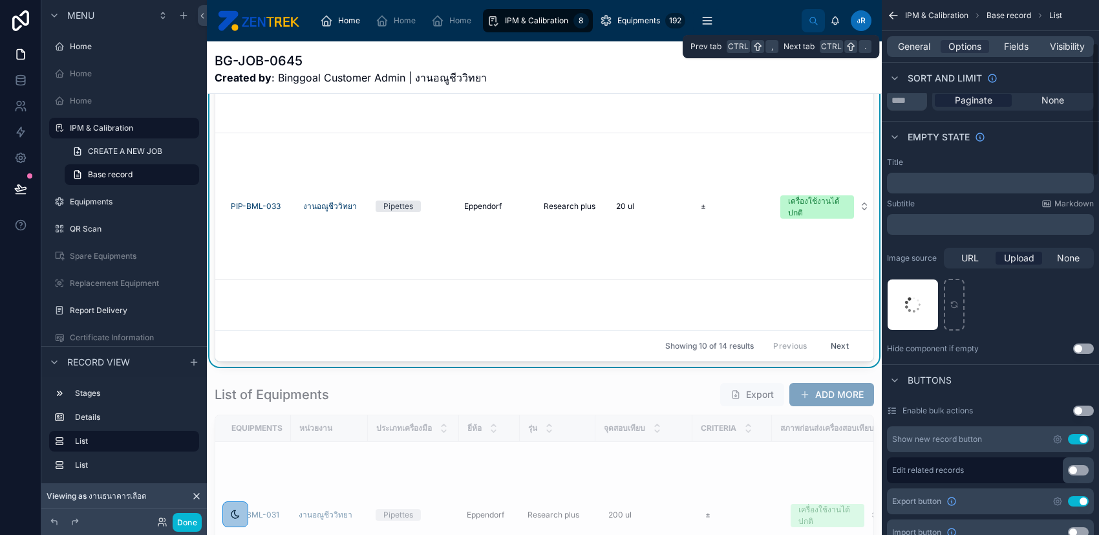
click at [1076, 39] on div "General Options Fields Visibility" at bounding box center [990, 46] width 207 height 21
click at [1076, 45] on span "Visibility" at bounding box center [1067, 46] width 35 height 13
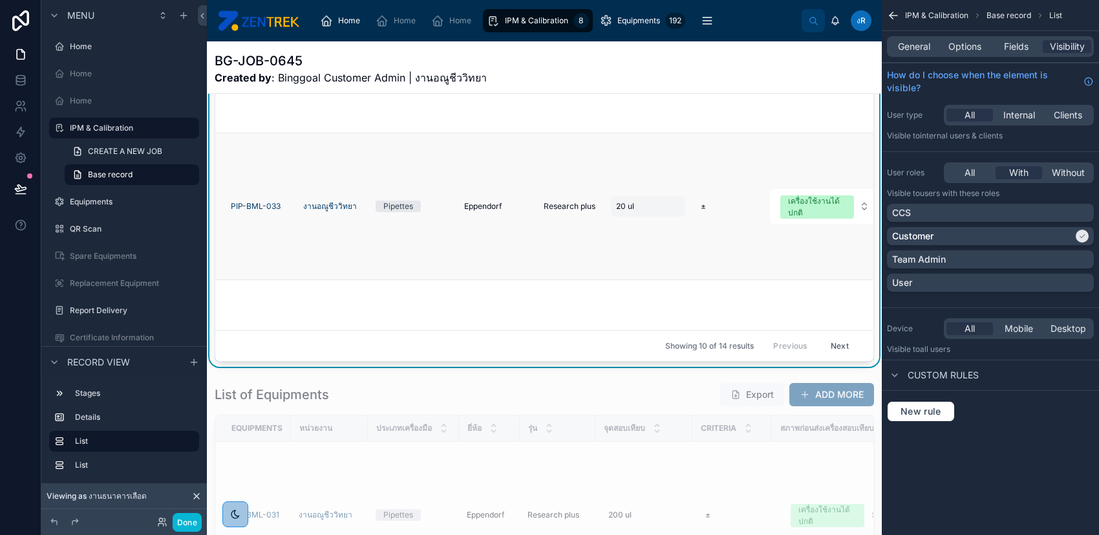
click at [657, 215] on div "20 ul 20 ul" at bounding box center [648, 206] width 74 height 21
click at [631, 308] on td "200 ul 200 ul" at bounding box center [648, 353] width 90 height 147
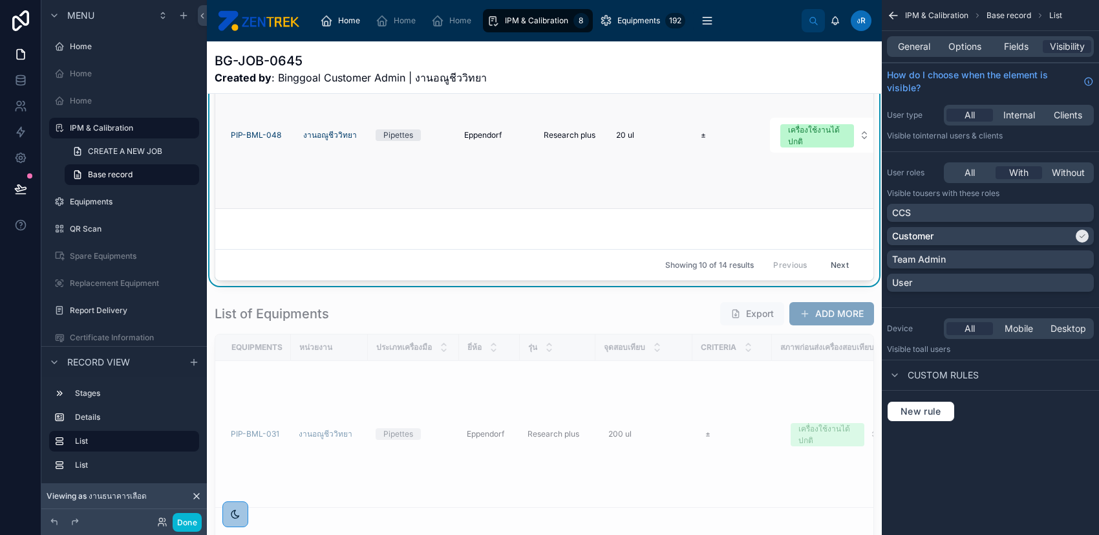
scroll to position [540, 0]
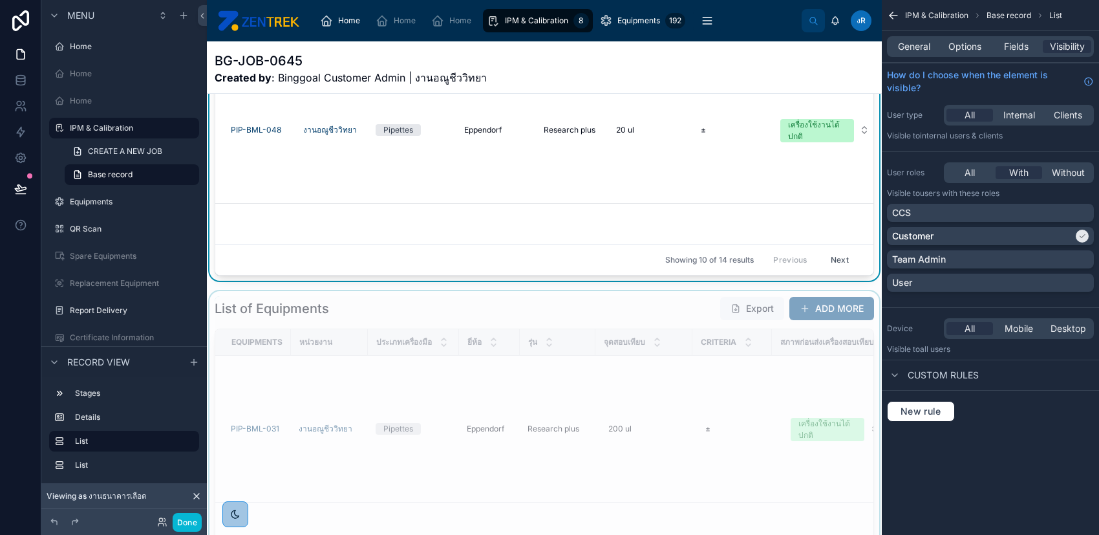
click at [650, 300] on div at bounding box center [544, 513] width 675 height 445
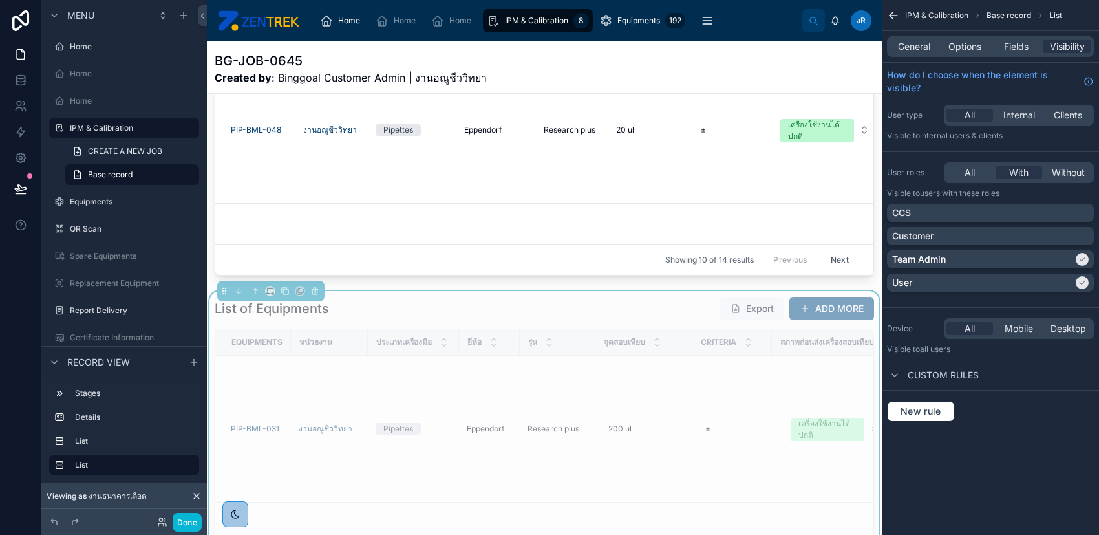
click at [650, 306] on div "List of Equipments Export ADD MORE" at bounding box center [544, 308] width 659 height 25
click at [971, 45] on span "Options" at bounding box center [964, 46] width 33 height 13
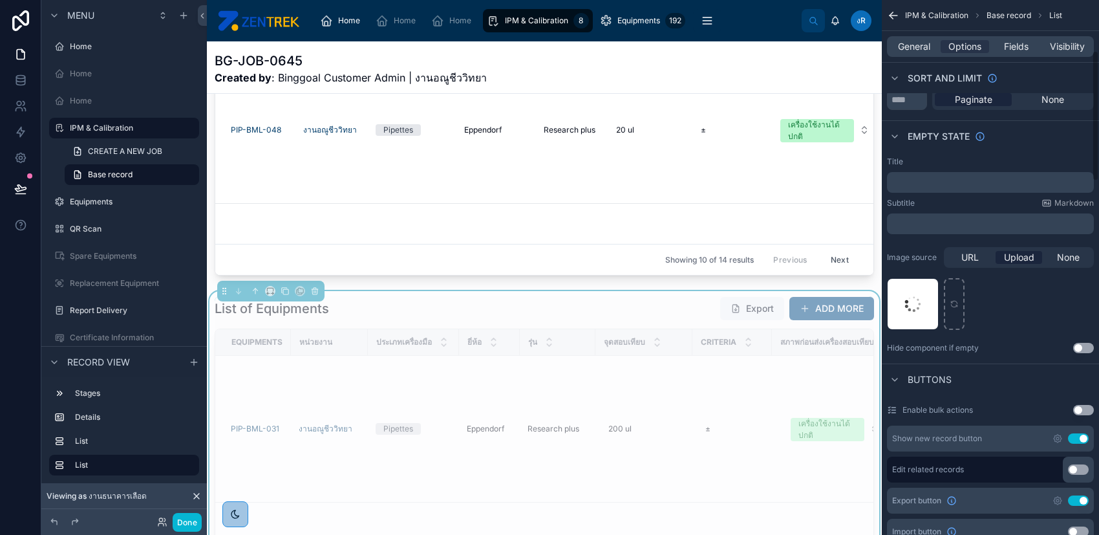
scroll to position [172, 0]
click at [1072, 43] on span "Visibility" at bounding box center [1067, 46] width 35 height 13
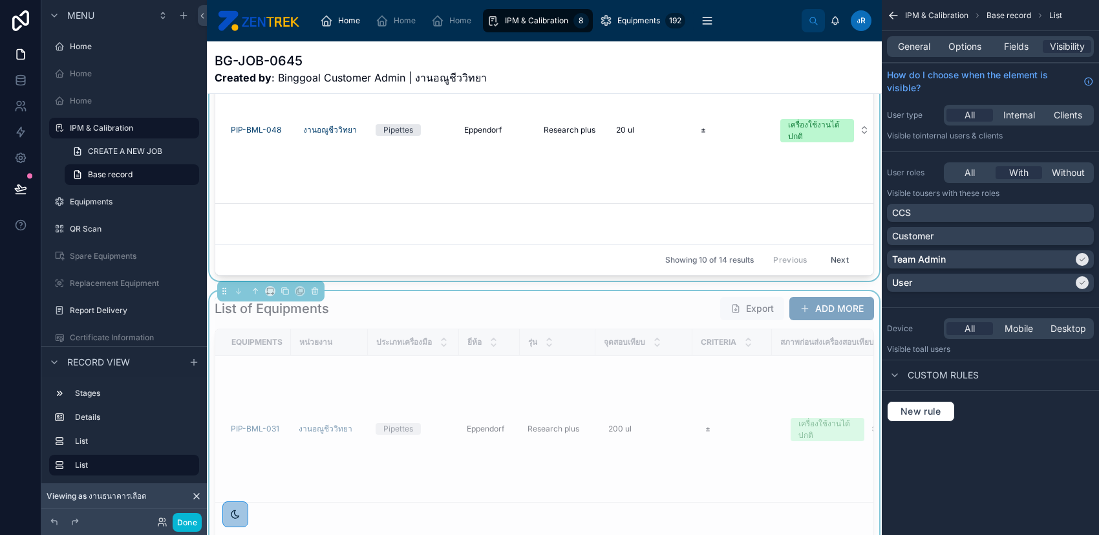
click at [444, 248] on div "Showing 10 of 14 results Previous Next" at bounding box center [544, 259] width 658 height 31
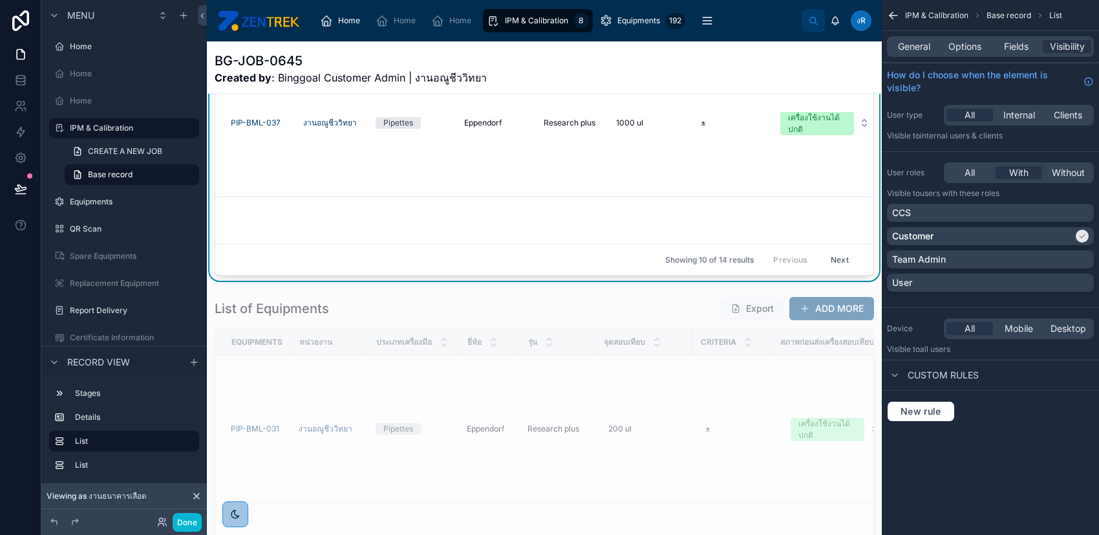
scroll to position [259, 0]
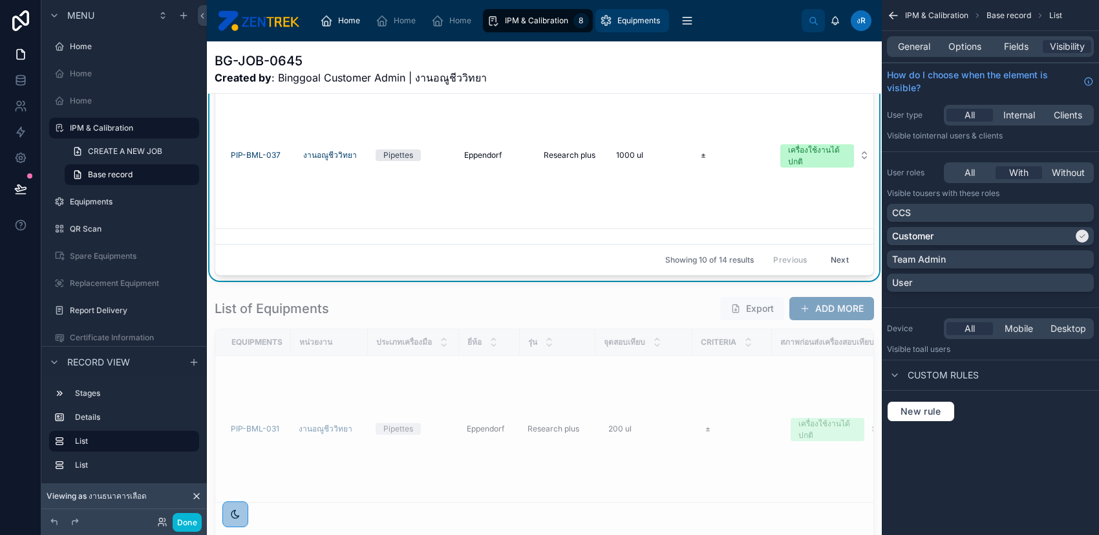
click at [624, 26] on div "Equipments 192" at bounding box center [632, 20] width 66 height 21
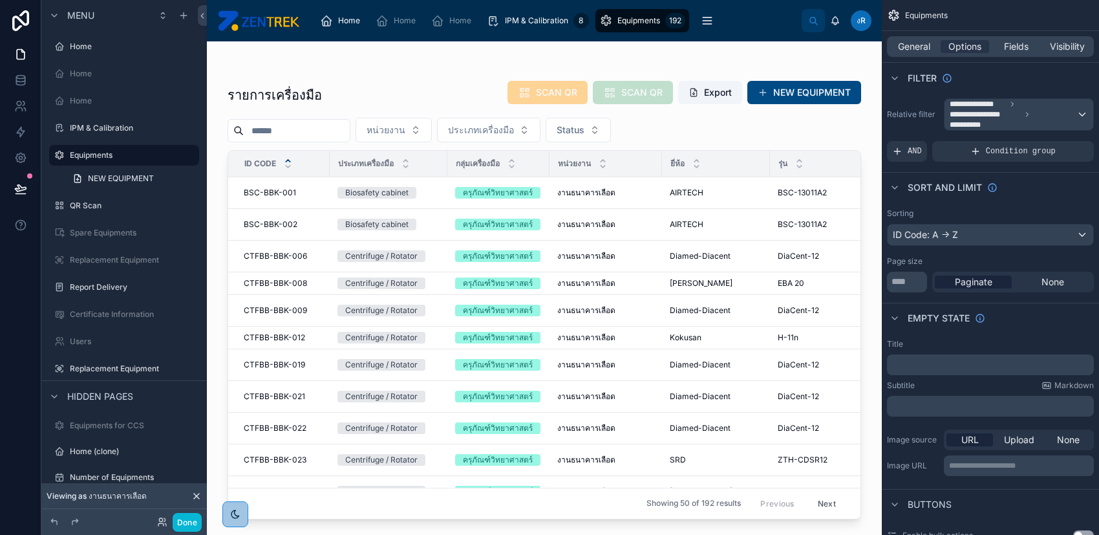
click at [527, 513] on div at bounding box center [544, 280] width 675 height 478
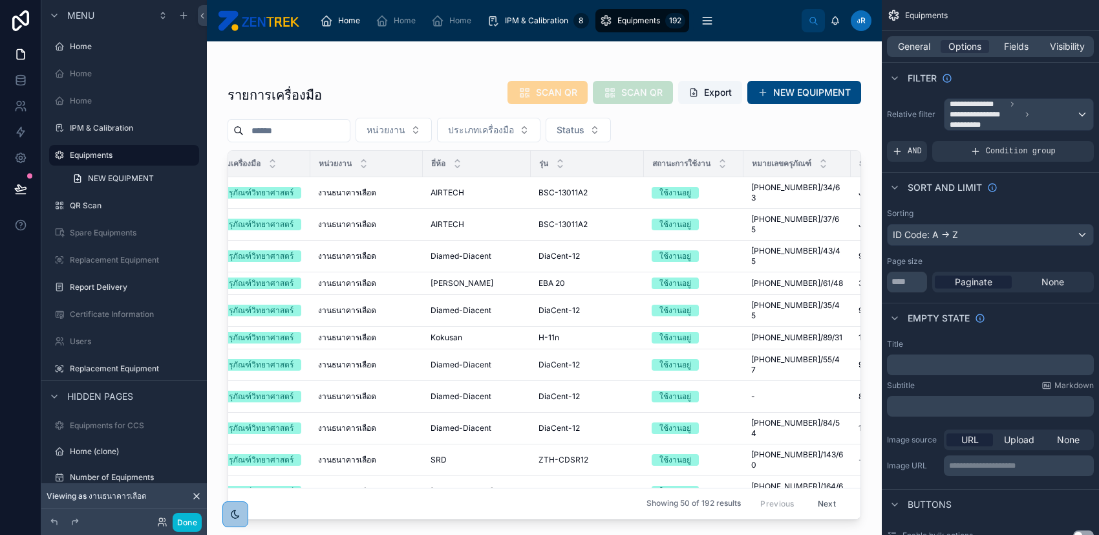
scroll to position [0, 429]
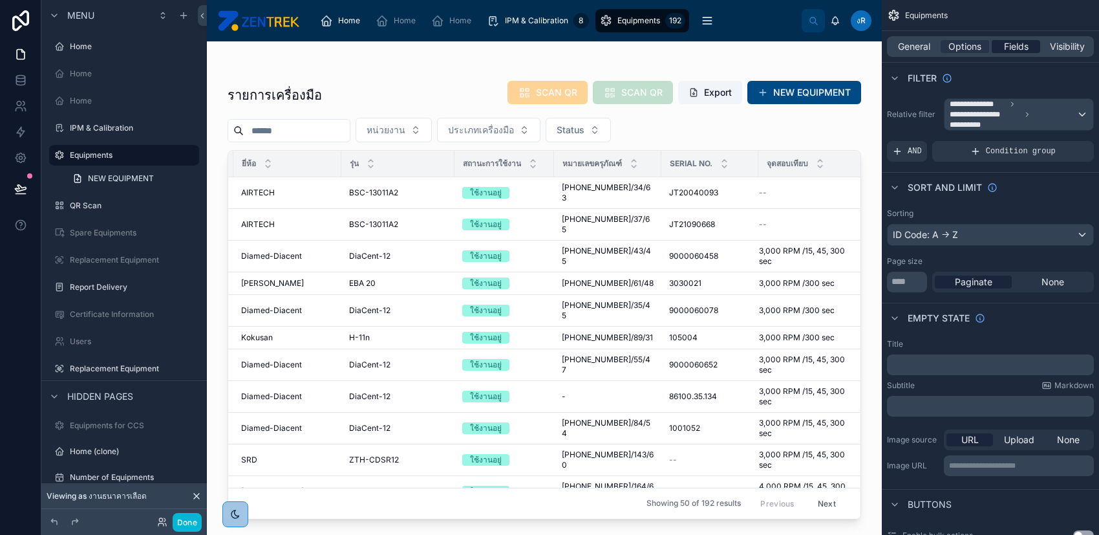
click at [1005, 43] on span "Fields" at bounding box center [1016, 46] width 25 height 13
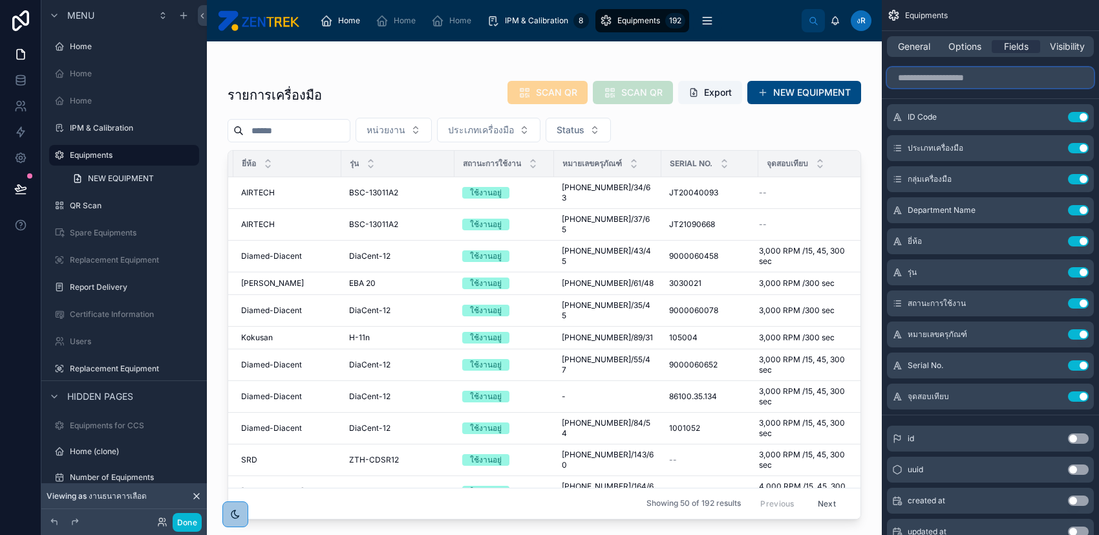
click at [989, 78] on input "scrollable content" at bounding box center [990, 77] width 207 height 21
type input "*"
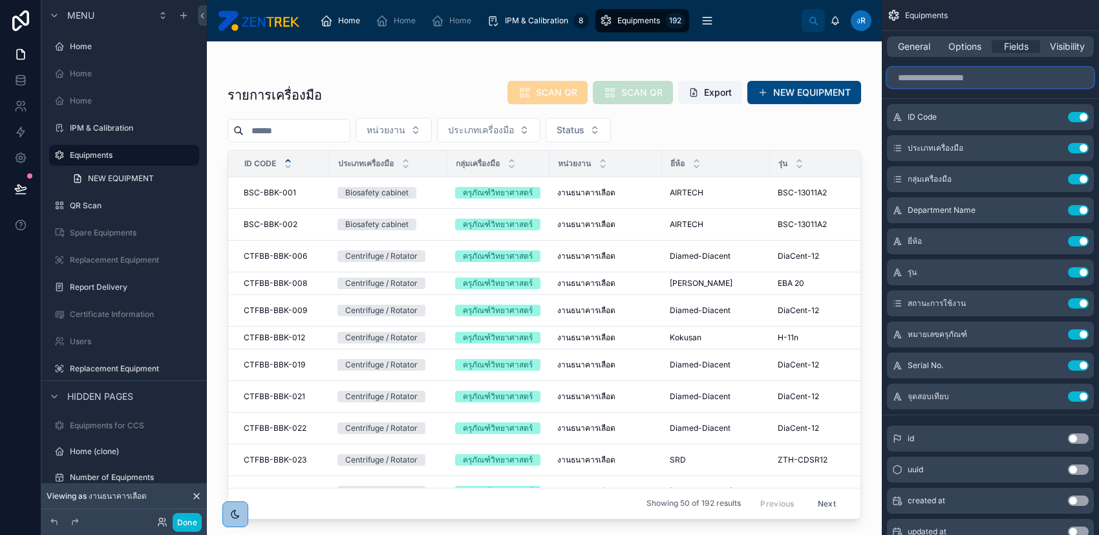
click at [989, 78] on input "scrollable content" at bounding box center [990, 77] width 207 height 21
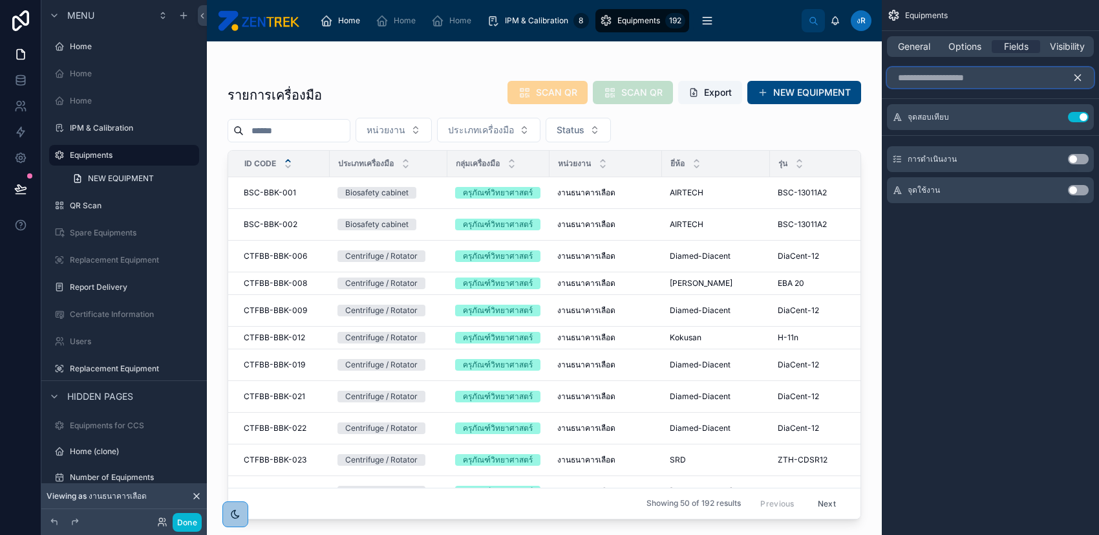
type input "*"
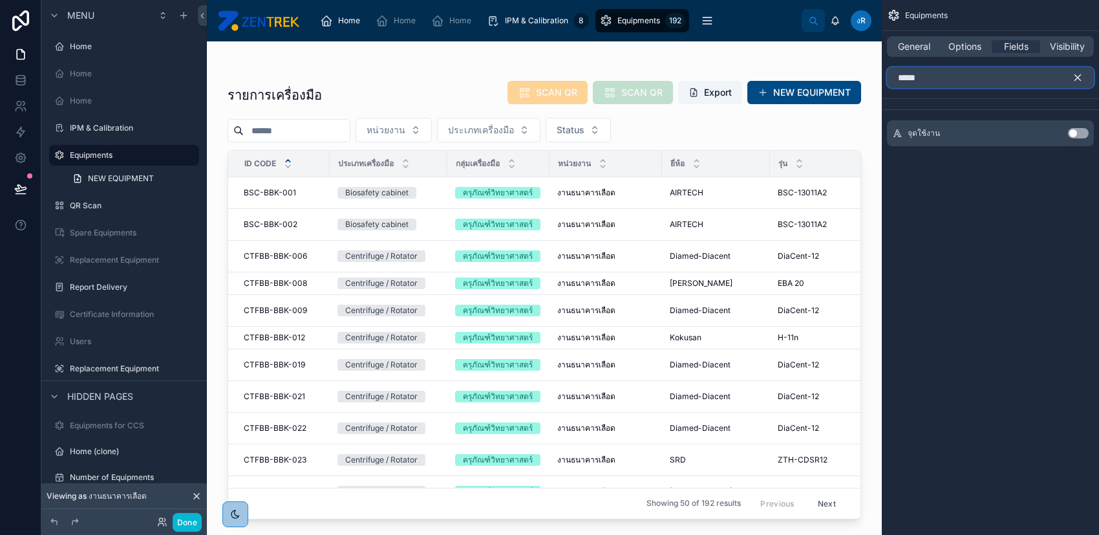
type input "*****"
click at [1074, 133] on button "Use setting" at bounding box center [1078, 133] width 21 height 10
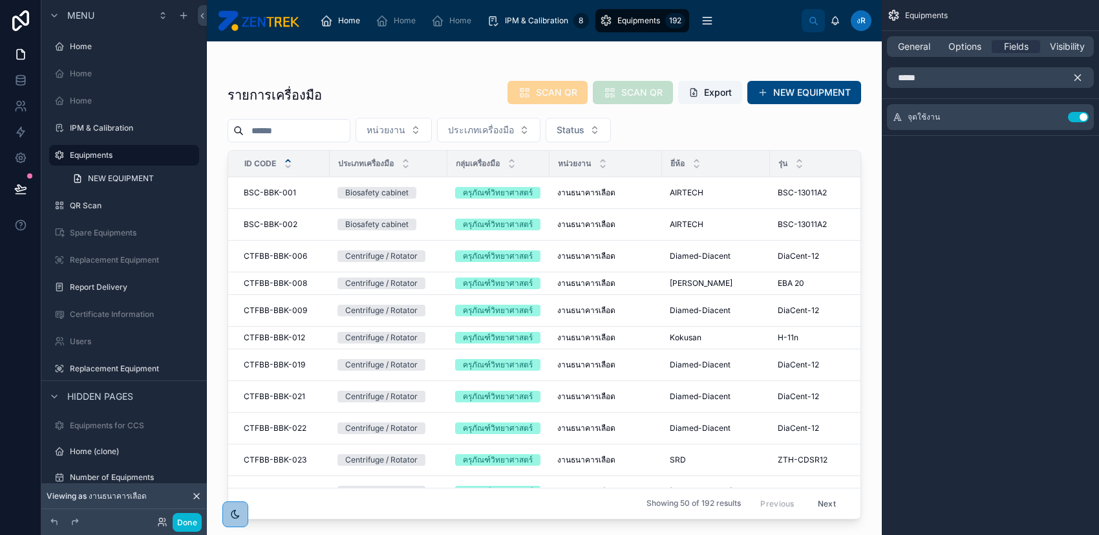
click at [1076, 78] on icon "scrollable content" at bounding box center [1078, 78] width 6 height 6
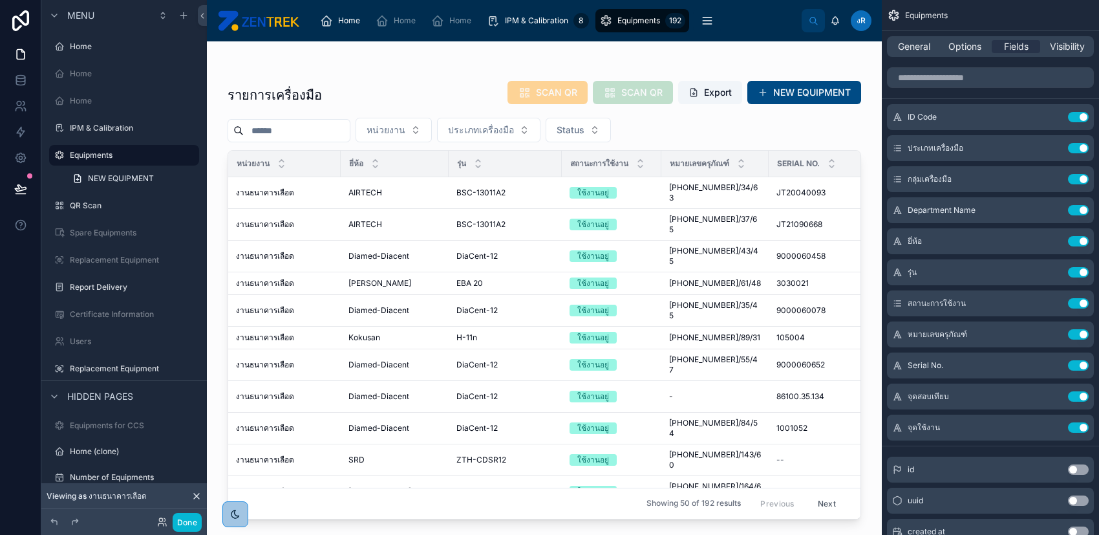
scroll to position [0, 526]
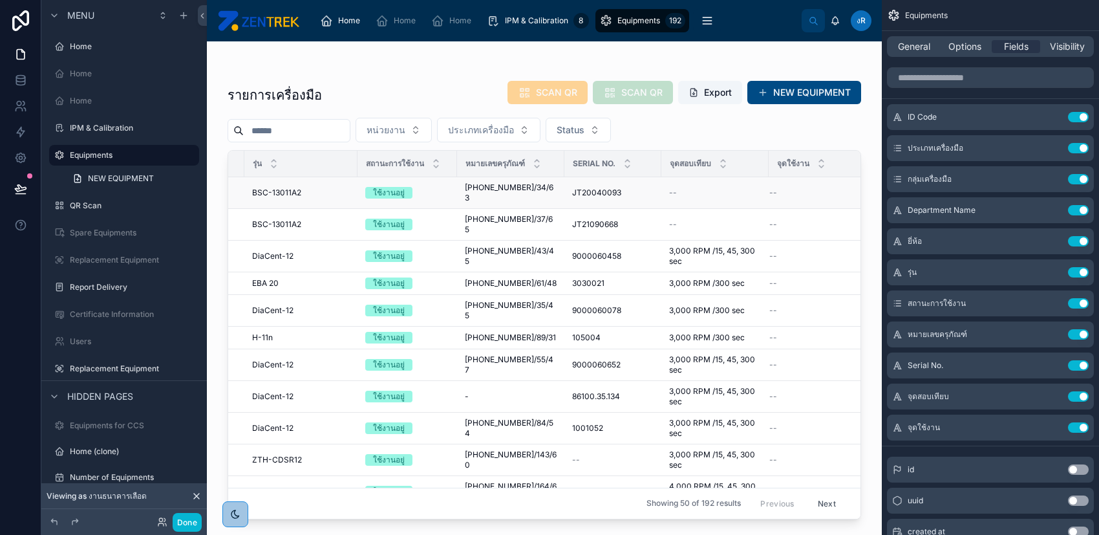
click at [783, 187] on div "--" at bounding box center [809, 192] width 81 height 10
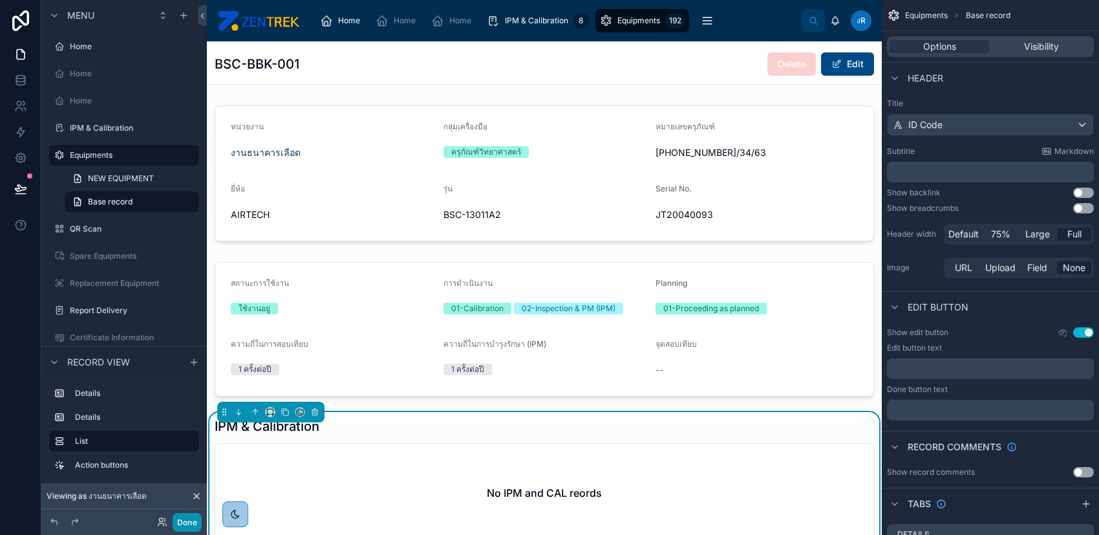
click at [185, 522] on button "Done" at bounding box center [187, 522] width 29 height 19
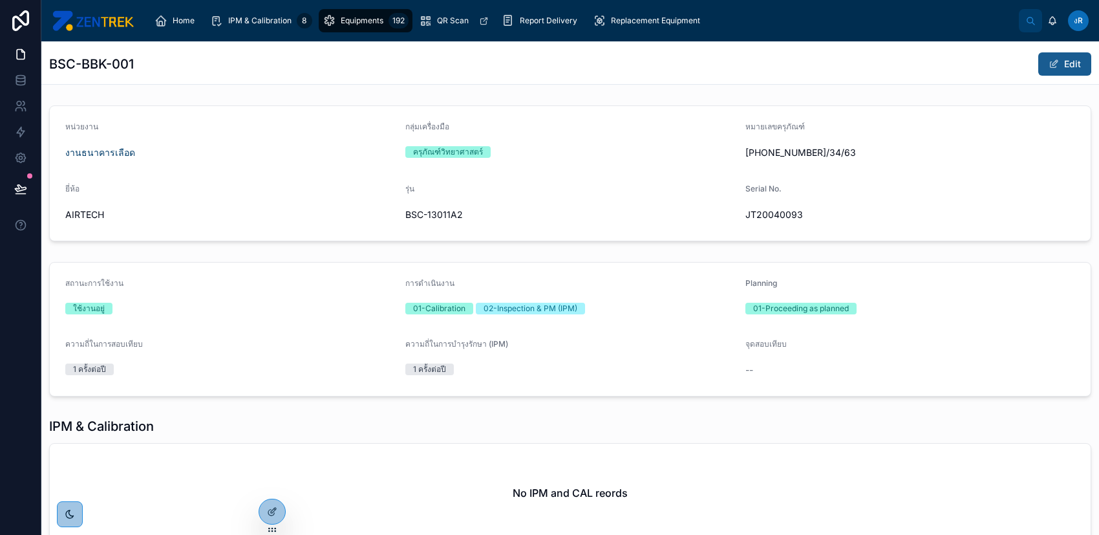
click at [1069, 65] on button "Edit" at bounding box center [1064, 63] width 53 height 23
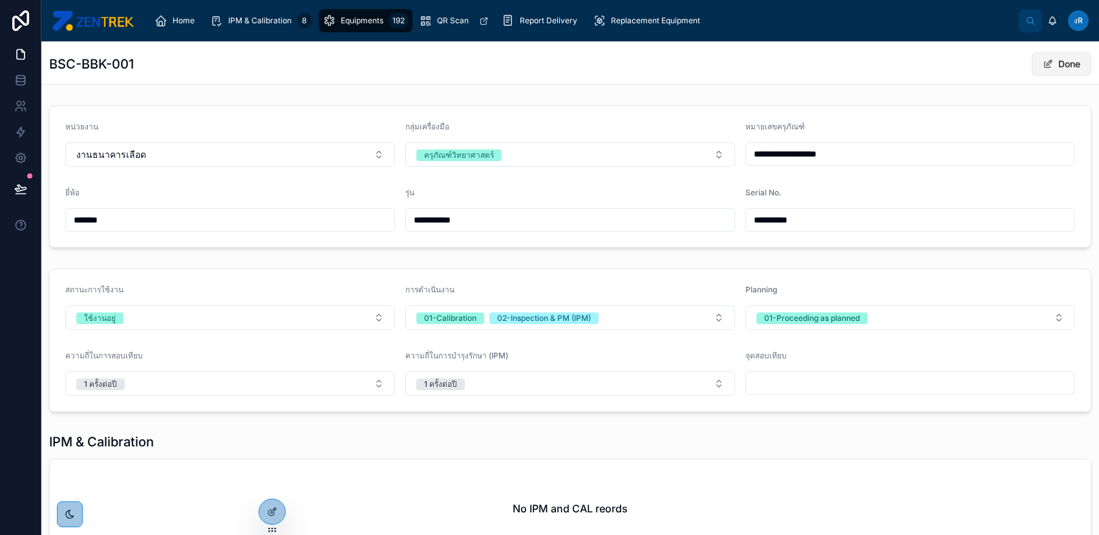
click at [1069, 65] on button "Done" at bounding box center [1061, 63] width 59 height 23
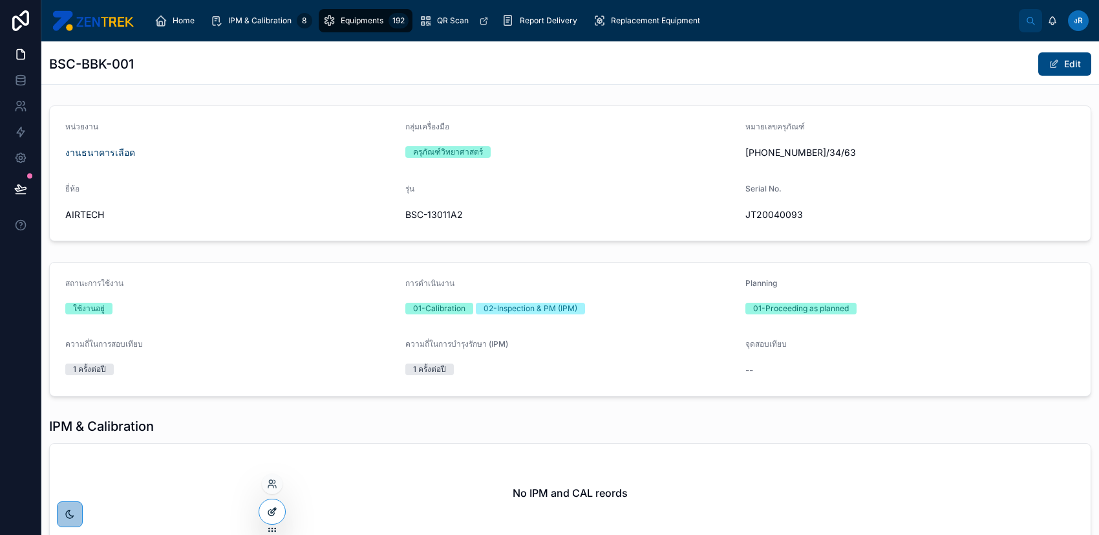
click at [277, 520] on div at bounding box center [272, 511] width 26 height 25
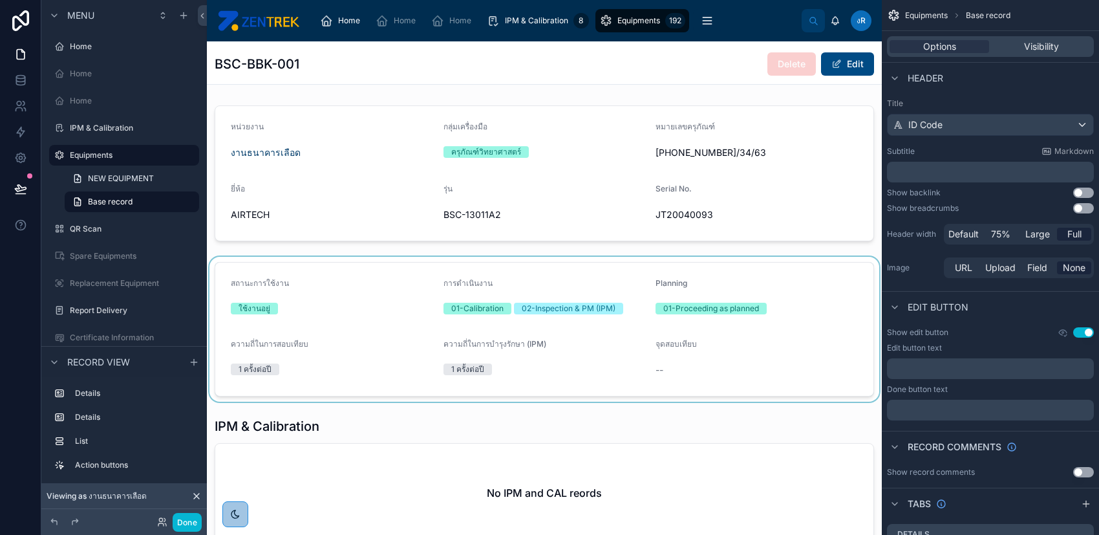
click at [389, 308] on div at bounding box center [544, 329] width 675 height 145
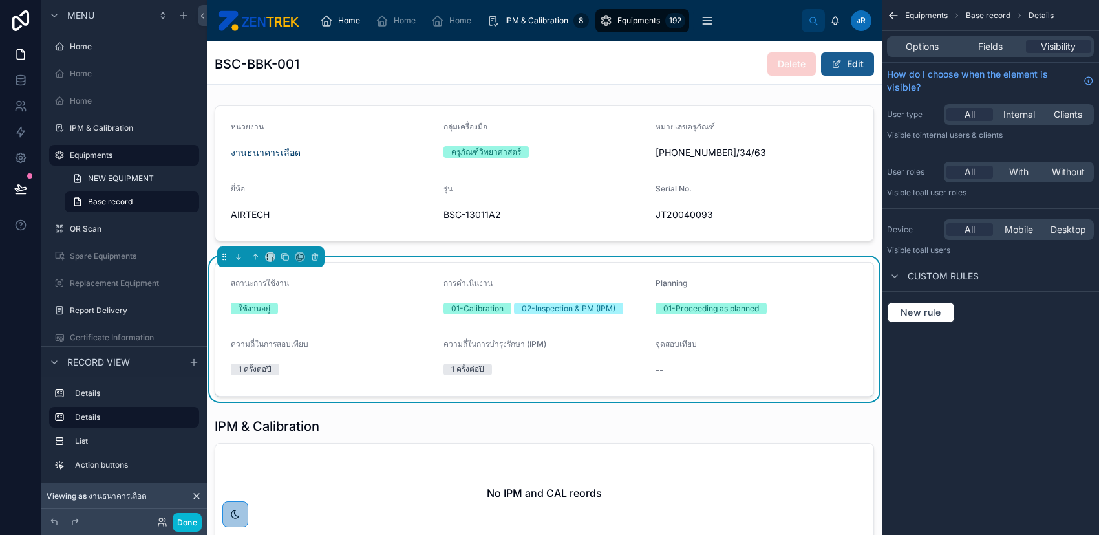
click at [838, 65] on button "Edit" at bounding box center [847, 63] width 53 height 23
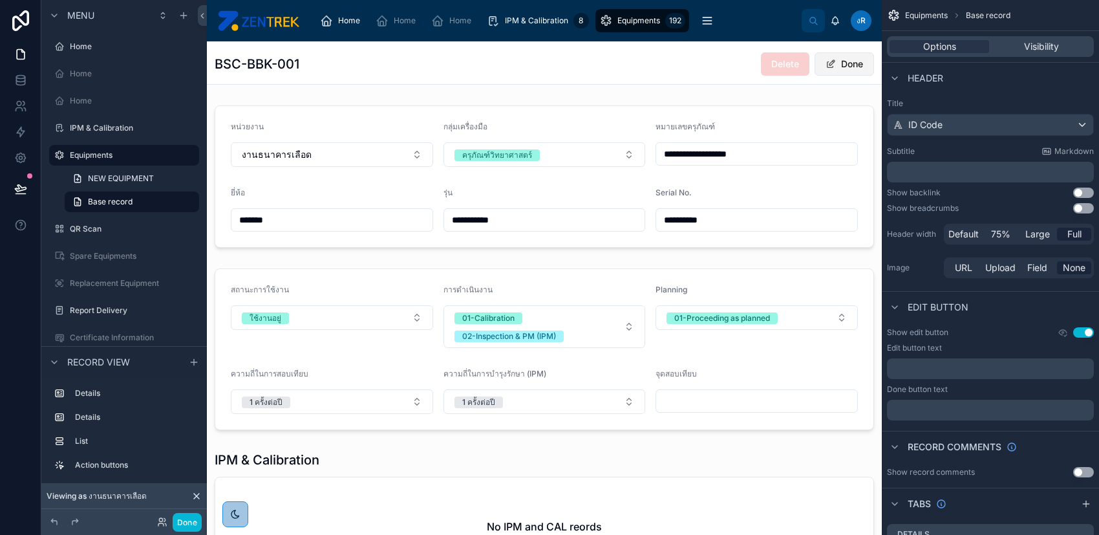
click at [826, 64] on button "Done" at bounding box center [844, 63] width 59 height 23
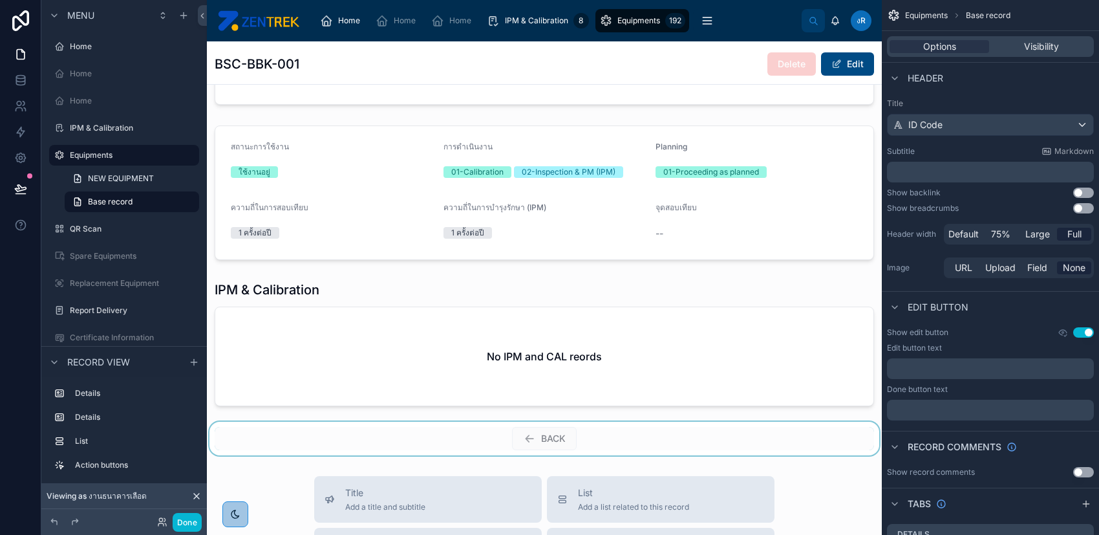
scroll to position [259, 0]
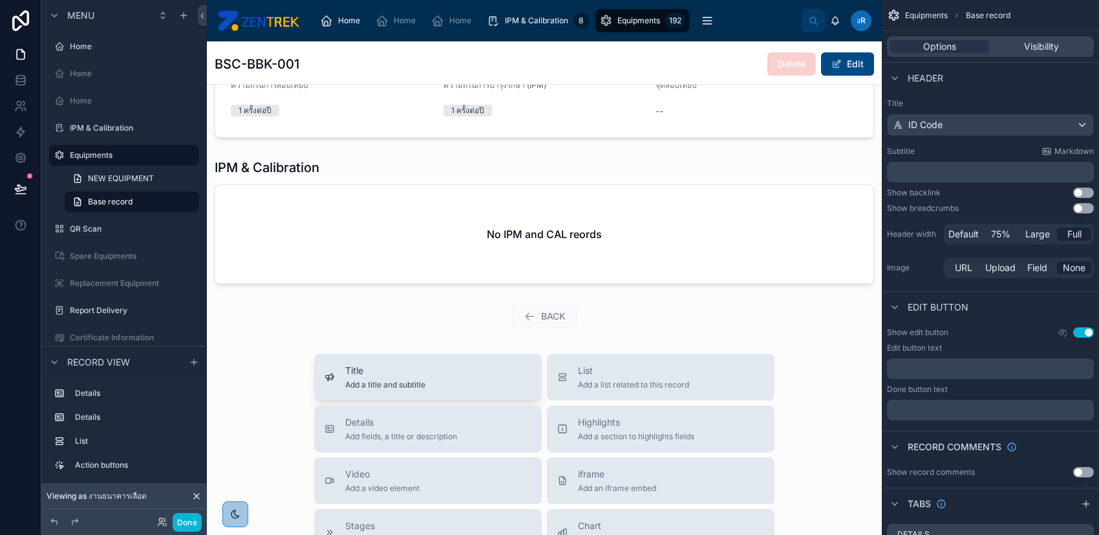
click at [507, 375] on div "Title Add a title and subtitle" at bounding box center [428, 377] width 207 height 26
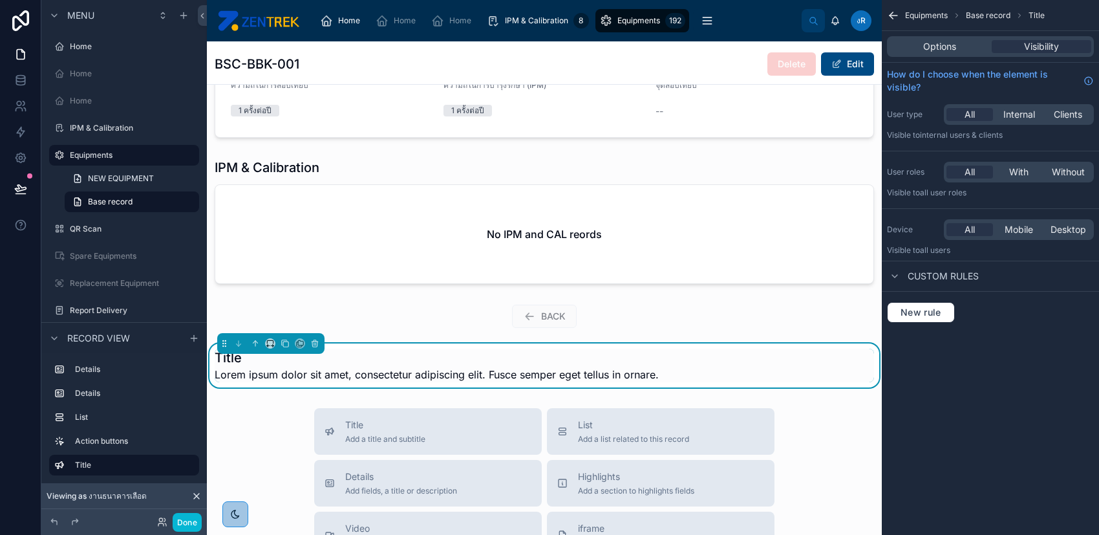
scroll to position [334, 0]
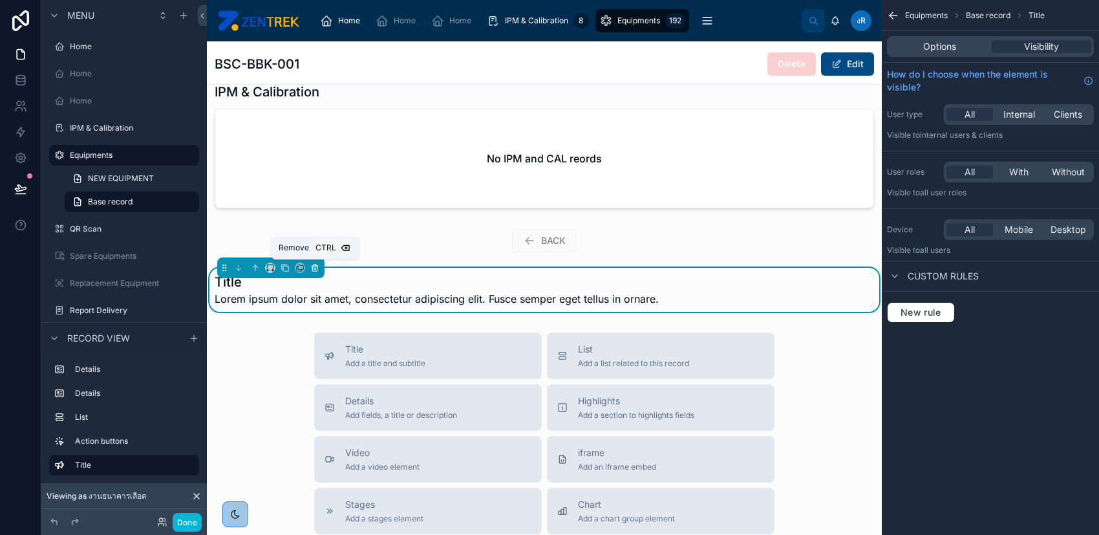
click at [315, 265] on icon at bounding box center [314, 267] width 9 height 9
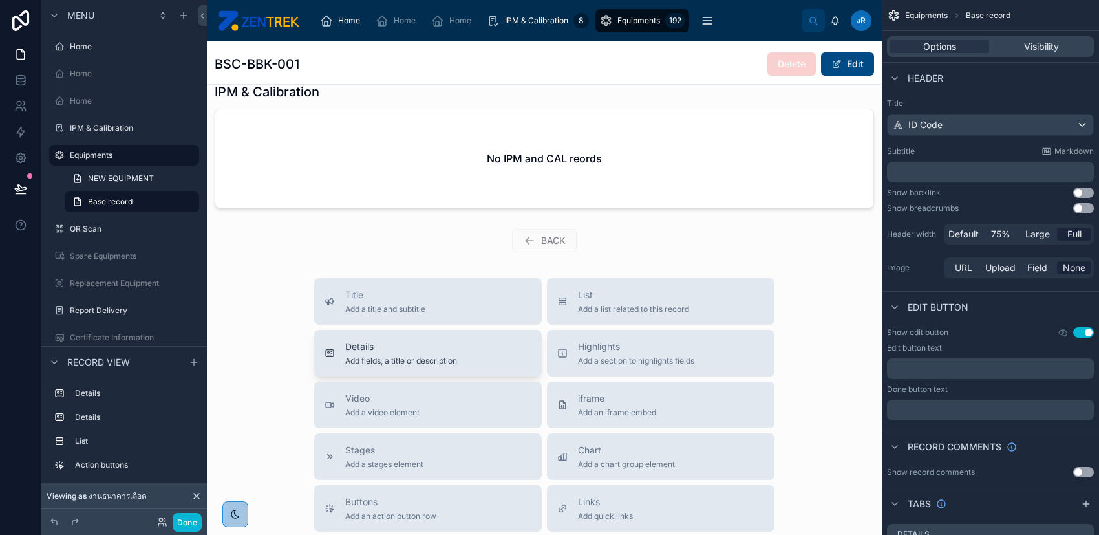
click at [482, 343] on div "Details Add fields, a title or description" at bounding box center [428, 353] width 207 height 26
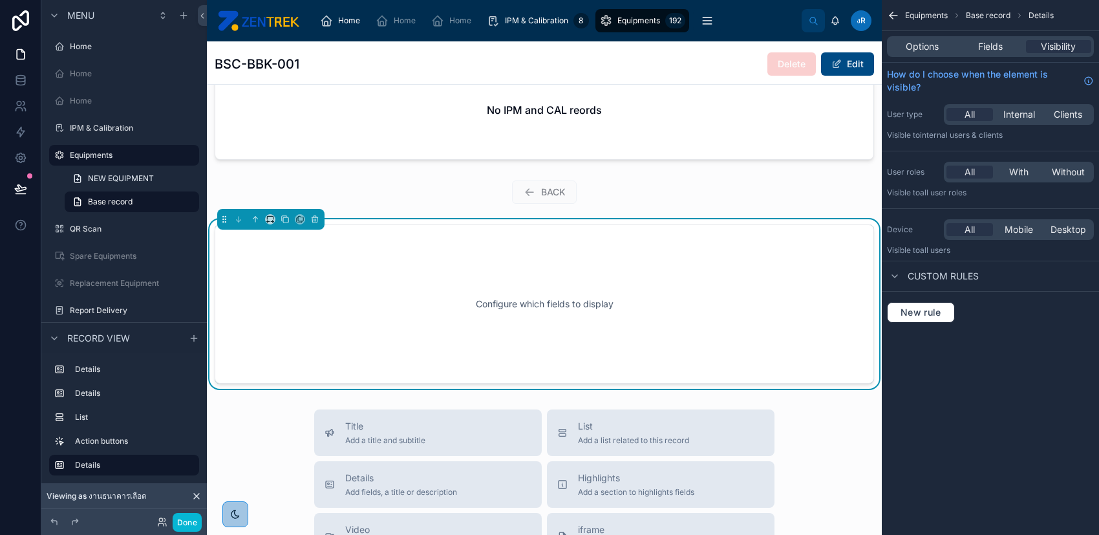
scroll to position [398, 0]
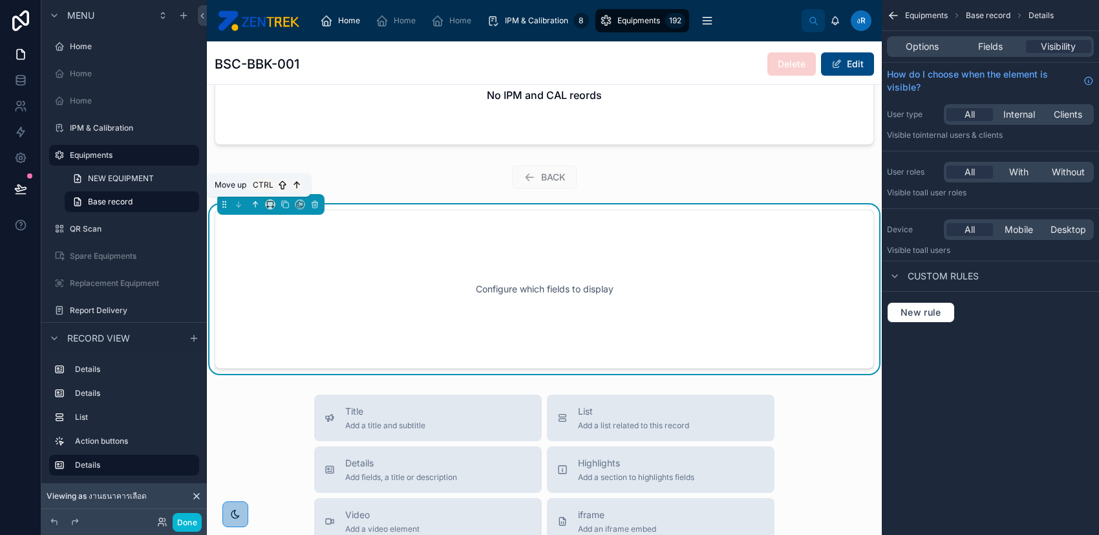
click at [253, 202] on icon at bounding box center [254, 203] width 3 height 3
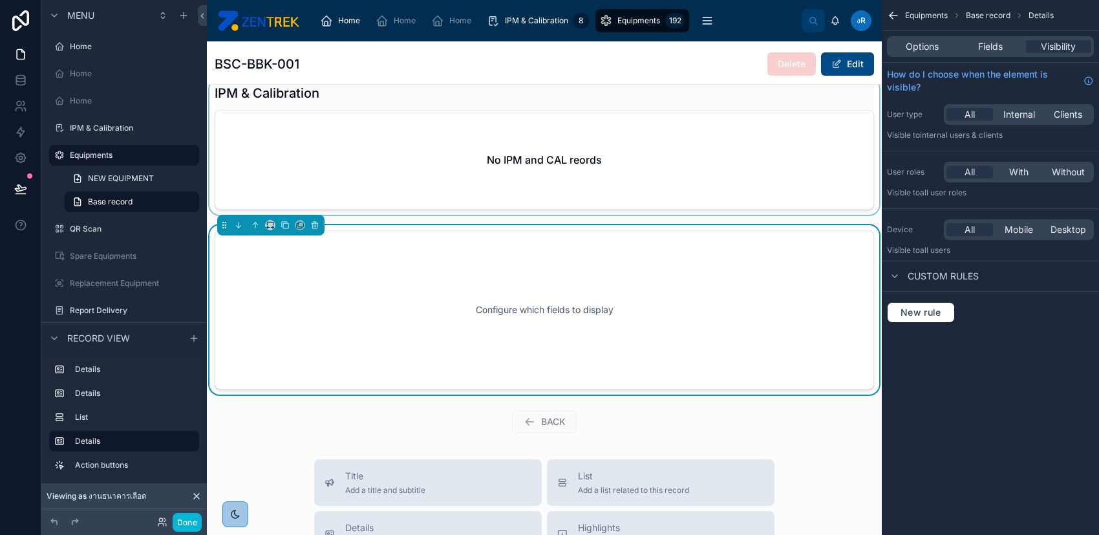
scroll to position [311, 0]
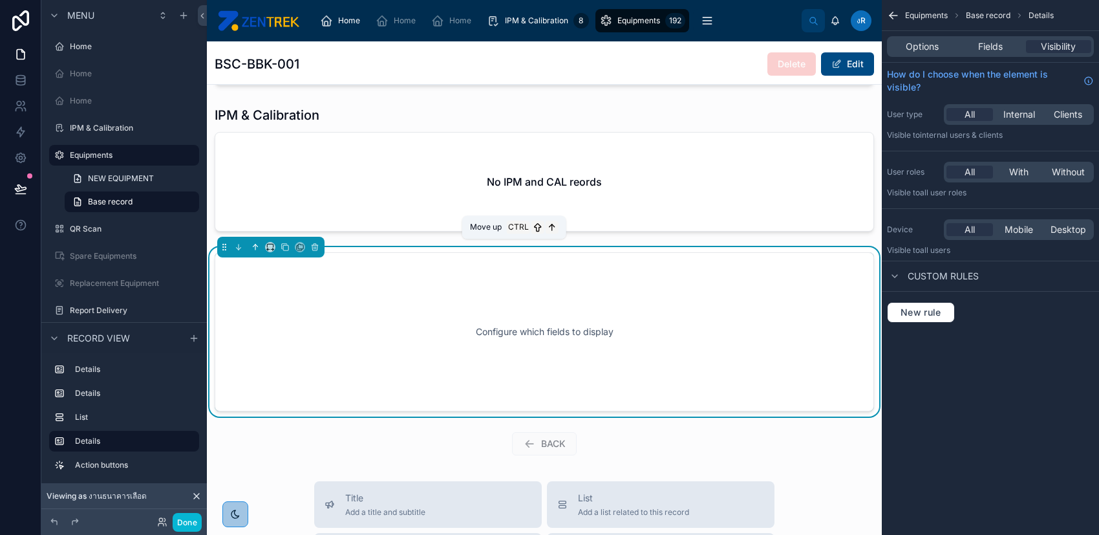
click at [255, 244] on icon at bounding box center [254, 245] width 3 height 3
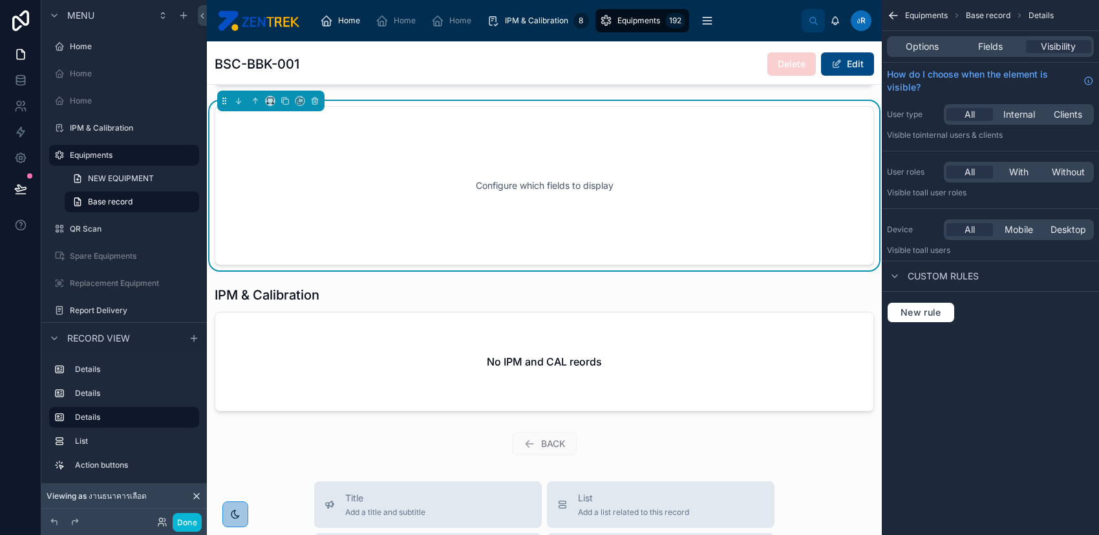
scroll to position [52, 0]
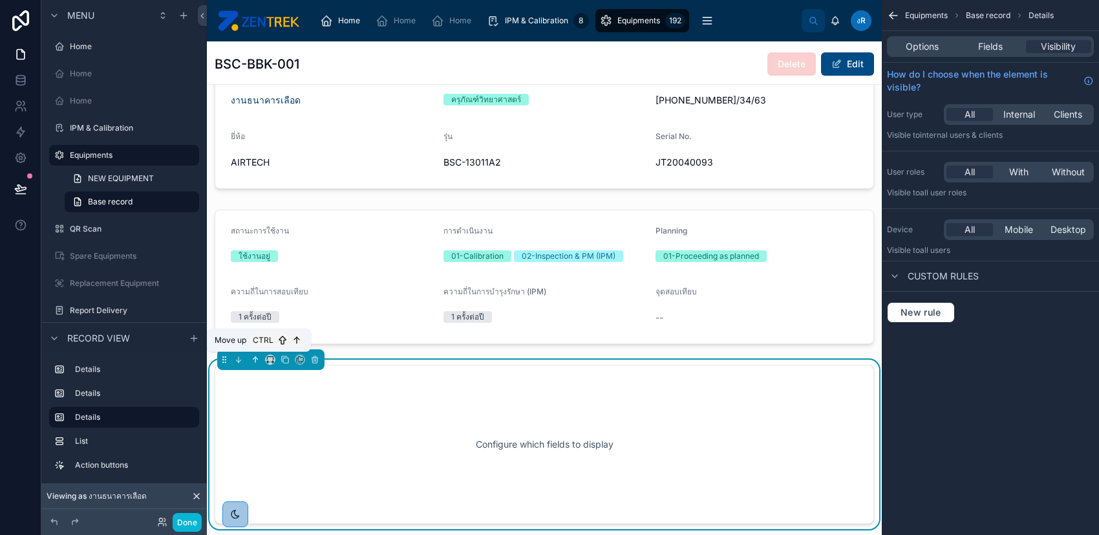
click at [257, 356] on icon at bounding box center [255, 359] width 9 height 9
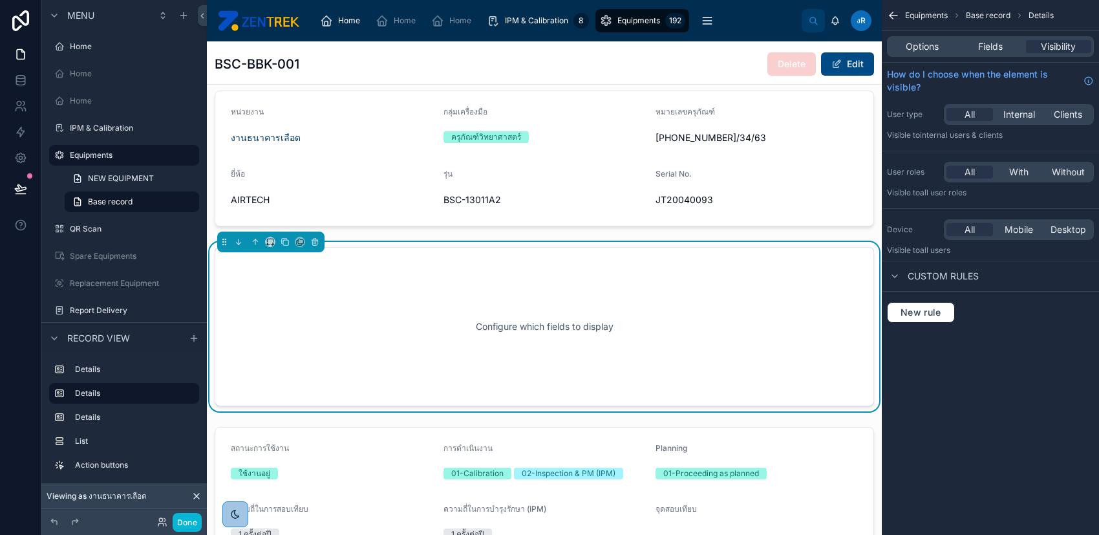
scroll to position [0, 0]
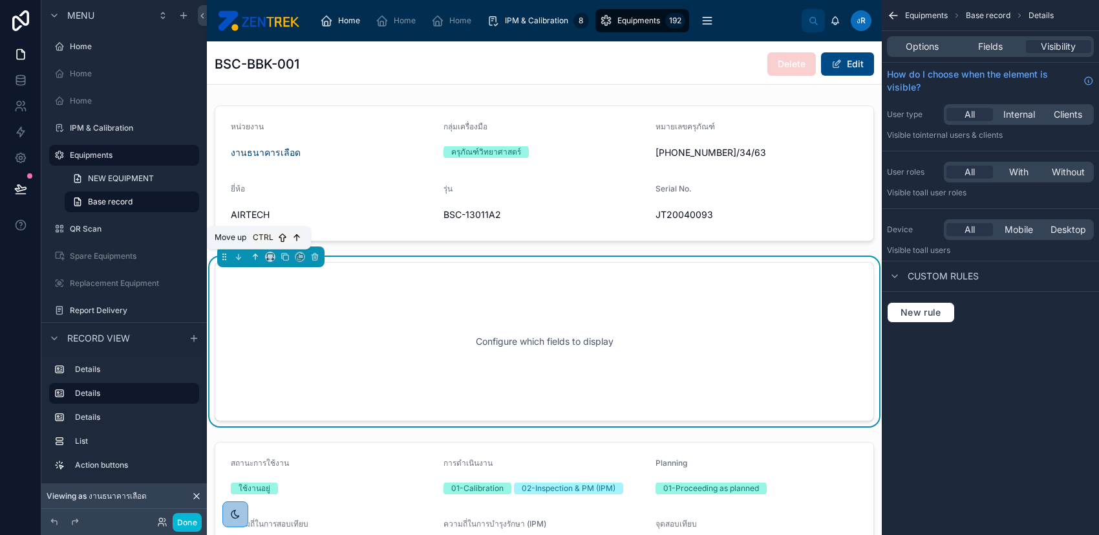
click at [251, 259] on icon at bounding box center [255, 256] width 9 height 9
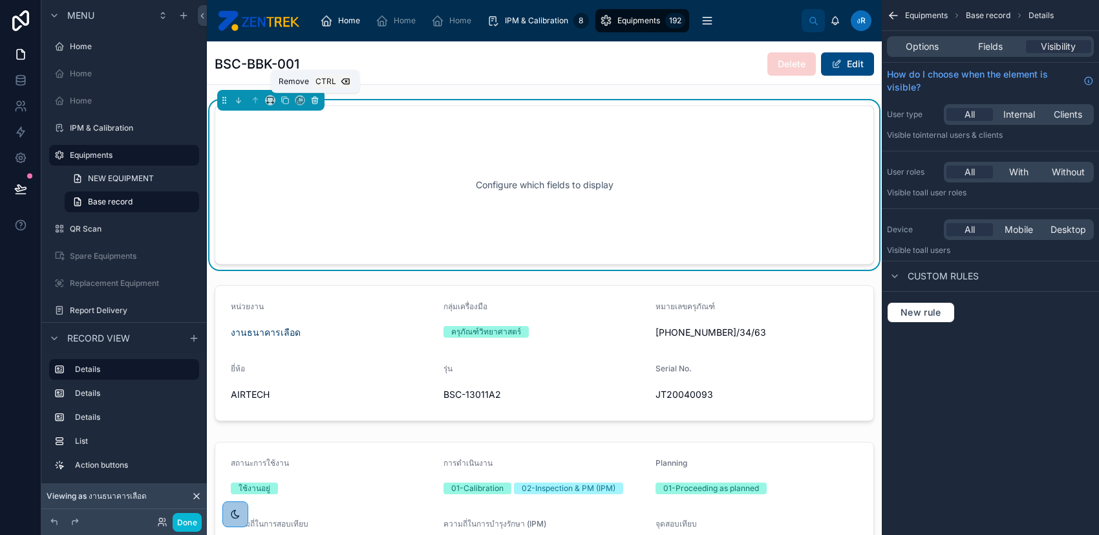
click at [316, 102] on icon at bounding box center [314, 100] width 9 height 9
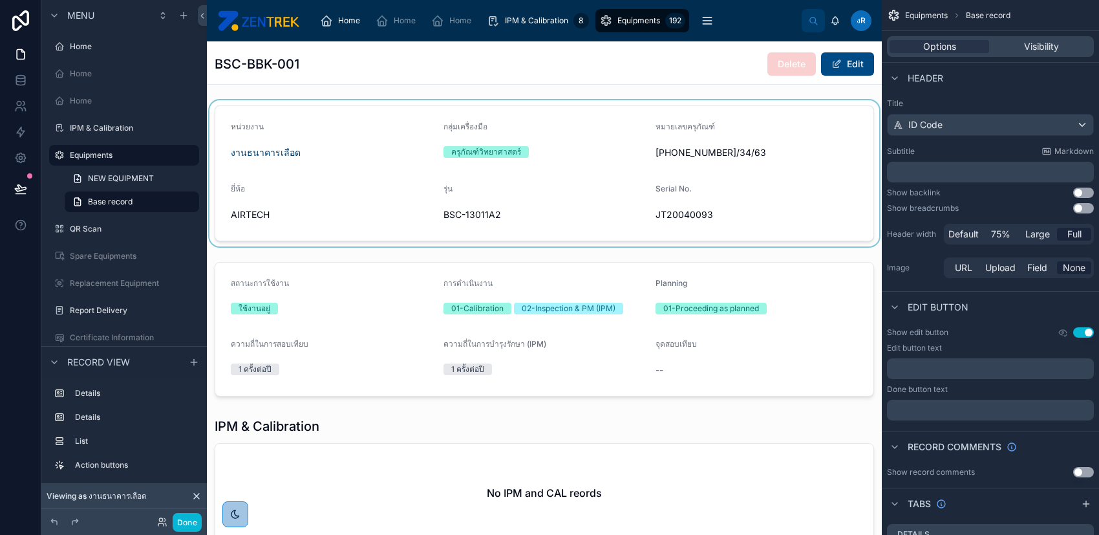
click at [644, 216] on div at bounding box center [544, 173] width 675 height 146
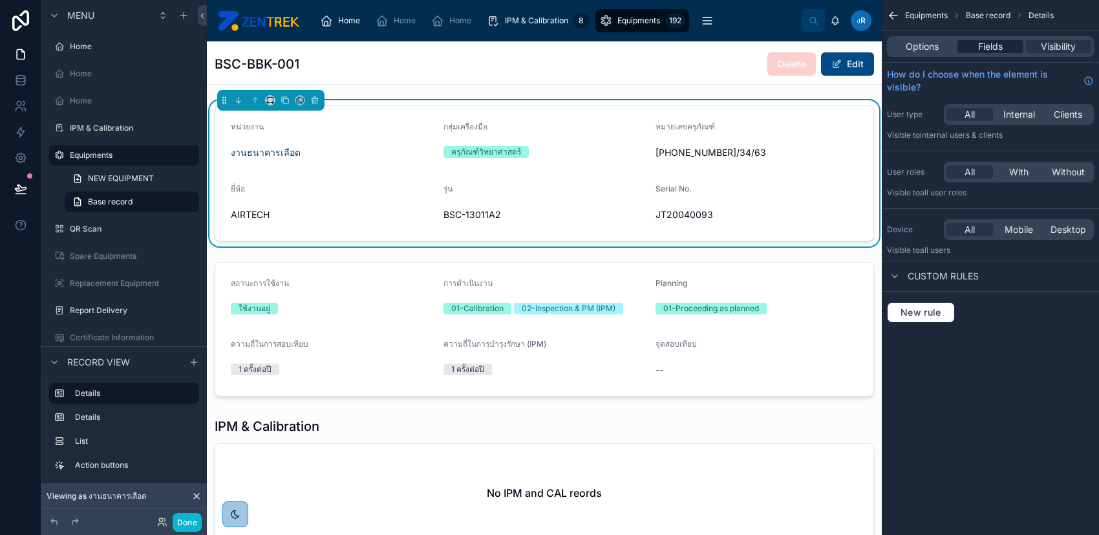
click at [985, 41] on span "Fields" at bounding box center [990, 46] width 25 height 13
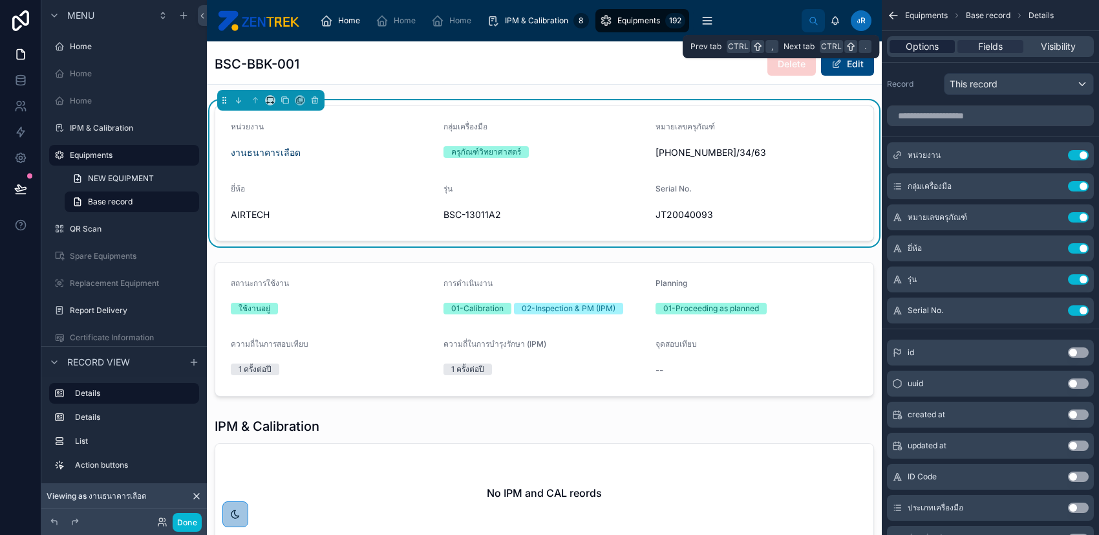
click at [935, 44] on span "Options" at bounding box center [922, 46] width 33 height 13
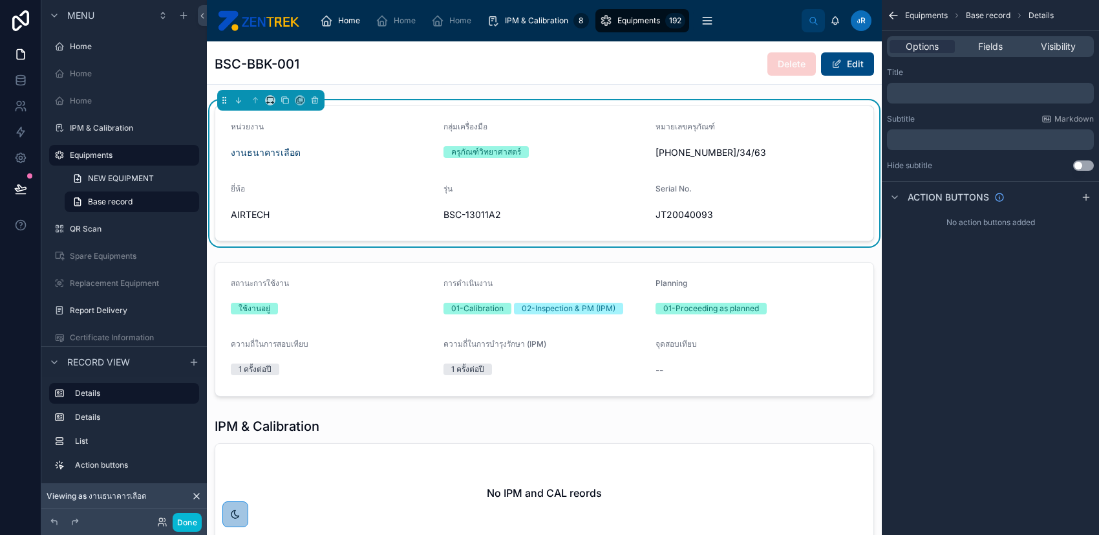
click at [975, 13] on span "Base record" at bounding box center [988, 15] width 45 height 10
click at [910, 17] on span "Equipments" at bounding box center [926, 15] width 43 height 10
click at [958, 14] on icon "scrollable content" at bounding box center [957, 16] width 8 height 8
click at [893, 12] on icon "scrollable content" at bounding box center [890, 13] width 3 height 3
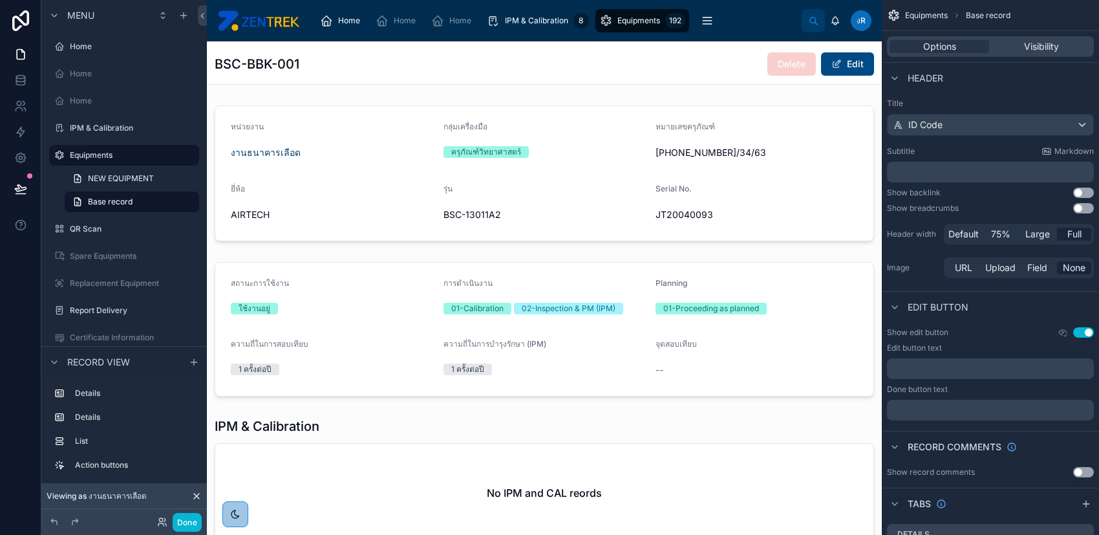
click at [955, 171] on p "﻿" at bounding box center [991, 171] width 199 height 13
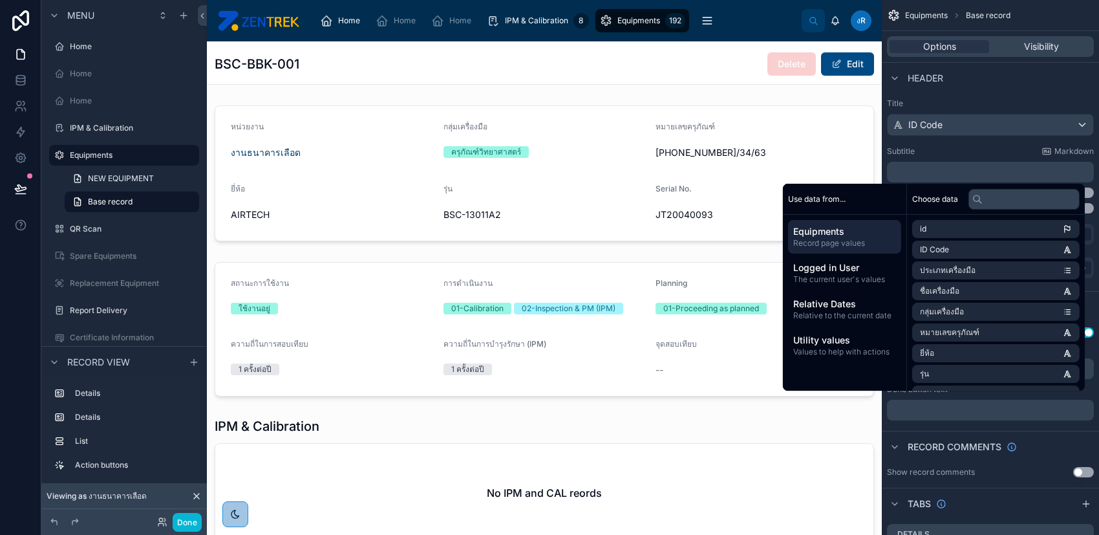
click at [950, 160] on div "Subtitle Markdown ﻿" at bounding box center [990, 164] width 207 height 36
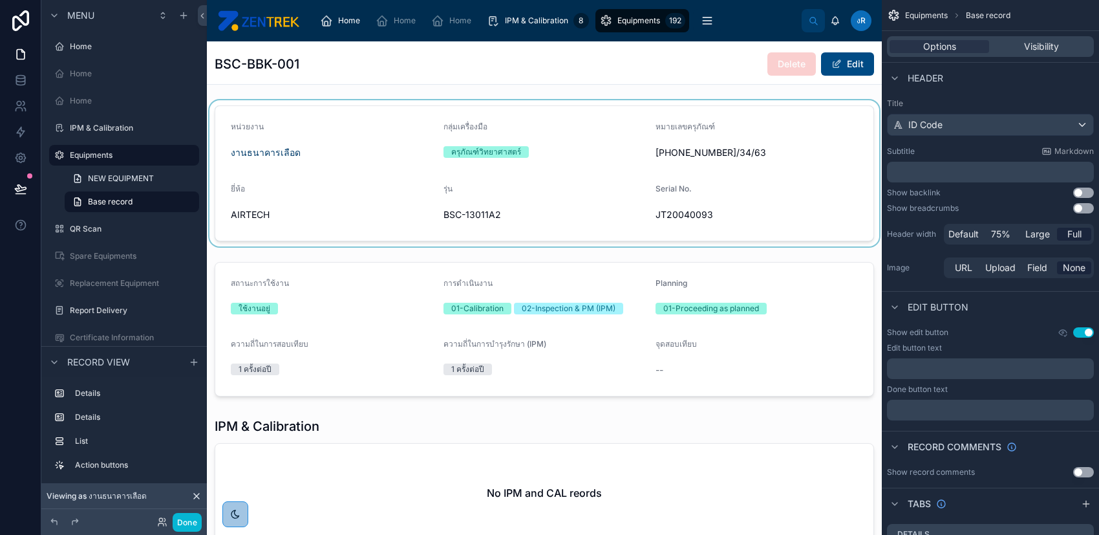
click at [816, 157] on div at bounding box center [544, 173] width 675 height 146
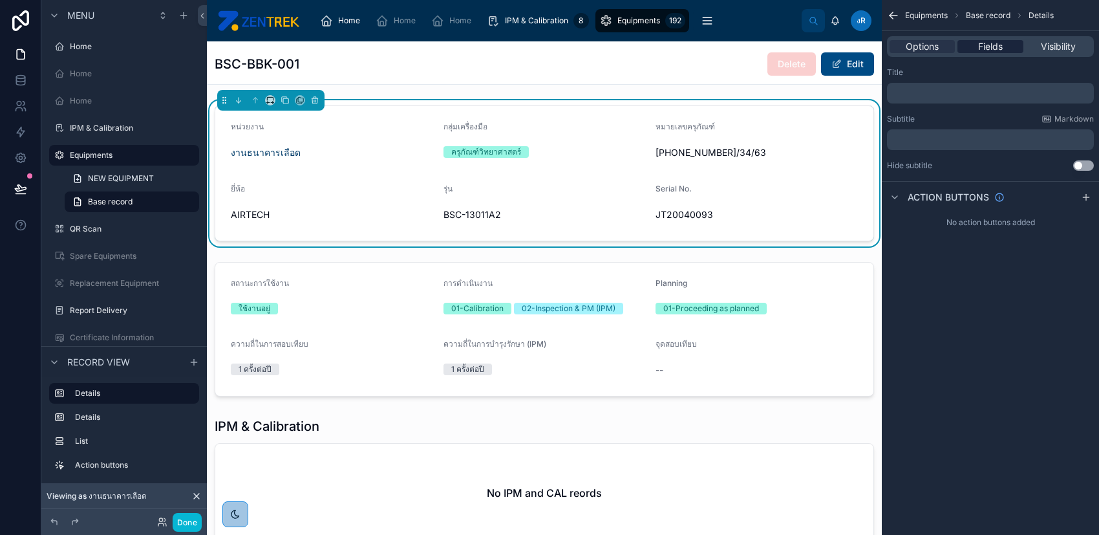
click at [999, 40] on span "Fields" at bounding box center [990, 46] width 25 height 13
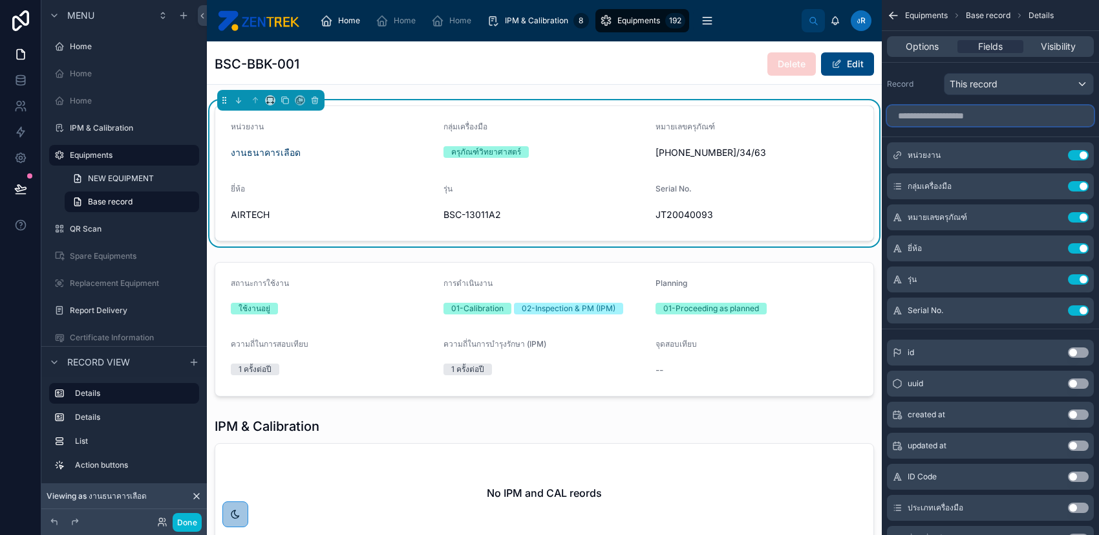
click at [970, 116] on input "scrollable content" at bounding box center [990, 115] width 207 height 21
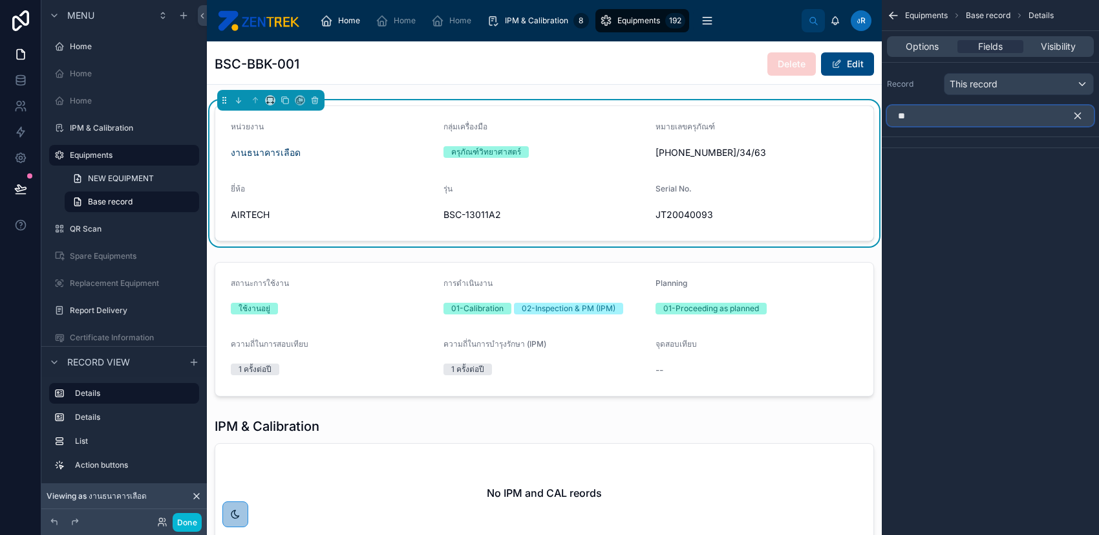
type input "*"
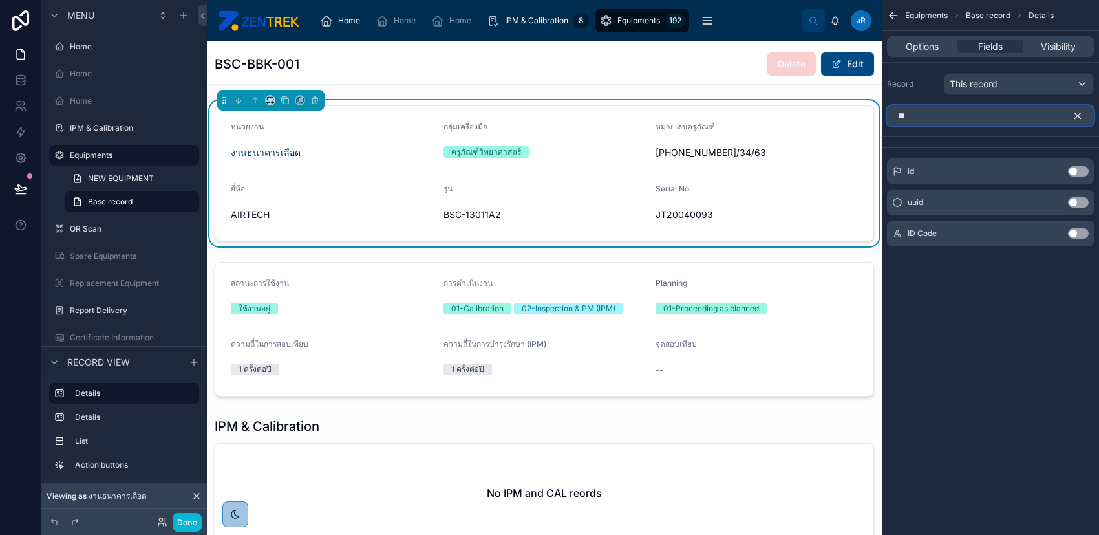
type input "**"
click at [1079, 230] on button "Use setting" at bounding box center [1078, 233] width 21 height 10
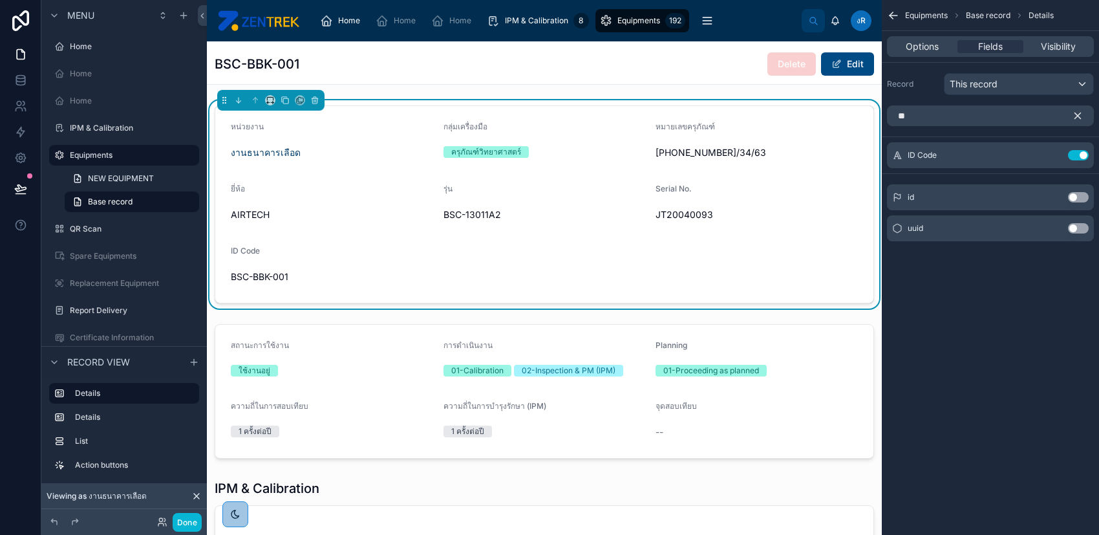
click at [1081, 112] on icon "scrollable content" at bounding box center [1078, 116] width 12 height 12
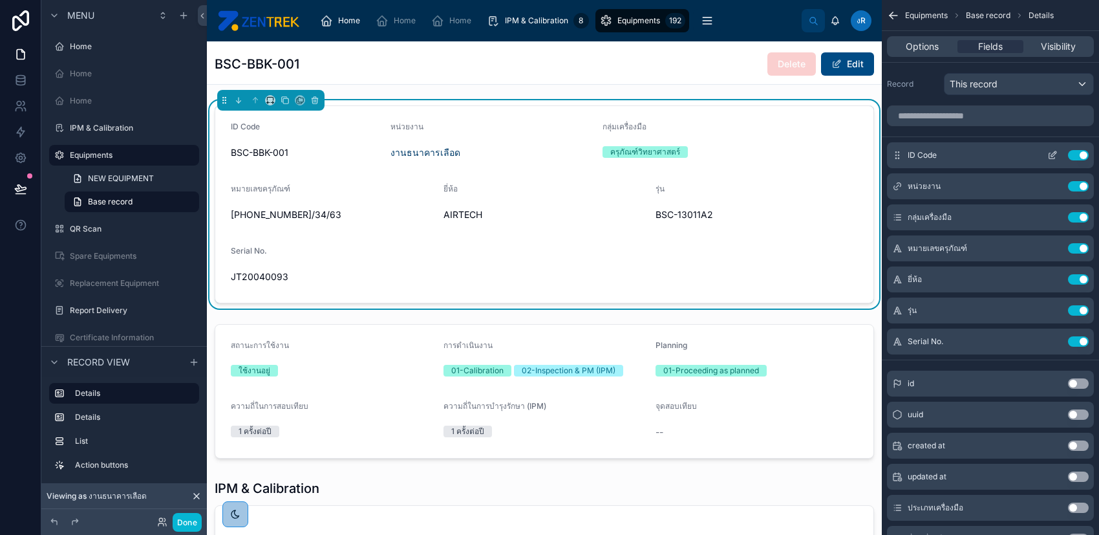
click at [1049, 156] on icon "scrollable content" at bounding box center [1052, 156] width 6 height 6
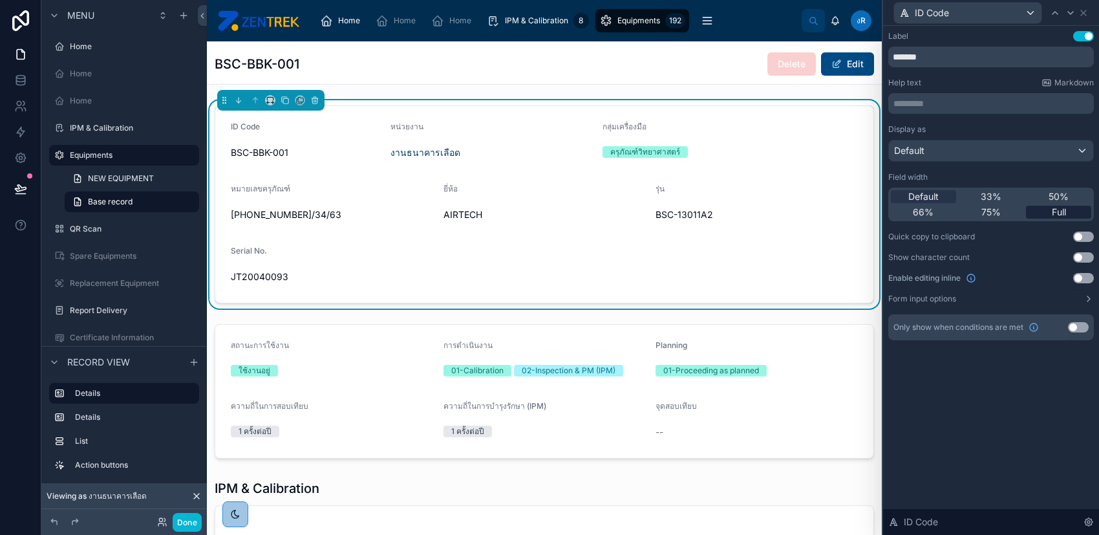
click at [1043, 213] on div "Full" at bounding box center [1058, 212] width 65 height 13
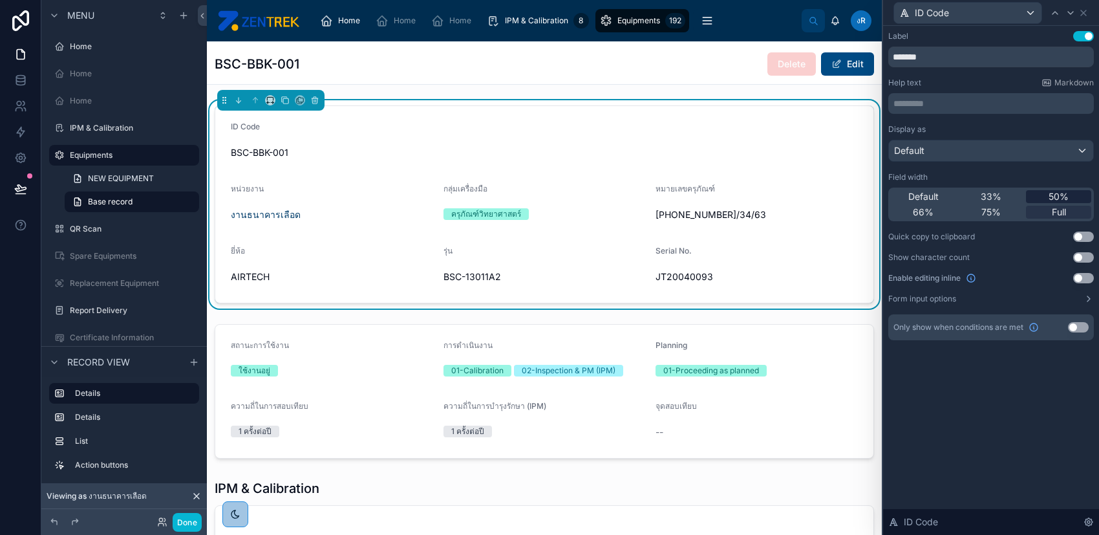
click at [1059, 194] on span "50%" at bounding box center [1059, 196] width 20 height 13
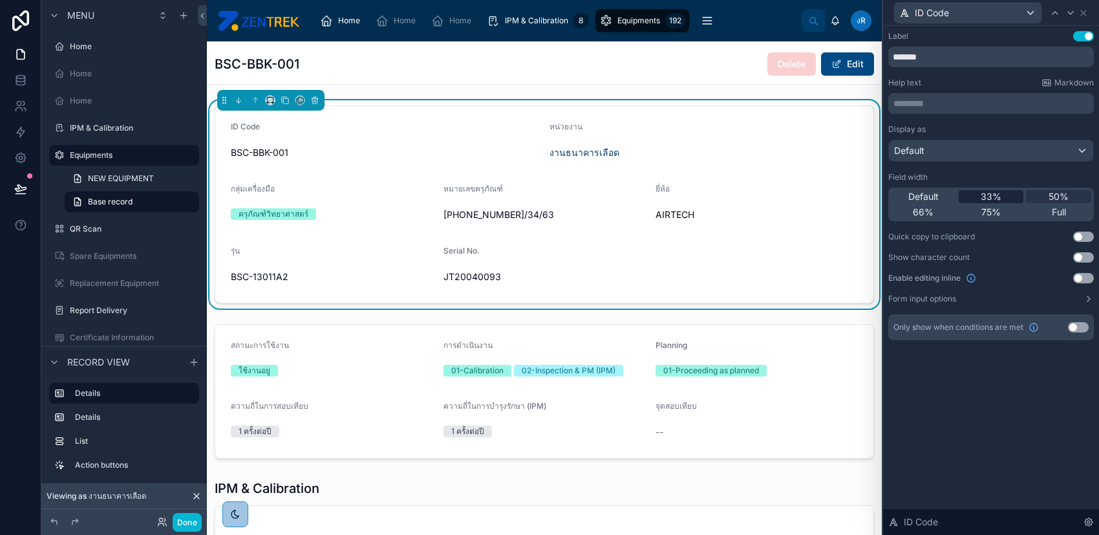
click at [1007, 191] on div "33%" at bounding box center [991, 196] width 65 height 13
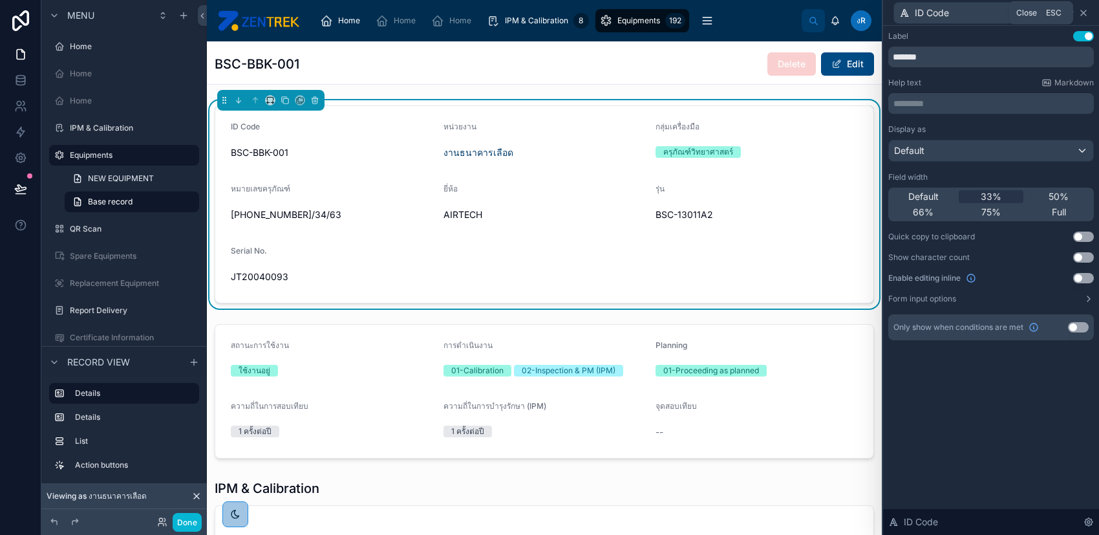
click at [1087, 13] on icon at bounding box center [1083, 13] width 10 height 10
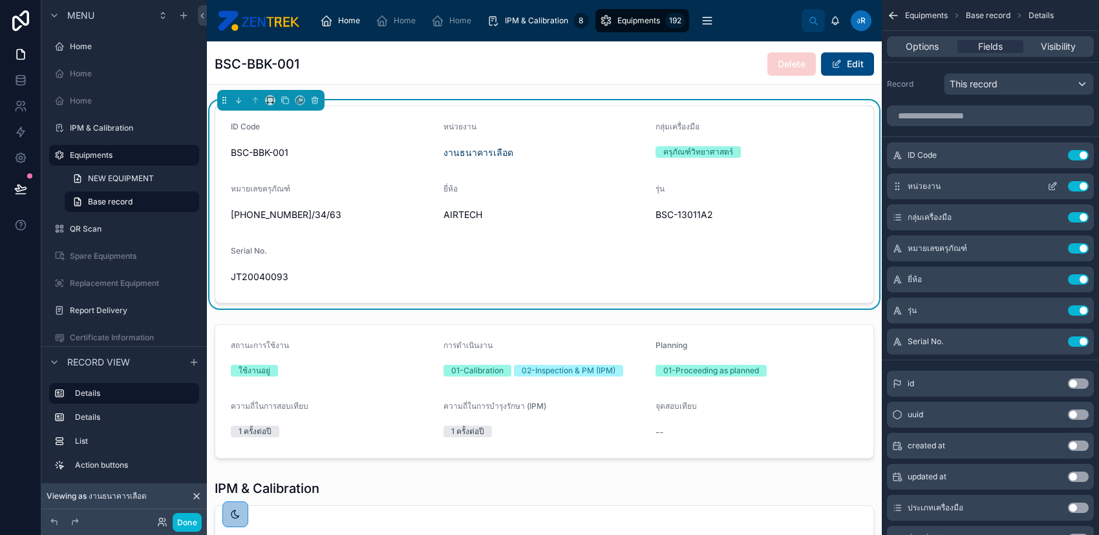
click at [1049, 187] on icon "scrollable content" at bounding box center [1052, 187] width 6 height 6
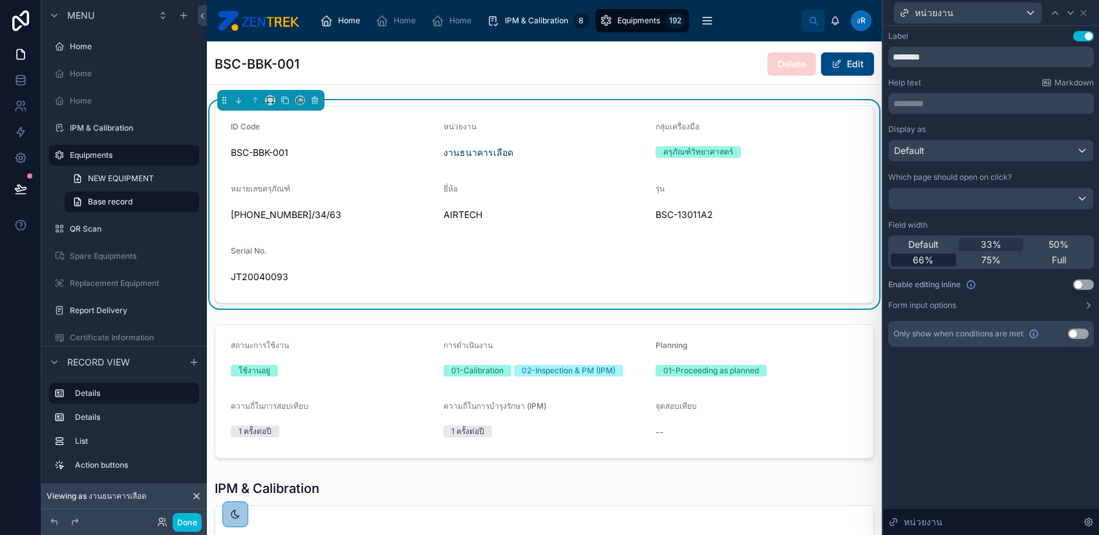
click at [935, 257] on div "66%" at bounding box center [923, 259] width 65 height 13
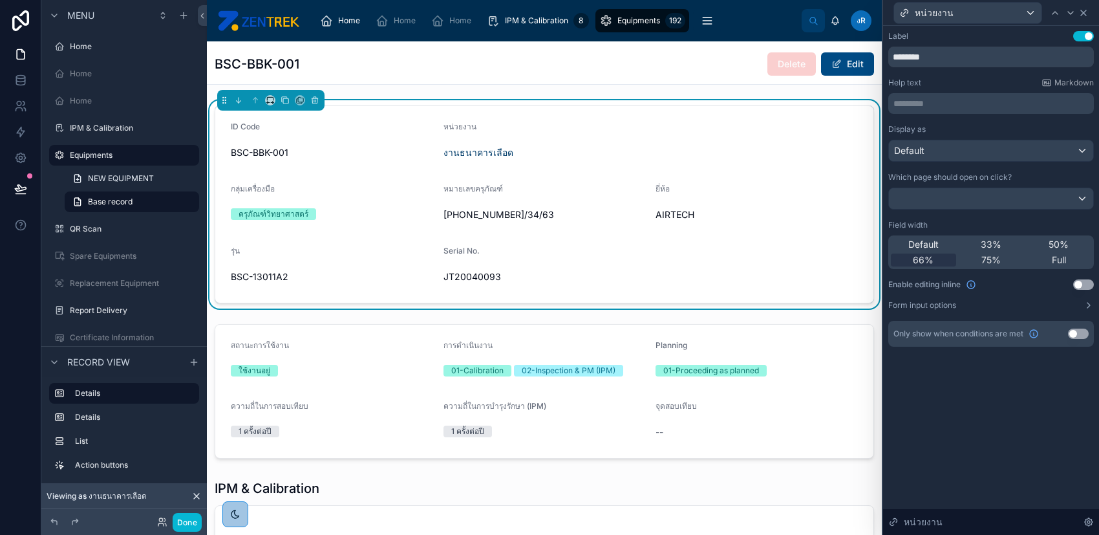
click at [1084, 8] on icon at bounding box center [1083, 13] width 10 height 10
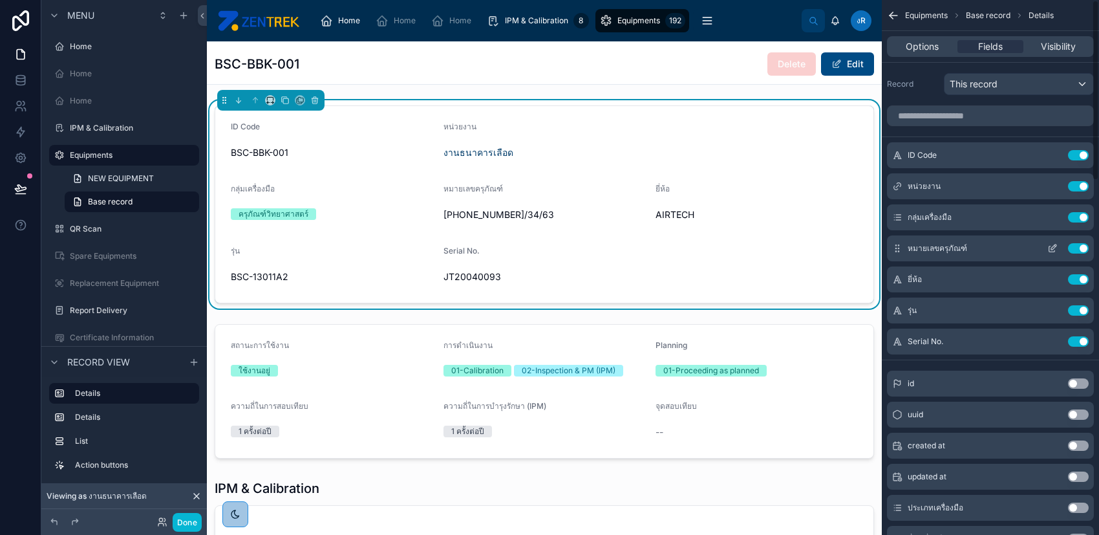
click at [1051, 248] on icon "scrollable content" at bounding box center [1053, 246] width 5 height 5
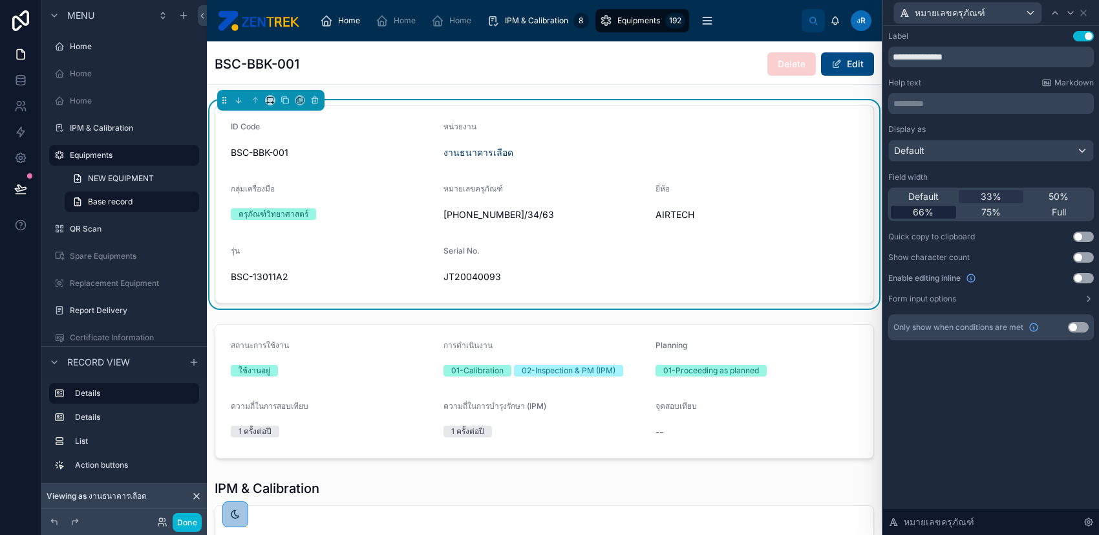
click at [940, 208] on div "66%" at bounding box center [923, 212] width 65 height 13
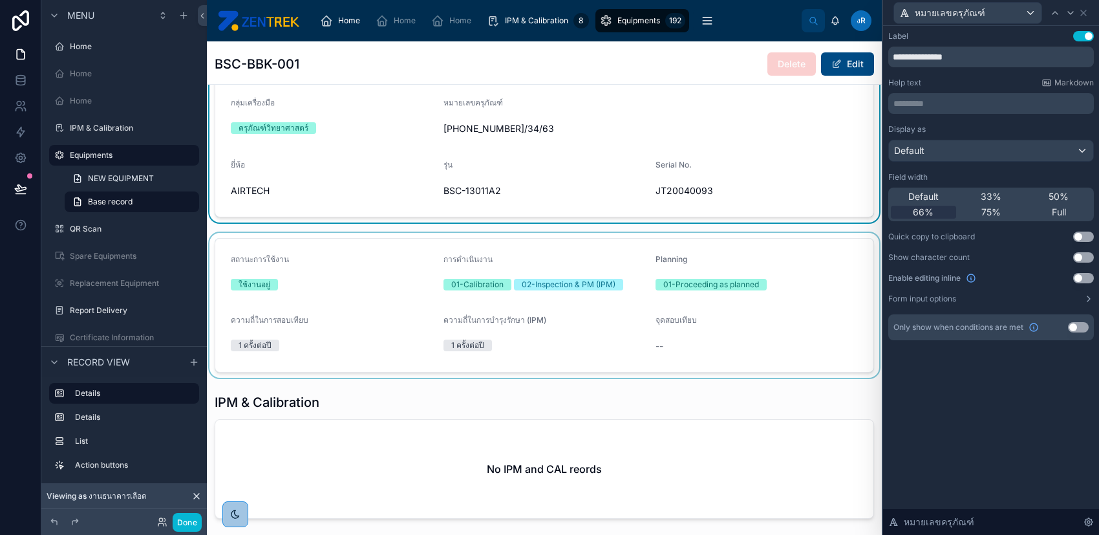
click at [792, 266] on div at bounding box center [544, 305] width 675 height 145
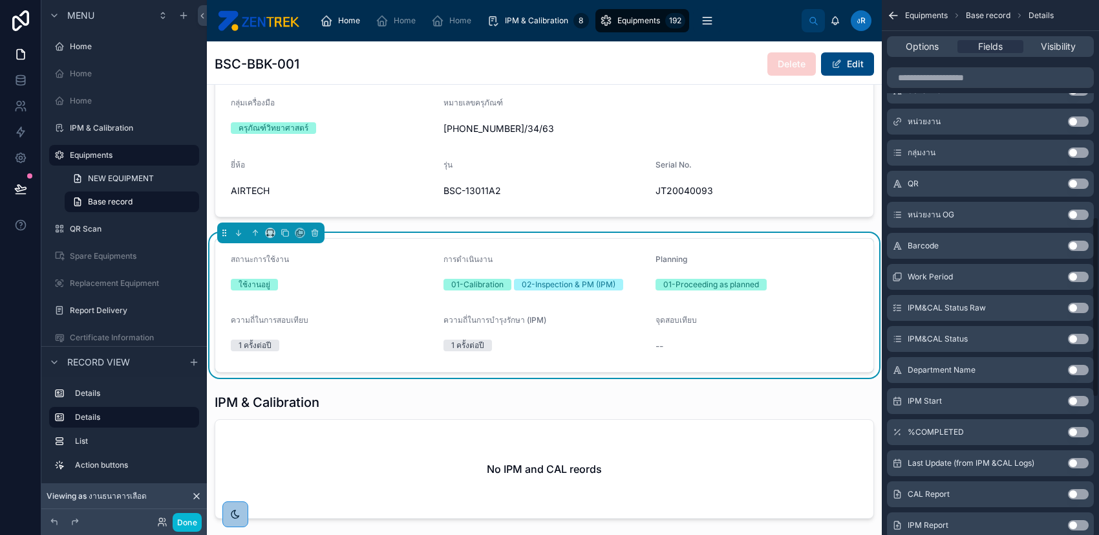
scroll to position [1034, 0]
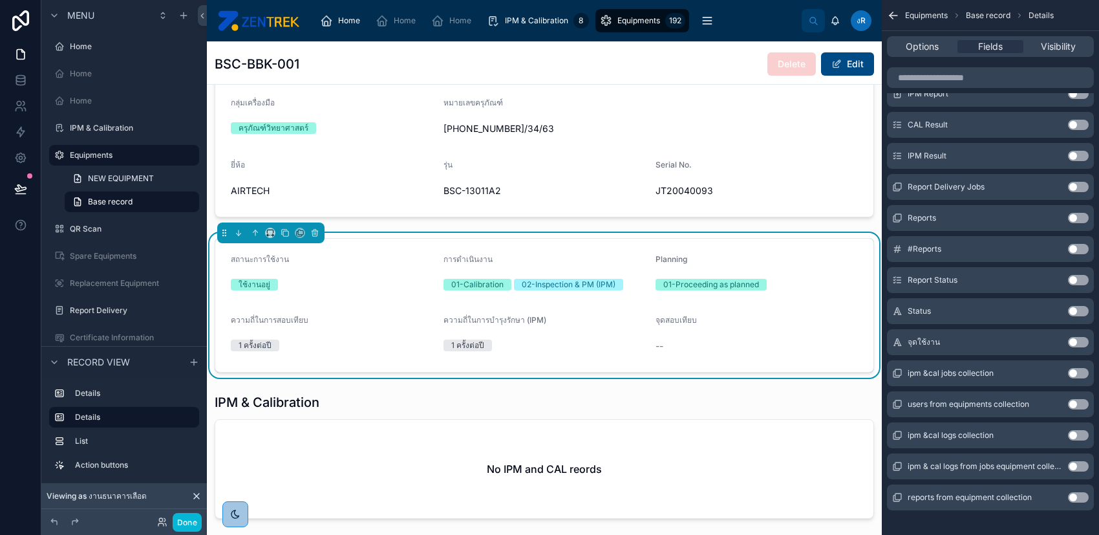
click at [1079, 345] on button "Use setting" at bounding box center [1078, 342] width 21 height 10
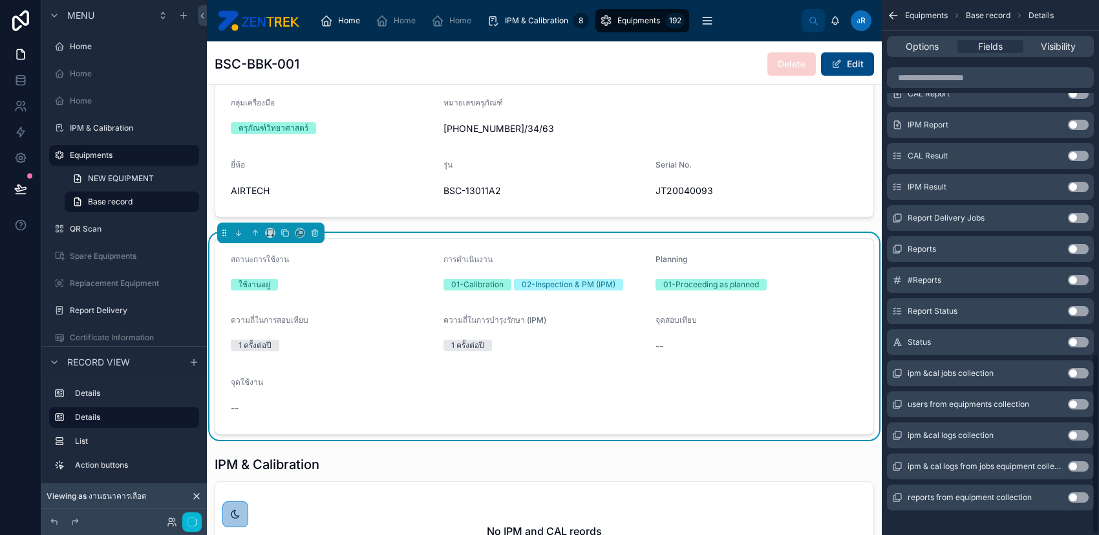
scroll to position [1044, 0]
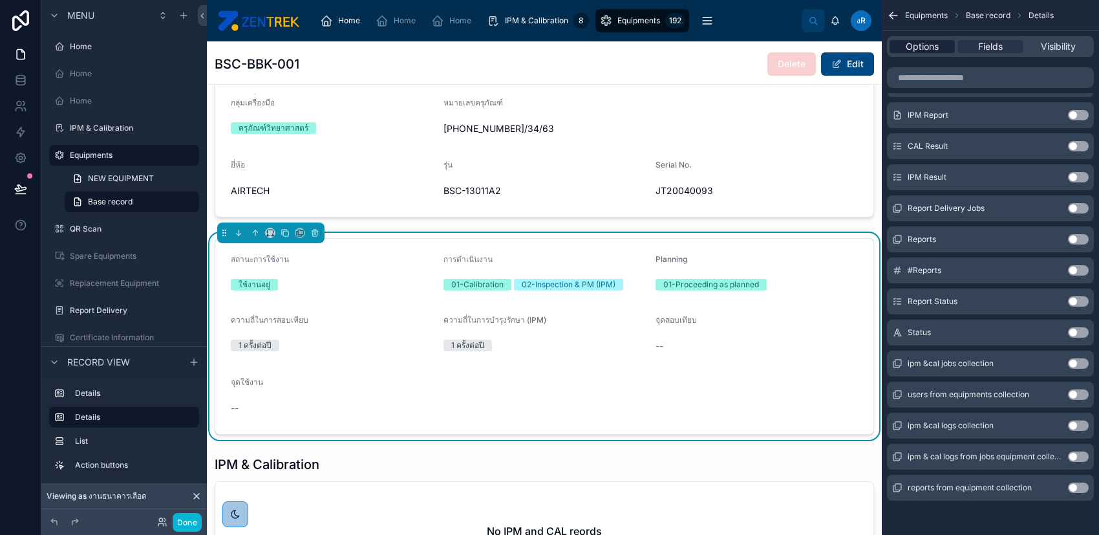
click at [937, 43] on span "Options" at bounding box center [922, 46] width 33 height 13
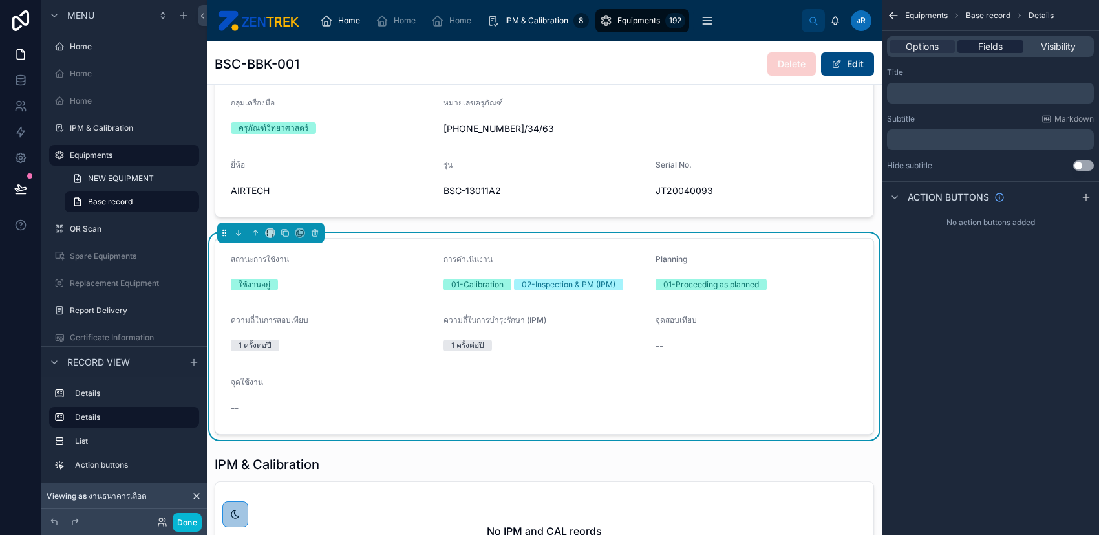
click at [994, 48] on span "Fields" at bounding box center [990, 46] width 25 height 13
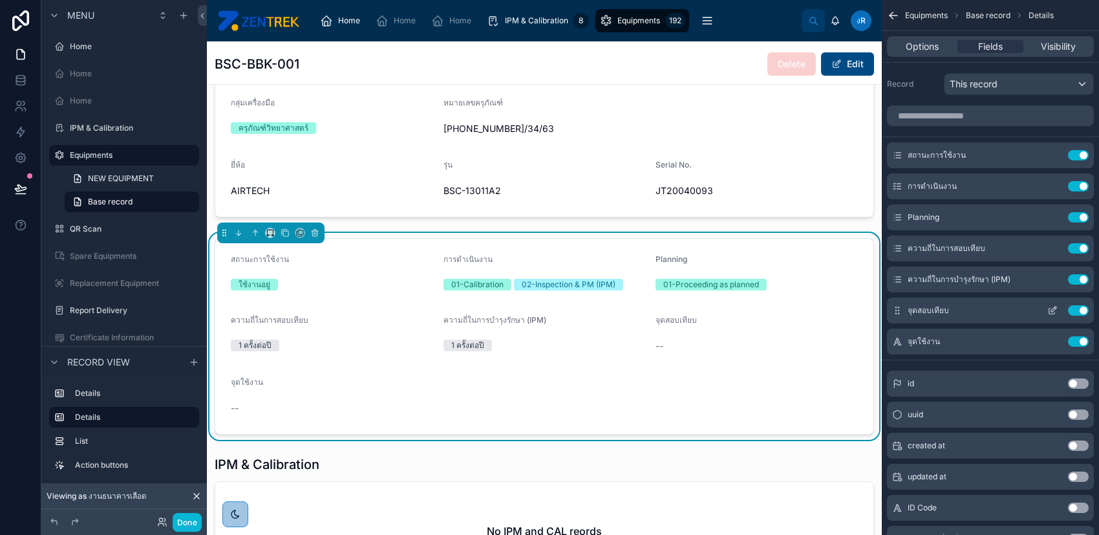
click at [1052, 312] on icon "scrollable content" at bounding box center [1052, 310] width 10 height 10
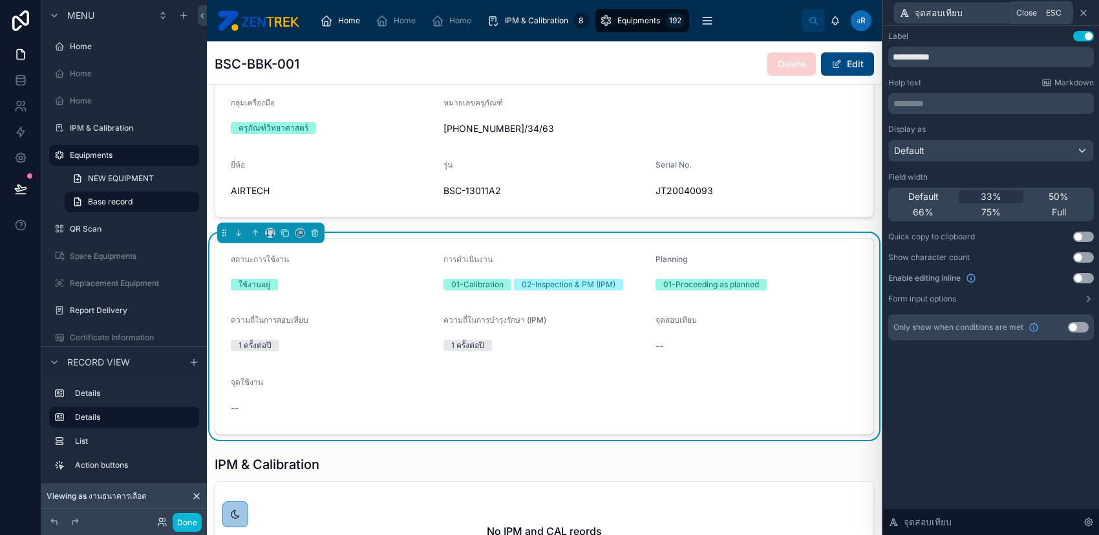
click at [1083, 16] on icon at bounding box center [1083, 13] width 10 height 10
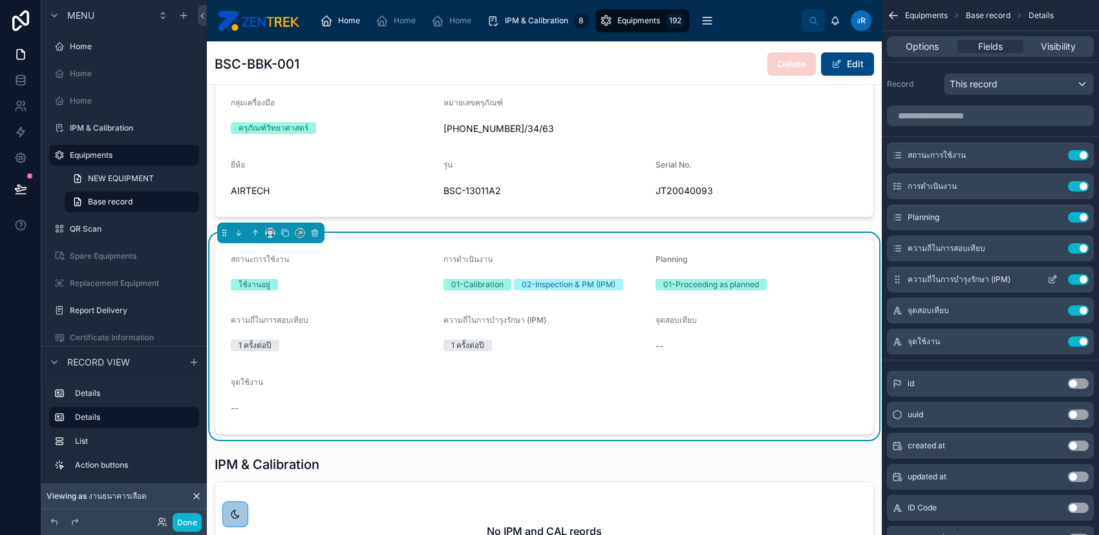
click at [1049, 280] on icon "scrollable content" at bounding box center [1052, 280] width 6 height 6
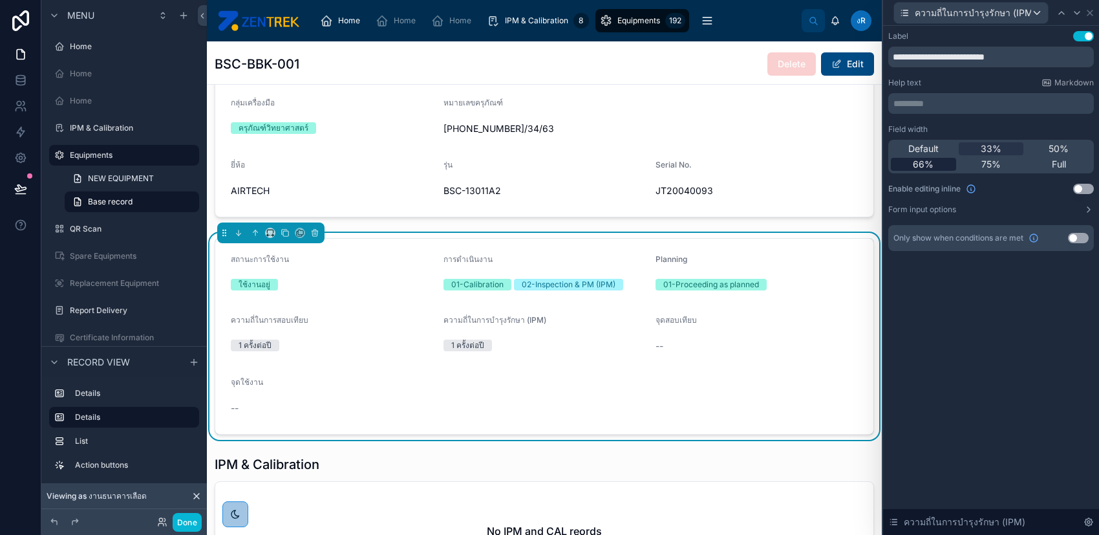
click at [939, 164] on div "66%" at bounding box center [923, 164] width 65 height 13
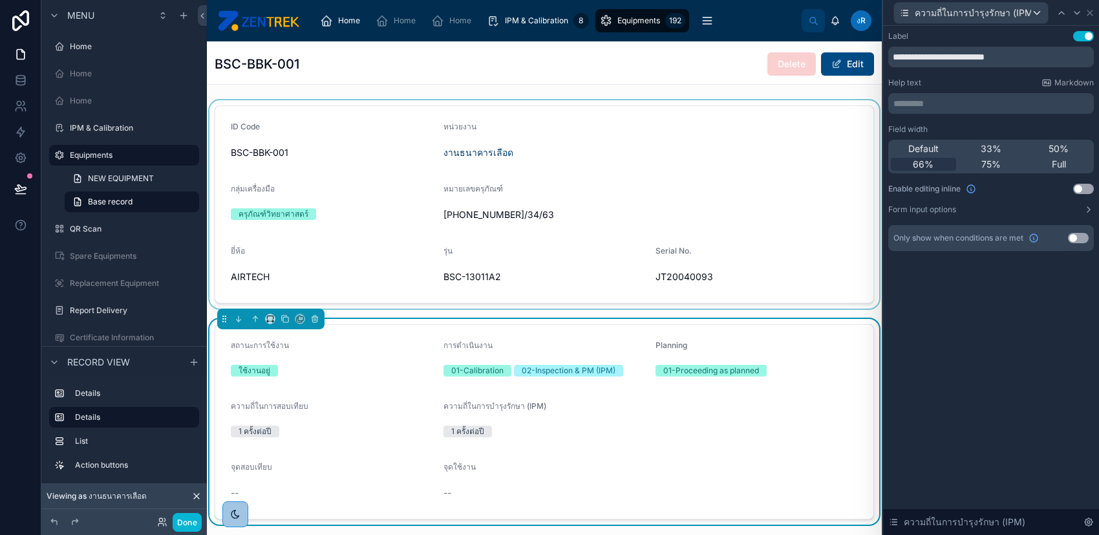
click at [592, 217] on div at bounding box center [544, 204] width 675 height 208
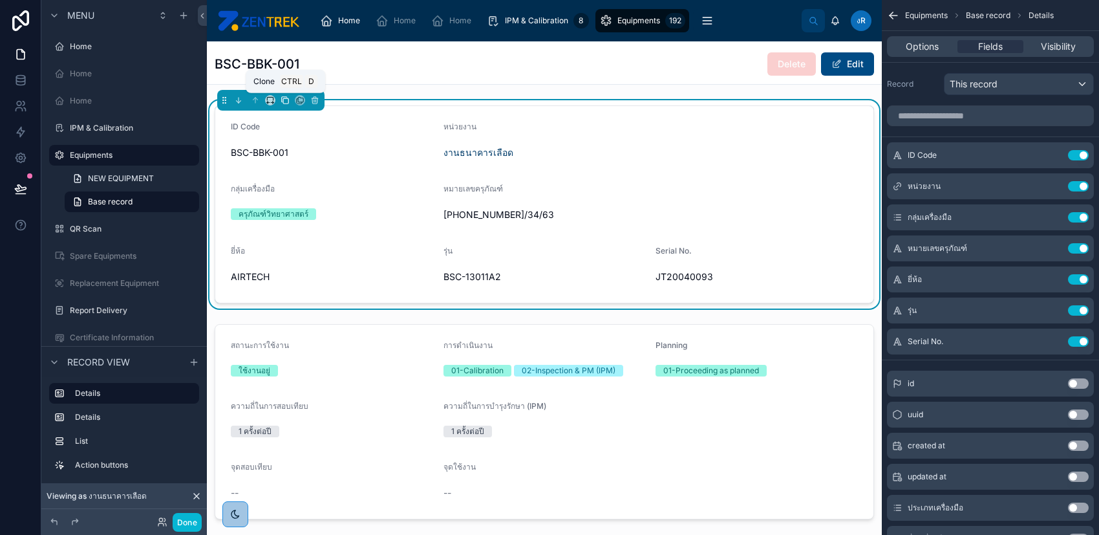
click at [288, 103] on icon at bounding box center [285, 100] width 9 height 9
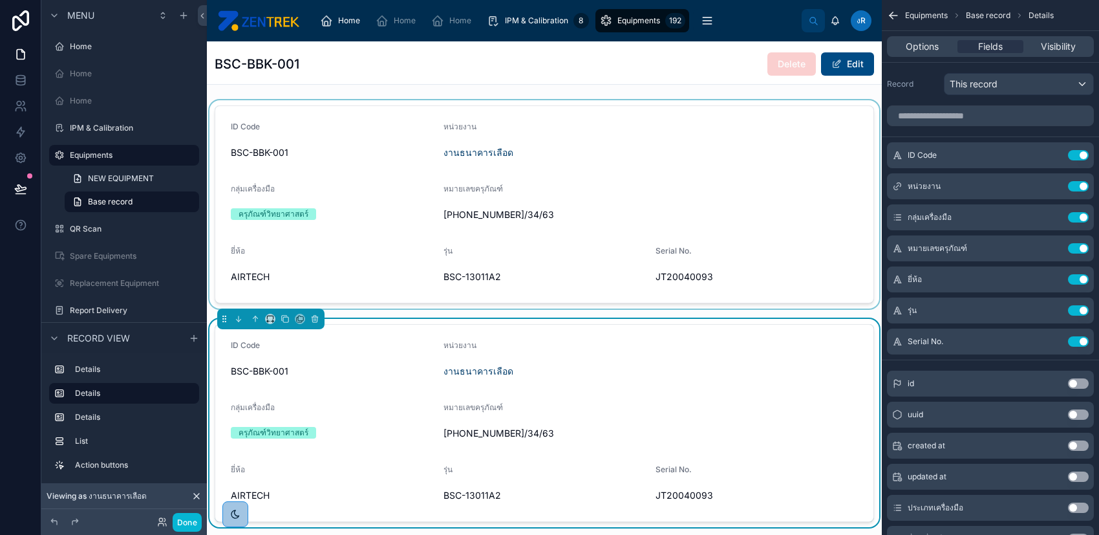
click at [480, 143] on div at bounding box center [544, 204] width 675 height 208
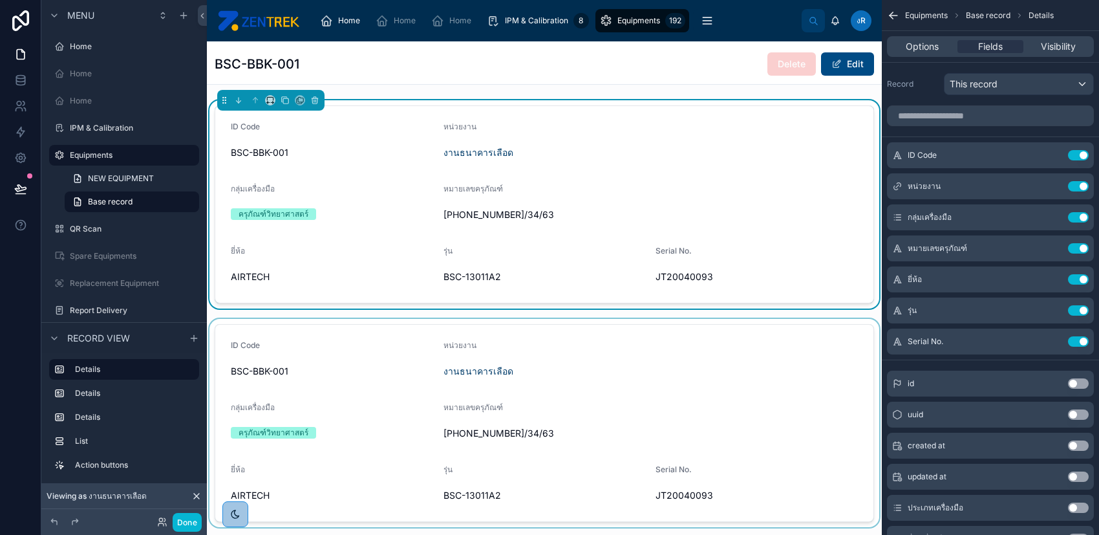
click at [586, 370] on div at bounding box center [544, 423] width 675 height 208
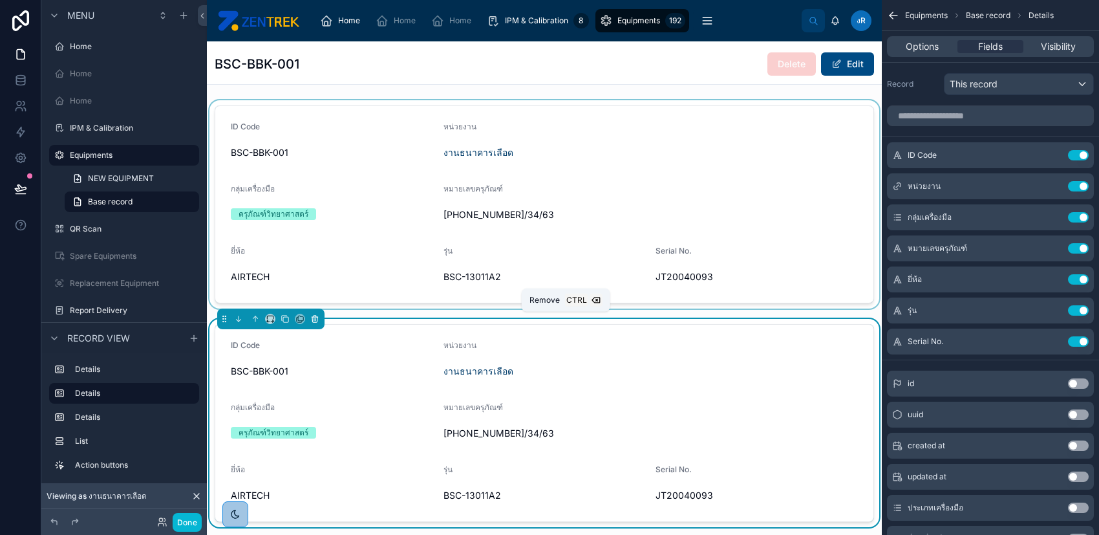
click at [316, 323] on button at bounding box center [315, 319] width 14 height 14
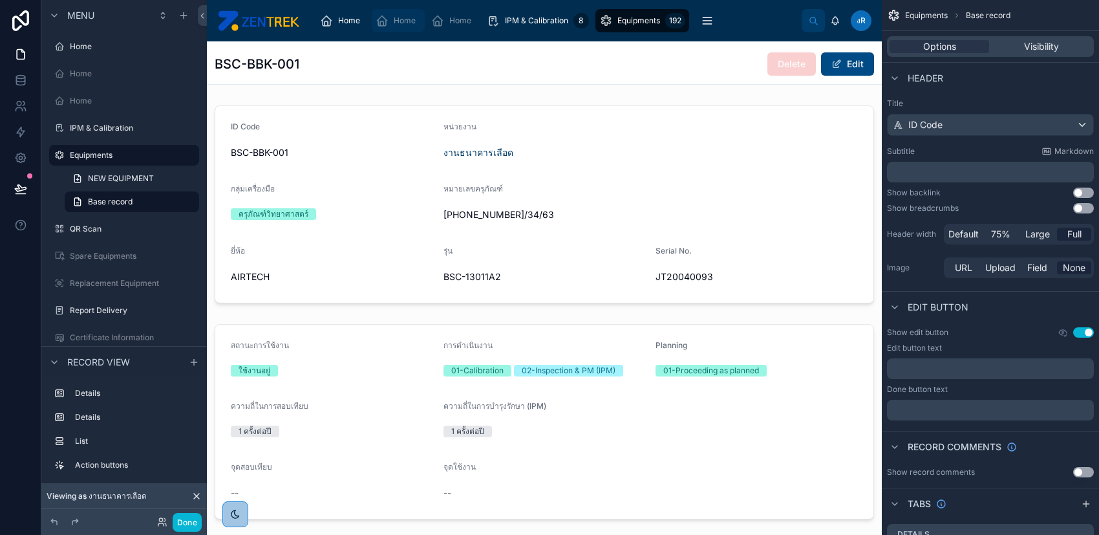
click at [396, 24] on span "Home" at bounding box center [405, 21] width 22 height 10
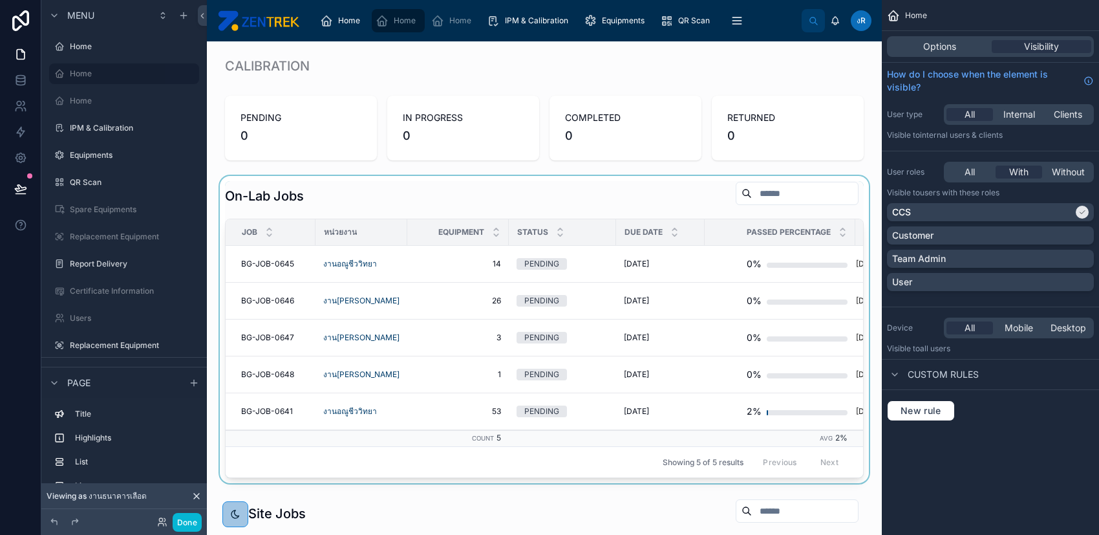
click at [526, 247] on div at bounding box center [544, 329] width 654 height 307
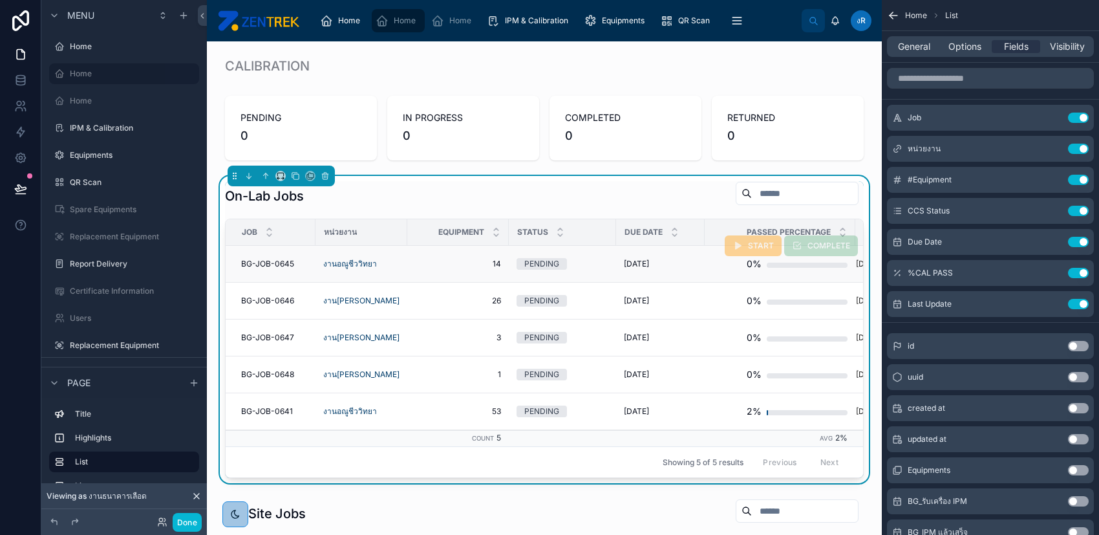
click at [432, 262] on span "14" at bounding box center [458, 264] width 86 height 10
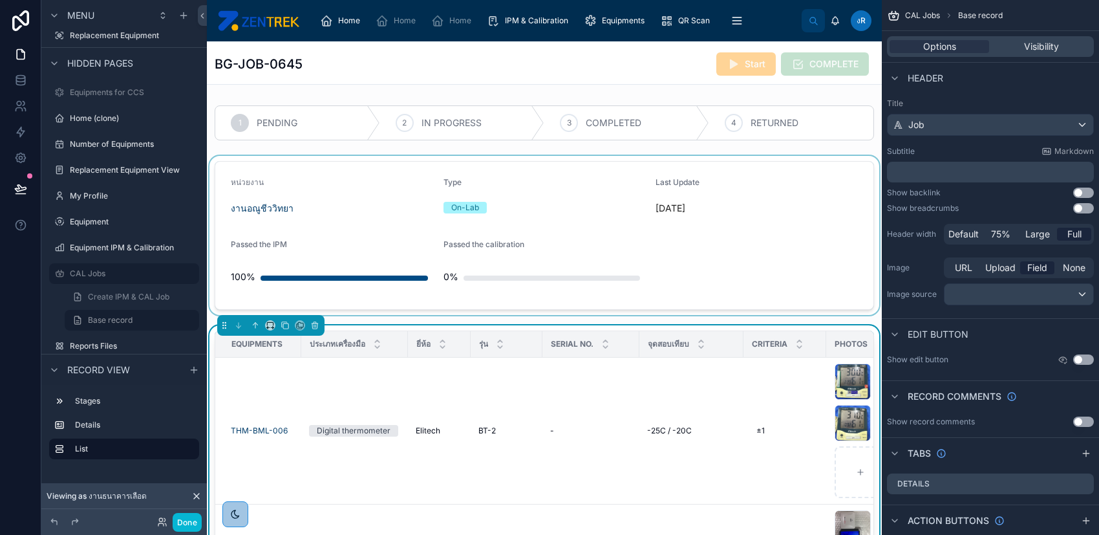
scroll to position [172, 0]
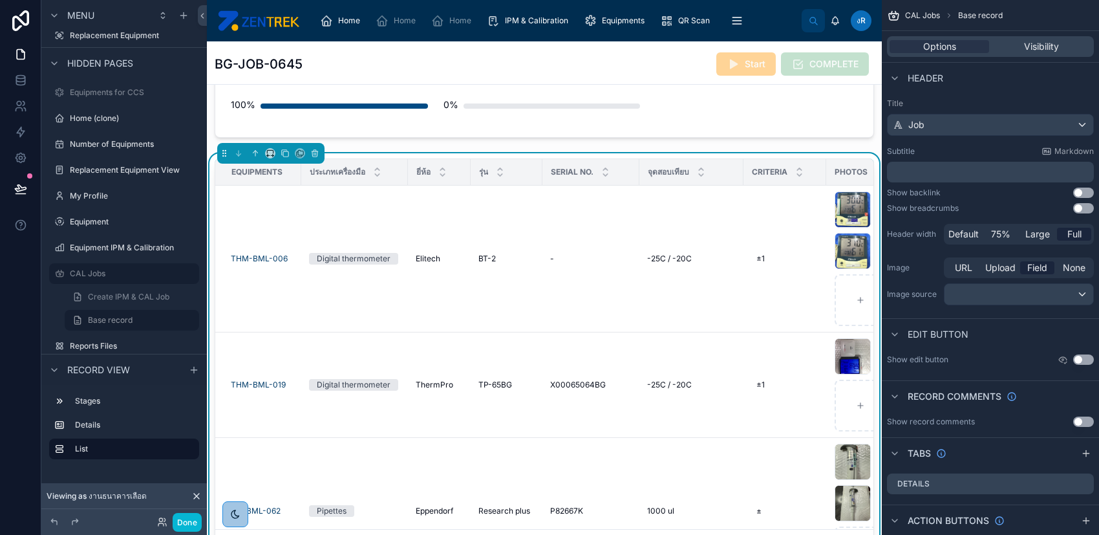
click at [666, 159] on th "จุดสอบเทียบ" at bounding box center [691, 172] width 104 height 27
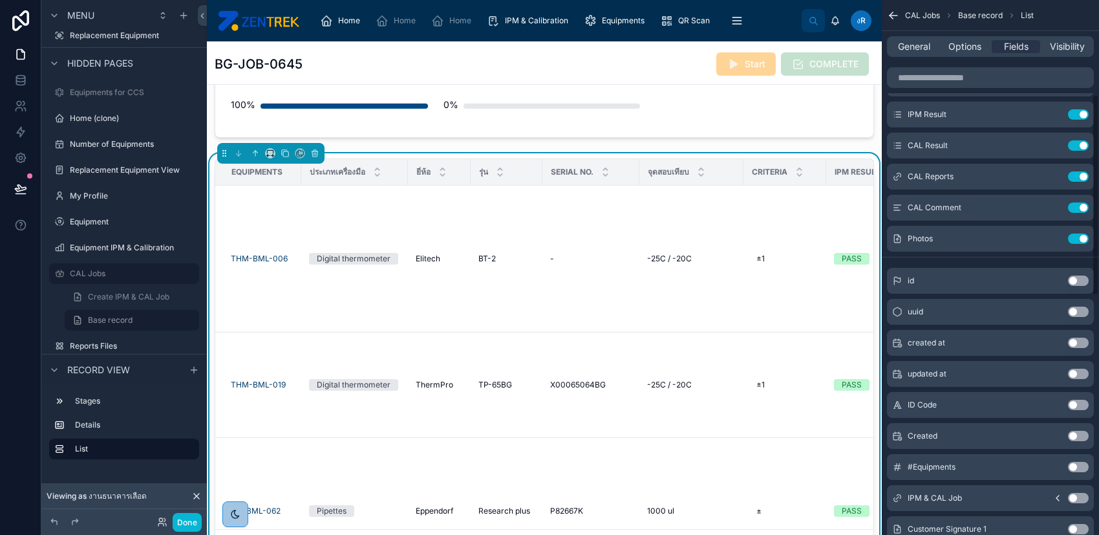
scroll to position [259, 0]
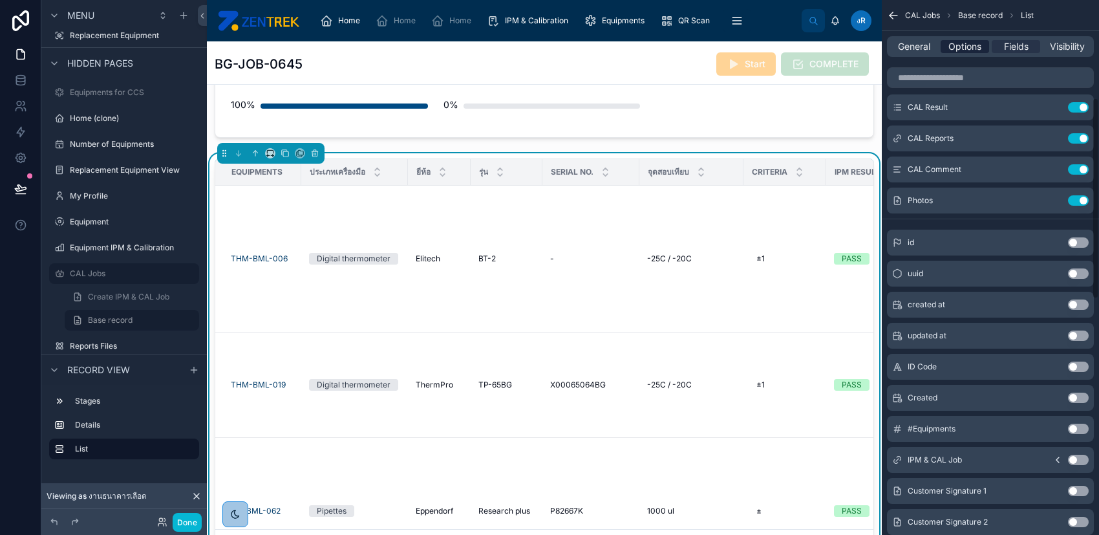
click at [966, 50] on span "Options" at bounding box center [964, 46] width 33 height 13
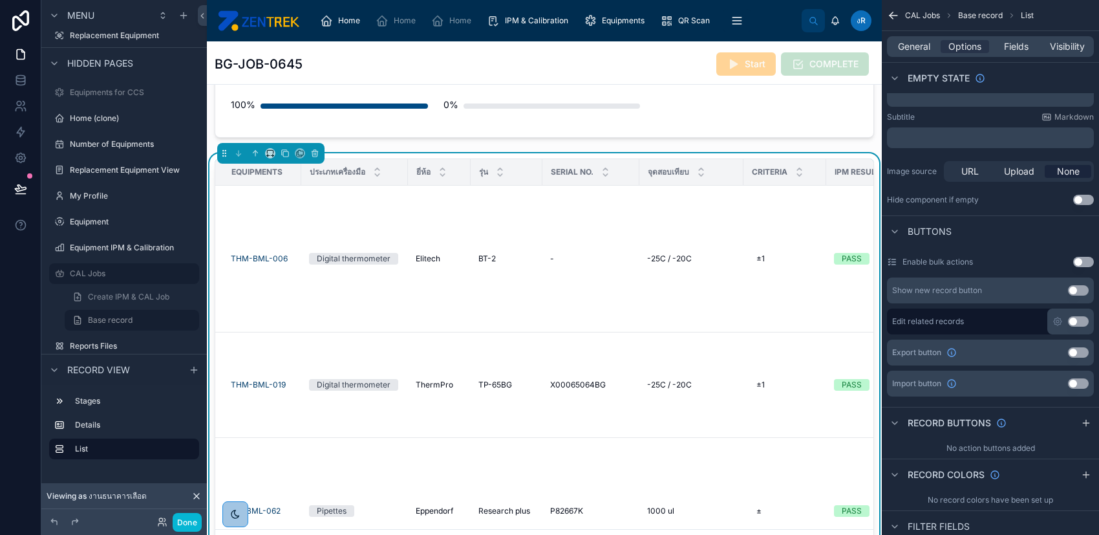
click at [1072, 351] on button "Use setting" at bounding box center [1078, 352] width 21 height 10
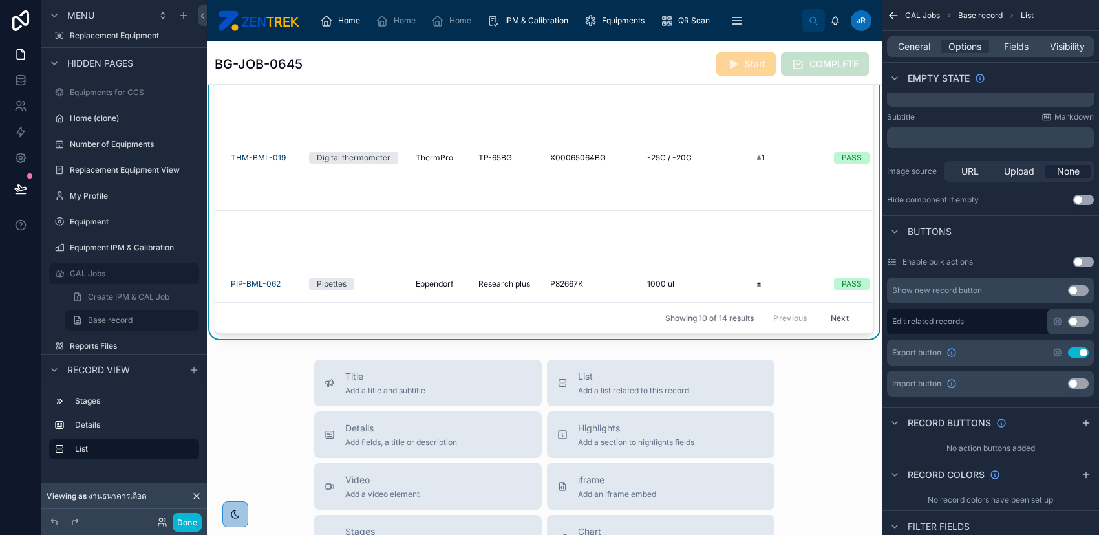
scroll to position [431, 0]
click at [612, 11] on div "Equipments" at bounding box center [617, 20] width 66 height 21
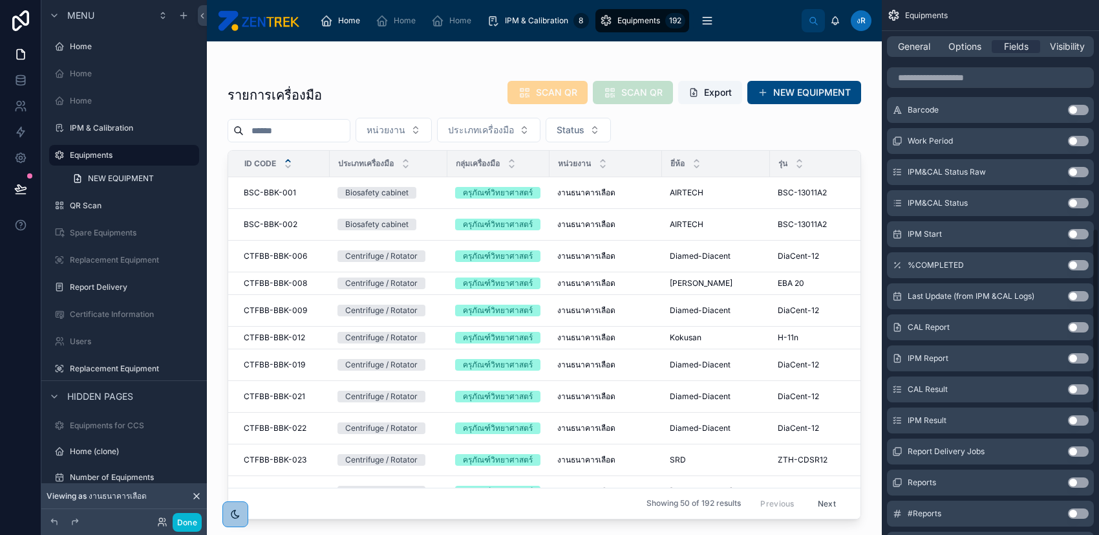
scroll to position [948, 0]
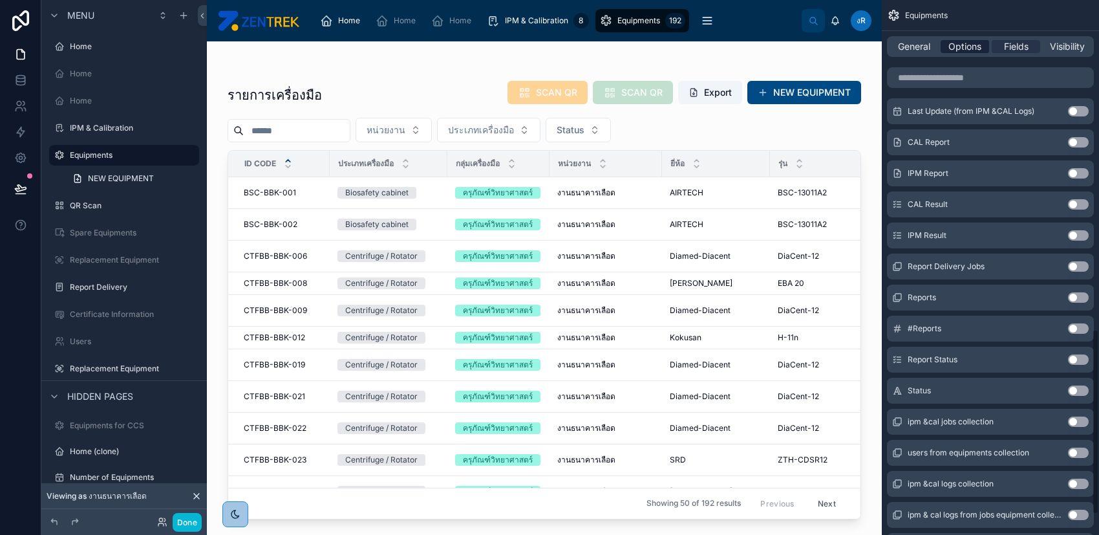
click at [971, 46] on span "Options" at bounding box center [964, 46] width 33 height 13
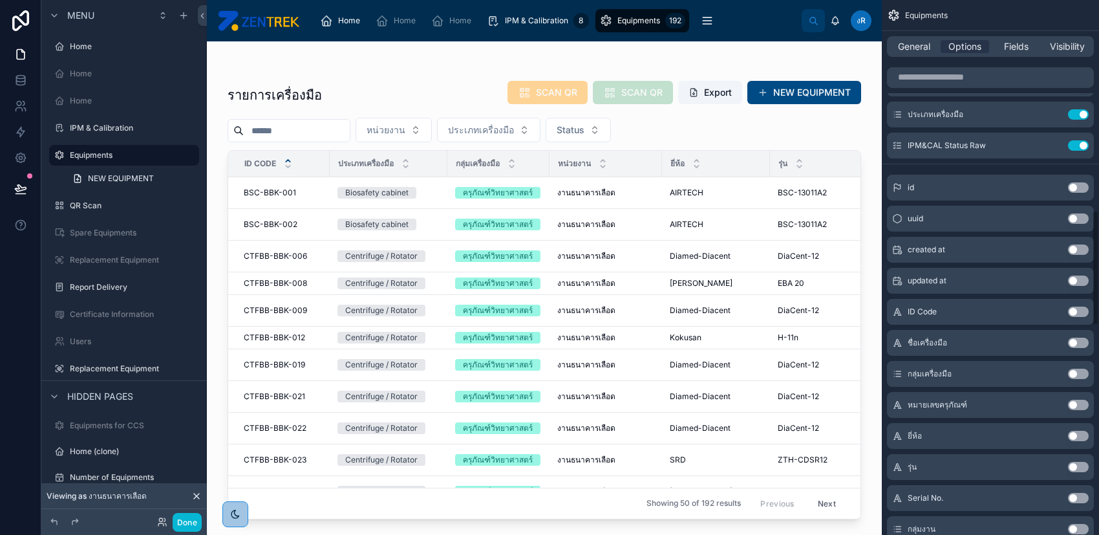
scroll to position [862, 0]
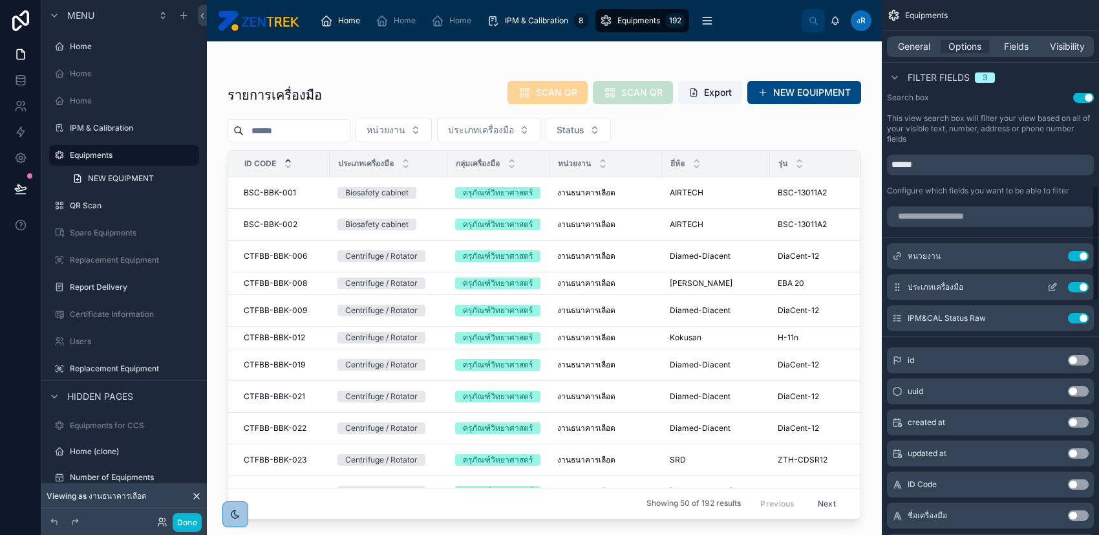
click at [1045, 286] on button "scrollable content" at bounding box center [1052, 287] width 21 height 10
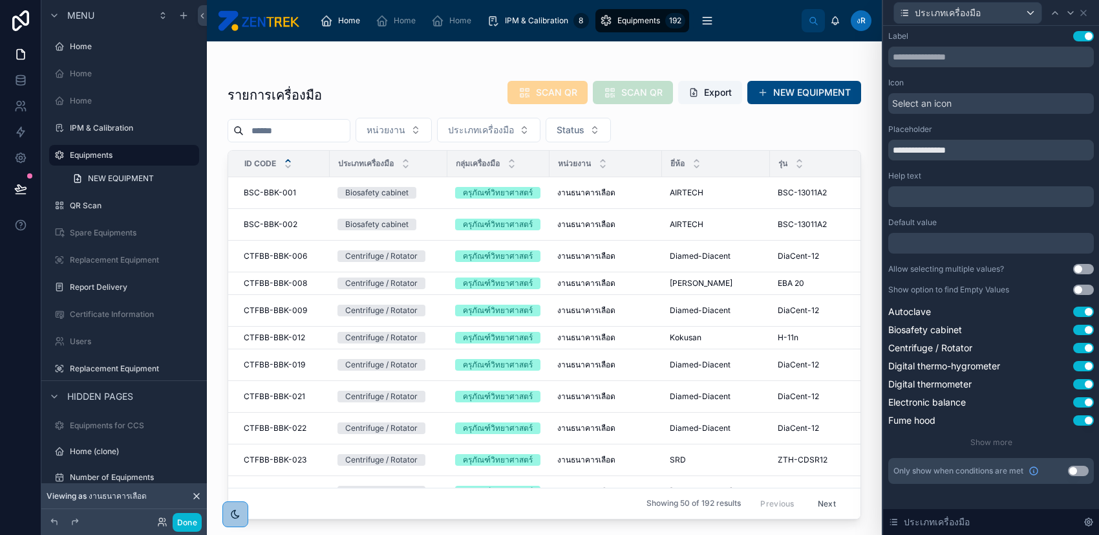
click at [1076, 269] on button "Use setting" at bounding box center [1083, 269] width 21 height 10
click at [1082, 12] on icon at bounding box center [1083, 13] width 10 height 10
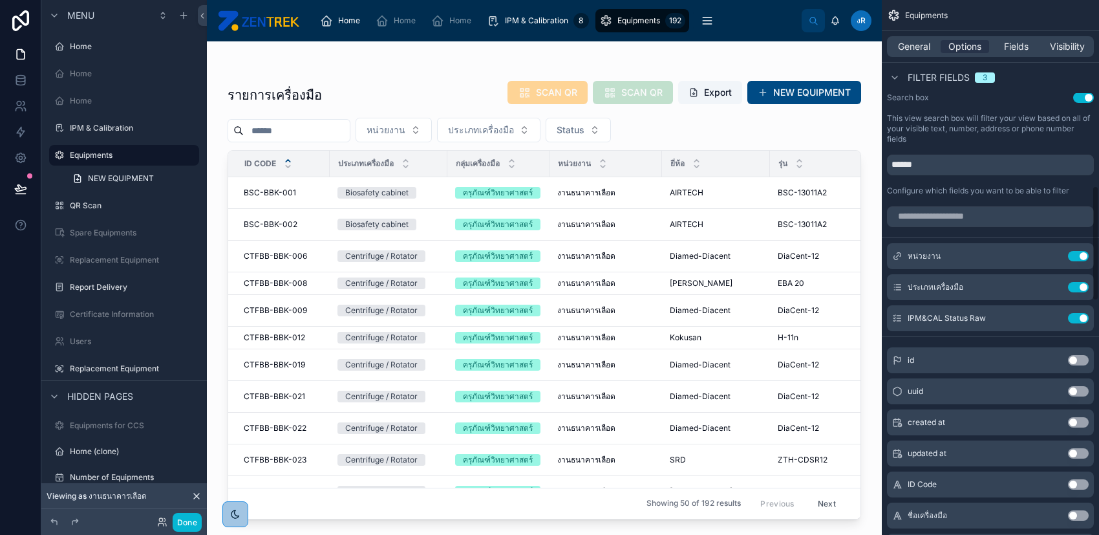
click at [536, 127] on div at bounding box center [544, 280] width 675 height 478
click at [514, 127] on span "ประเภทเครื่องมือ" at bounding box center [481, 129] width 66 height 13
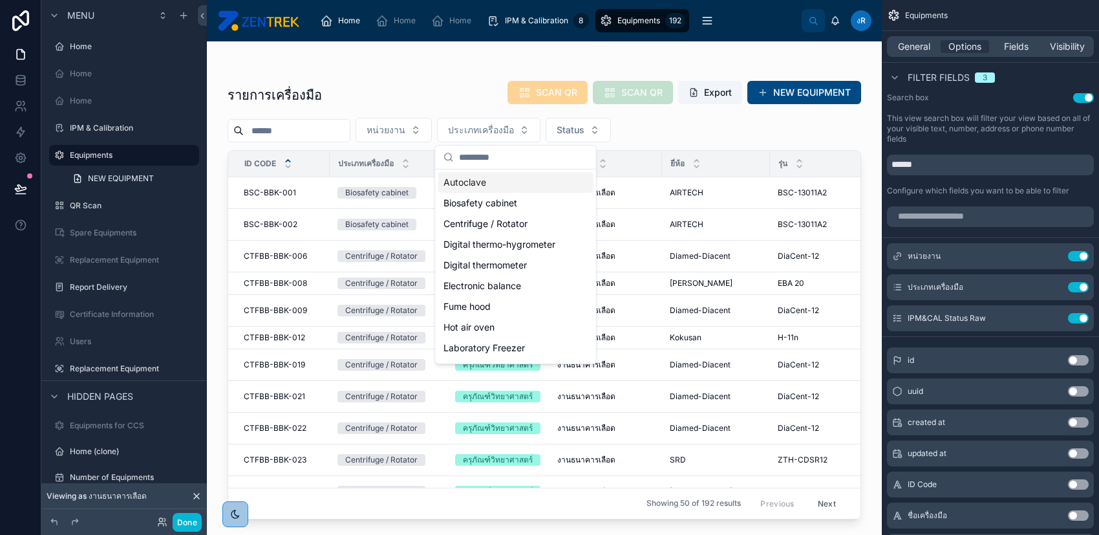
click at [518, 178] on div "Autoclave" at bounding box center [515, 182] width 155 height 21
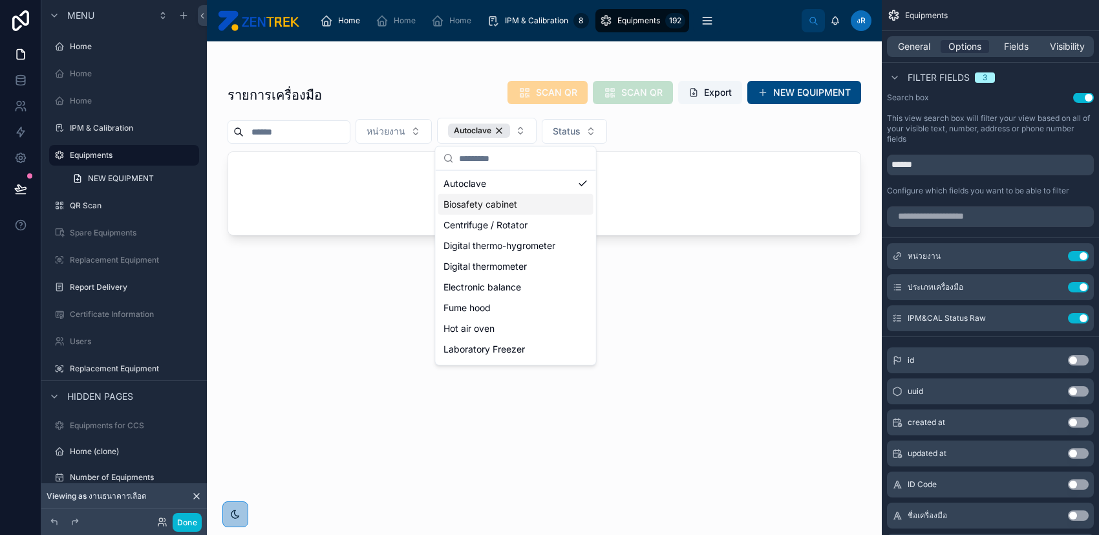
click at [518, 202] on div "Biosafety cabinet" at bounding box center [515, 204] width 155 height 21
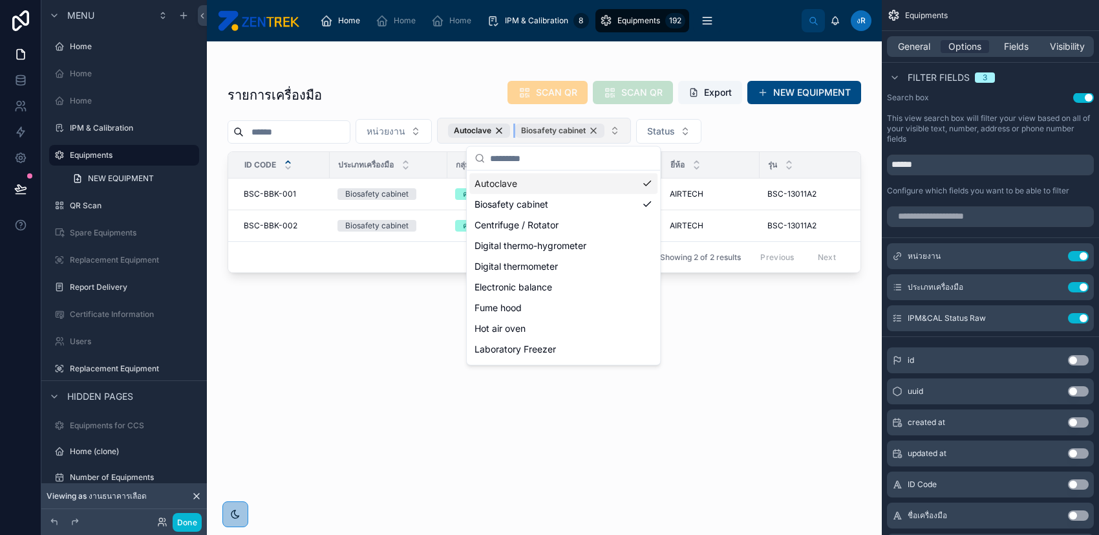
click at [604, 129] on div "Biosafety cabinet" at bounding box center [559, 130] width 89 height 14
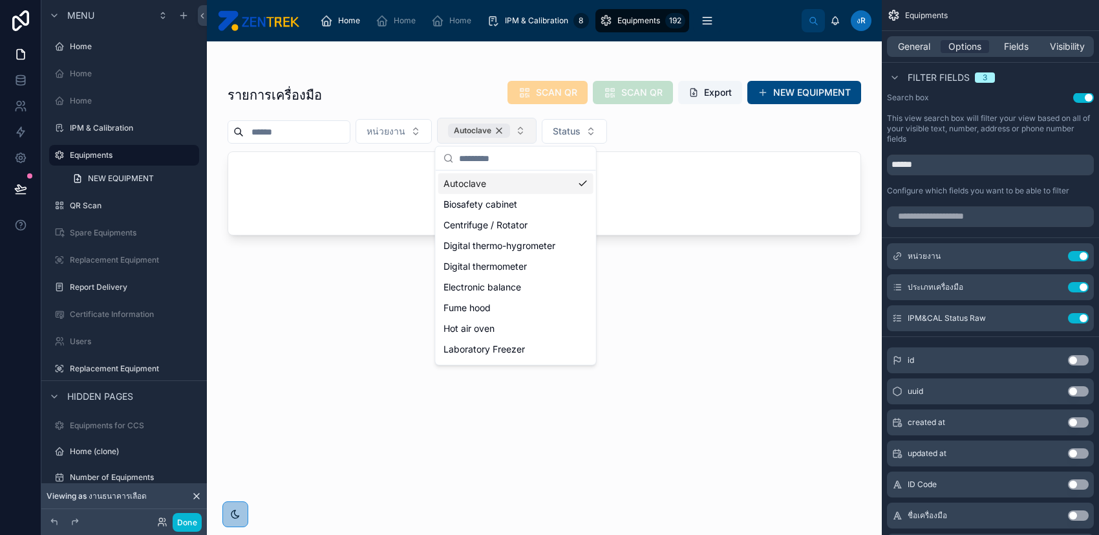
click at [510, 128] on div "Autoclave" at bounding box center [479, 130] width 62 height 14
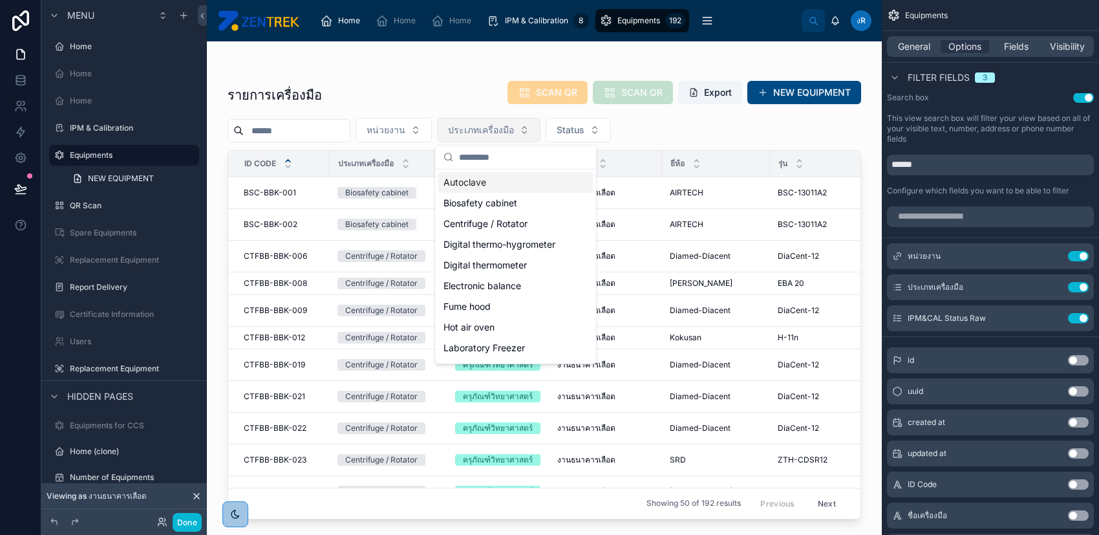
click at [743, 134] on div "หน่วยงาน ประเภทเครื่องมือ Status" at bounding box center [545, 130] width 634 height 25
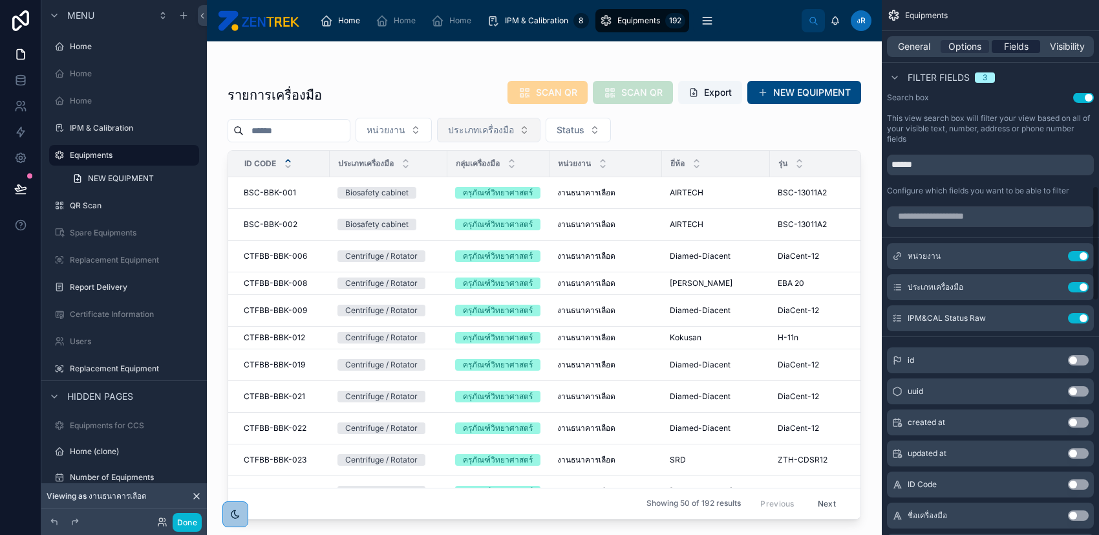
click at [1018, 46] on span "Fields" at bounding box center [1016, 46] width 25 height 13
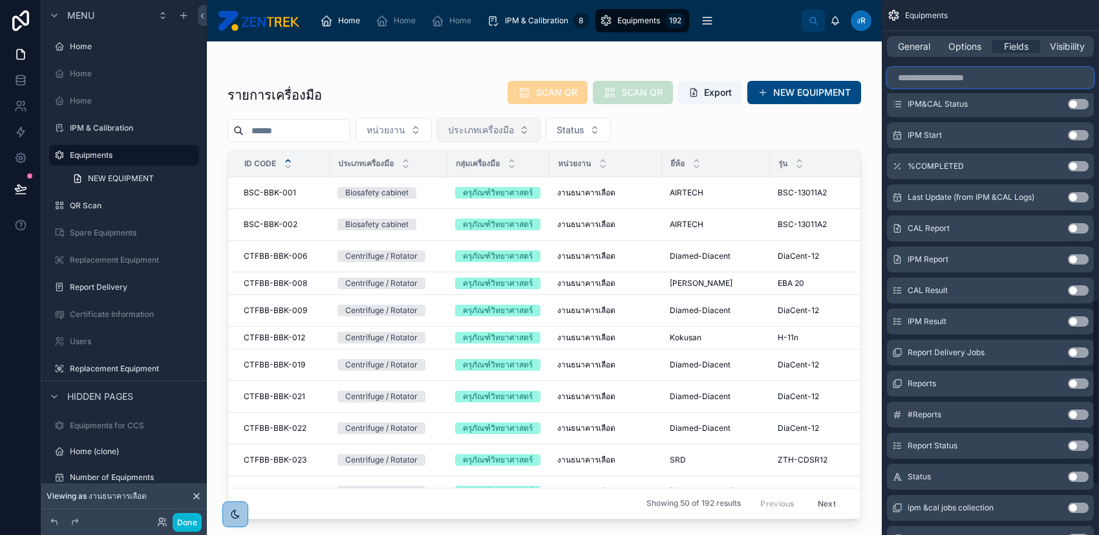
click at [1017, 76] on input "scrollable content" at bounding box center [990, 77] width 207 height 21
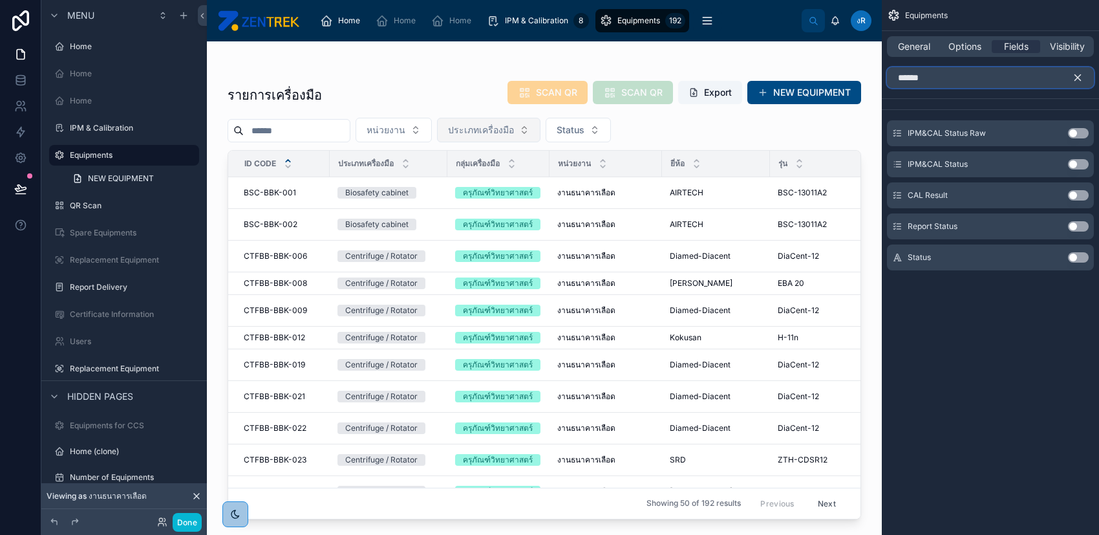
type input "******"
click at [1077, 167] on button "Use setting" at bounding box center [1078, 164] width 21 height 10
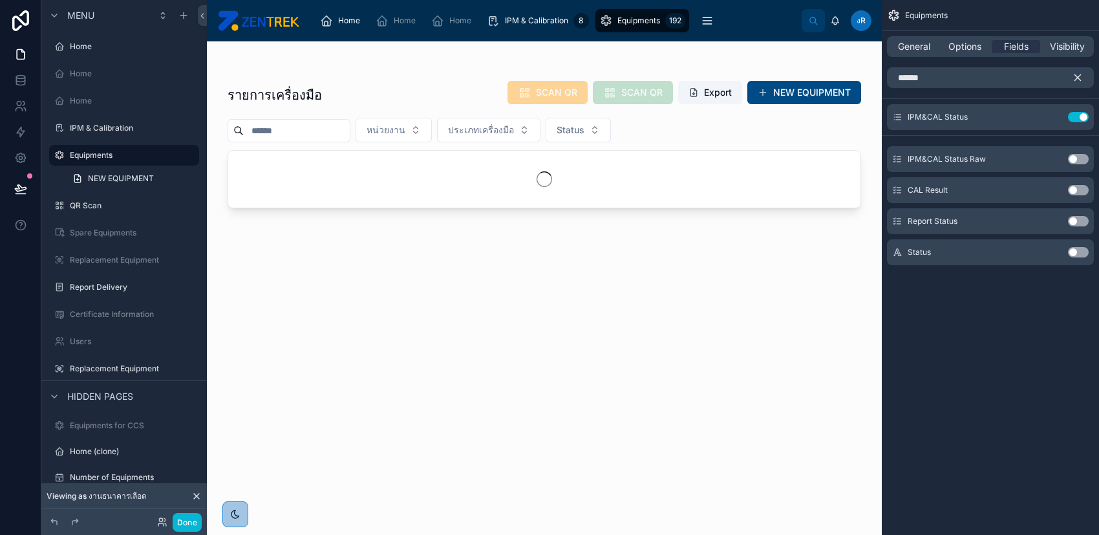
click at [1076, 78] on icon "scrollable content" at bounding box center [1078, 78] width 6 height 6
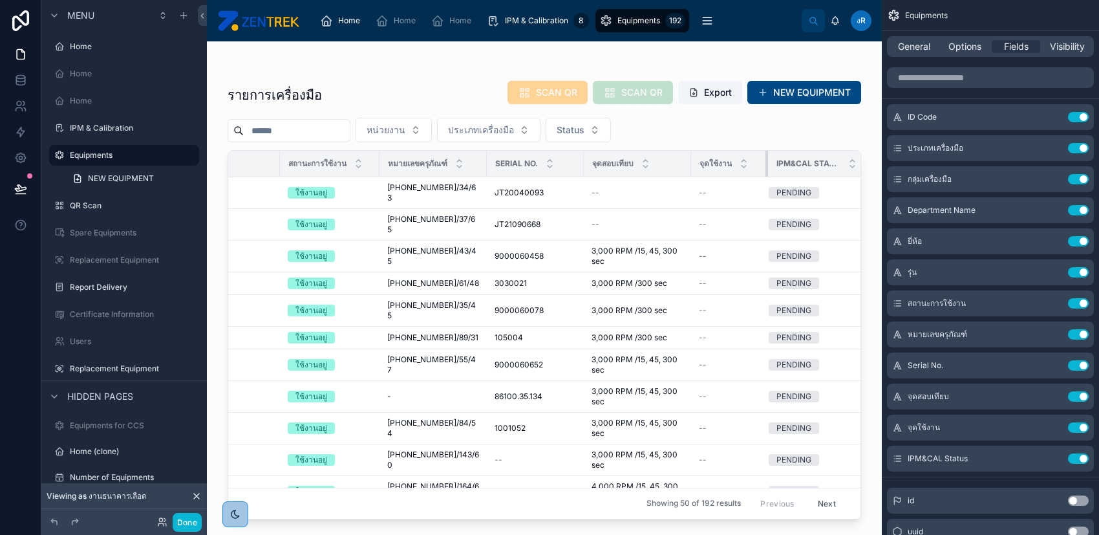
scroll to position [0, 602]
drag, startPoint x: 751, startPoint y: 164, endPoint x: 742, endPoint y: 166, distance: 8.8
click at [742, 166] on th "จุดใช้งาน" at bounding box center [736, 164] width 89 height 27
click at [1051, 458] on icon "scrollable content" at bounding box center [1053, 456] width 5 height 5
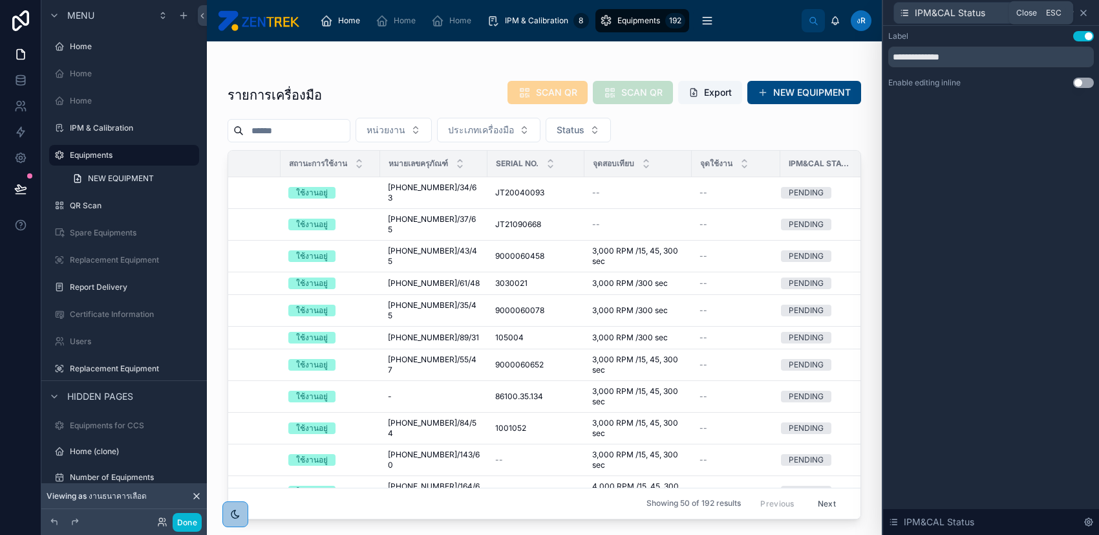
click at [1085, 13] on icon at bounding box center [1083, 13] width 10 height 10
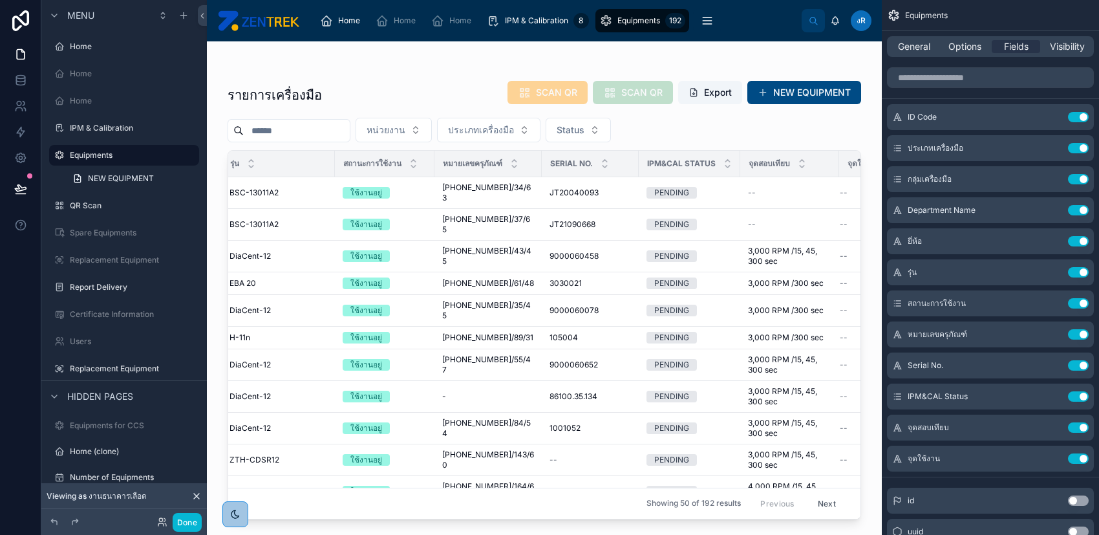
scroll to position [0, 577]
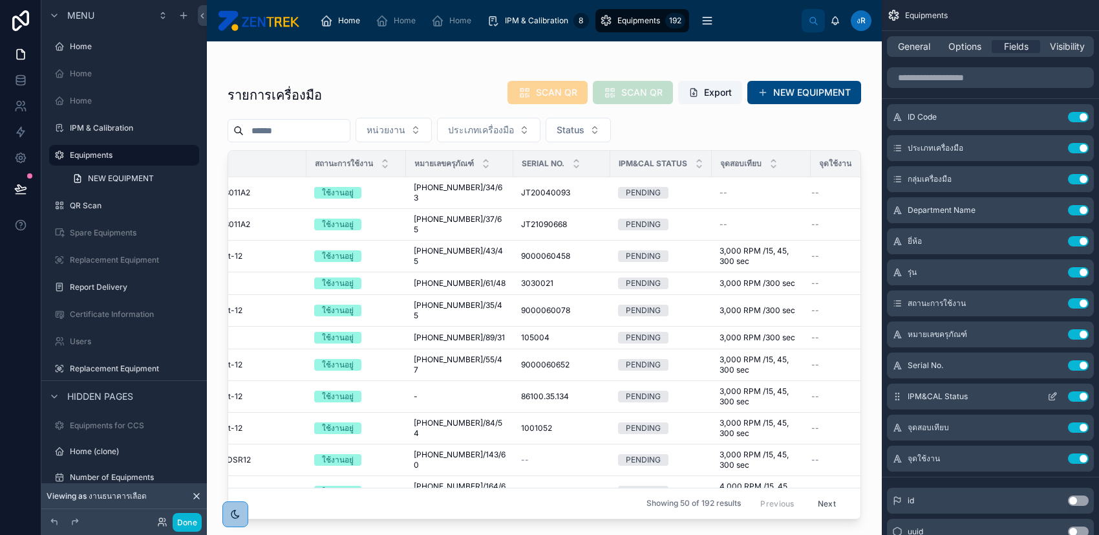
click at [1049, 395] on icon "scrollable content" at bounding box center [1052, 396] width 10 height 10
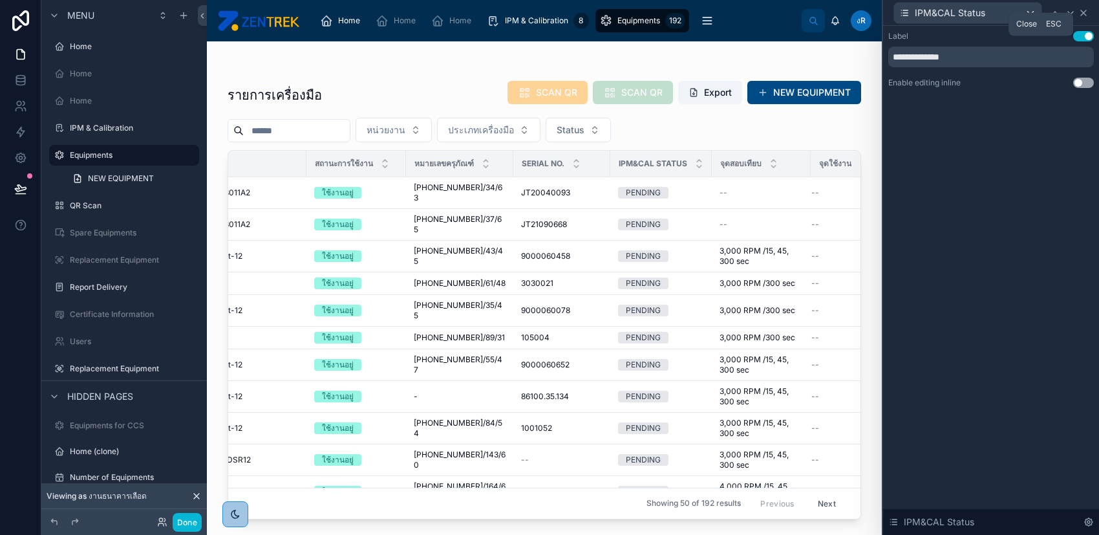
click at [1086, 14] on icon at bounding box center [1083, 13] width 10 height 10
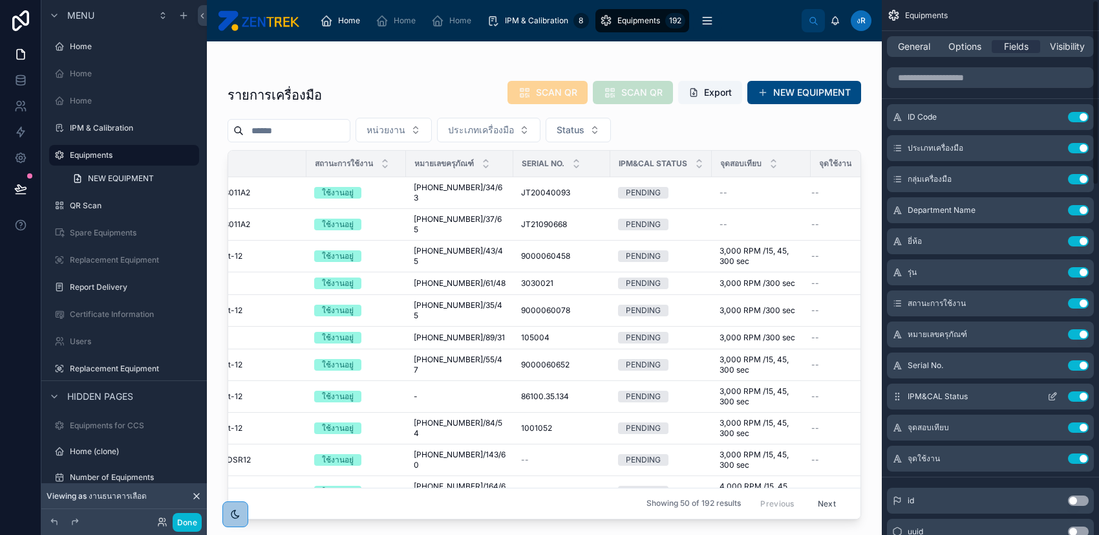
click at [1074, 396] on button "Use setting" at bounding box center [1078, 396] width 21 height 10
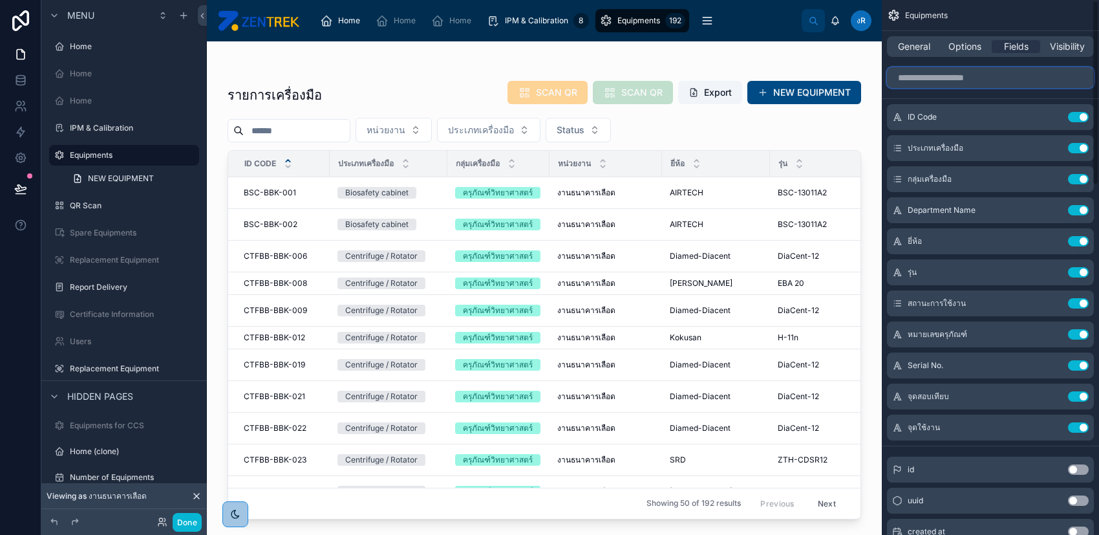
click at [1002, 79] on input "scrollable content" at bounding box center [990, 77] width 207 height 21
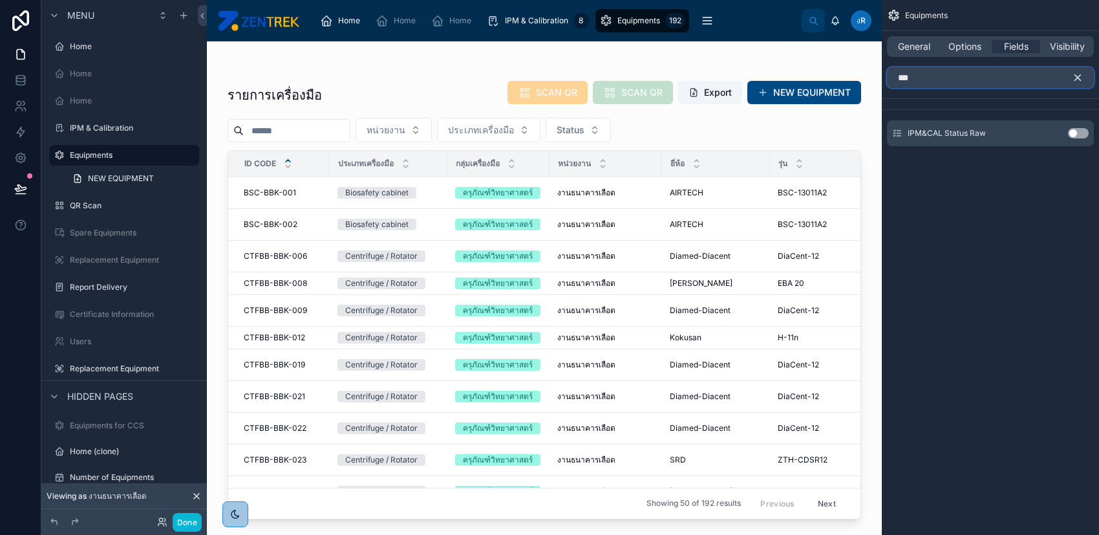
type input "***"
click at [1072, 133] on button "Use setting" at bounding box center [1078, 133] width 21 height 10
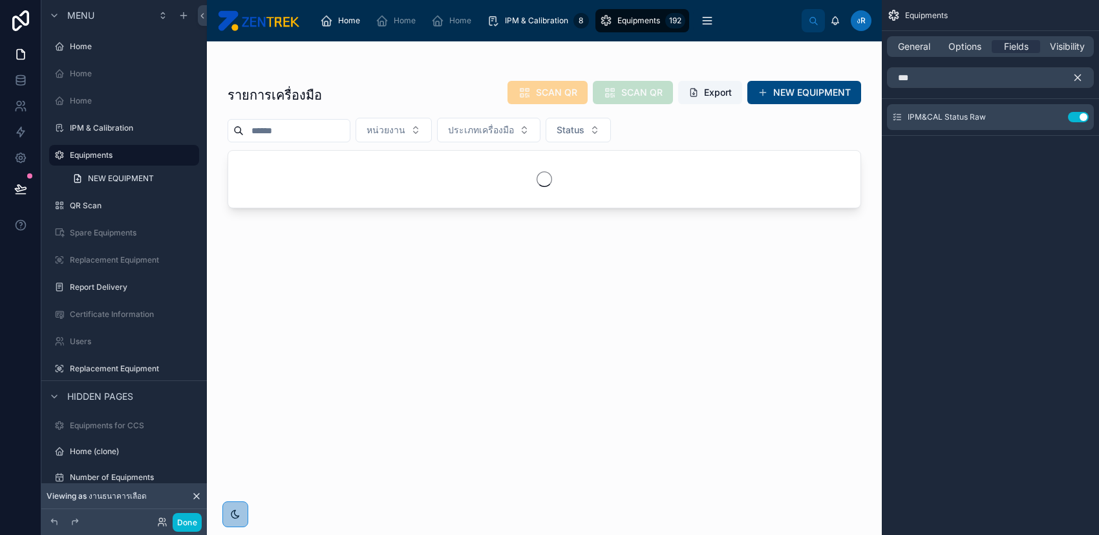
click at [1078, 73] on icon "scrollable content" at bounding box center [1078, 78] width 12 height 12
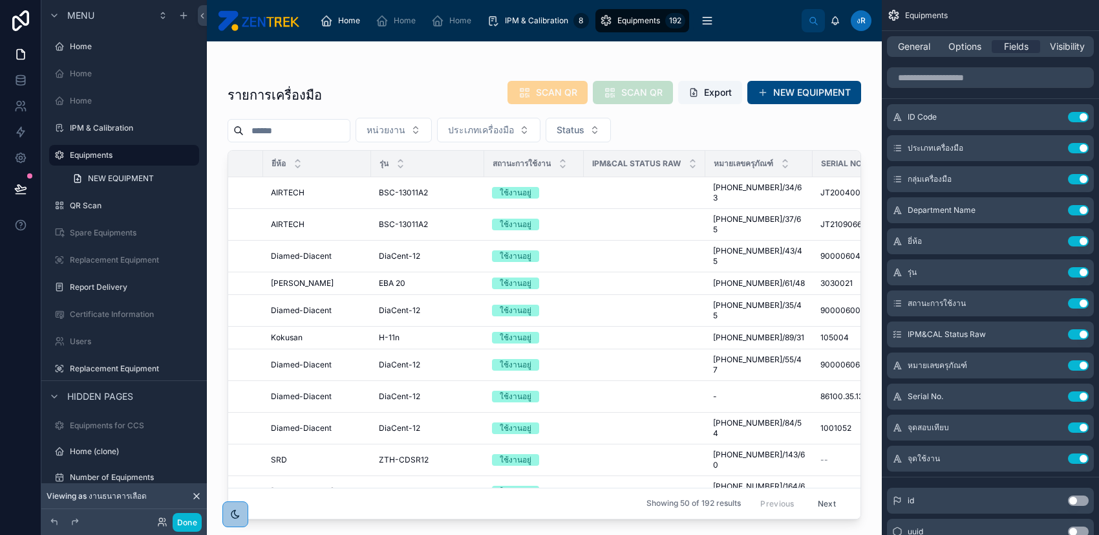
scroll to position [0, 463]
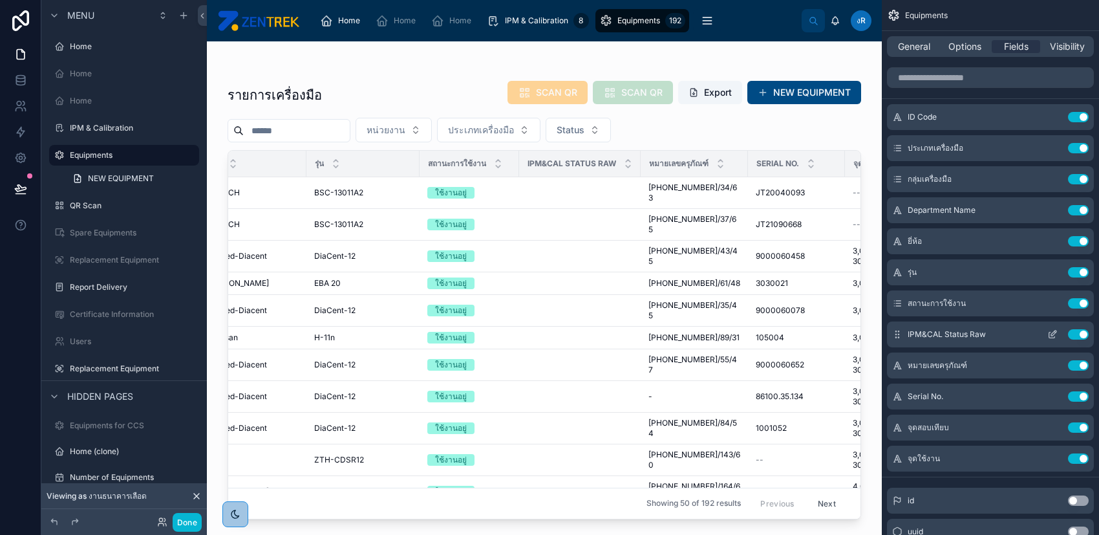
click at [1045, 334] on button "scrollable content" at bounding box center [1052, 334] width 21 height 10
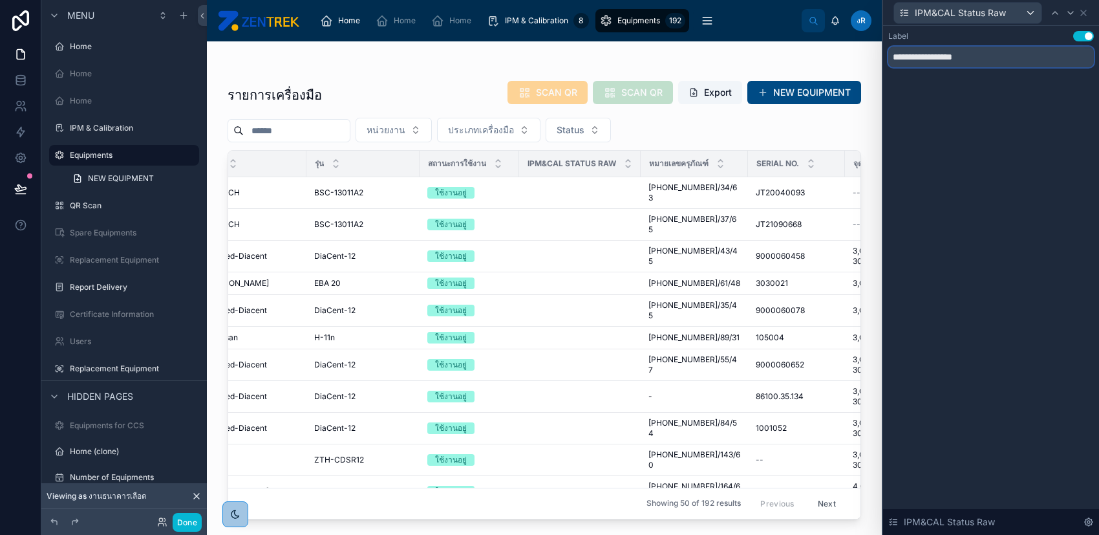
click at [972, 57] on input "**********" at bounding box center [991, 57] width 206 height 21
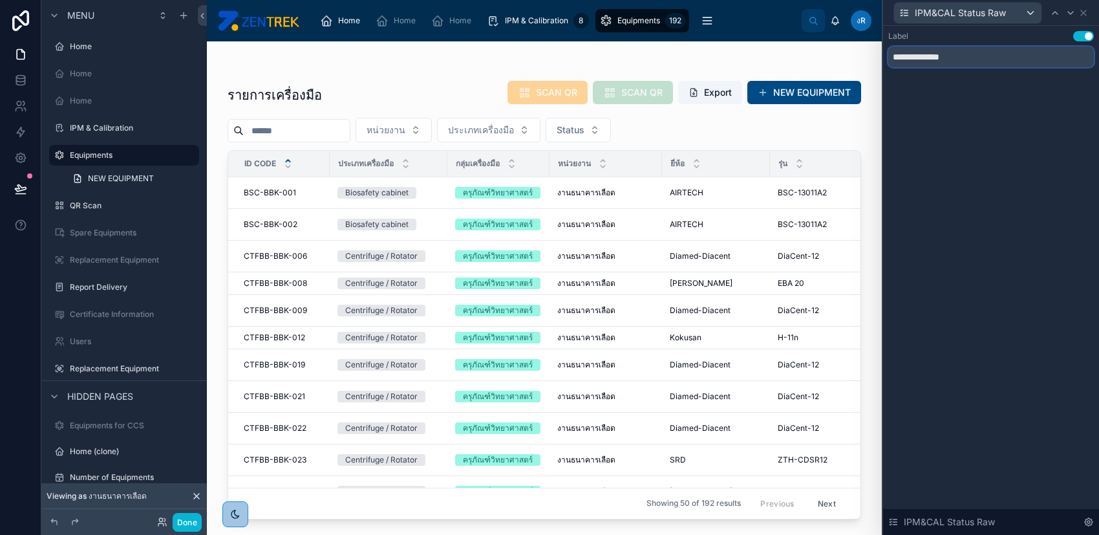
type input "**********"
click at [669, 125] on div "หน่วยงาน ประเภทเครื่องมือ Status" at bounding box center [545, 130] width 634 height 25
click at [611, 129] on button "Status" at bounding box center [578, 130] width 65 height 25
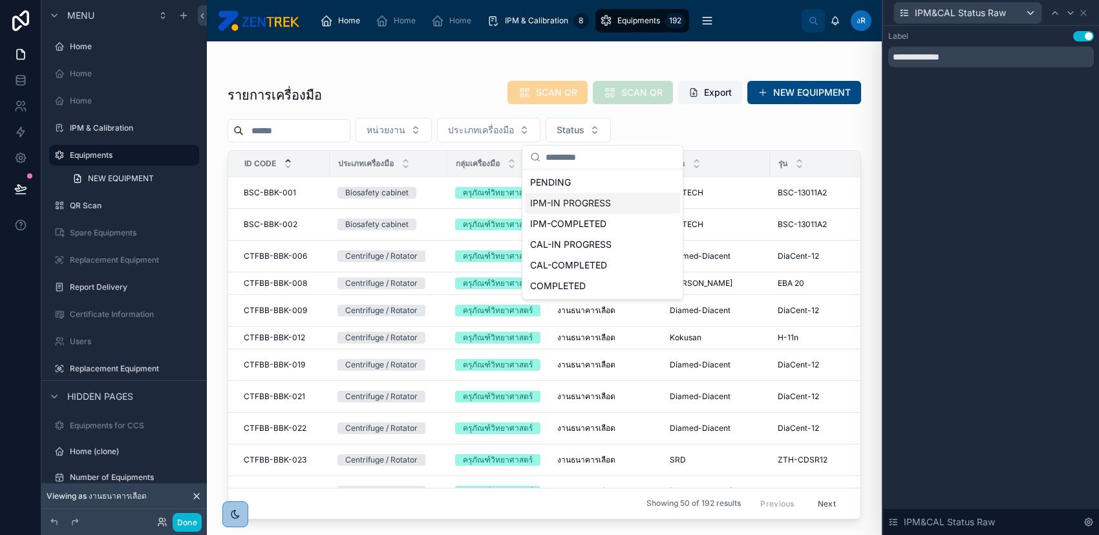
click at [621, 200] on div "IPM-IN PROGRESS" at bounding box center [602, 203] width 155 height 21
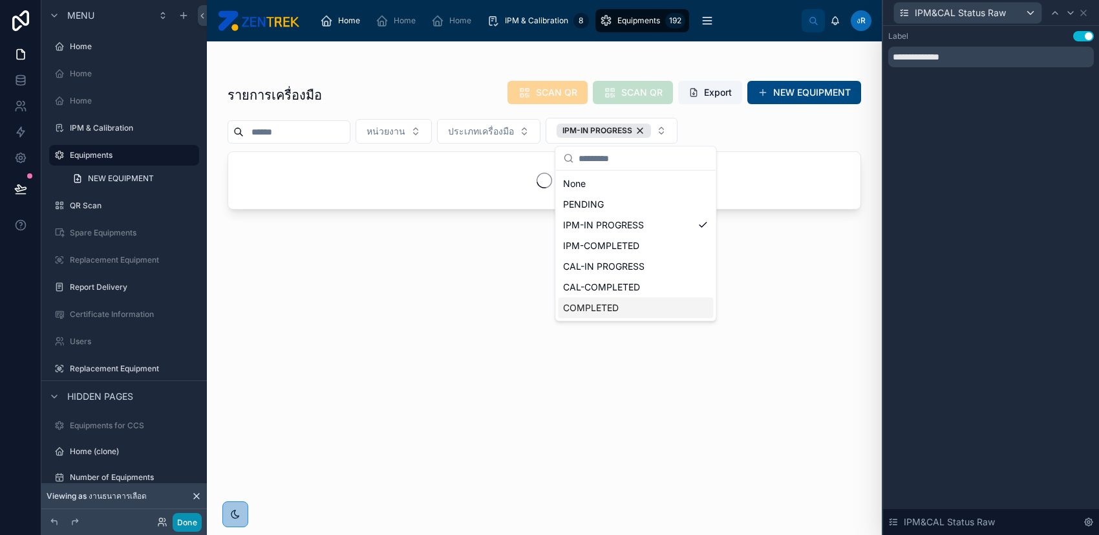
click at [187, 520] on button "Done" at bounding box center [187, 522] width 29 height 19
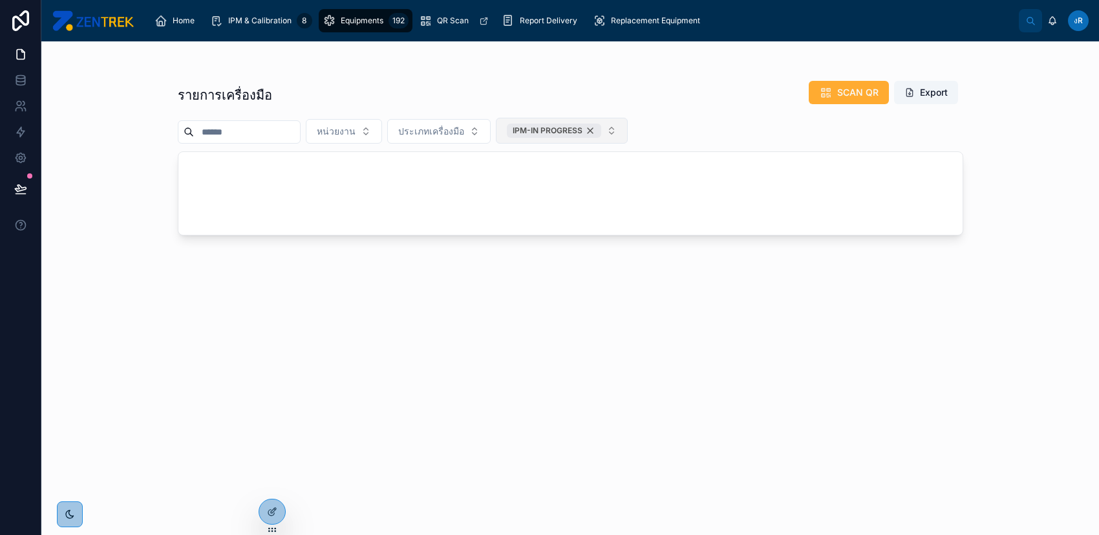
click at [601, 131] on div "IPM-IN PROGRESS" at bounding box center [554, 130] width 94 height 14
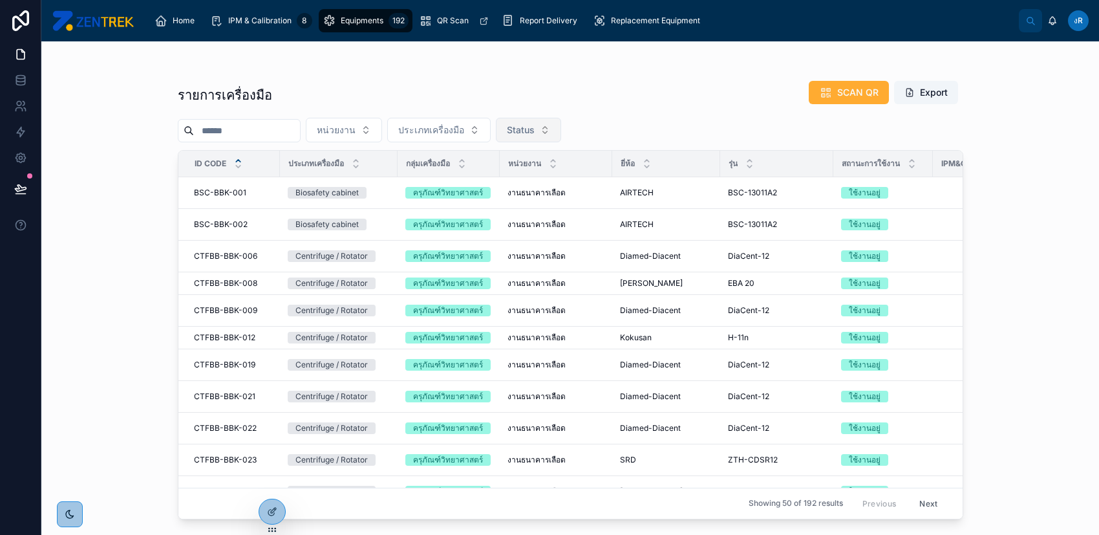
click at [561, 129] on button "Status" at bounding box center [528, 130] width 65 height 25
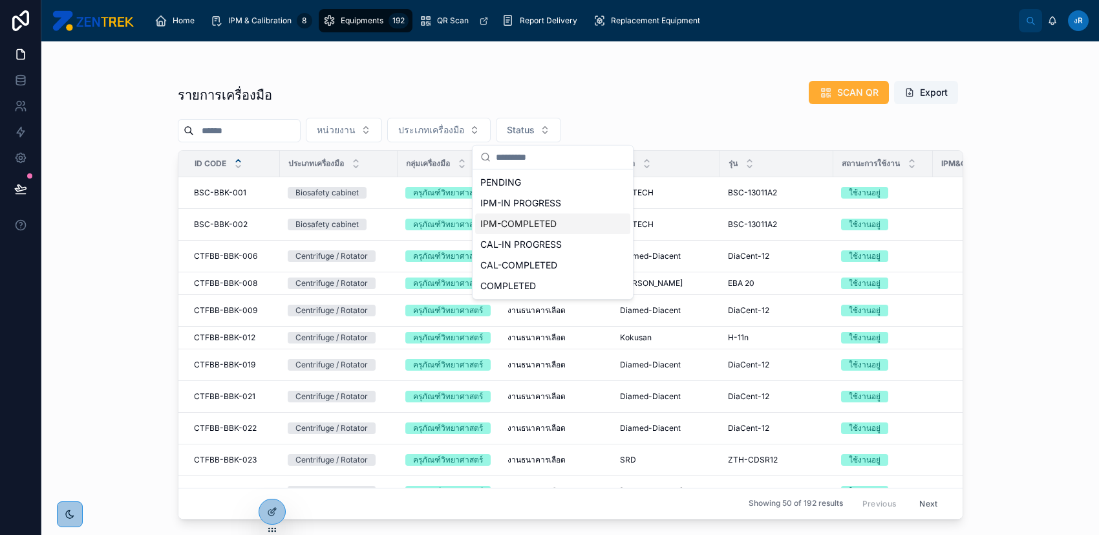
click at [566, 224] on div "IPM-COMPLETED" at bounding box center [552, 223] width 155 height 21
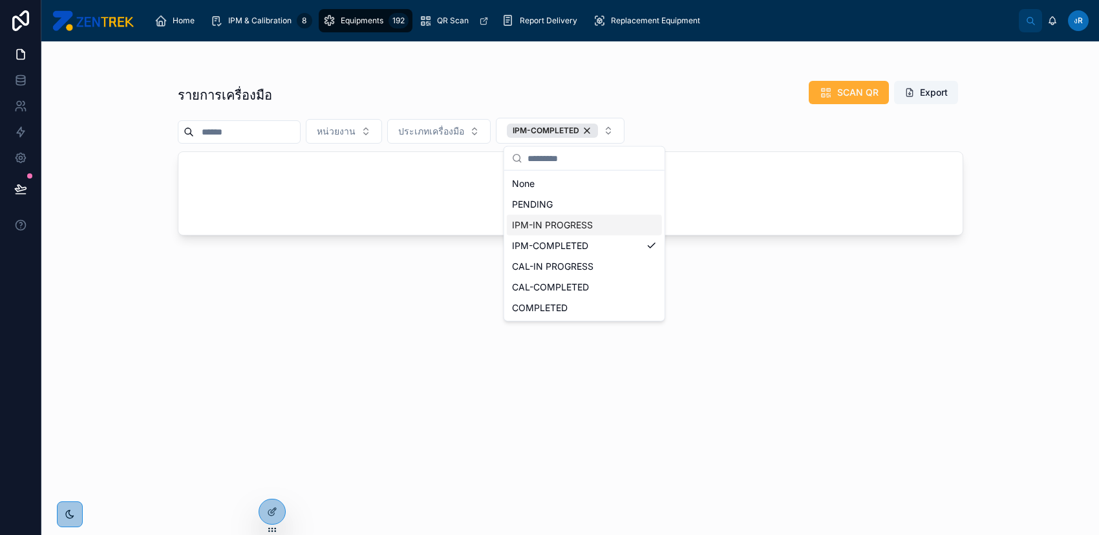
click at [894, 357] on div "รายการเครื่องมือ SCAN QR Export หน่วยงาน ประเภทเครื่องมือ IPM-COMPLETED" at bounding box center [570, 295] width 785 height 447
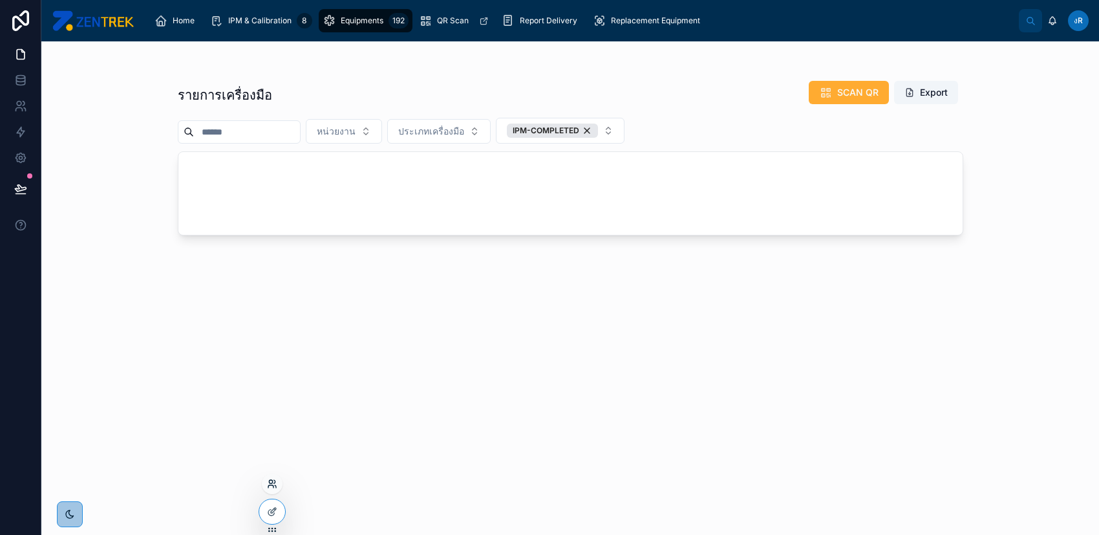
click at [270, 485] on icon at bounding box center [272, 483] width 10 height 10
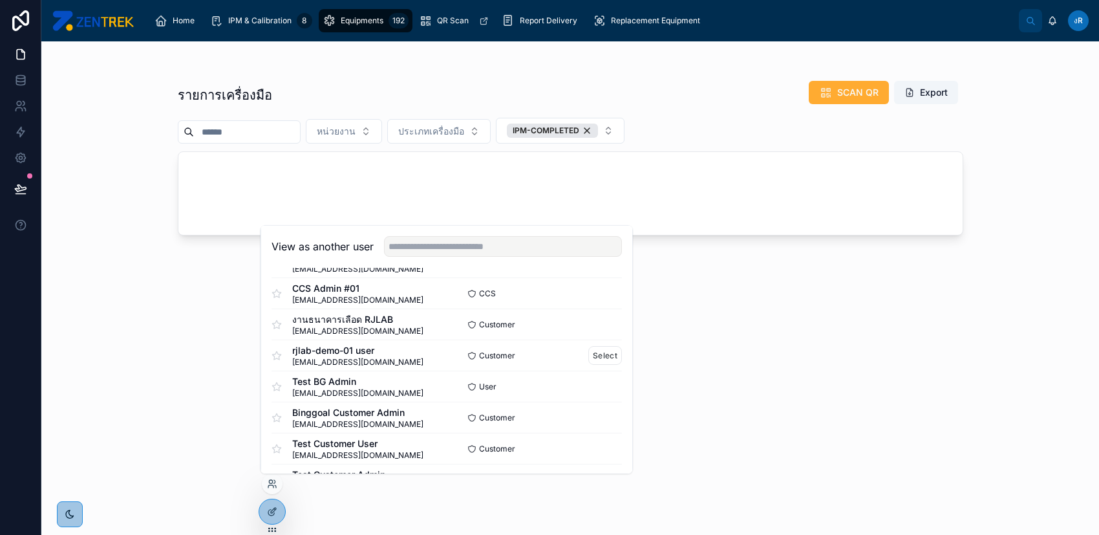
scroll to position [172, 0]
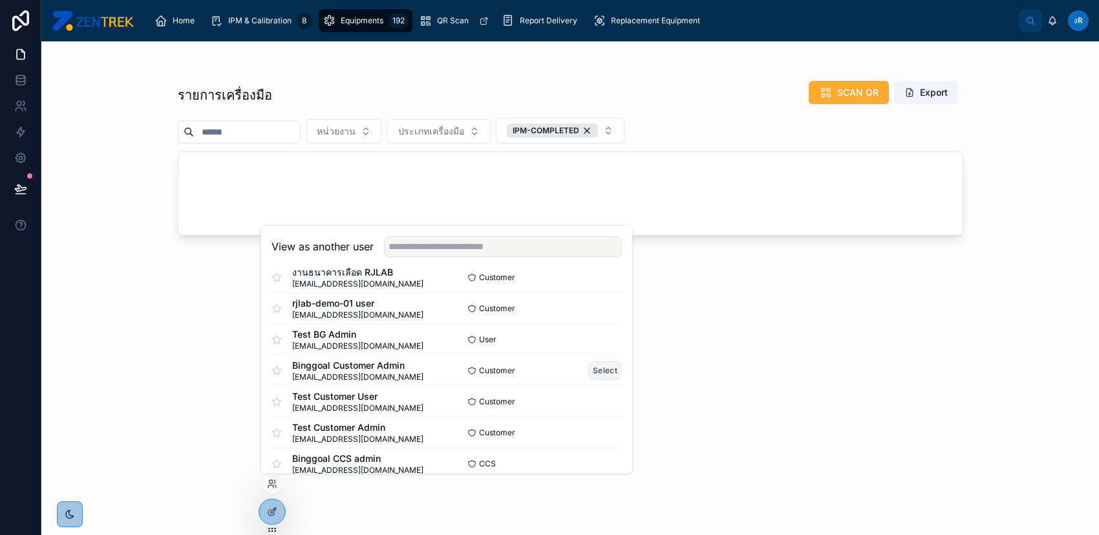
click at [599, 368] on button "Select" at bounding box center [605, 370] width 34 height 19
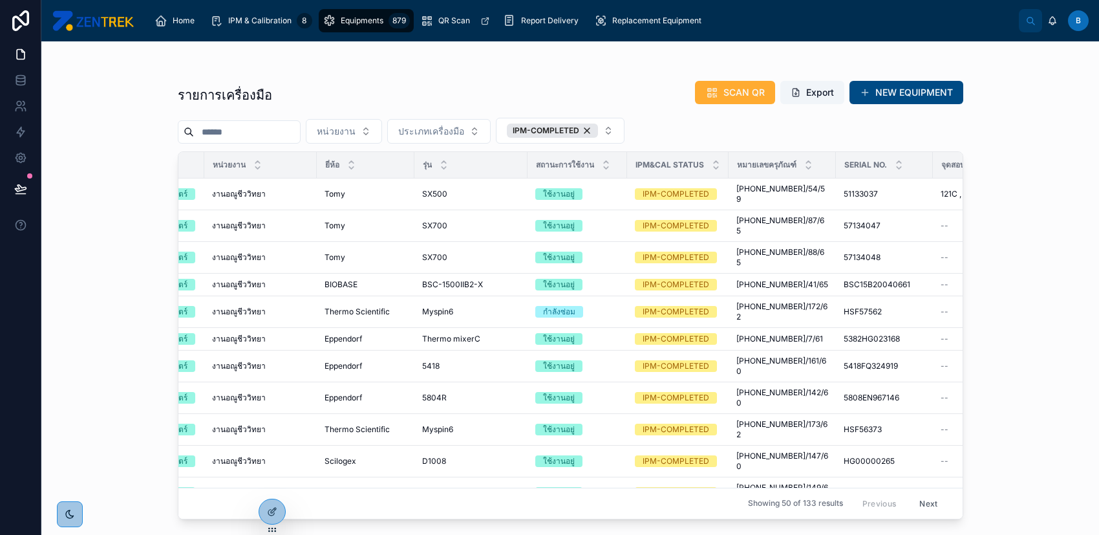
scroll to position [0, 319]
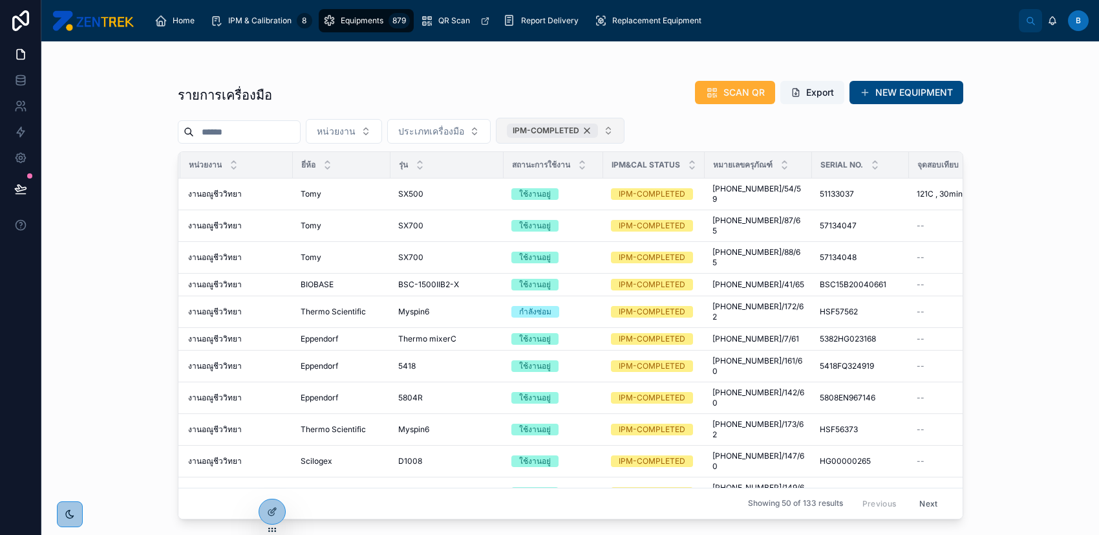
click at [598, 130] on div "IPM-COMPLETED" at bounding box center [552, 130] width 91 height 14
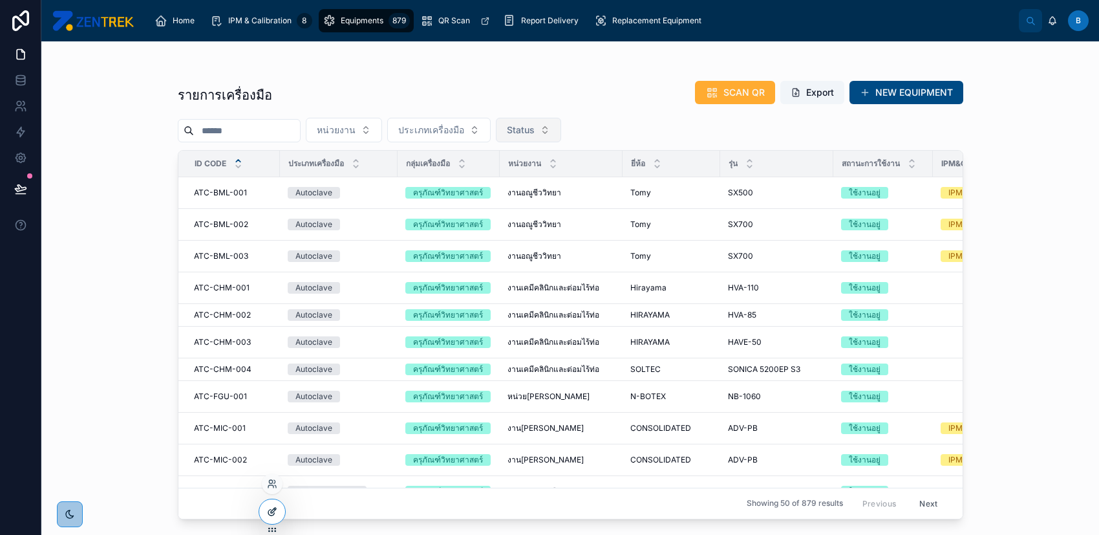
click at [273, 504] on div at bounding box center [272, 511] width 26 height 25
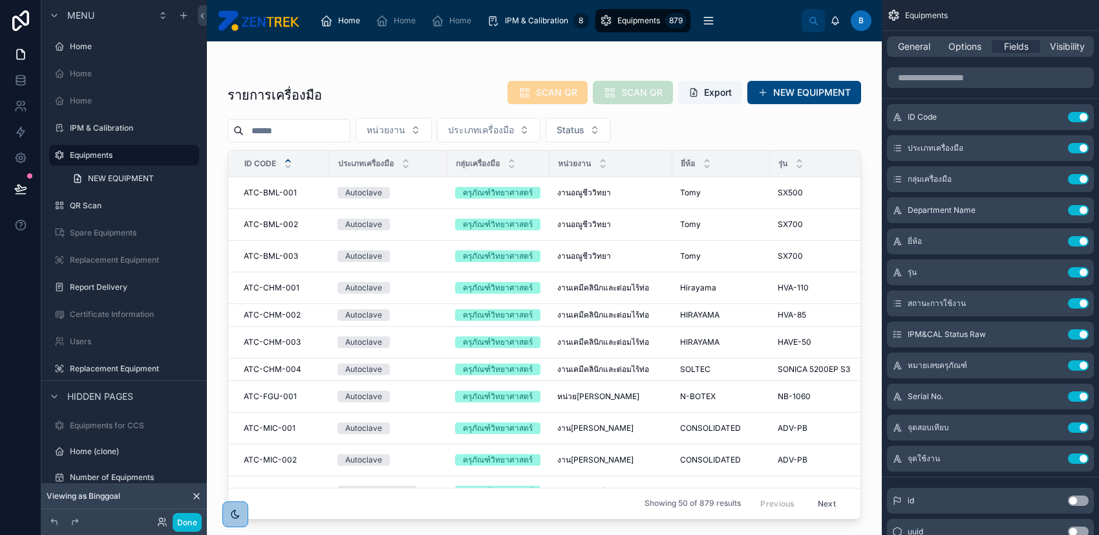
drag, startPoint x: 438, startPoint y: 512, endPoint x: 447, endPoint y: 511, distance: 8.5
click at [447, 511] on div at bounding box center [544, 280] width 675 height 478
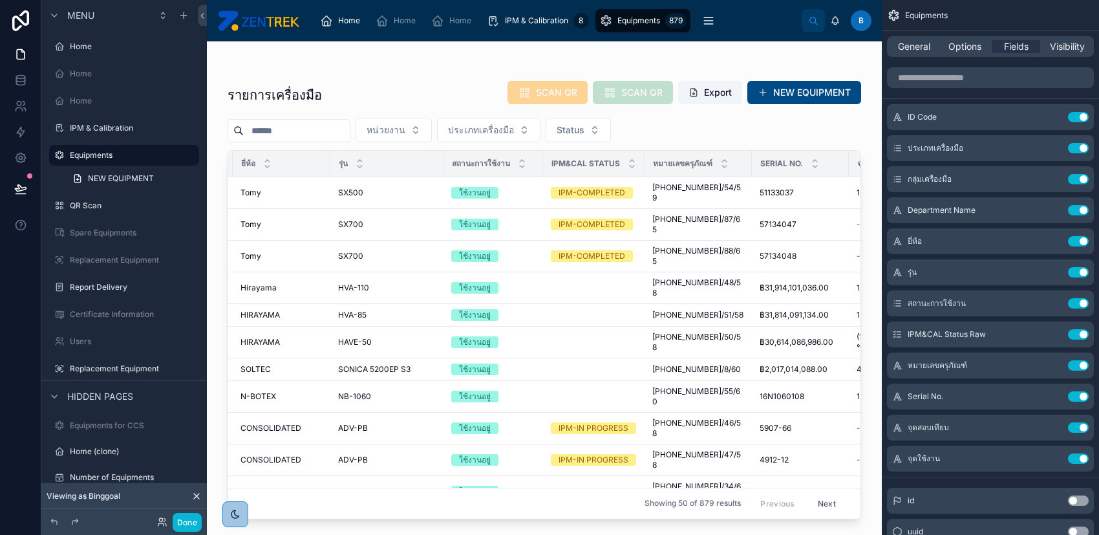
scroll to position [0, 445]
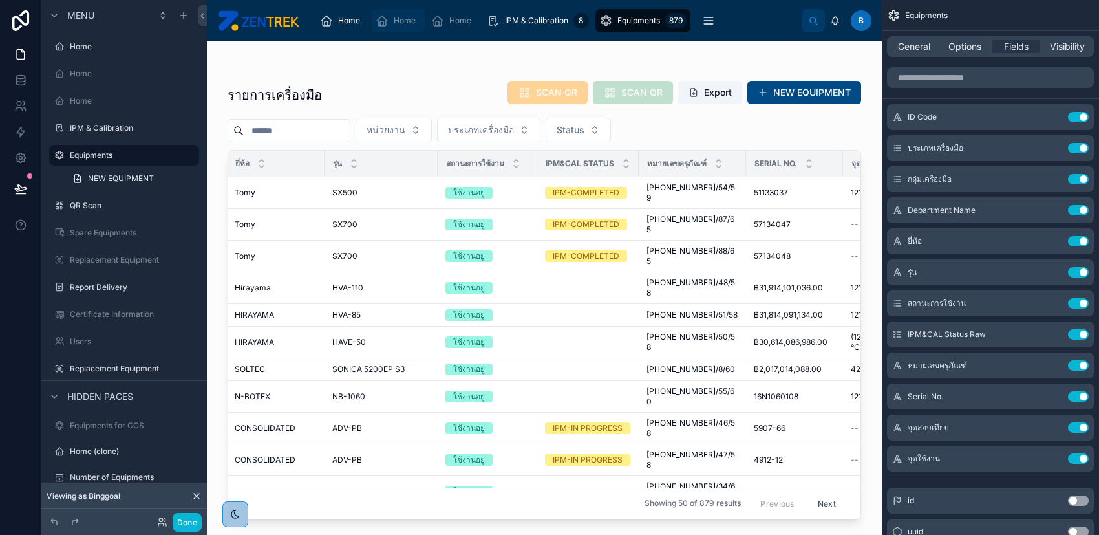
click at [403, 18] on span "Home" at bounding box center [405, 21] width 22 height 10
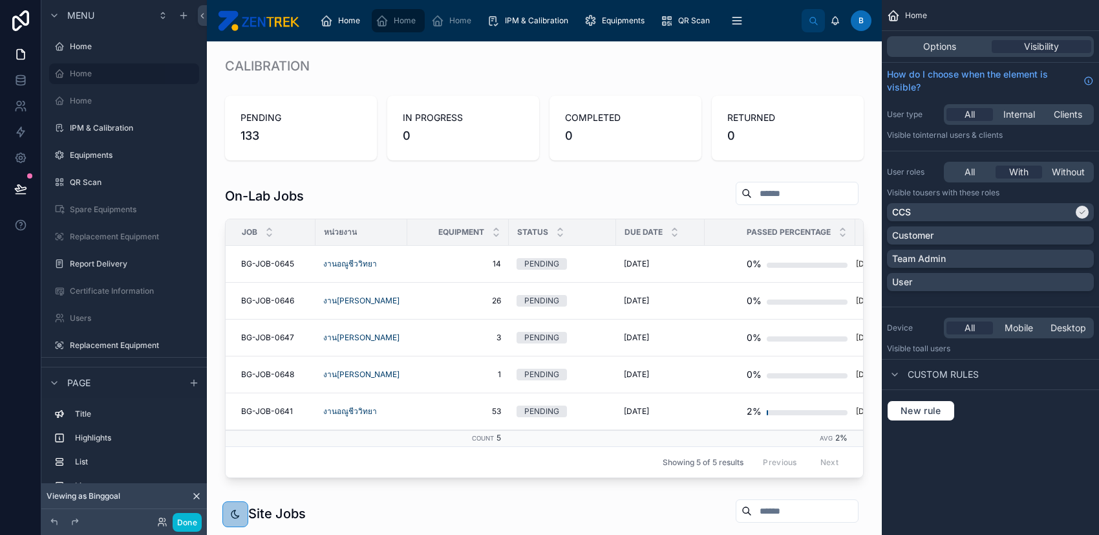
click at [930, 55] on div "Options Visibility" at bounding box center [990, 46] width 207 height 21
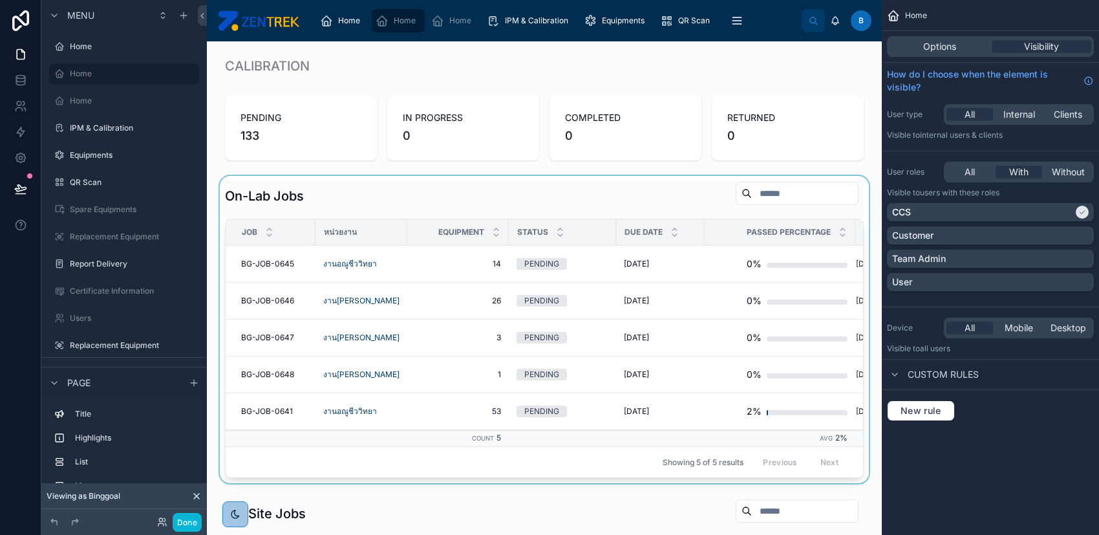
click at [611, 286] on div at bounding box center [544, 329] width 654 height 307
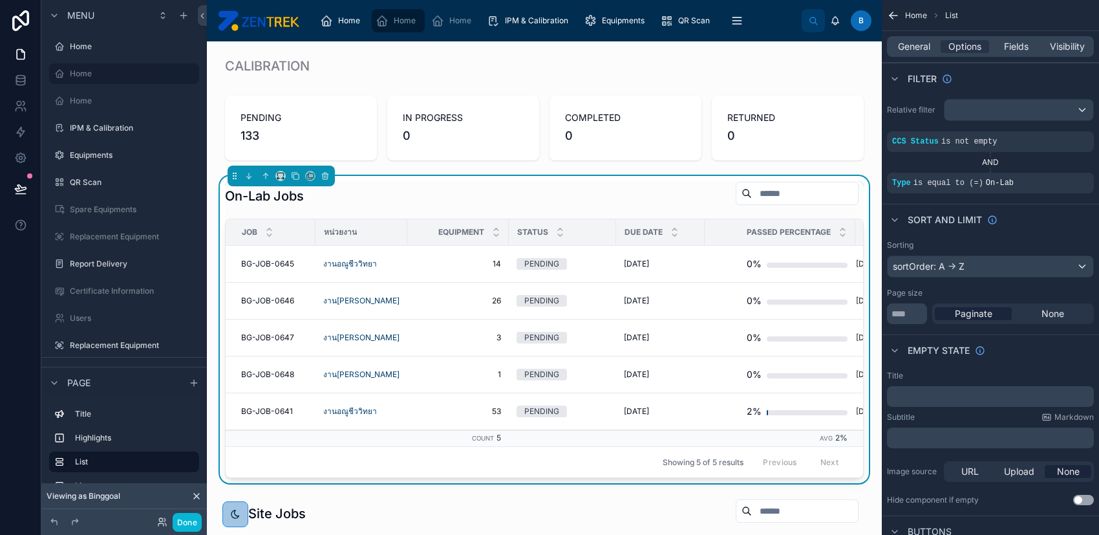
click at [599, 270] on td "PENDING" at bounding box center [562, 264] width 107 height 37
click at [603, 256] on td "PENDING" at bounding box center [562, 264] width 107 height 37
click at [639, 261] on span "9/16/2025" at bounding box center [636, 264] width 25 height 10
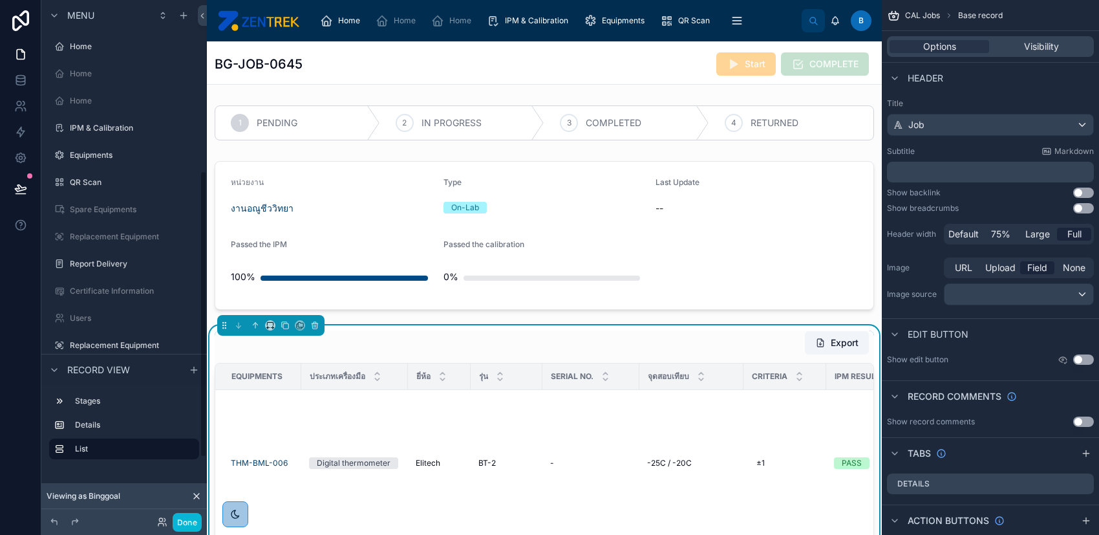
scroll to position [310, 0]
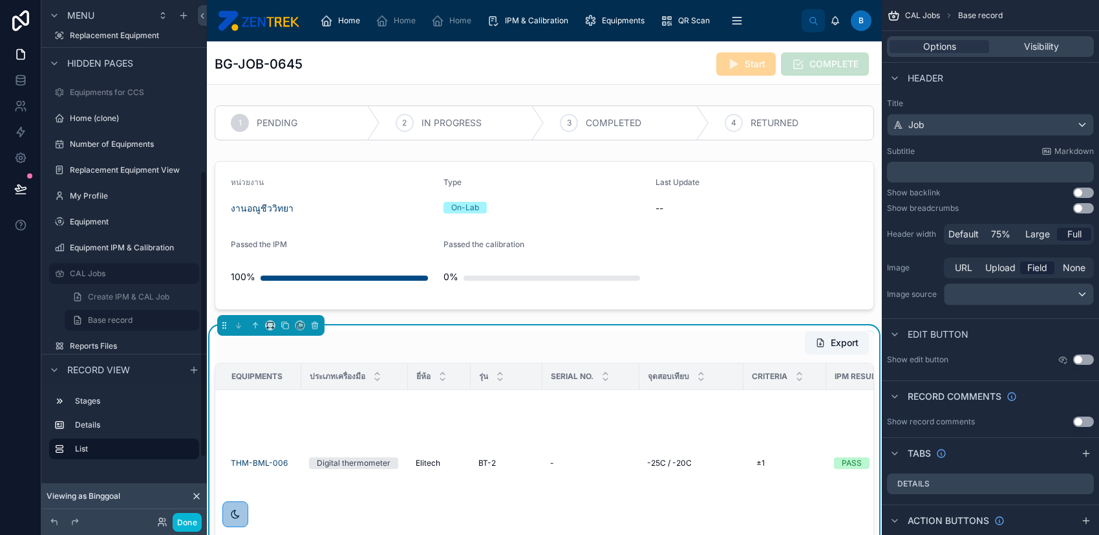
click at [681, 363] on th "จุดสอบเทียบ" at bounding box center [691, 376] width 104 height 27
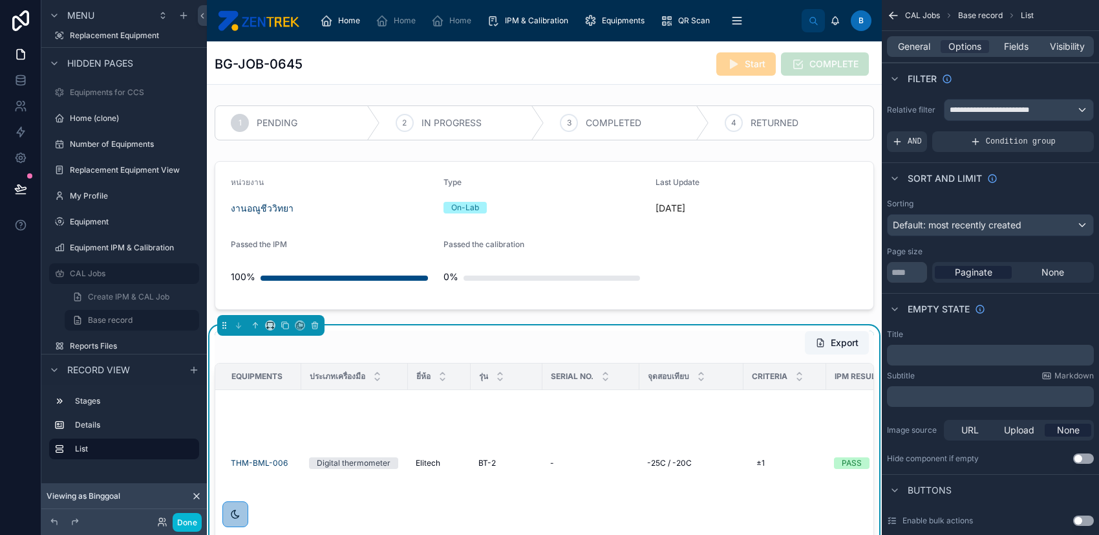
scroll to position [86, 0]
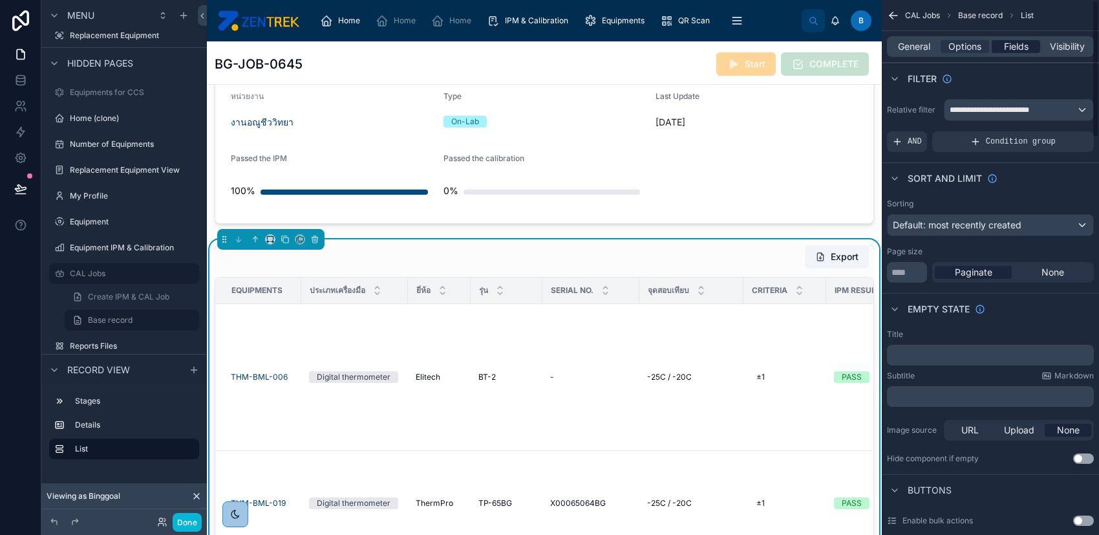
click at [1019, 45] on span "Fields" at bounding box center [1016, 46] width 25 height 13
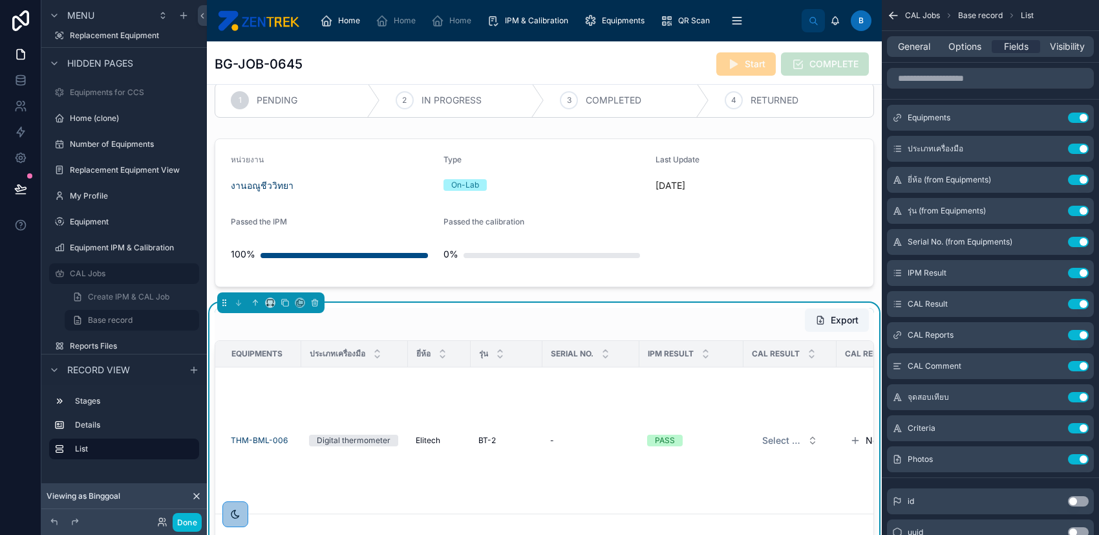
scroll to position [0, 0]
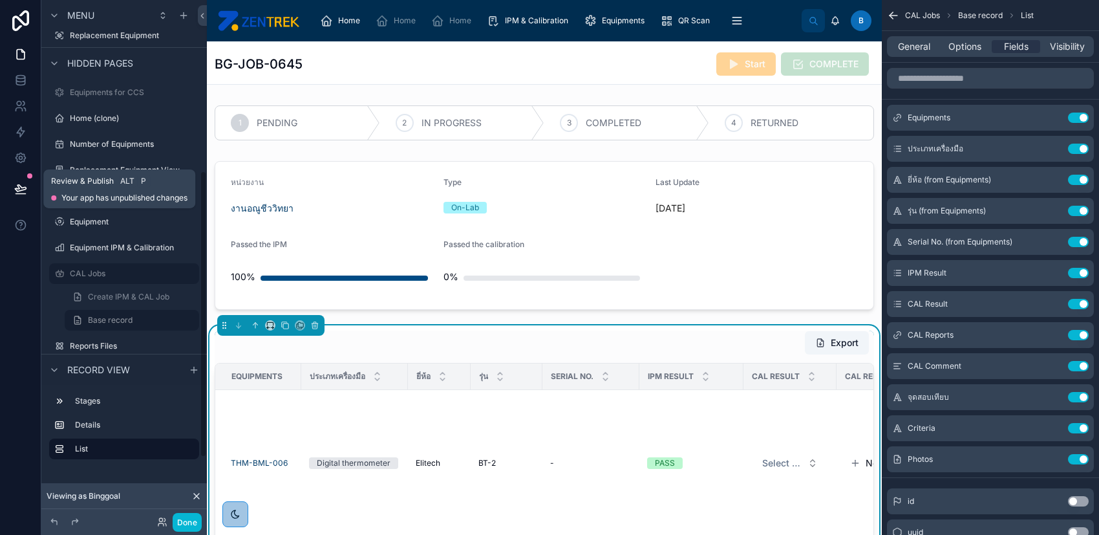
click at [26, 190] on icon at bounding box center [20, 188] width 13 height 13
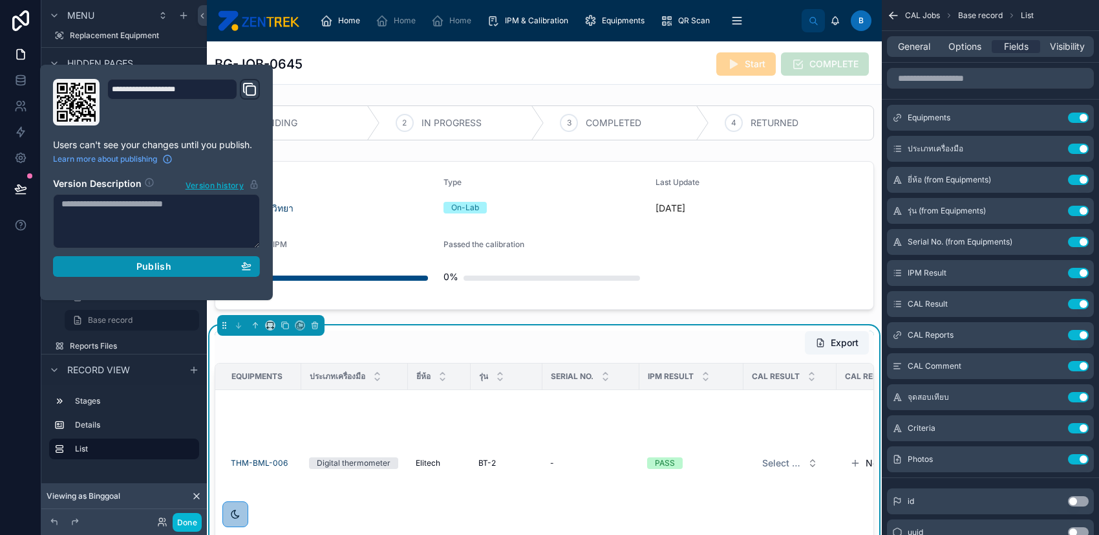
click at [90, 262] on div "Publish" at bounding box center [156, 267] width 190 height 12
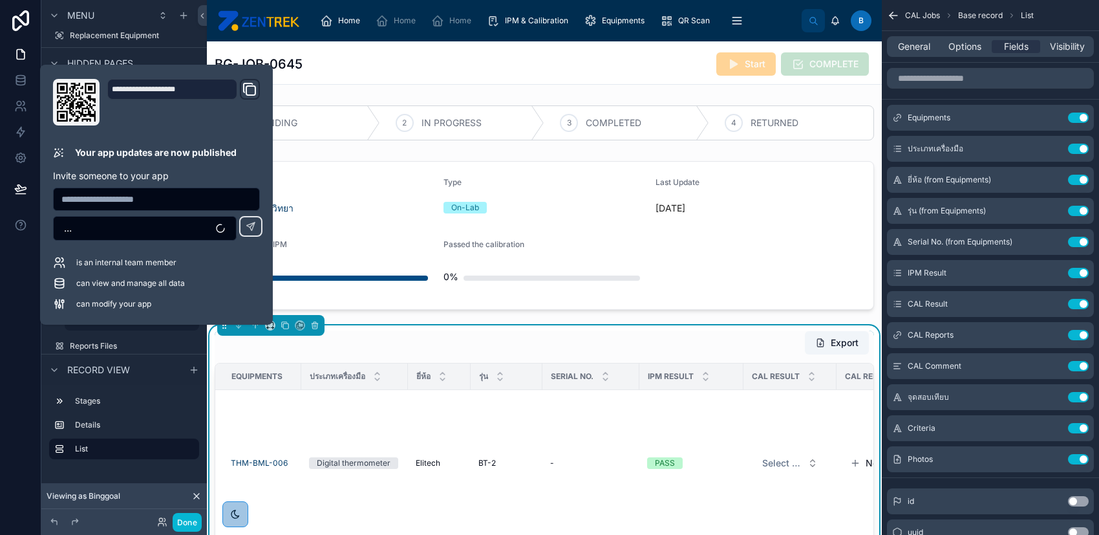
click at [519, 68] on div "BG-JOB-0645 Start COMPLETE" at bounding box center [544, 64] width 659 height 25
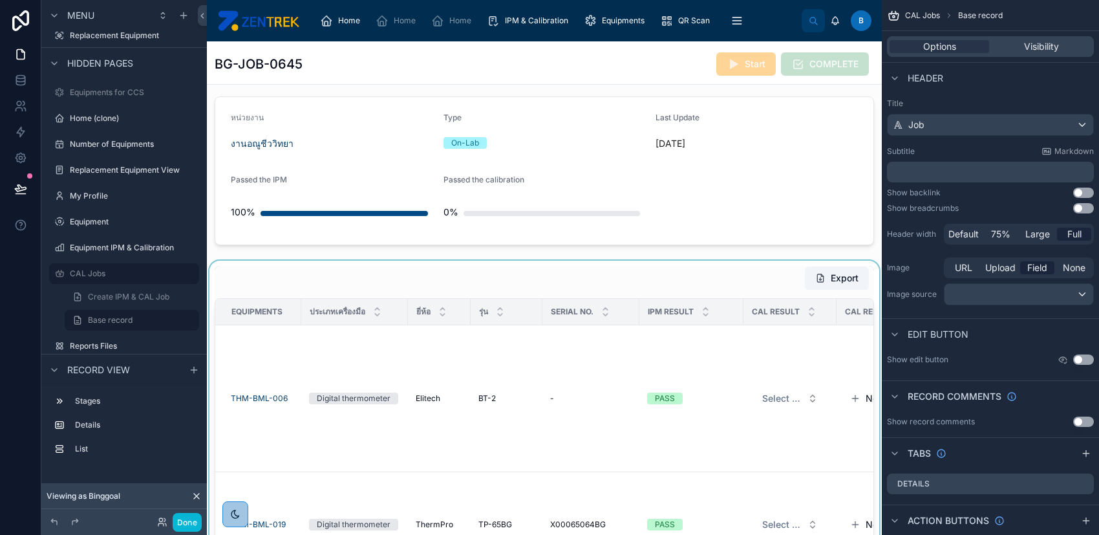
scroll to position [172, 0]
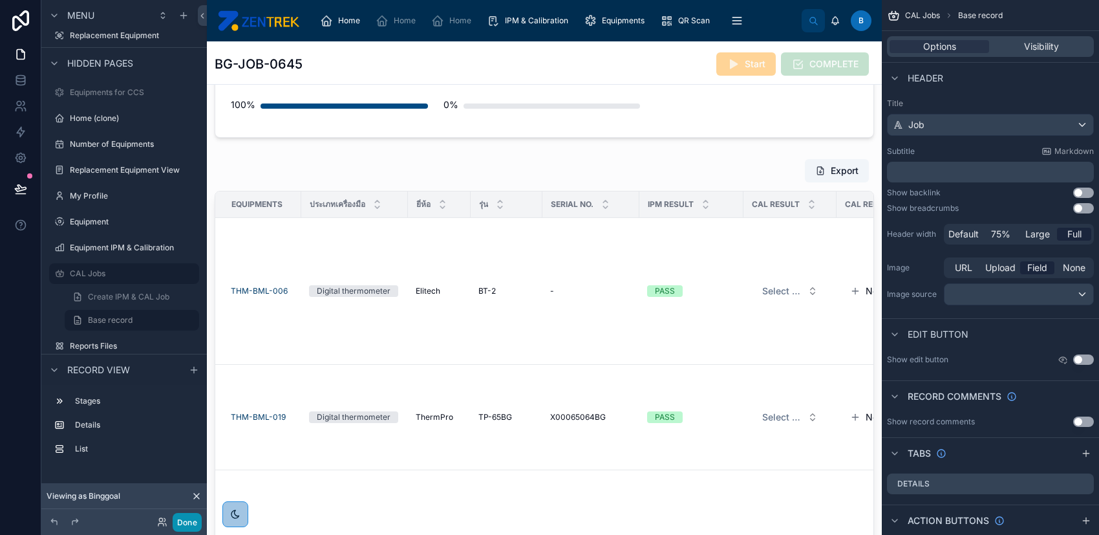
click at [195, 526] on button "Done" at bounding box center [187, 522] width 29 height 19
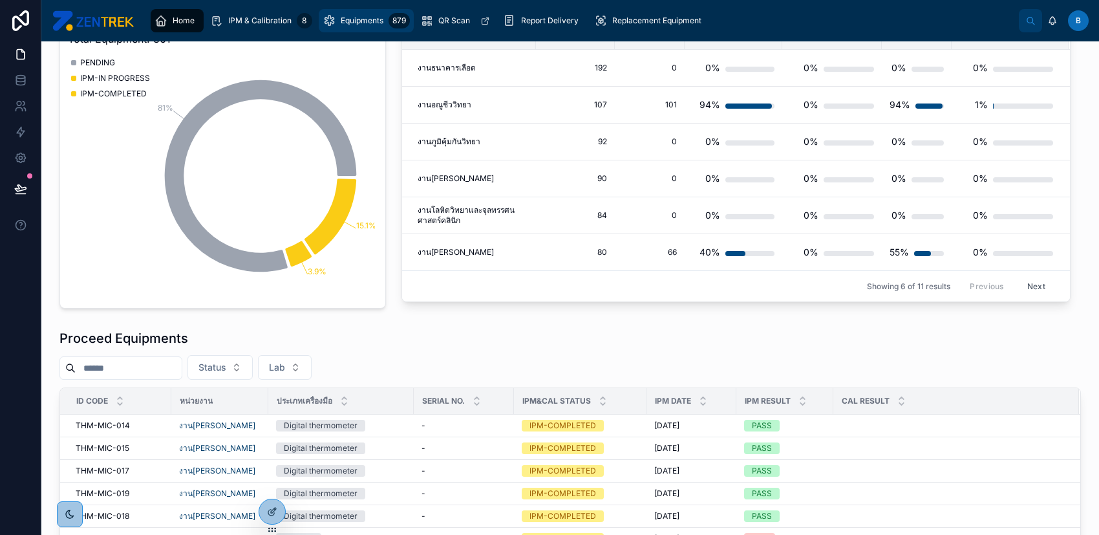
scroll to position [86, 0]
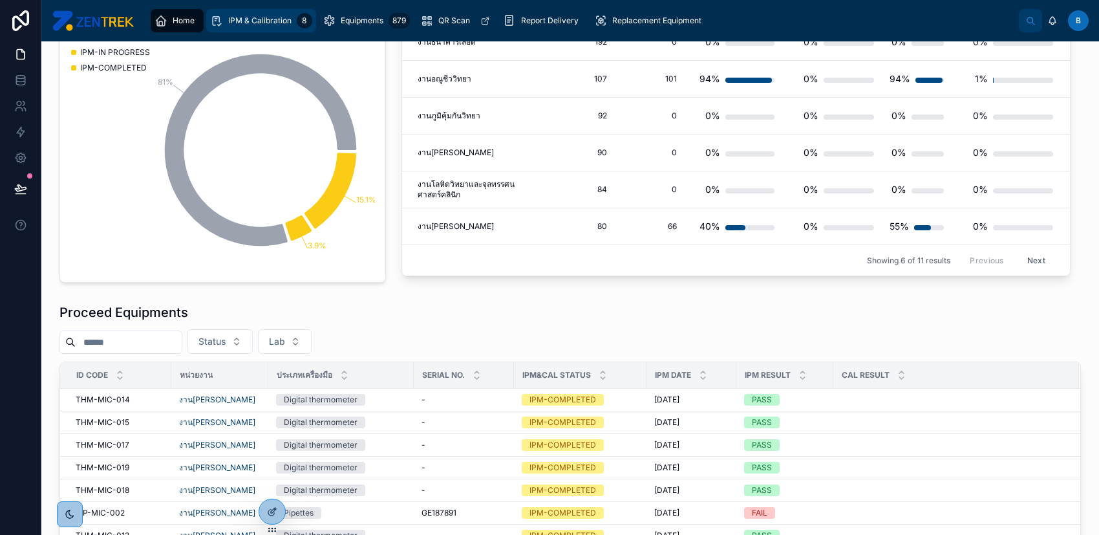
click at [278, 20] on span "IPM & Calibration" at bounding box center [259, 21] width 63 height 10
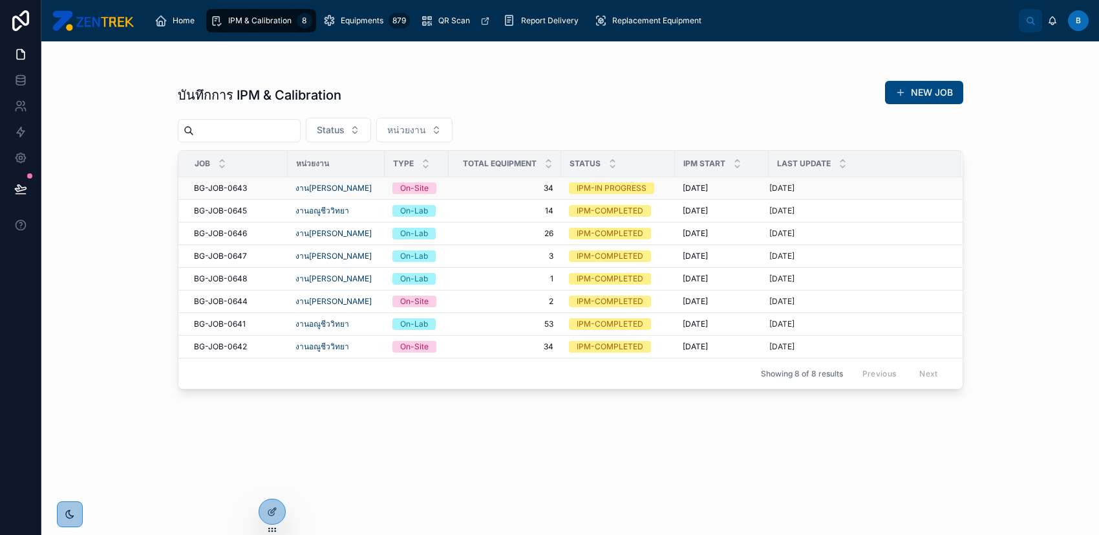
click at [695, 186] on span "[DATE]" at bounding box center [695, 188] width 25 height 10
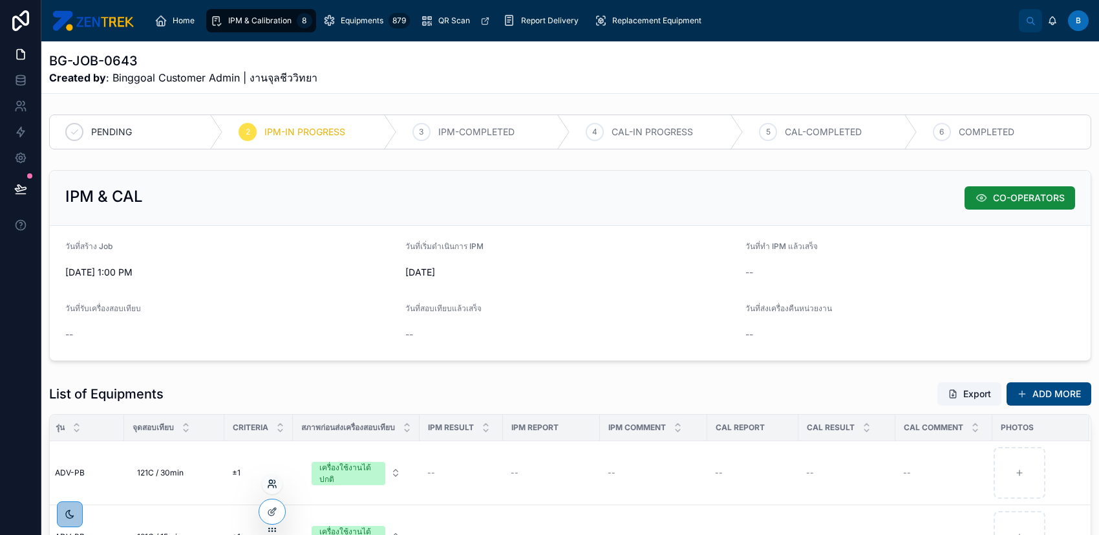
click at [273, 487] on icon at bounding box center [272, 483] width 10 height 10
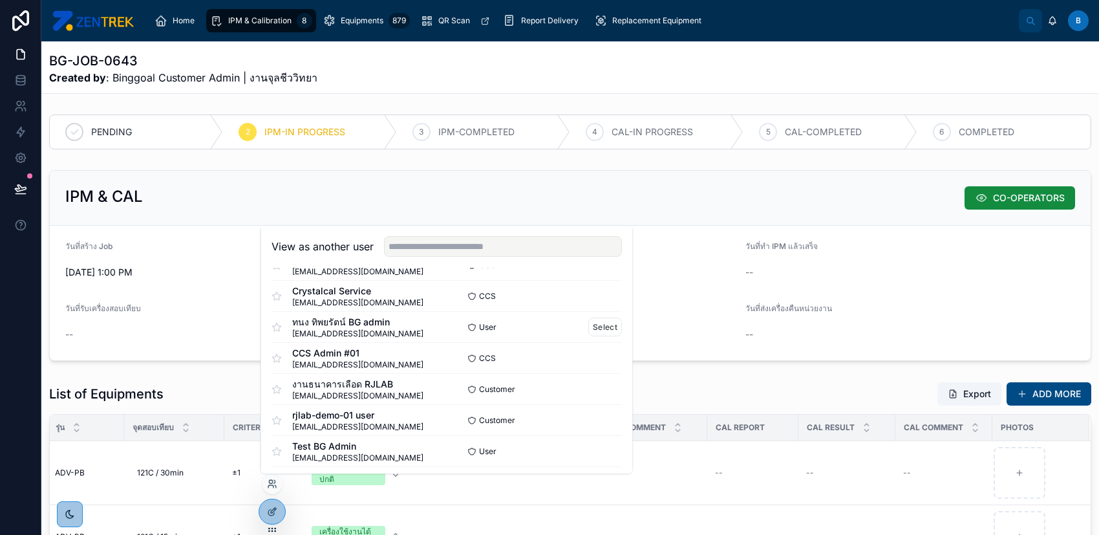
scroll to position [86, 0]
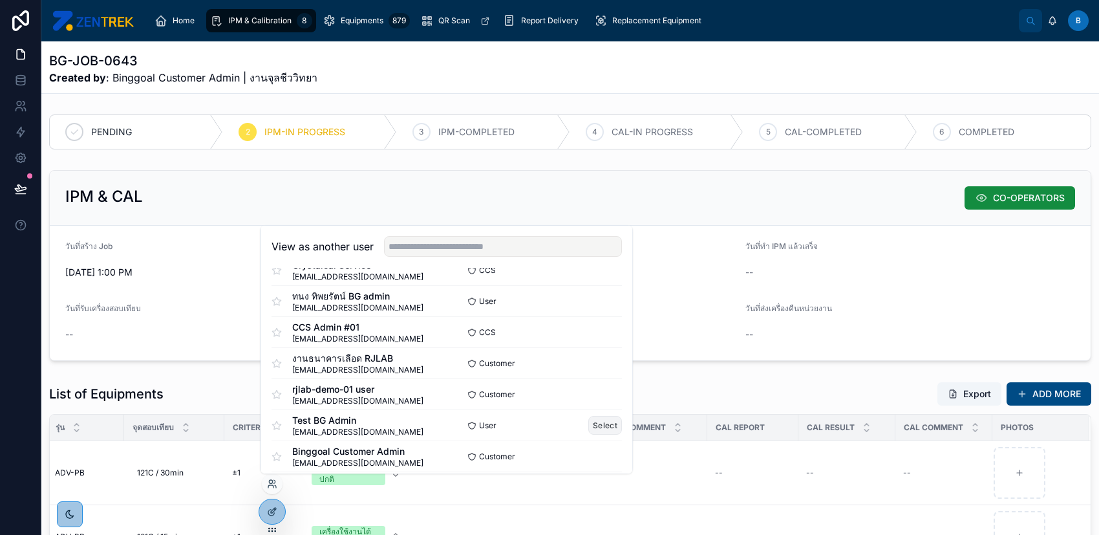
click at [595, 419] on button "Select" at bounding box center [605, 425] width 34 height 19
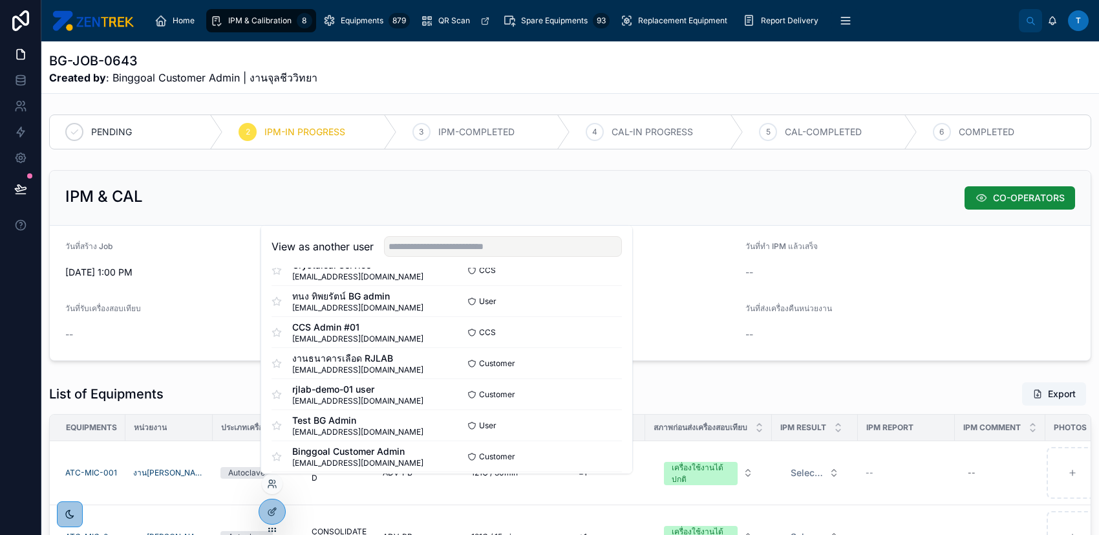
click at [749, 392] on div "List of Equipments Export" at bounding box center [570, 393] width 1042 height 25
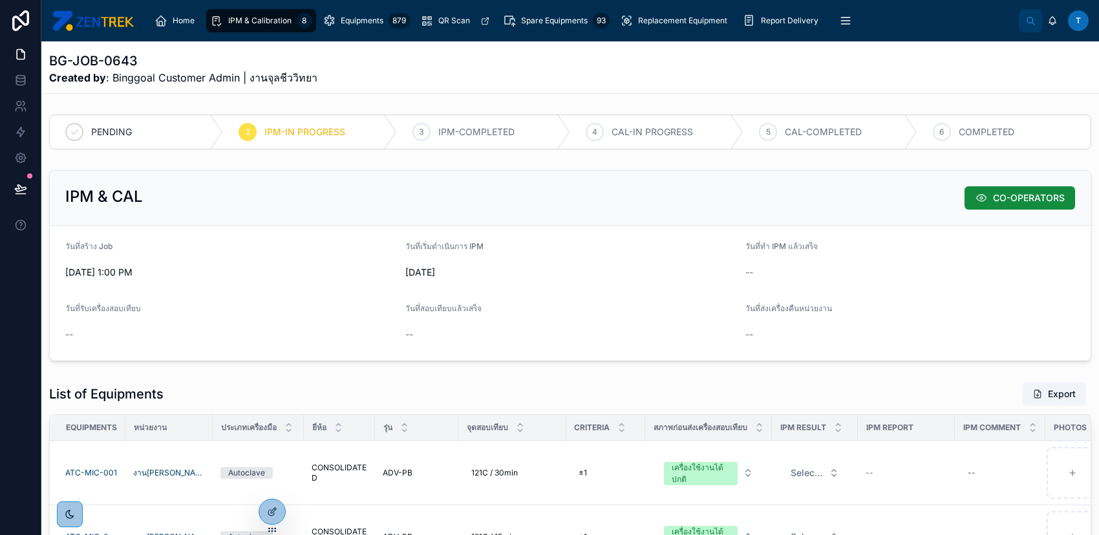
scroll to position [172, 0]
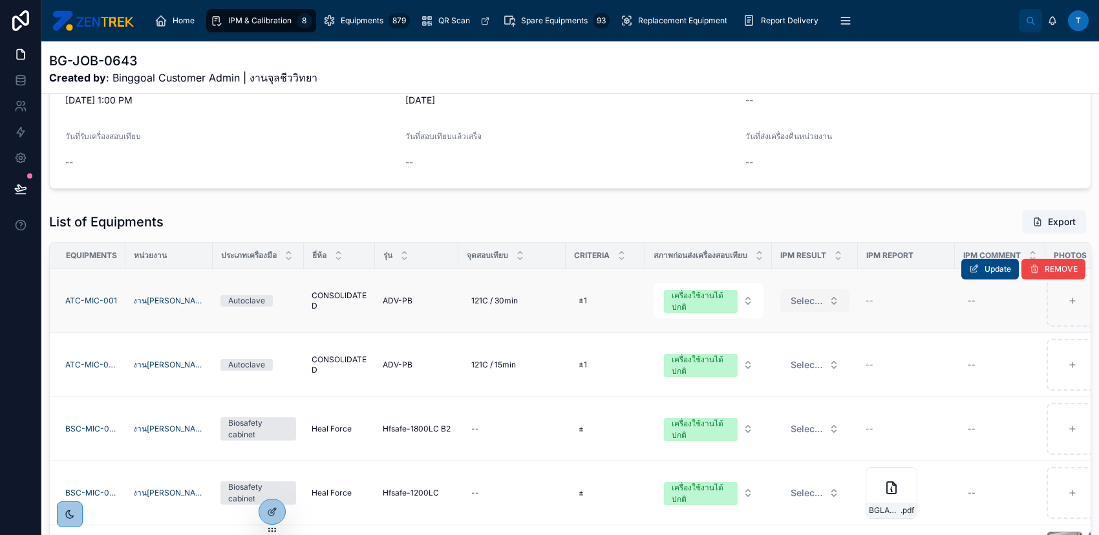
click at [815, 301] on span "Select a IPM Result" at bounding box center [807, 300] width 33 height 13
click at [279, 518] on div at bounding box center [272, 511] width 26 height 25
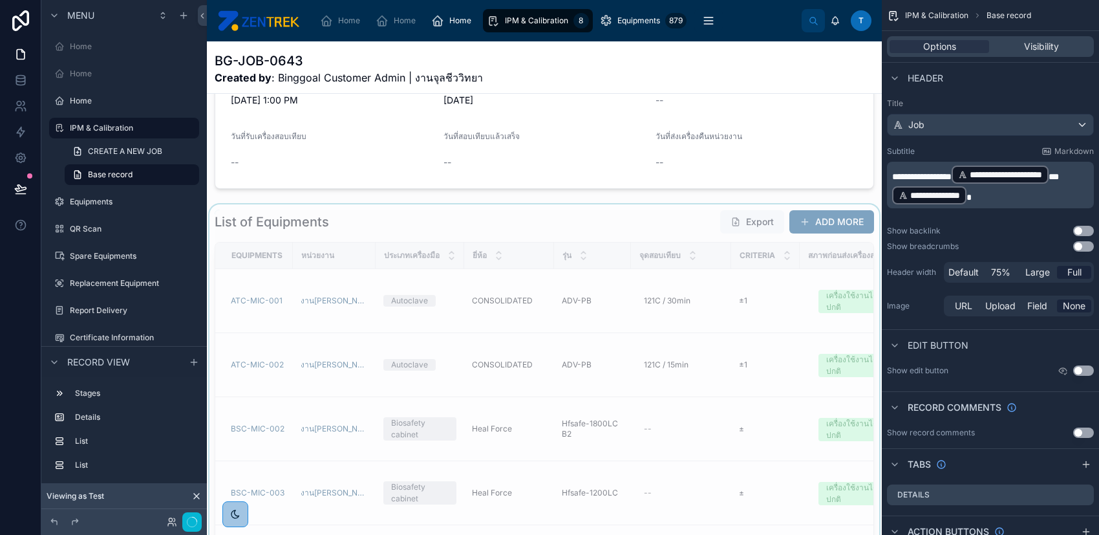
click at [645, 220] on div at bounding box center [544, 426] width 675 height 445
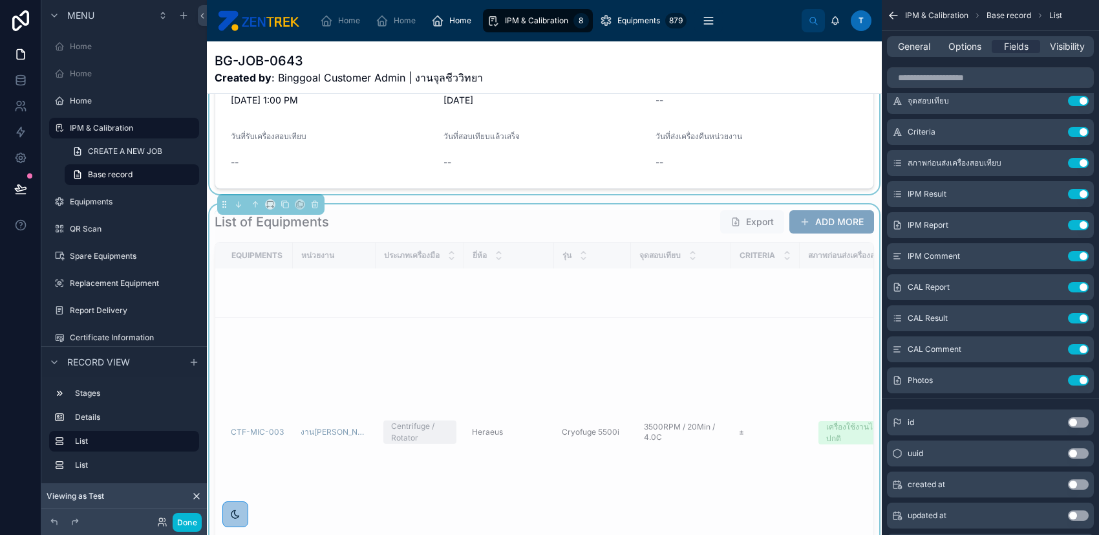
scroll to position [517, 0]
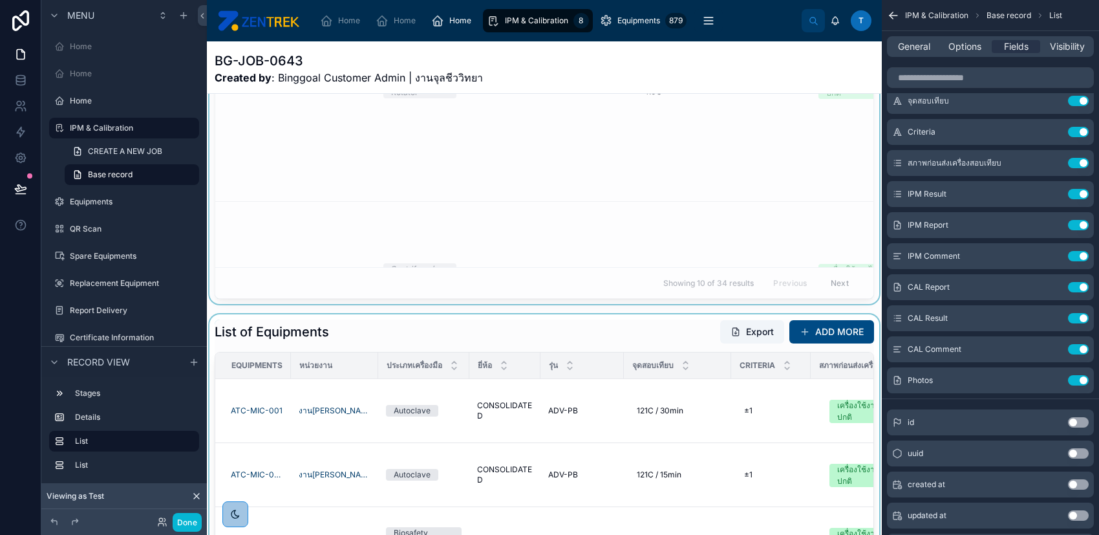
click at [668, 378] on div "จุดสอบเทียบ" at bounding box center [677, 365] width 106 height 25
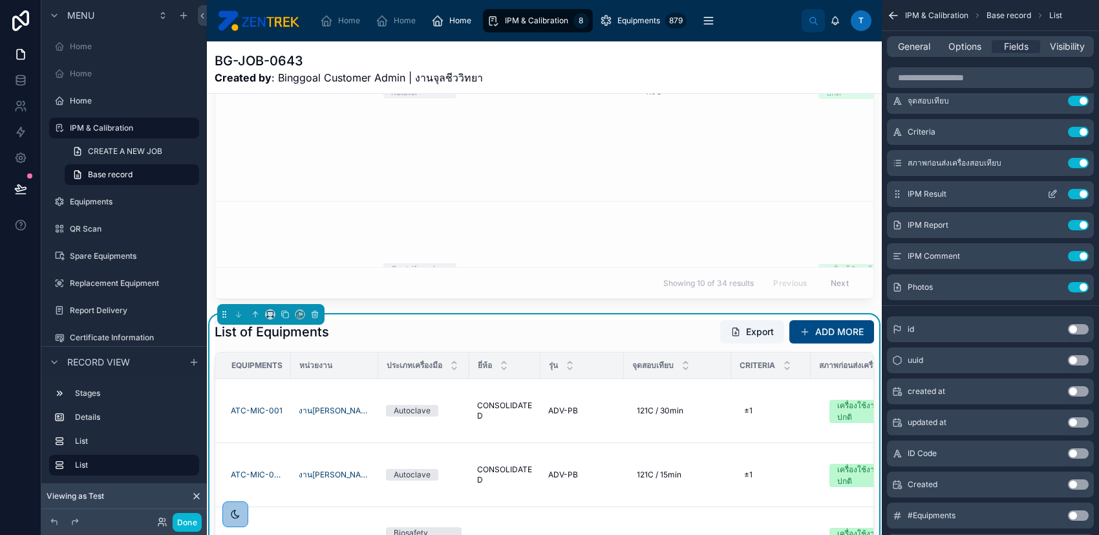
click at [1052, 193] on icon "scrollable content" at bounding box center [1052, 194] width 10 height 10
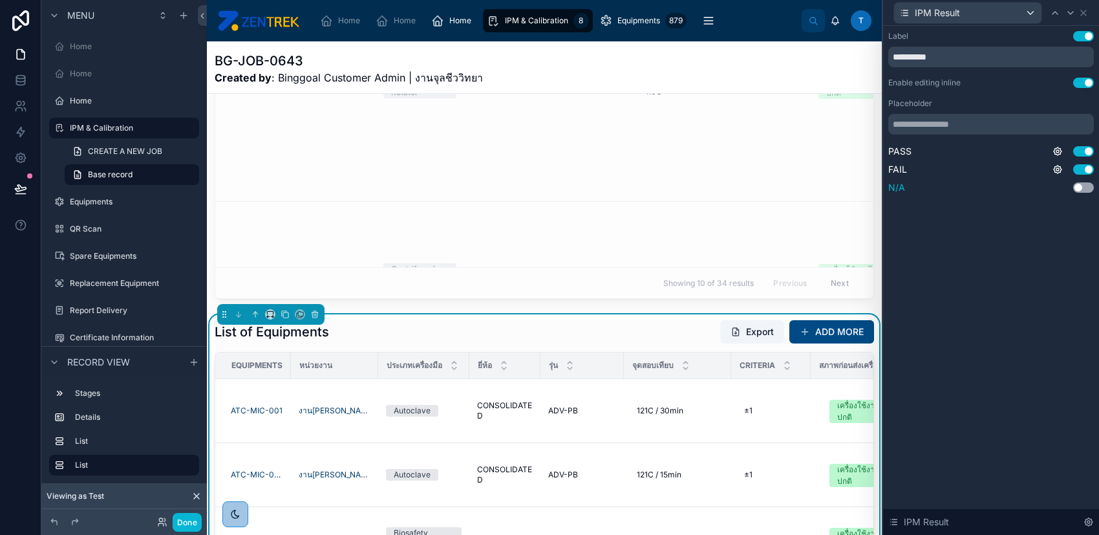
click at [1081, 186] on button "Use setting" at bounding box center [1083, 187] width 21 height 10
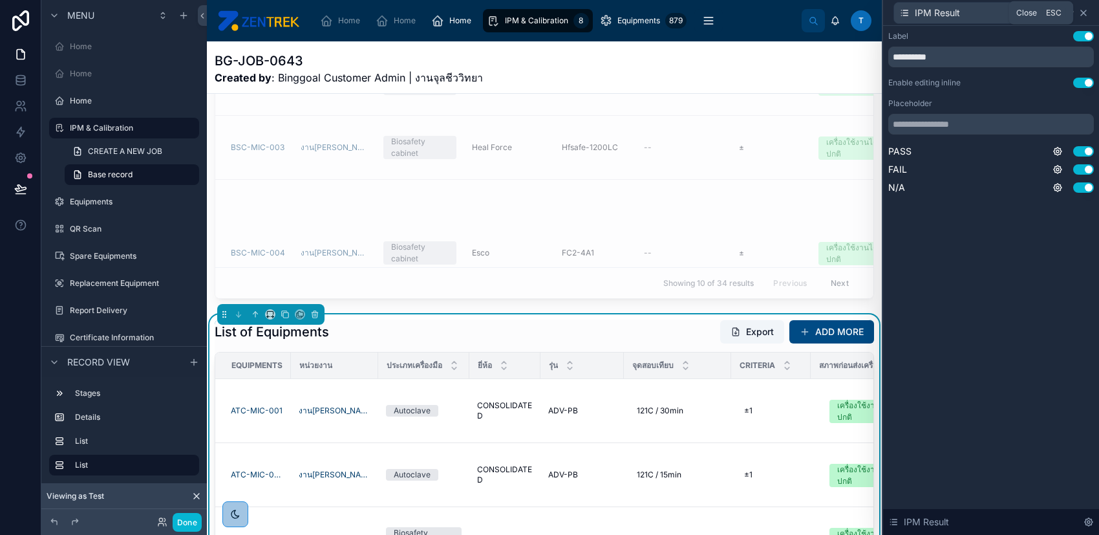
click at [1087, 14] on icon at bounding box center [1083, 13] width 10 height 10
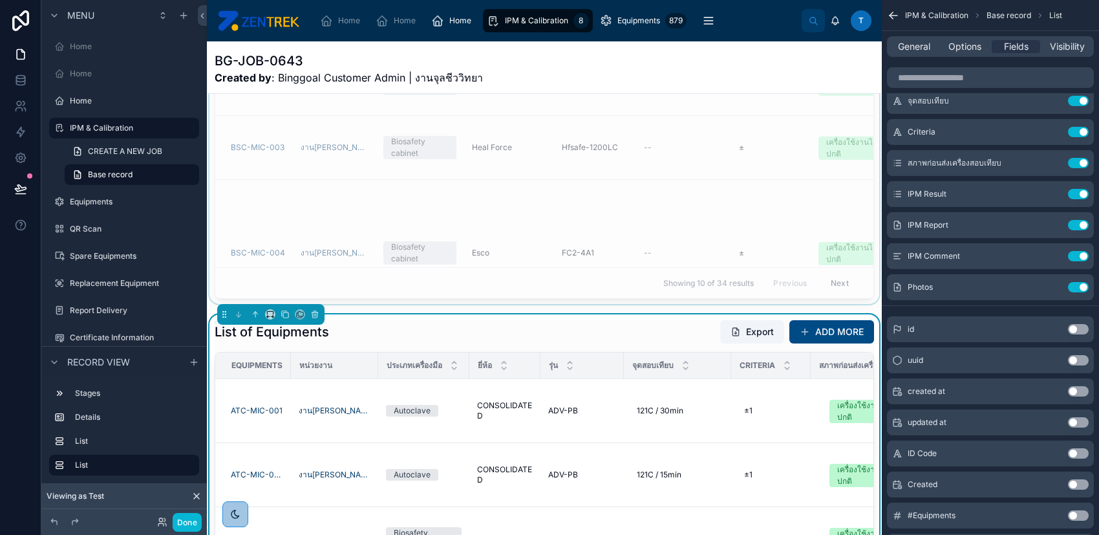
click at [769, 215] on div at bounding box center [544, 81] width 675 height 445
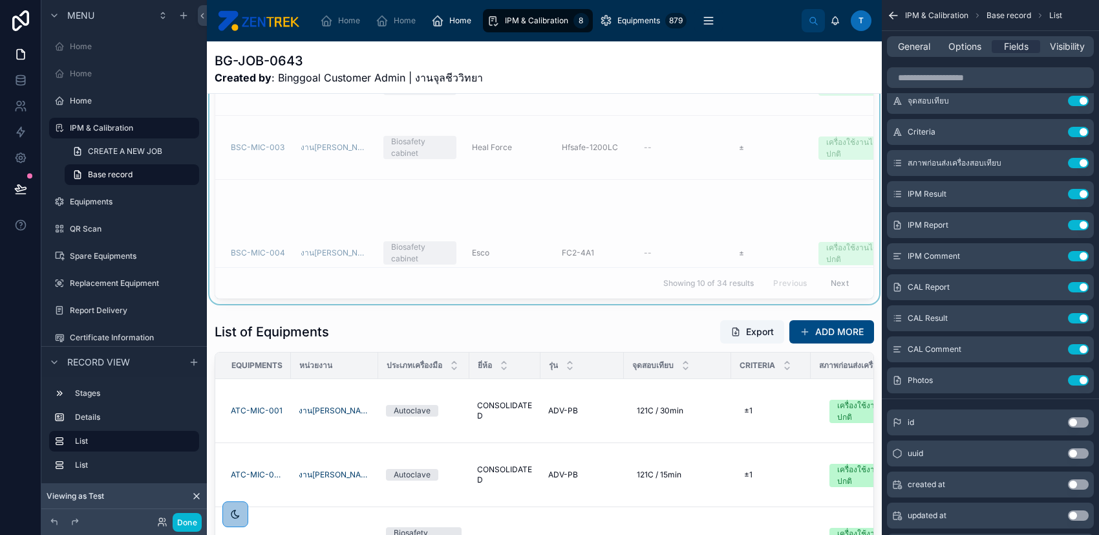
click at [771, 180] on td "± ±" at bounding box center [765, 148] width 69 height 64
drag, startPoint x: 21, startPoint y: 182, endPoint x: 102, endPoint y: 210, distance: 85.5
click at [21, 182] on icon at bounding box center [20, 188] width 13 height 13
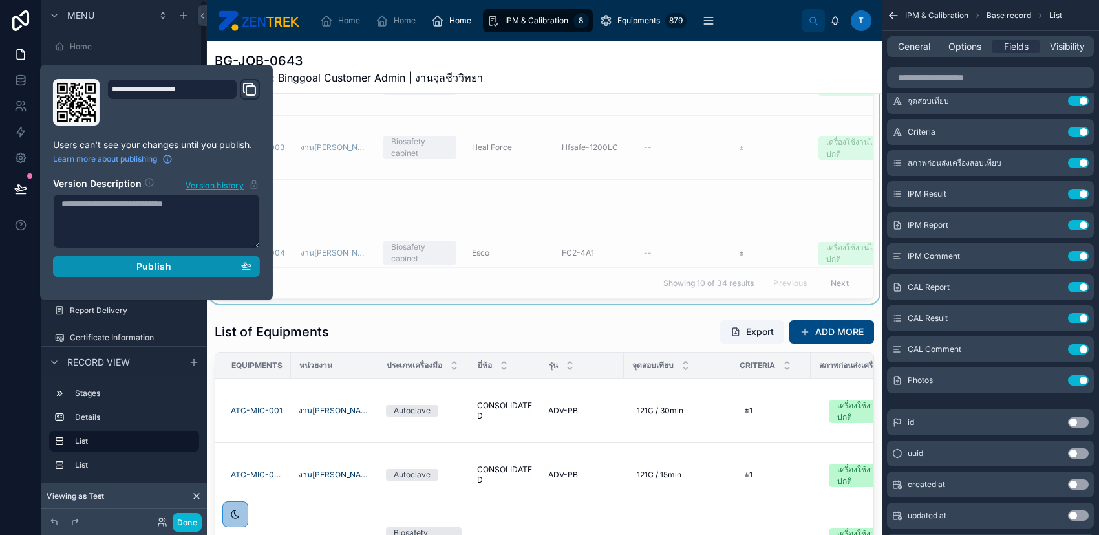
click at [129, 267] on div "Publish" at bounding box center [156, 267] width 190 height 12
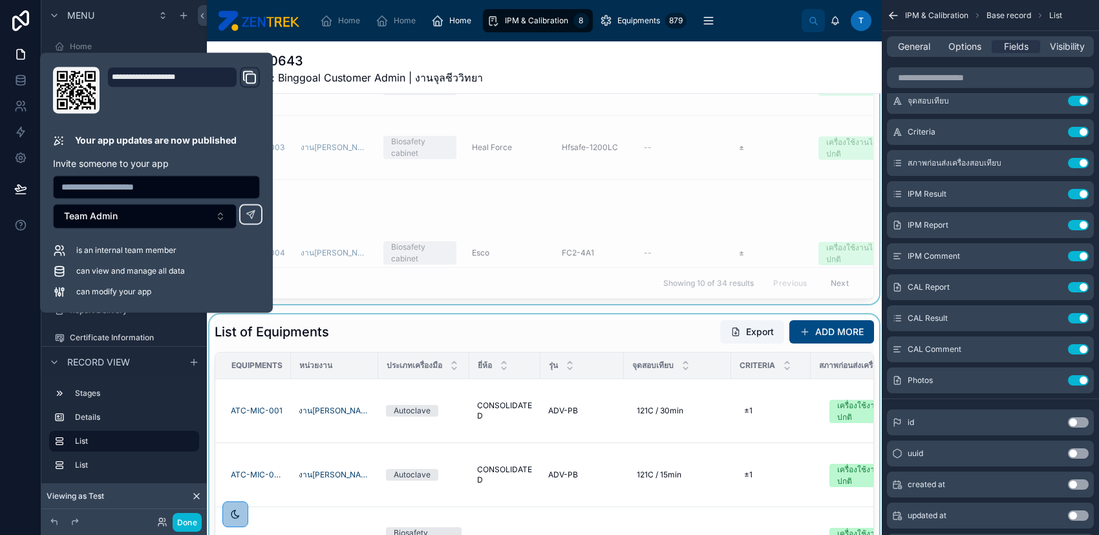
click at [644, 332] on div at bounding box center [544, 536] width 675 height 445
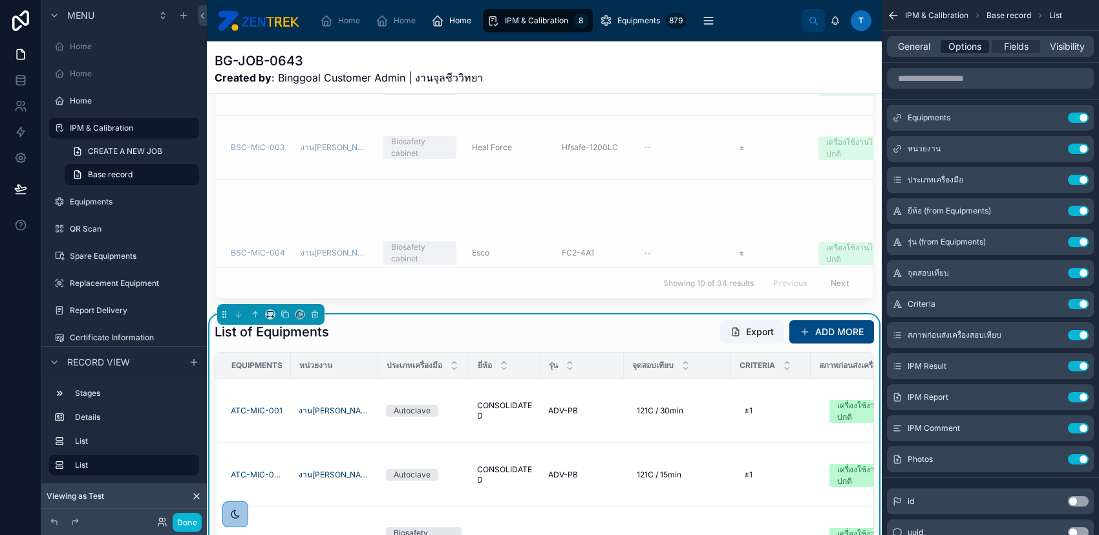
click at [954, 47] on span "Options" at bounding box center [964, 46] width 33 height 13
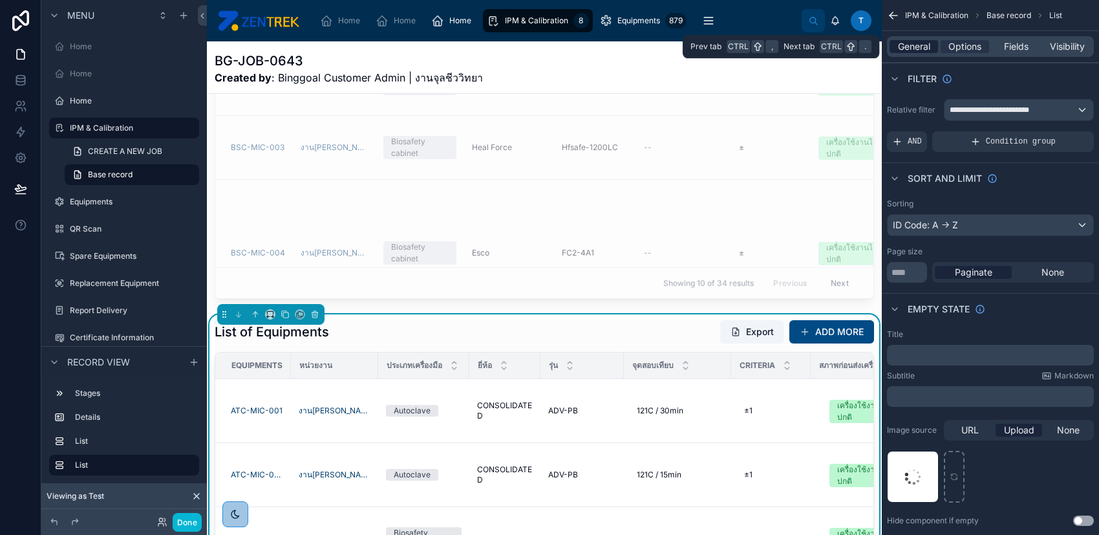
click at [919, 44] on span "General" at bounding box center [914, 46] width 32 height 13
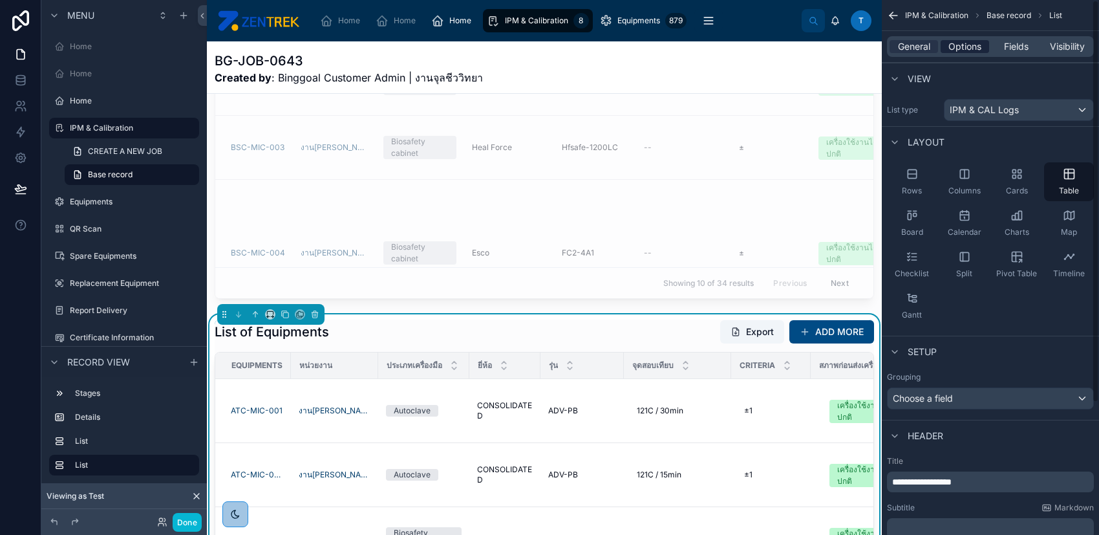
click at [968, 48] on span "Options" at bounding box center [964, 46] width 33 height 13
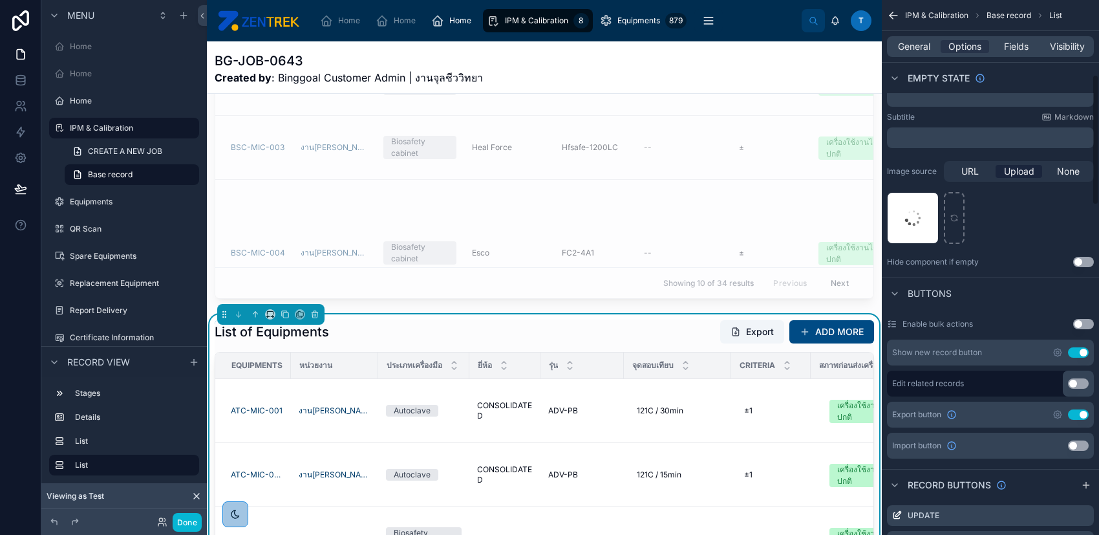
scroll to position [345, 0]
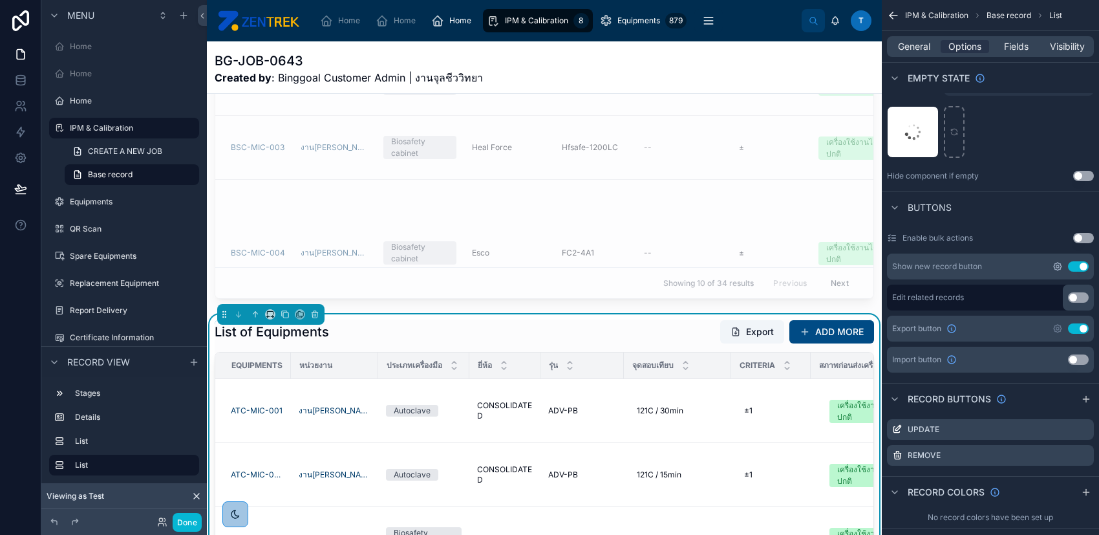
click at [1058, 261] on icon "scrollable content" at bounding box center [1057, 266] width 10 height 10
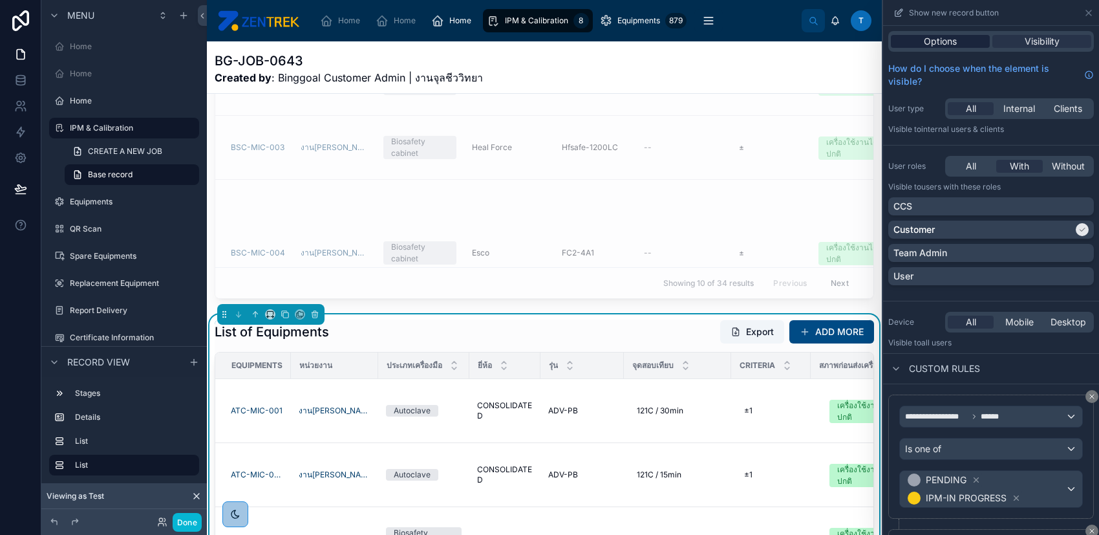
click at [940, 38] on span "Options" at bounding box center [940, 41] width 33 height 13
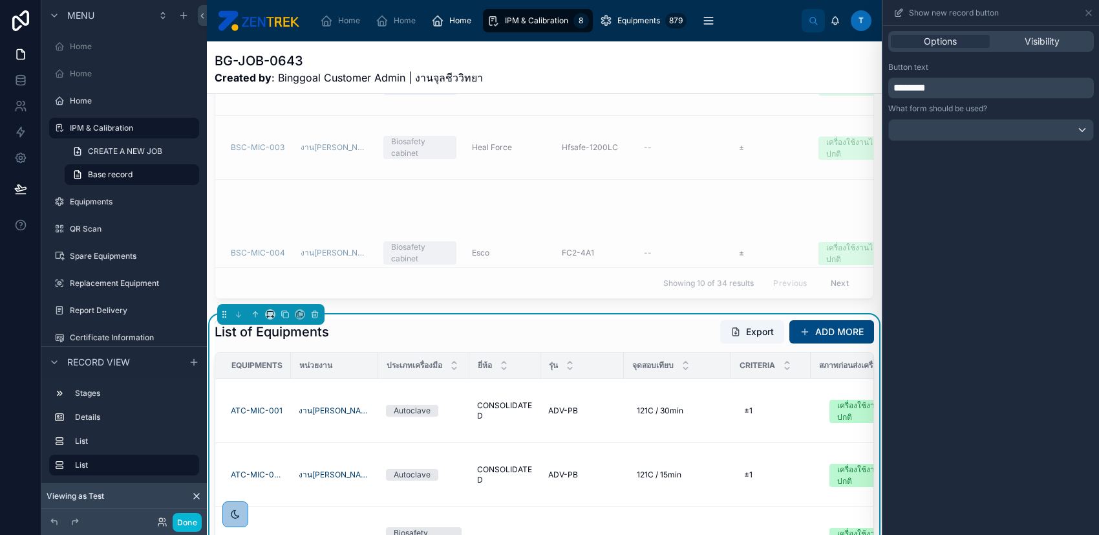
click at [973, 85] on p "********" at bounding box center [992, 88] width 198 height 16
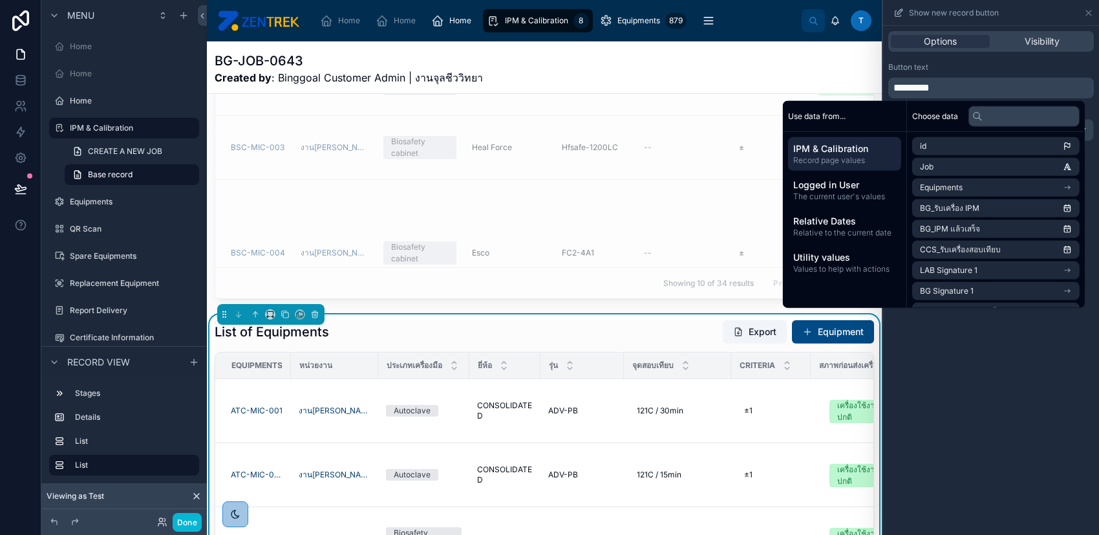
click at [1025, 72] on div "Button text" at bounding box center [991, 67] width 206 height 10
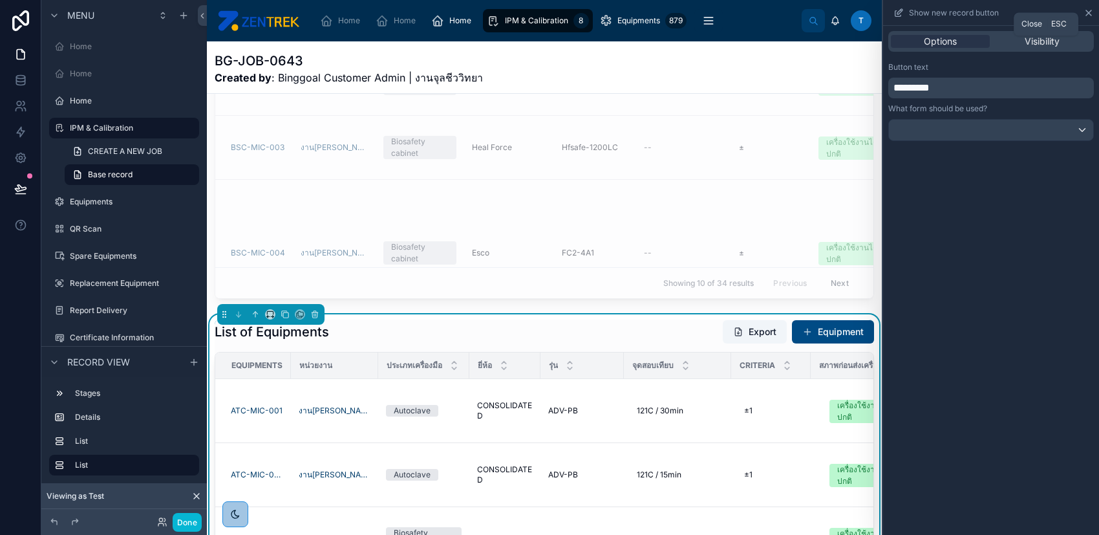
click at [1092, 8] on icon at bounding box center [1088, 13] width 10 height 10
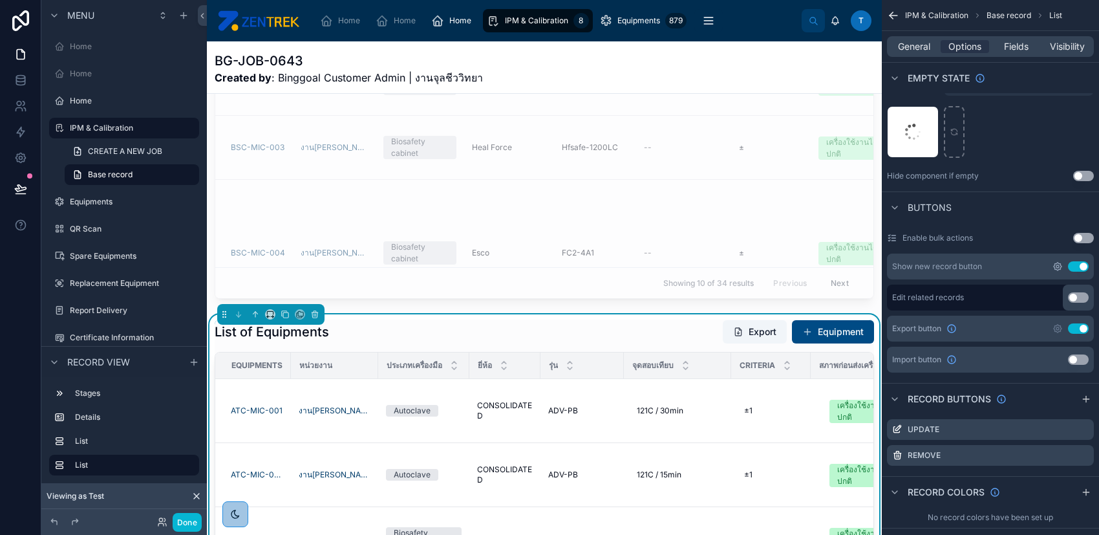
click at [1055, 264] on icon "scrollable content" at bounding box center [1057, 266] width 10 height 10
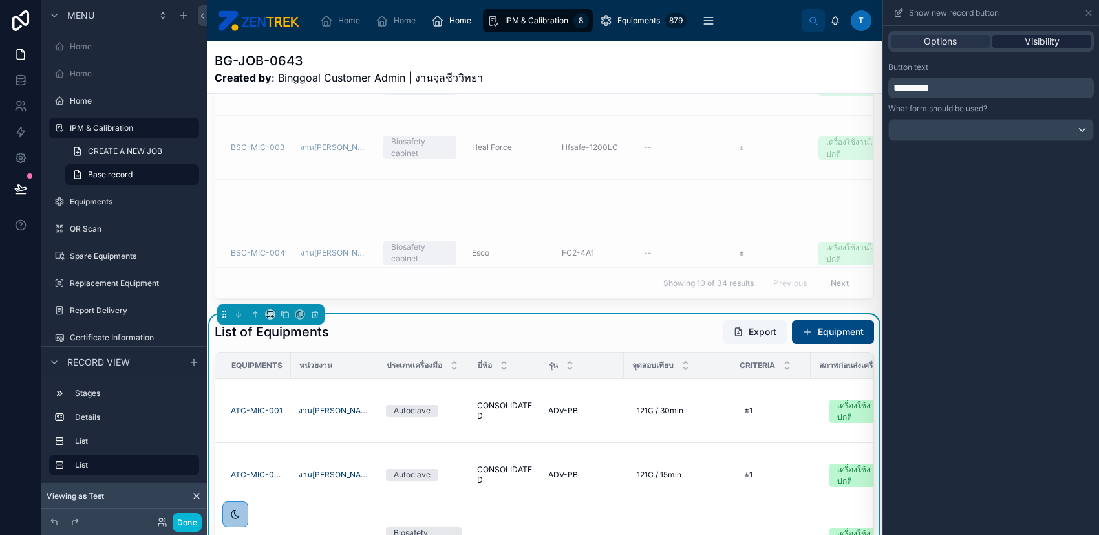
click at [1021, 45] on div "Visibility" at bounding box center [1041, 41] width 99 height 13
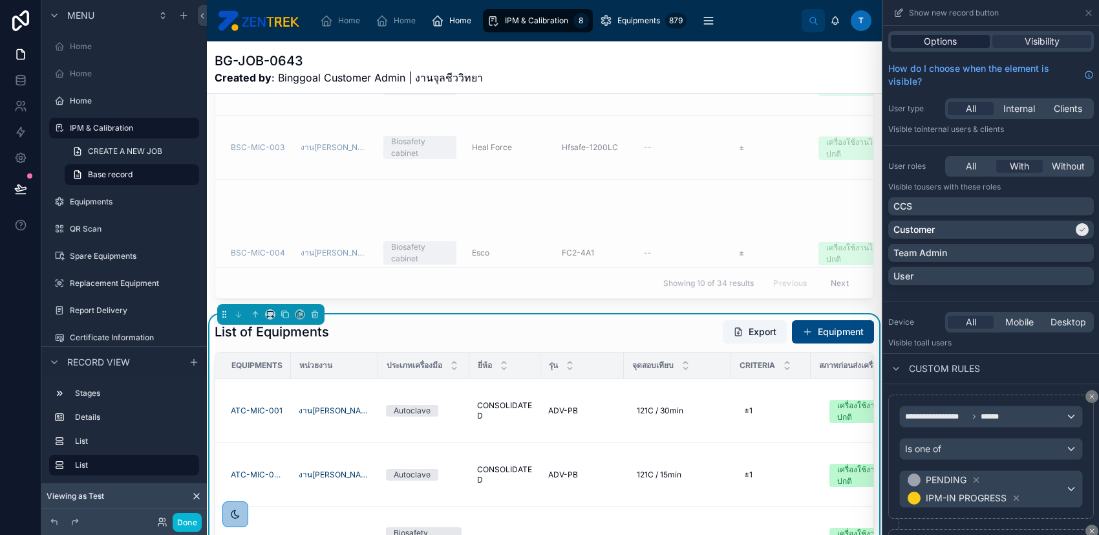
click at [945, 40] on span "Options" at bounding box center [940, 41] width 33 height 13
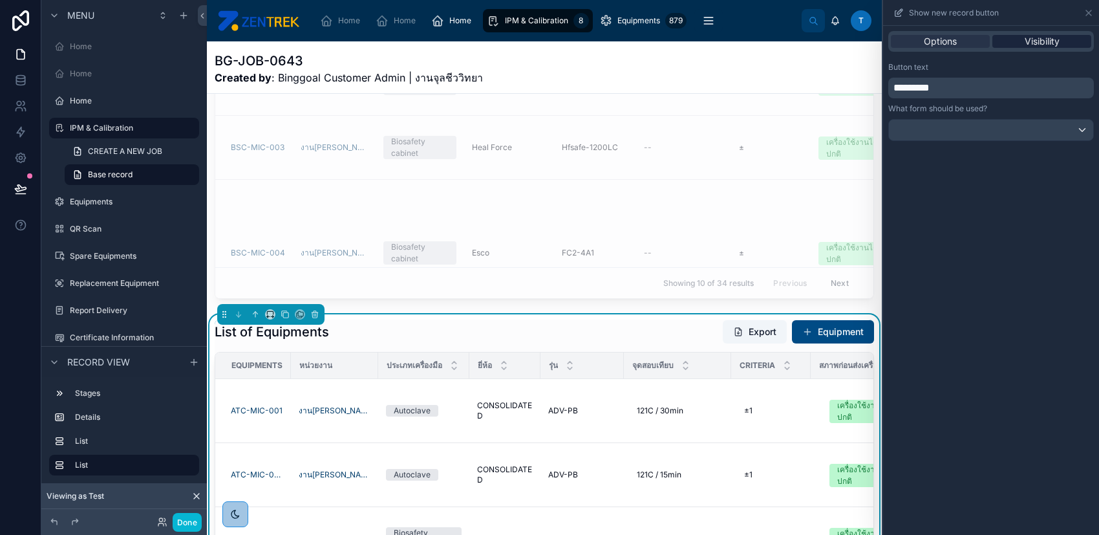
click at [1019, 41] on div "Visibility" at bounding box center [1041, 41] width 99 height 13
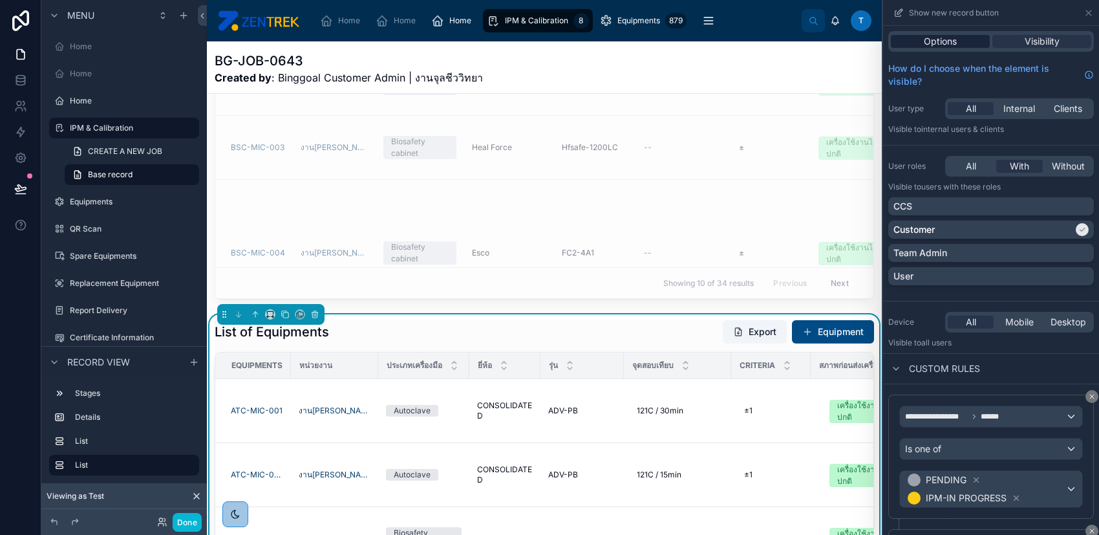
click at [947, 41] on span "Options" at bounding box center [940, 41] width 33 height 13
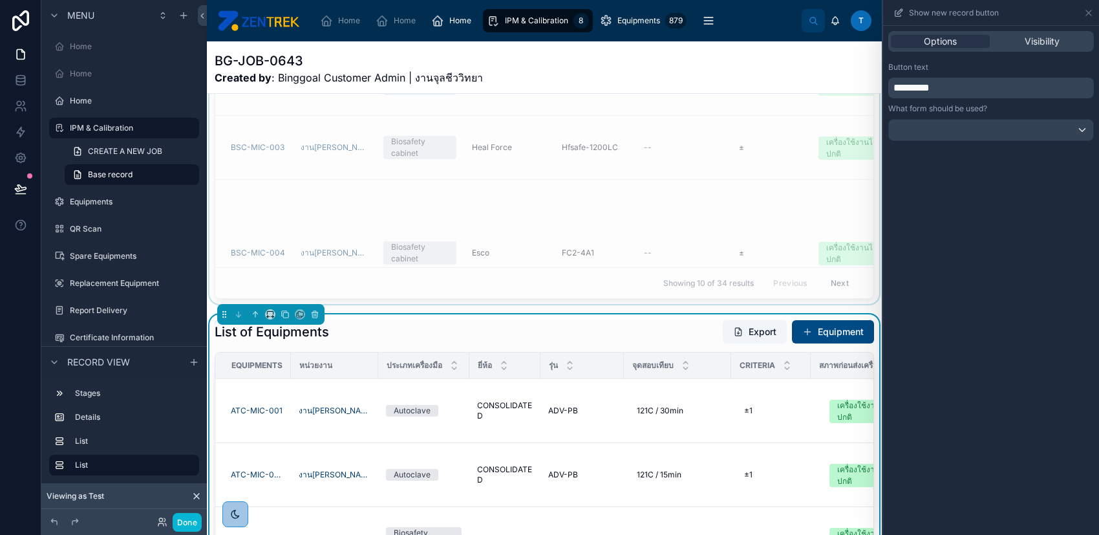
click at [615, 191] on div at bounding box center [544, 81] width 675 height 445
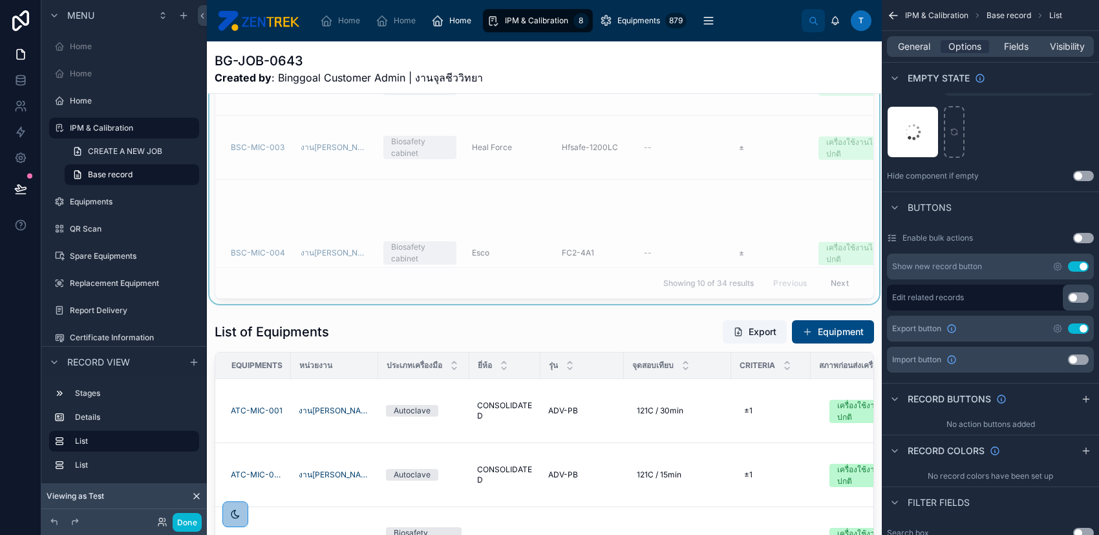
click at [1051, 264] on div "Show new record button Use setting" at bounding box center [990, 266] width 207 height 26
click at [1057, 264] on icon "scrollable content" at bounding box center [1057, 266] width 10 height 10
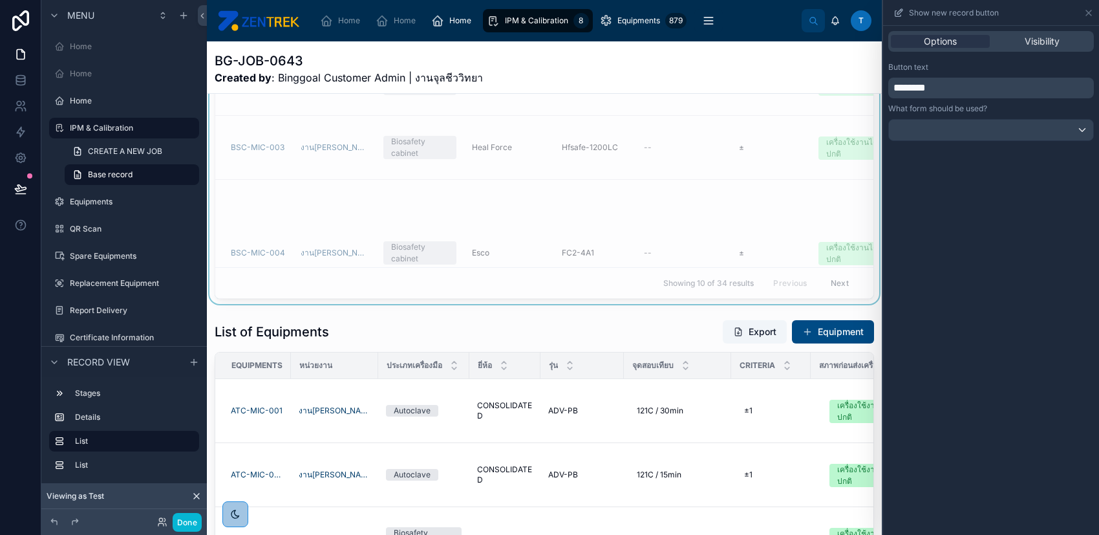
click at [967, 89] on p "********" at bounding box center [992, 88] width 198 height 16
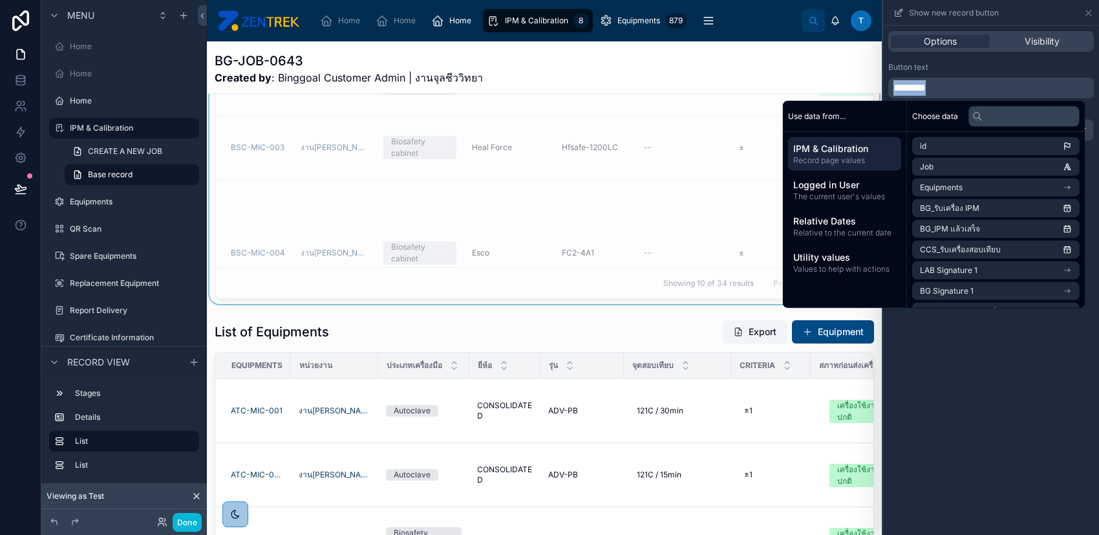
paste div "scrollable content"
click at [979, 65] on div "Button text" at bounding box center [991, 67] width 206 height 10
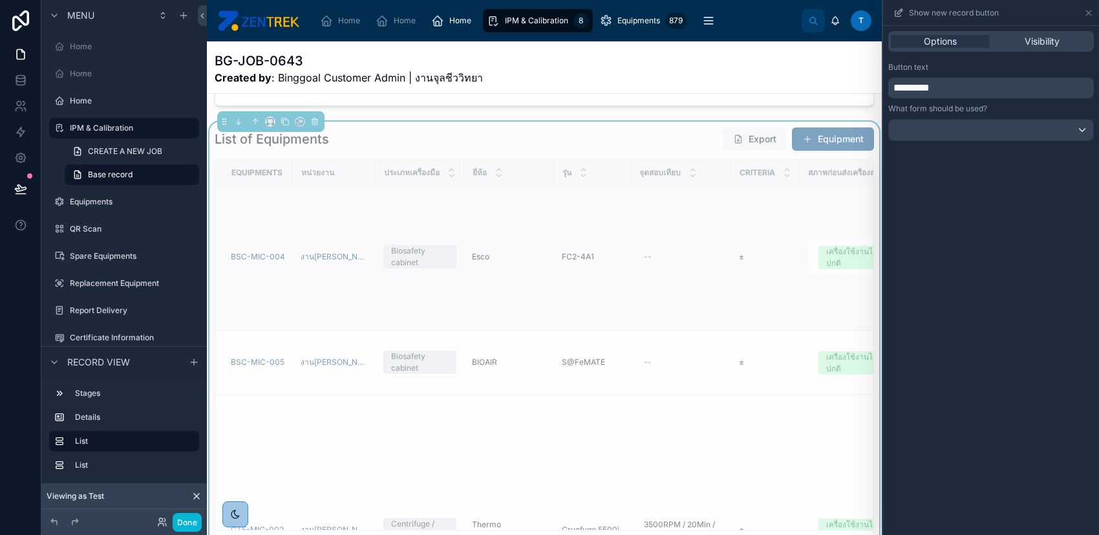
scroll to position [259, 0]
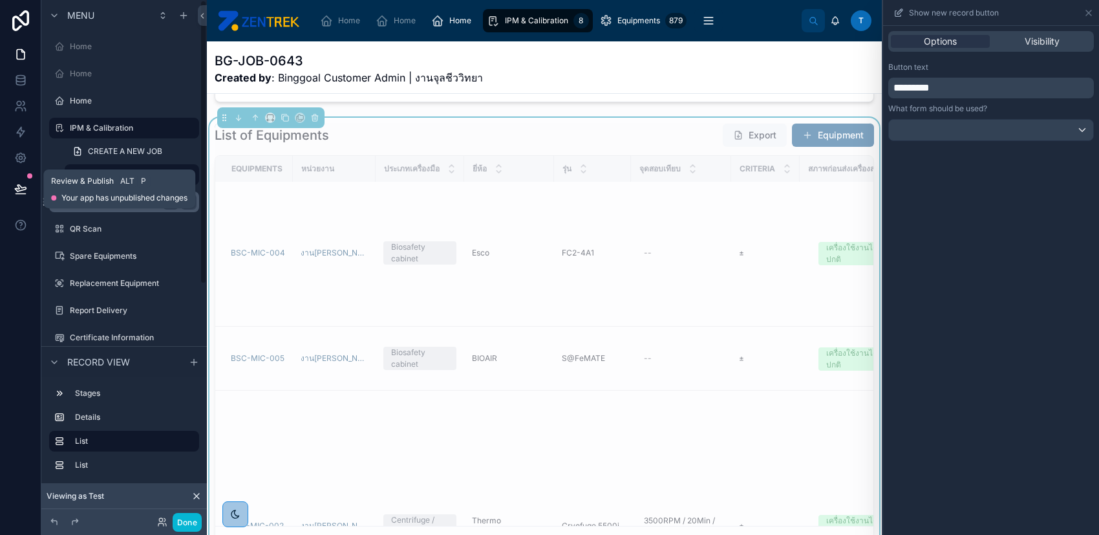
drag, startPoint x: 24, startPoint y: 191, endPoint x: 84, endPoint y: 203, distance: 61.2
click at [23, 191] on icon at bounding box center [20, 188] width 13 height 13
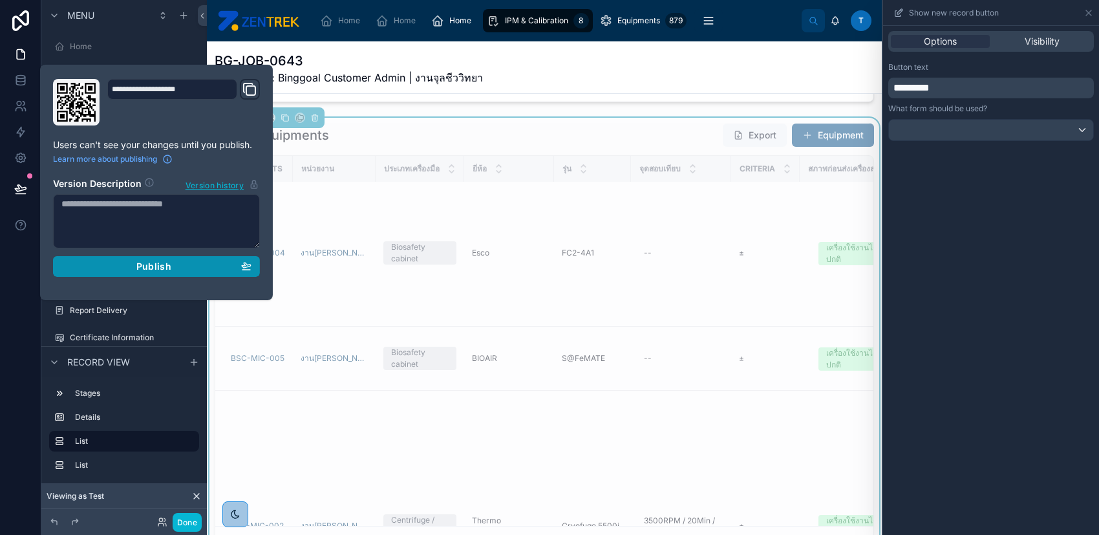
click at [98, 262] on div "Publish" at bounding box center [156, 267] width 190 height 12
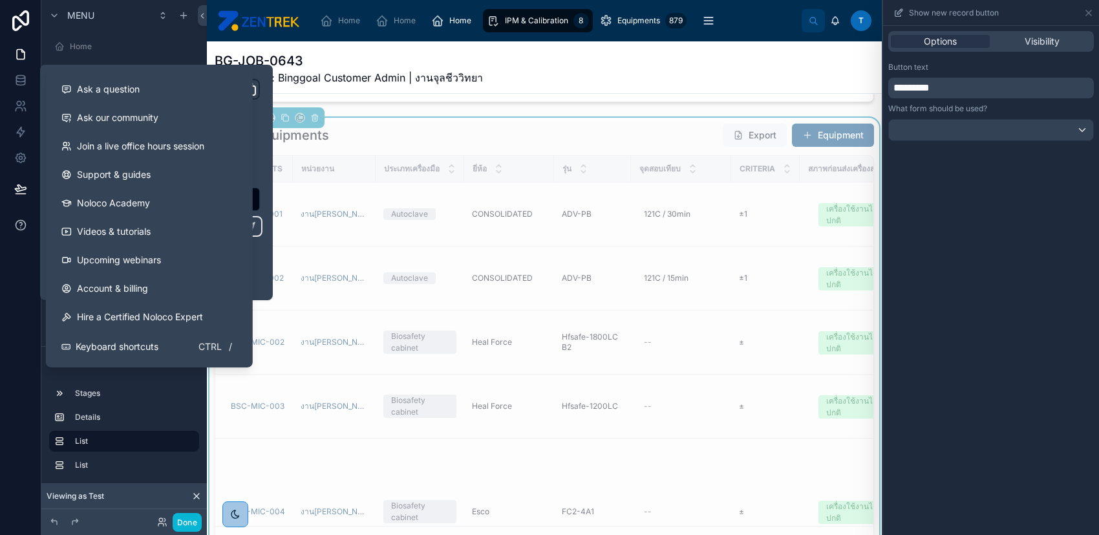
click at [25, 242] on button at bounding box center [20, 225] width 41 height 36
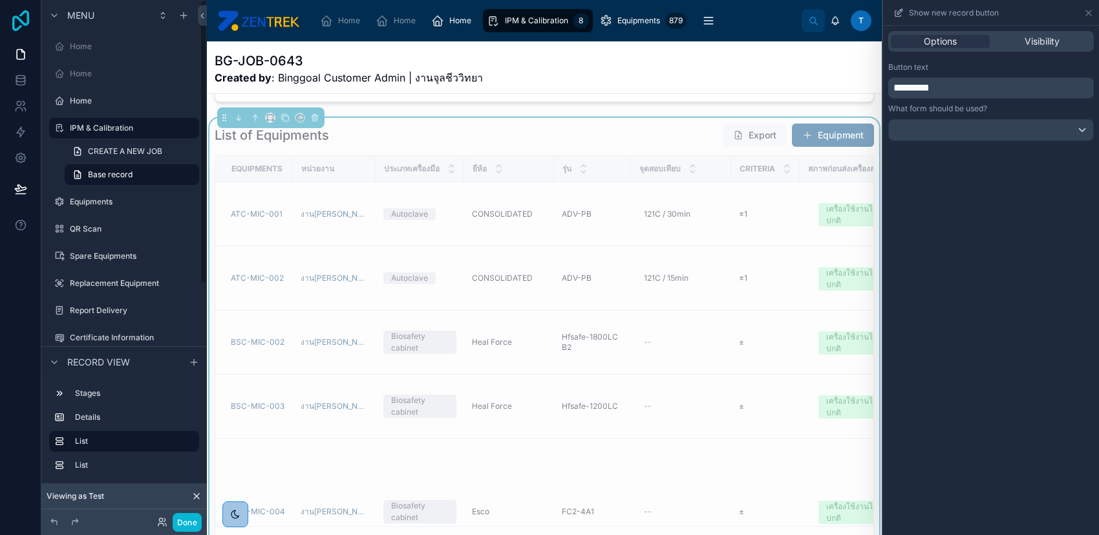
click at [15, 21] on icon at bounding box center [21, 20] width 26 height 21
